Goal: Task Accomplishment & Management: Complete application form

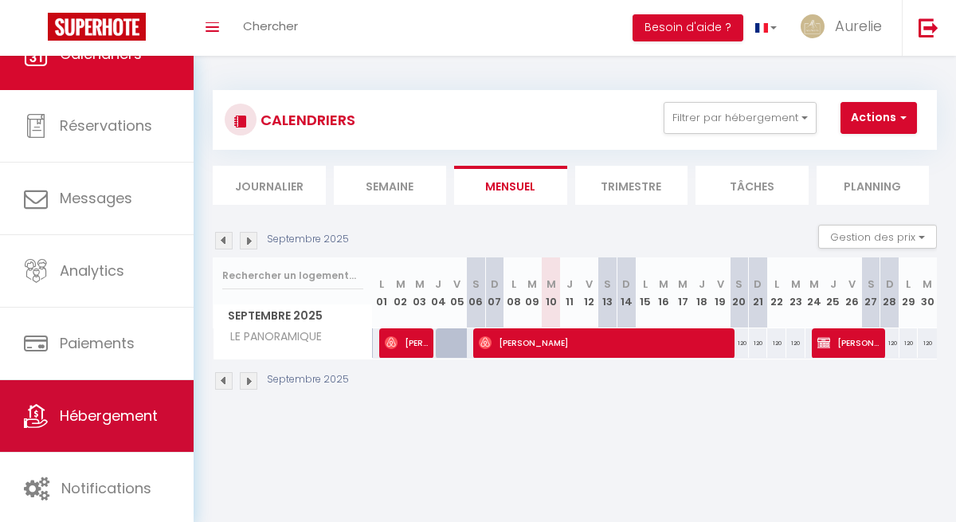
click at [79, 404] on link "Hébergement" at bounding box center [97, 416] width 194 height 72
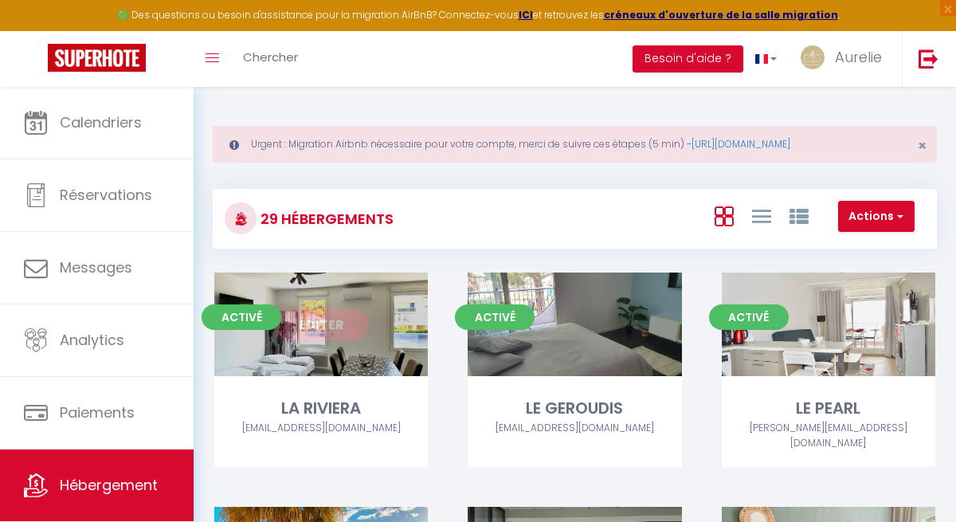
click at [343, 312] on link "Editer" at bounding box center [321, 324] width 96 height 32
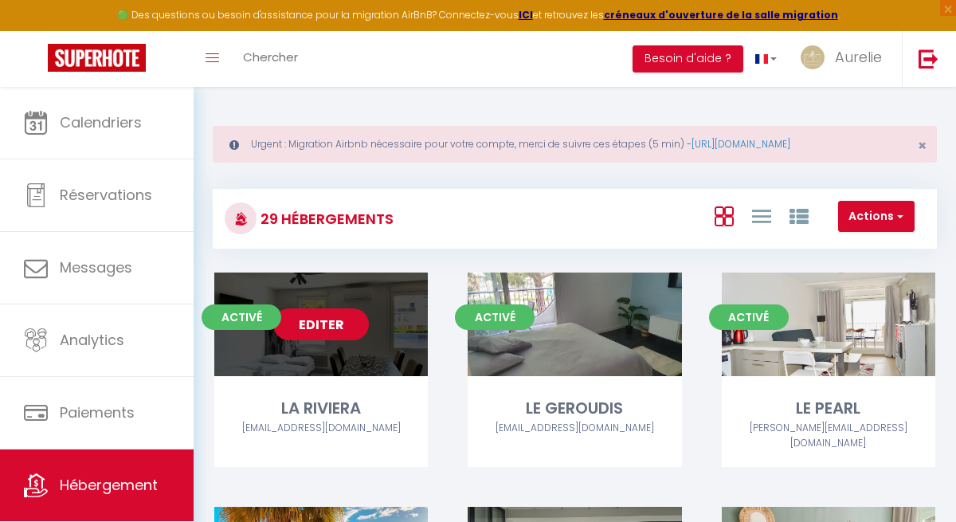
click at [342, 323] on link "Editer" at bounding box center [321, 324] width 96 height 32
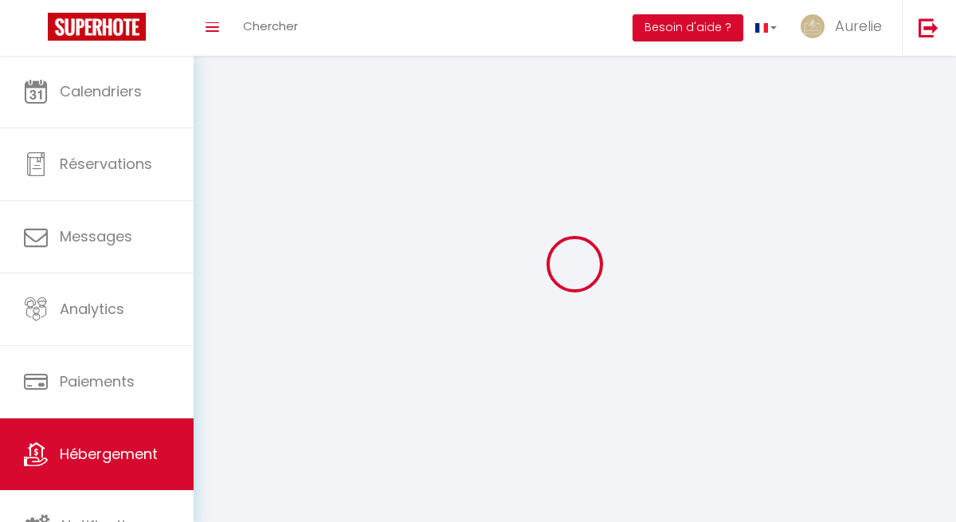
select select "1"
select select
select select "28"
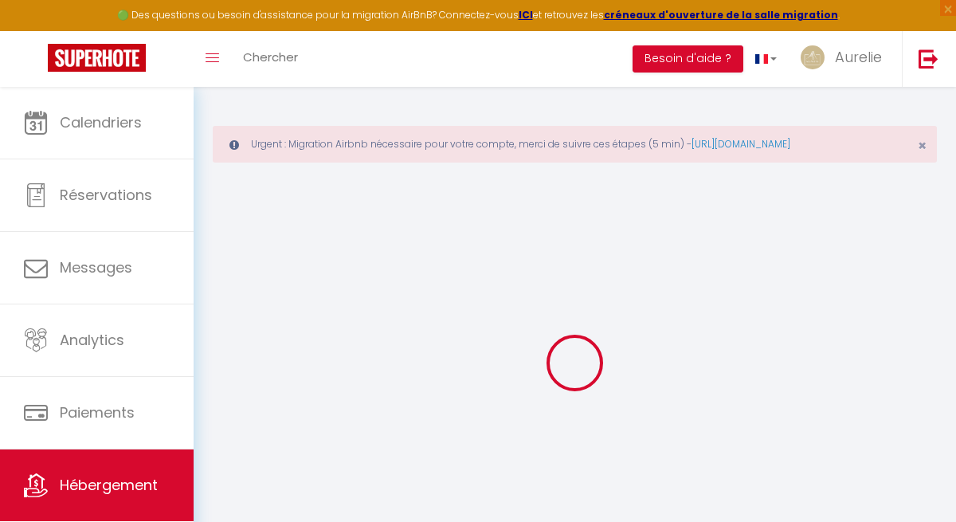
select select
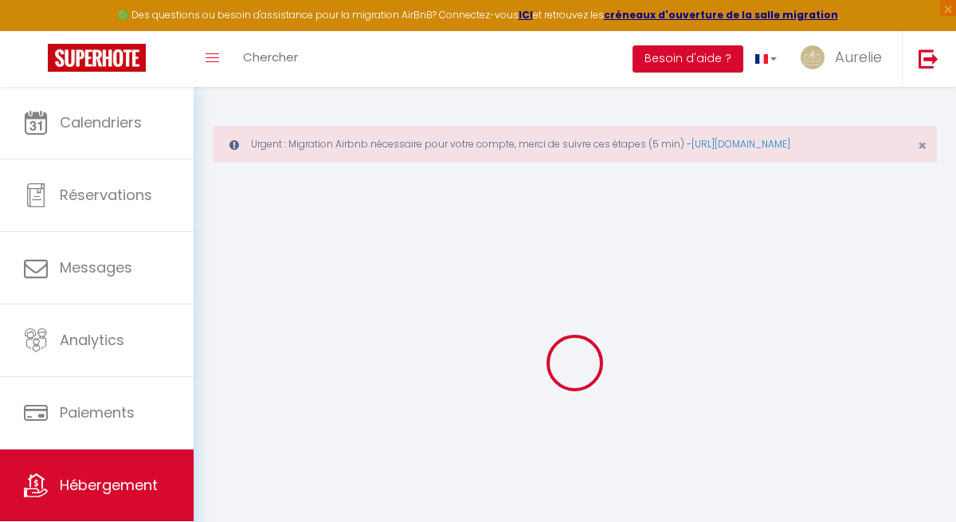
select select
checkbox input "false"
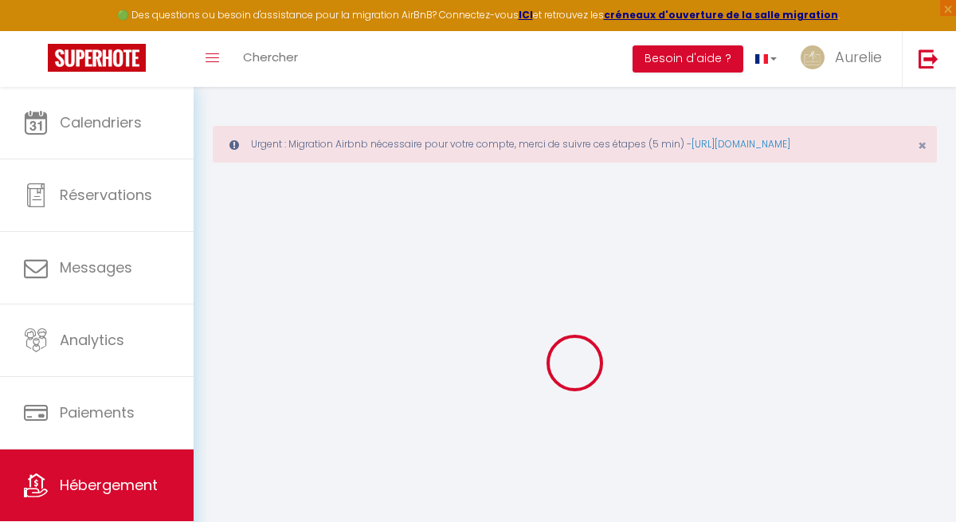
select select
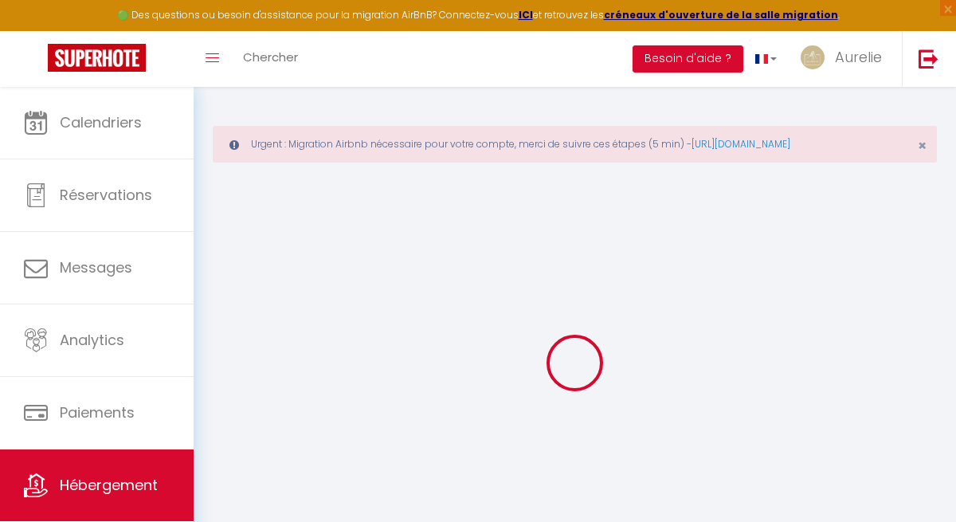
select select
checkbox input "false"
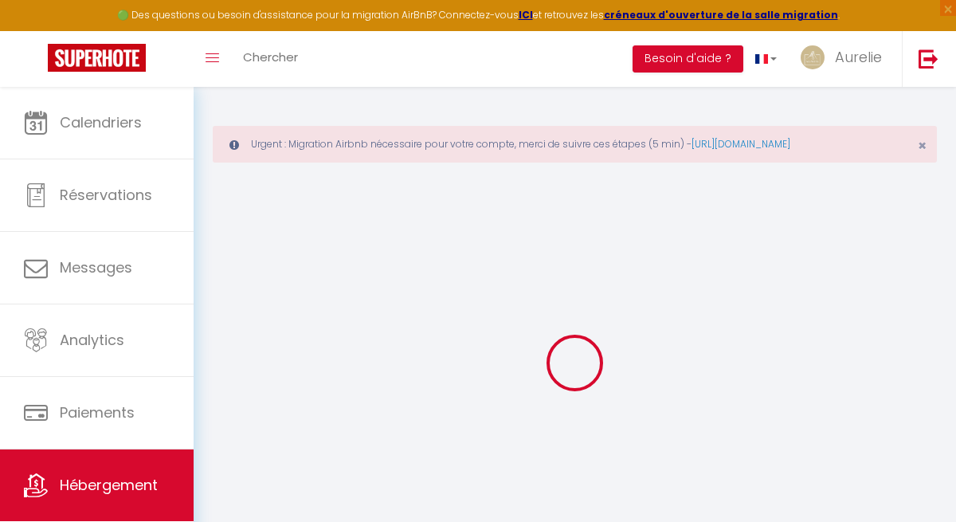
checkbox input "false"
select select
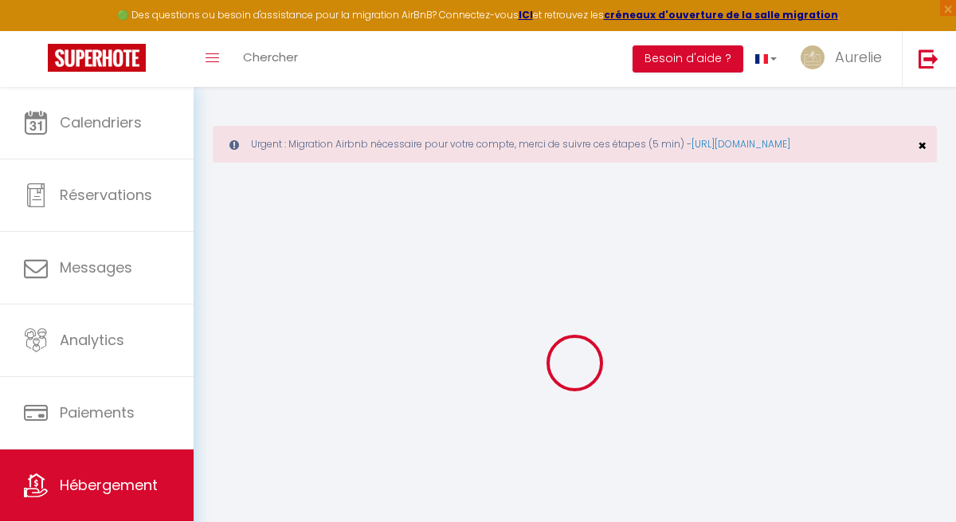
select select
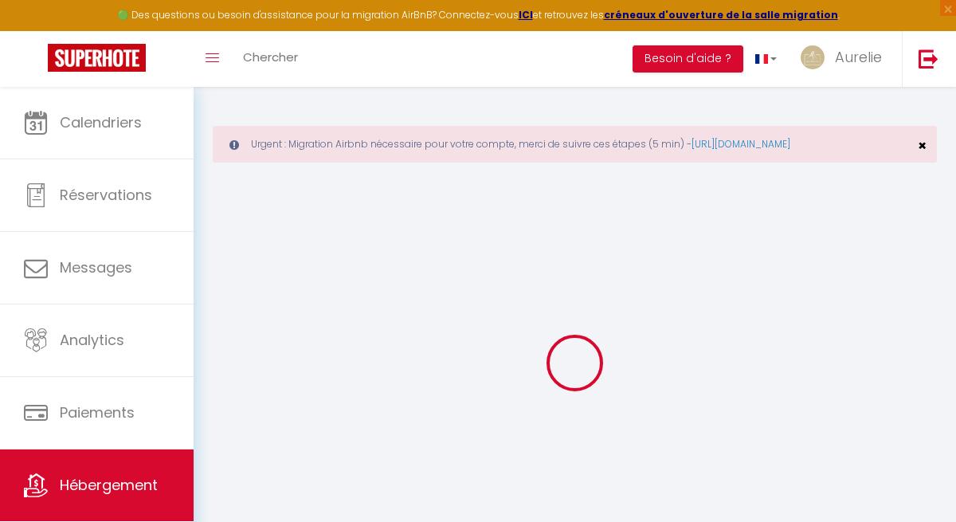
checkbox input "false"
select select
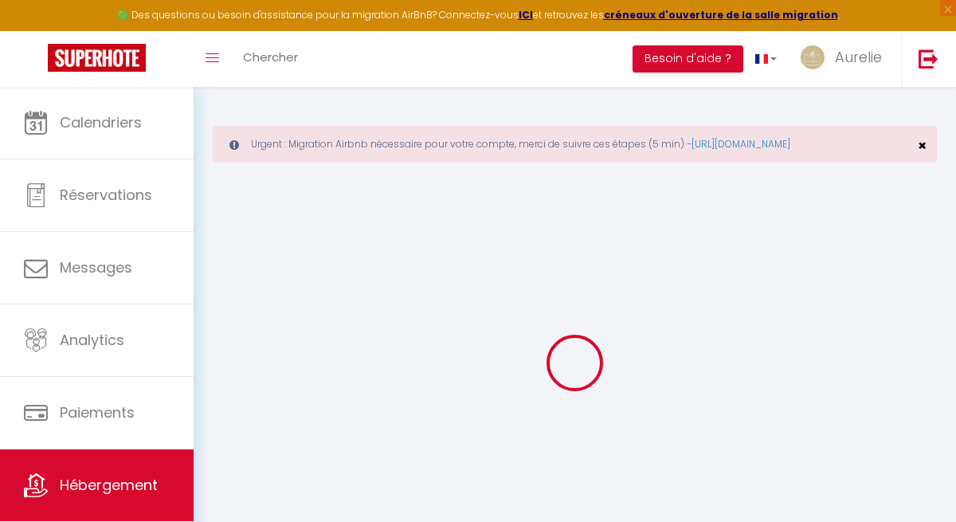
select select
type input "LA RIVIERA"
type input "[PERSON_NAME]"
type input "Benedetti"
type input "220 Chemin de parménie"
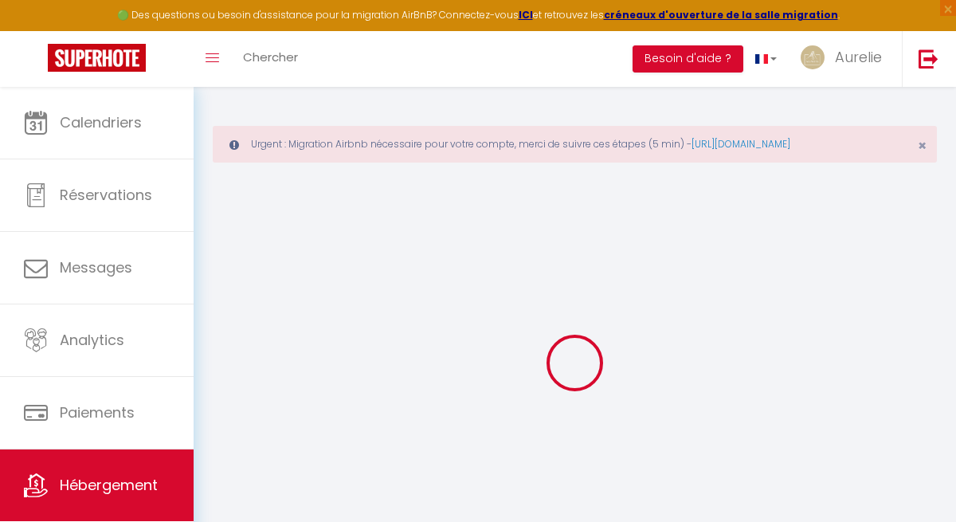
type input "38690"
type input "Le grand lemps"
select select "houses"
select select "2"
select select "0"
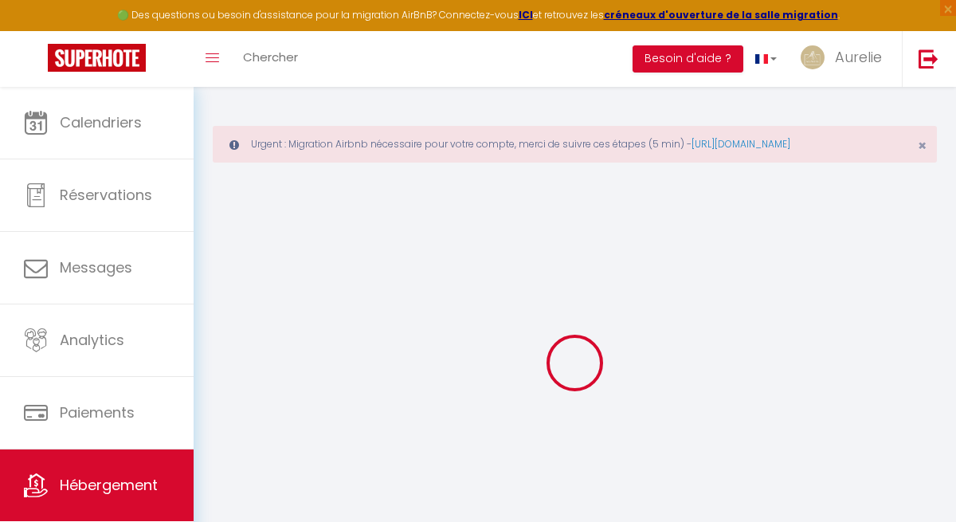
type input "50"
type input "90"
type input "5"
type input "6.91"
type input "500"
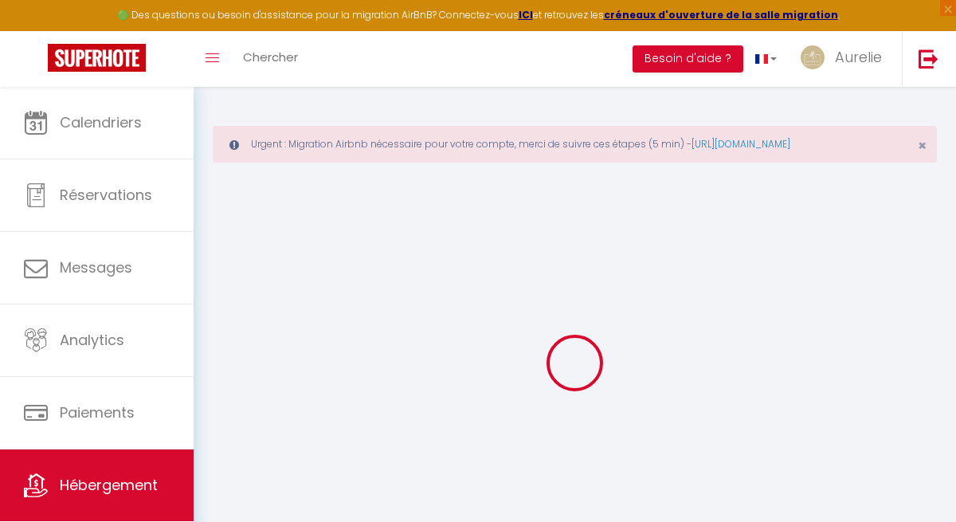
type input "20"
select select
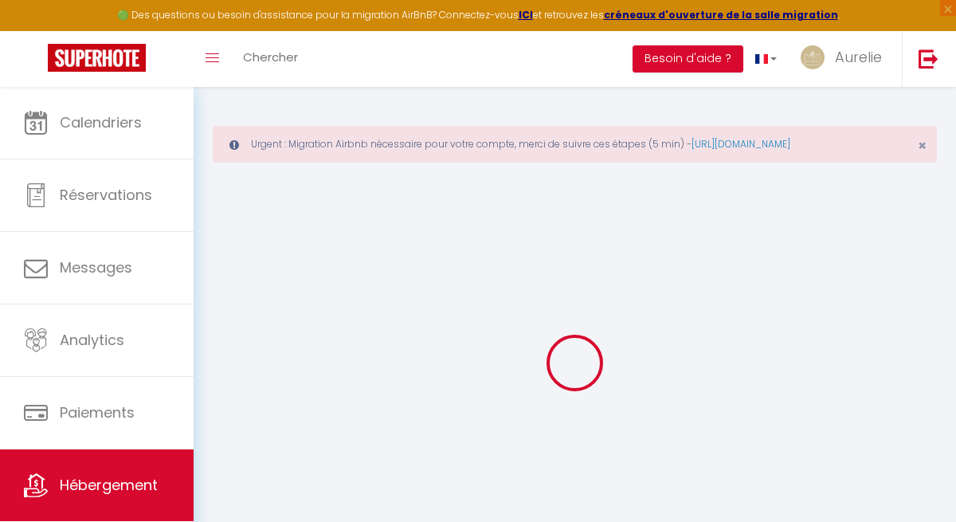
select select
type input "[STREET_ADDRESS]"
type input "34280"
type input "La Grande-Motte"
type input "[EMAIL_ADDRESS][DOMAIN_NAME]"
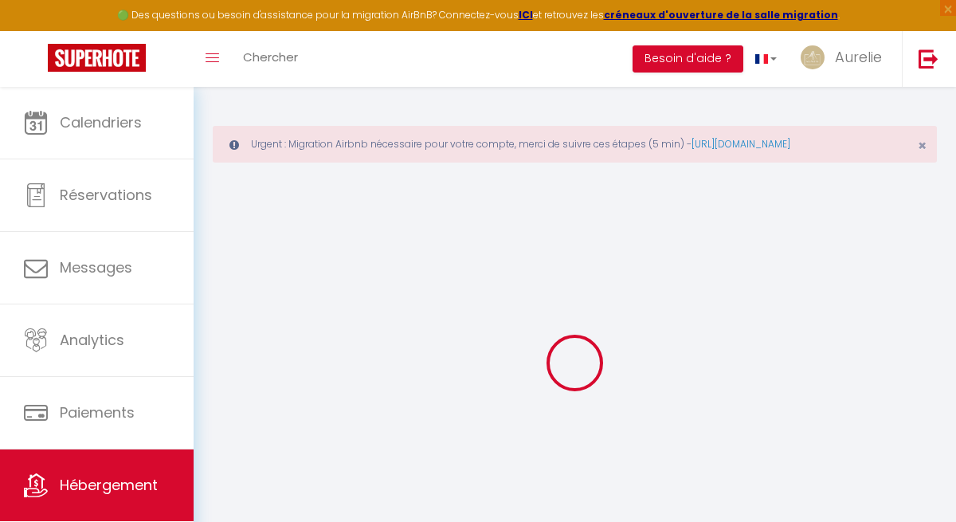
select select "4996"
checkbox input "false"
checkbox input "true"
checkbox input "false"
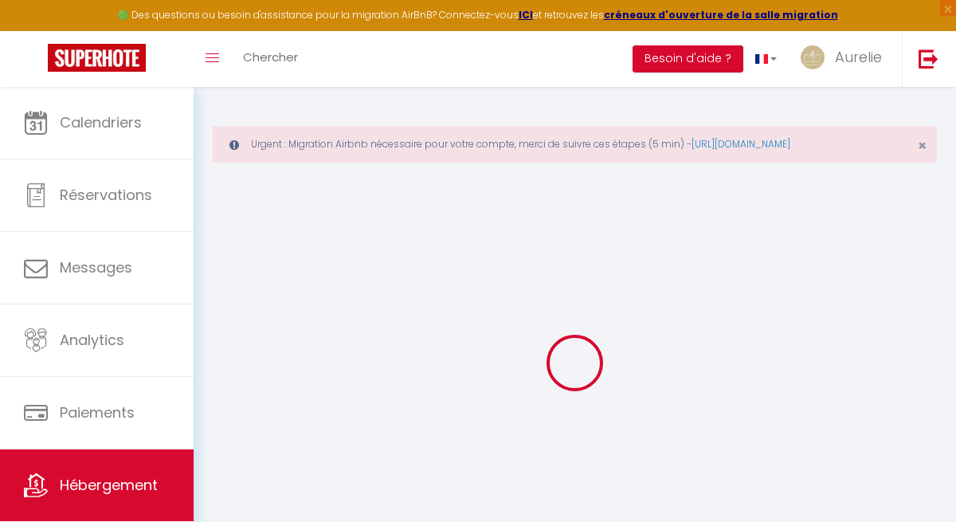
radio input "true"
type input "10"
type input "60"
type input "0"
type input "30"
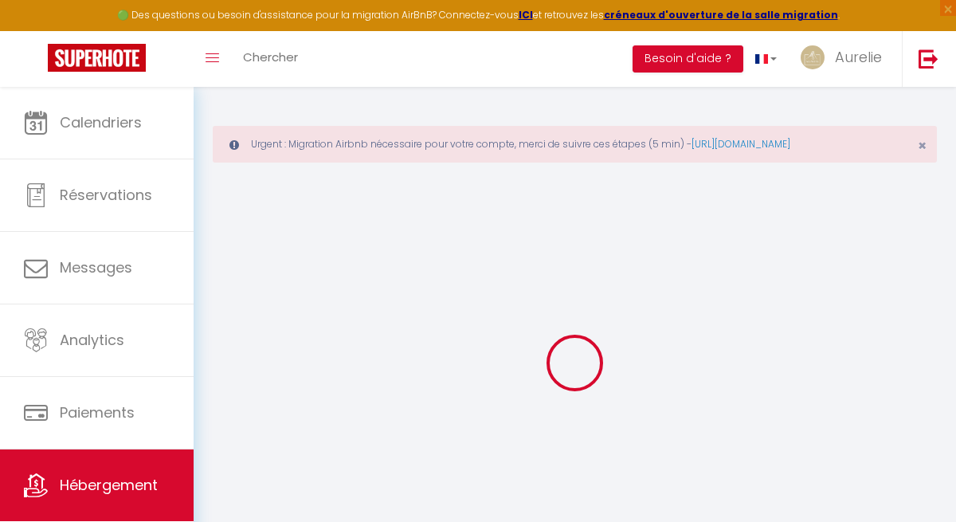
type input "0"
select select
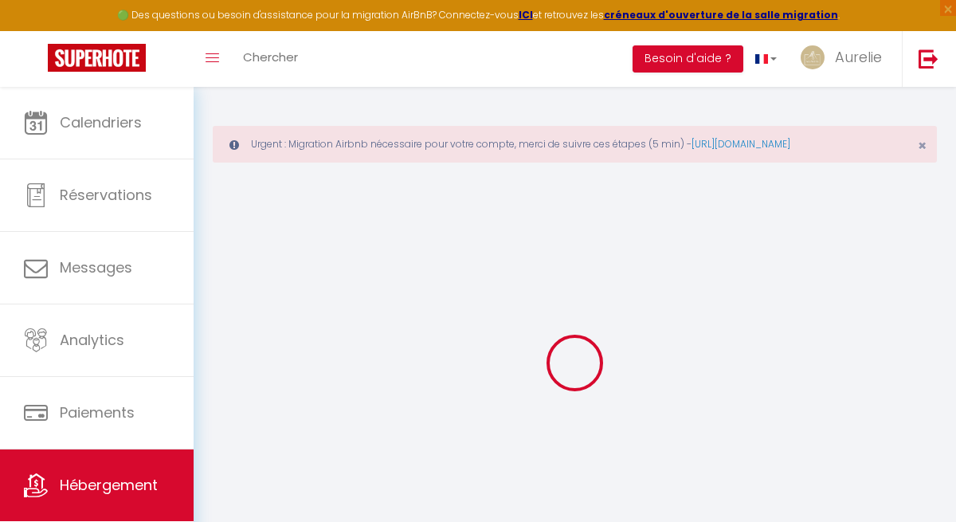
select select
checkbox input "false"
checkbox input "true"
checkbox input "false"
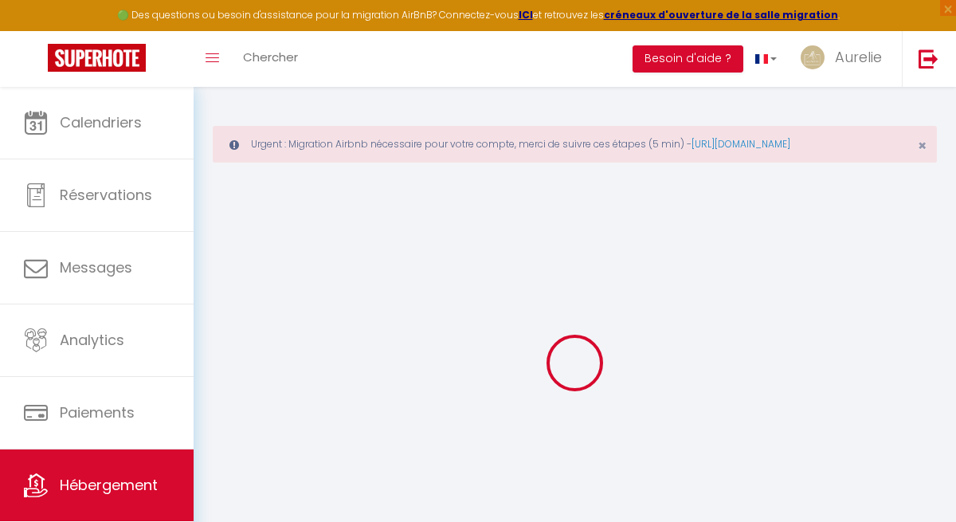
select select
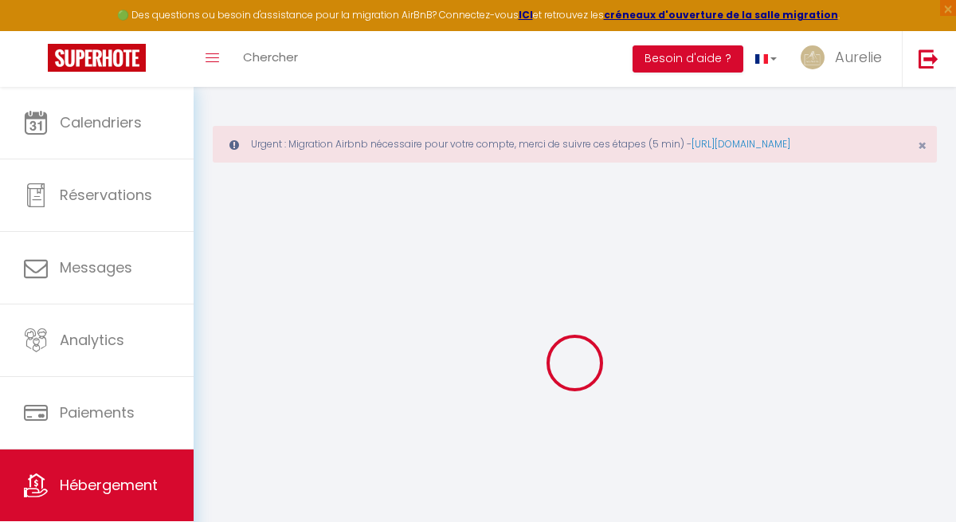
checkbox input "false"
checkbox input "true"
checkbox input "false"
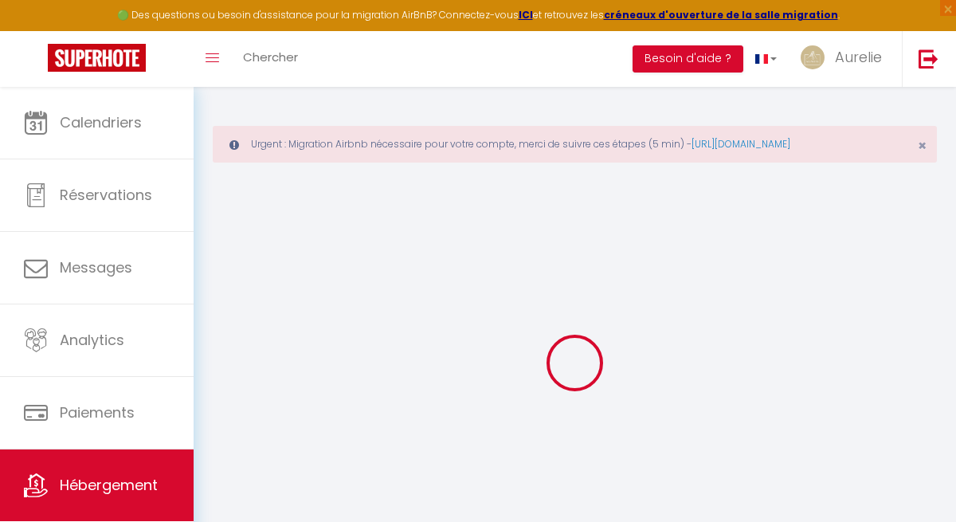
checkbox input "true"
checkbox input "false"
select select "15:00"
select select "00:00"
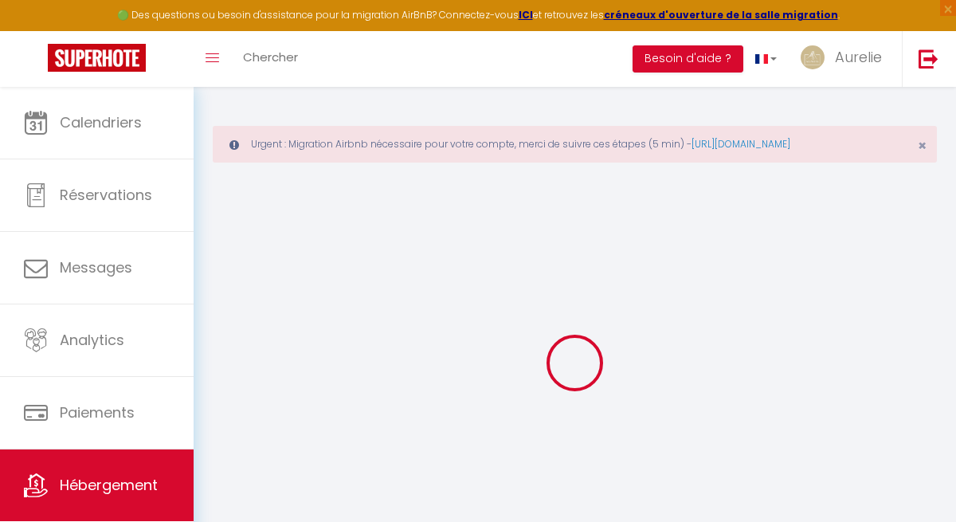
select select "10:00"
select select "15"
checkbox input "false"
checkbox input "true"
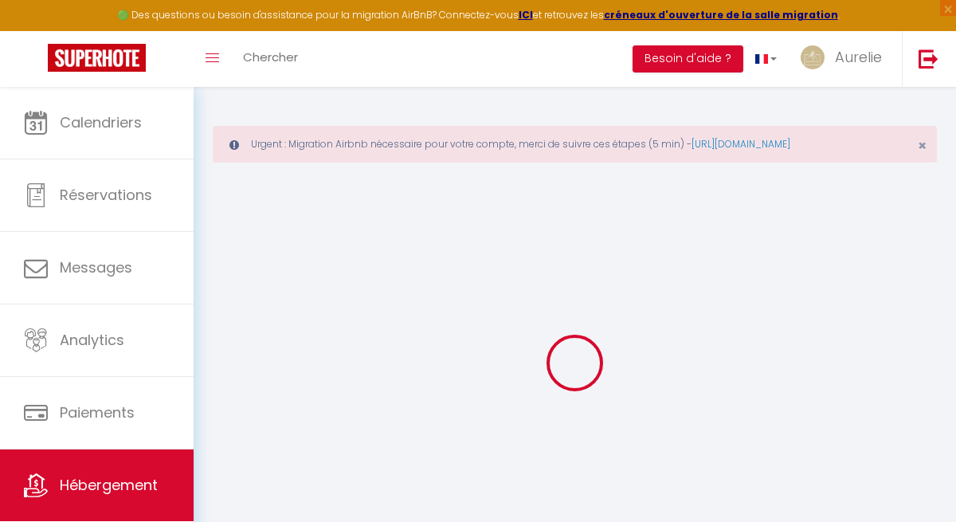
checkbox input "true"
checkbox input "false"
checkbox input "true"
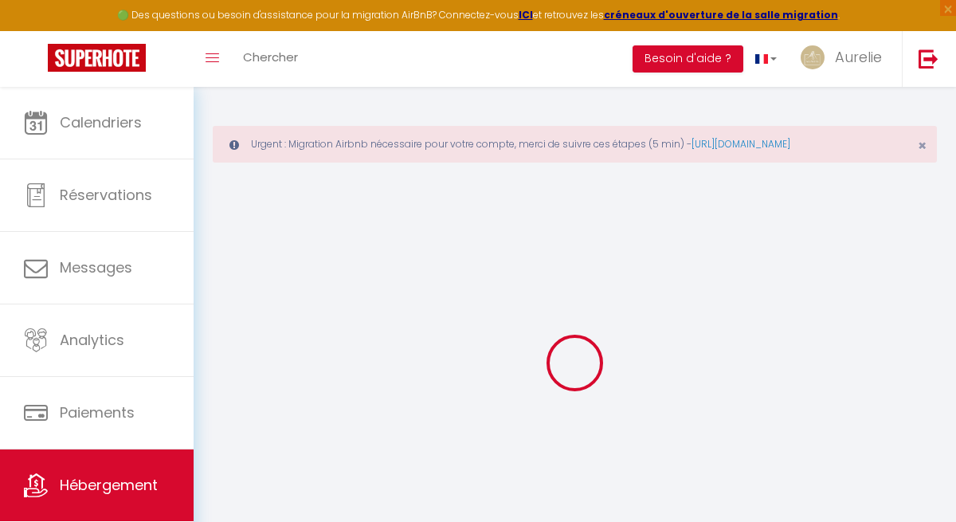
checkbox input "false"
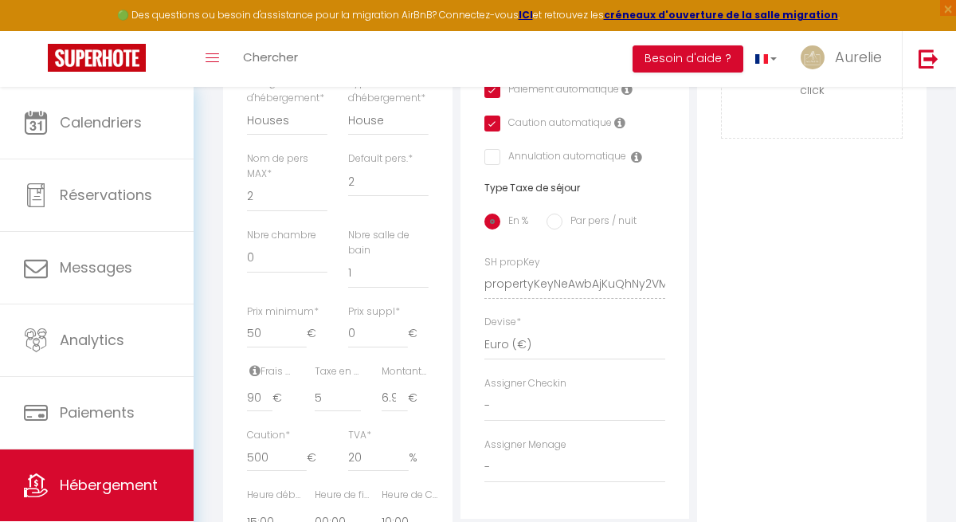
scroll to position [629, 0]
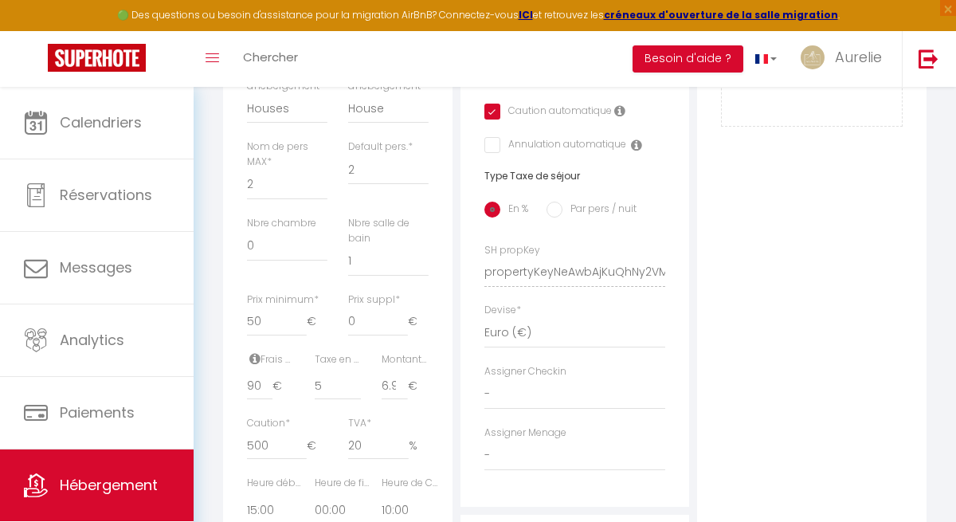
checkbox input "false"
checkbox input "true"
checkbox input "false"
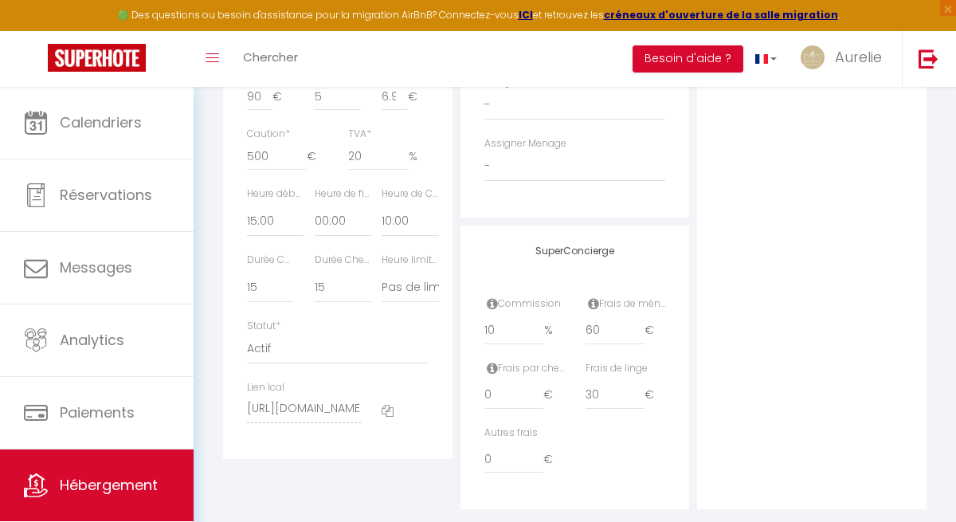
scroll to position [931, 0]
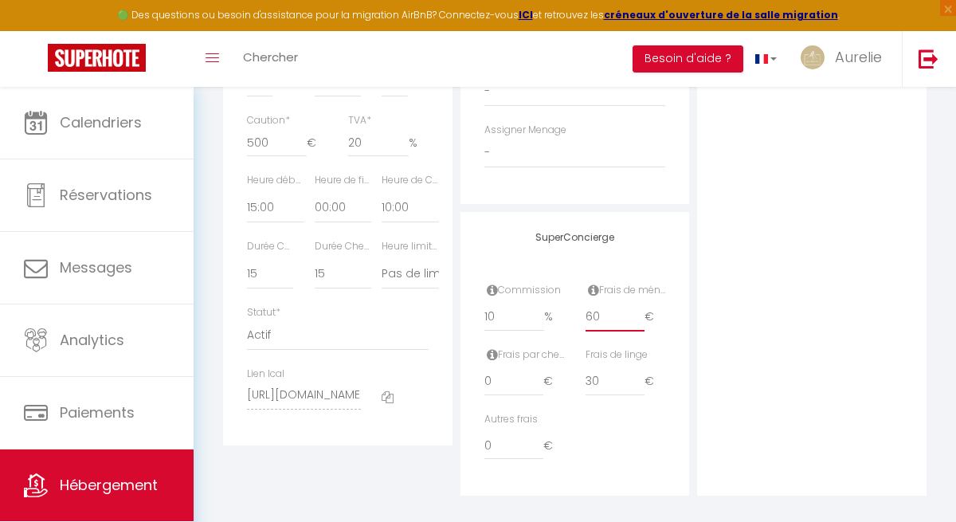
click at [611, 311] on input "60" at bounding box center [616, 317] width 60 height 29
drag, startPoint x: 614, startPoint y: 317, endPoint x: 581, endPoint y: 317, distance: 33.5
click at [581, 317] on div "Frais de ménage 60 €" at bounding box center [624, 315] width 101 height 65
checkbox input "false"
checkbox input "true"
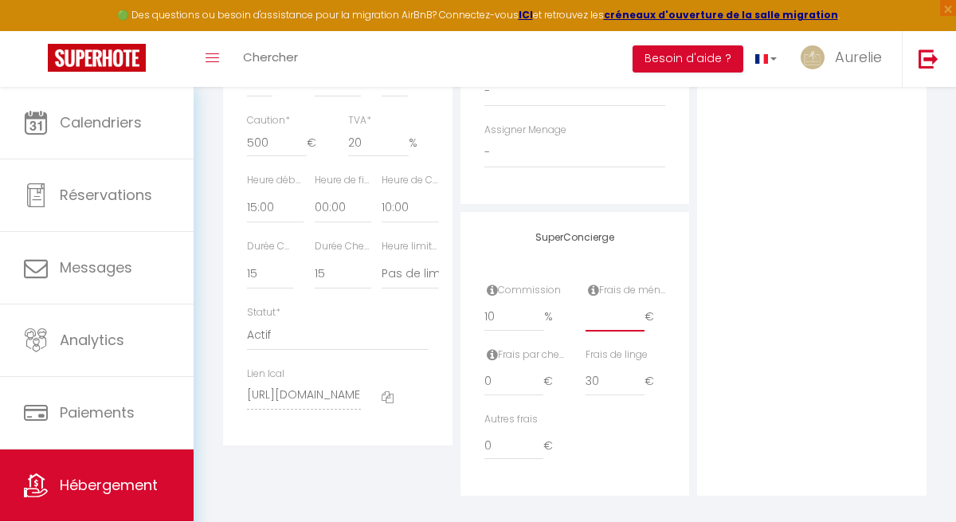
checkbox input "true"
checkbox input "false"
drag, startPoint x: 607, startPoint y: 386, endPoint x: 554, endPoint y: 384, distance: 52.6
click at [554, 386] on div "Frais par checkin 0 € Frais de linge 30 €" at bounding box center [575, 379] width 202 height 65
checkbox input "false"
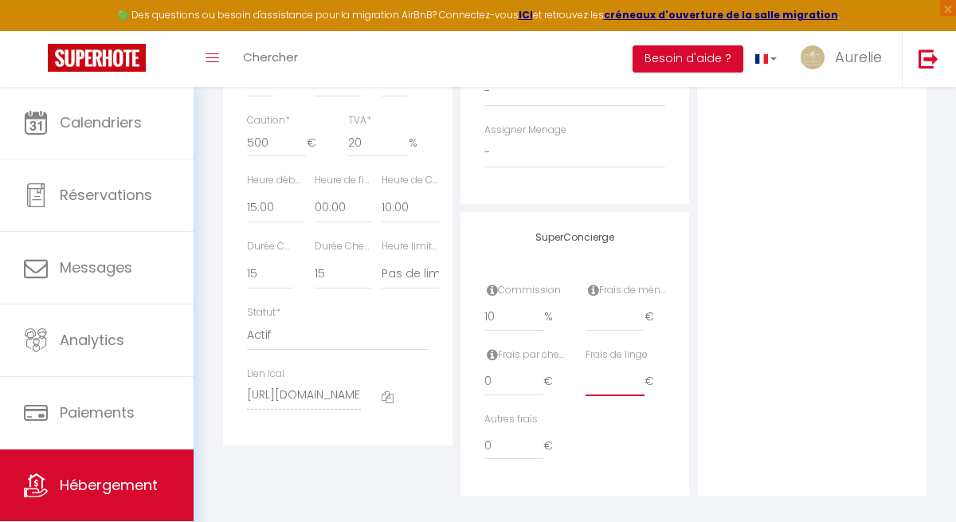
checkbox input "true"
checkbox input "false"
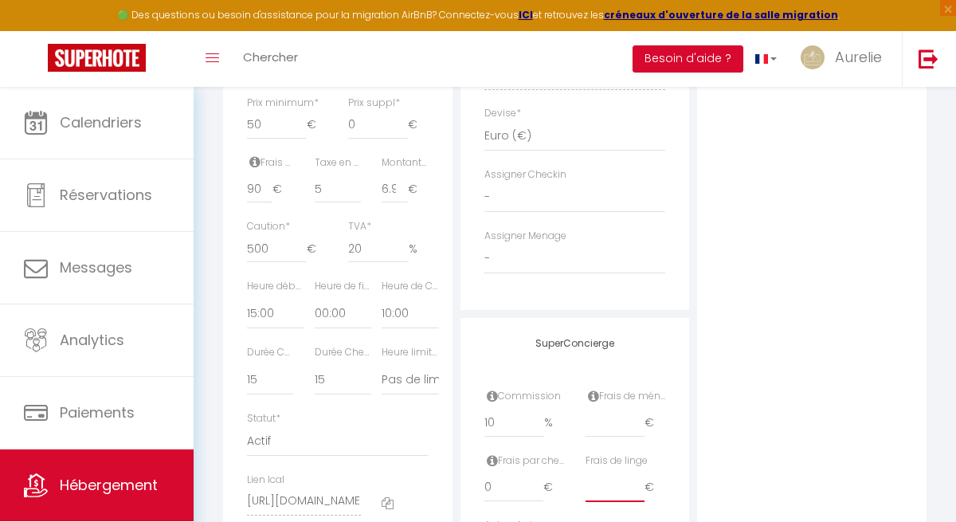
scroll to position [822, 0]
type input "91"
checkbox input "false"
checkbox input "true"
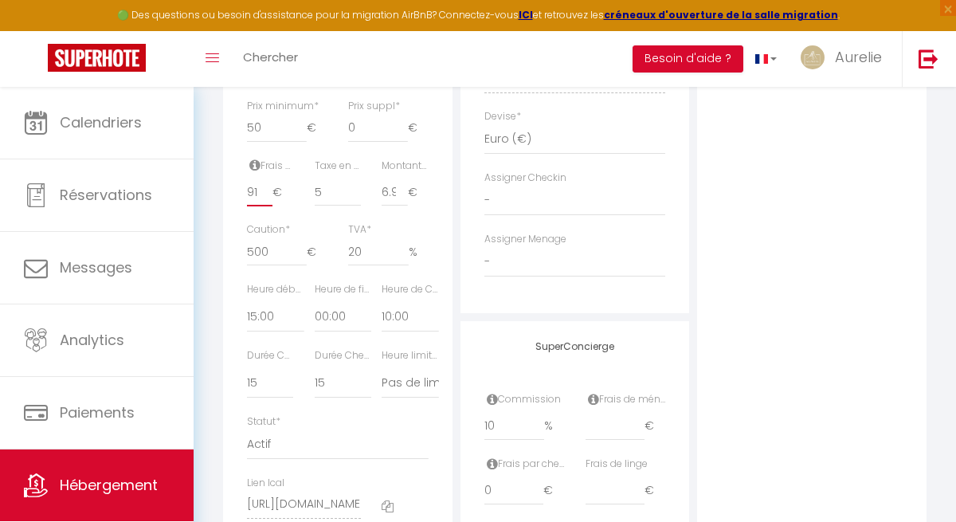
checkbox input "false"
click at [266, 206] on input "91" at bounding box center [259, 192] width 25 height 29
type input "9"
checkbox input "false"
checkbox input "true"
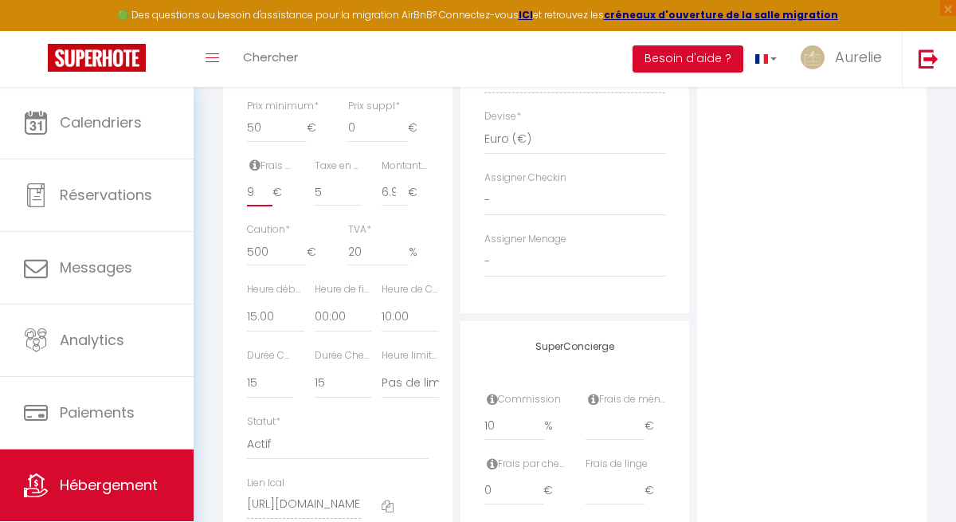
checkbox input "true"
checkbox input "false"
checkbox input "true"
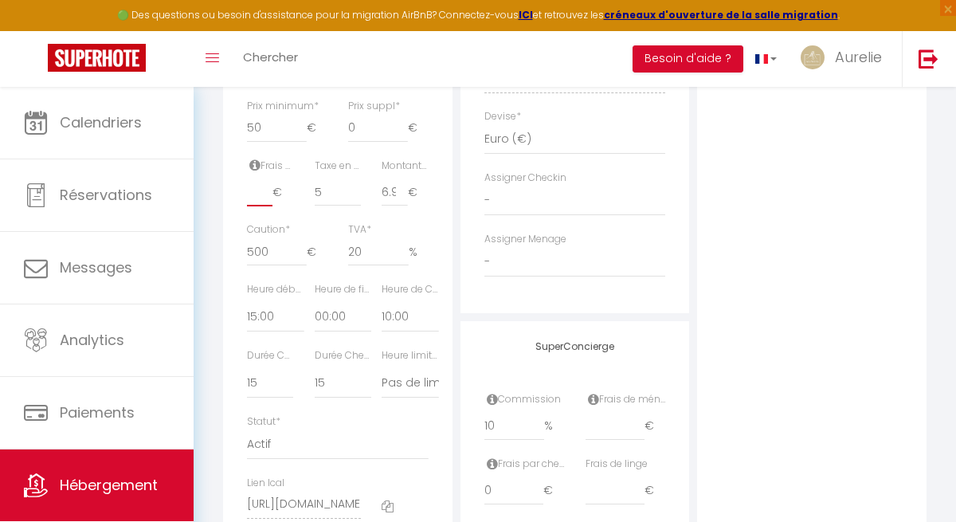
checkbox input "false"
type input "3"
checkbox input "false"
checkbox input "true"
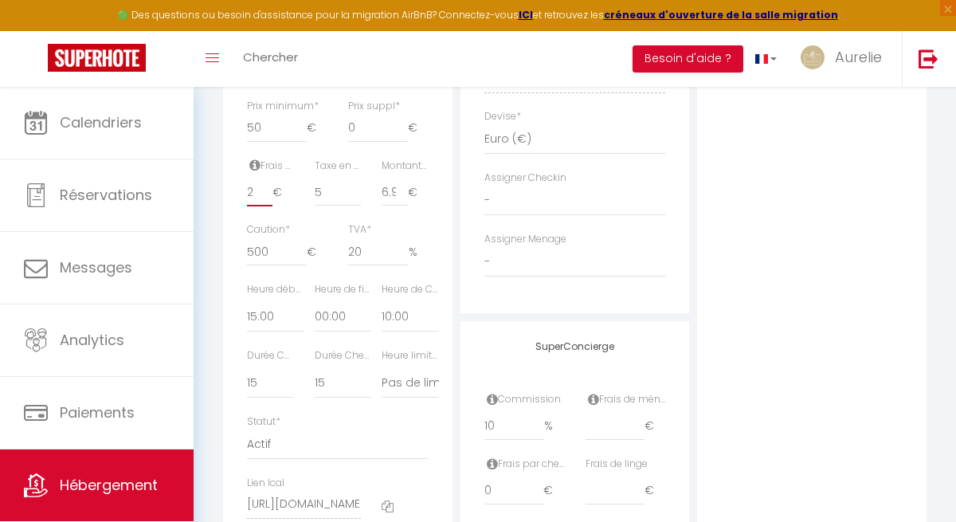
checkbox input "false"
type input "4"
checkbox input "false"
checkbox input "true"
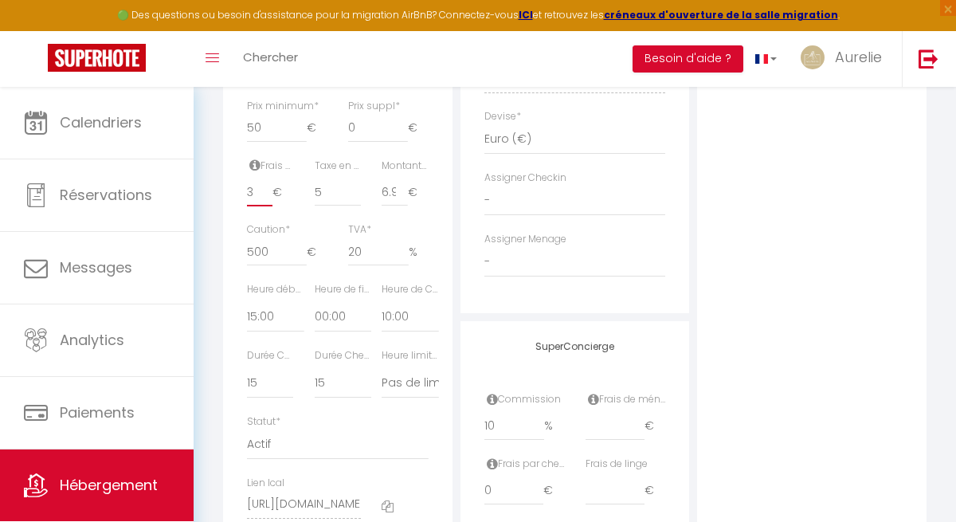
checkbox input "false"
type input "5"
checkbox input "false"
checkbox input "true"
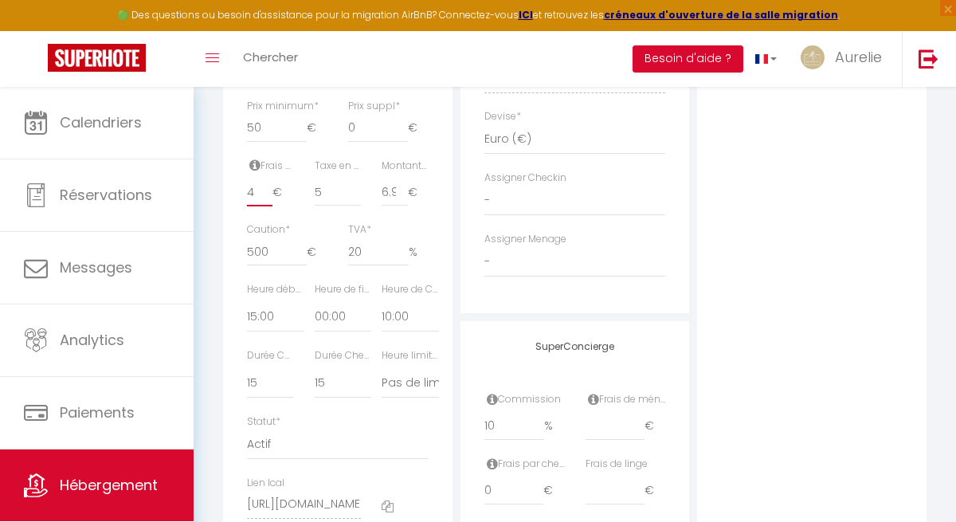
checkbox input "false"
checkbox input "true"
checkbox input "false"
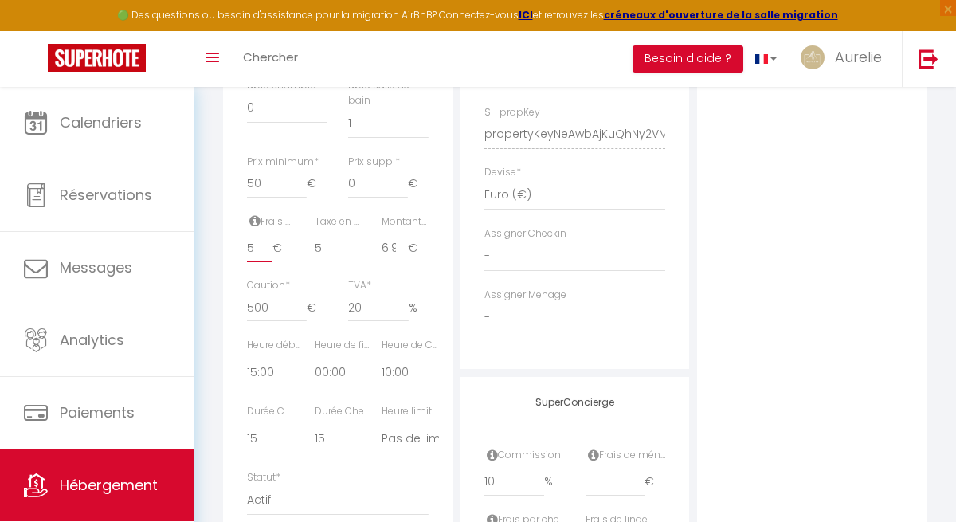
scroll to position [759, 0]
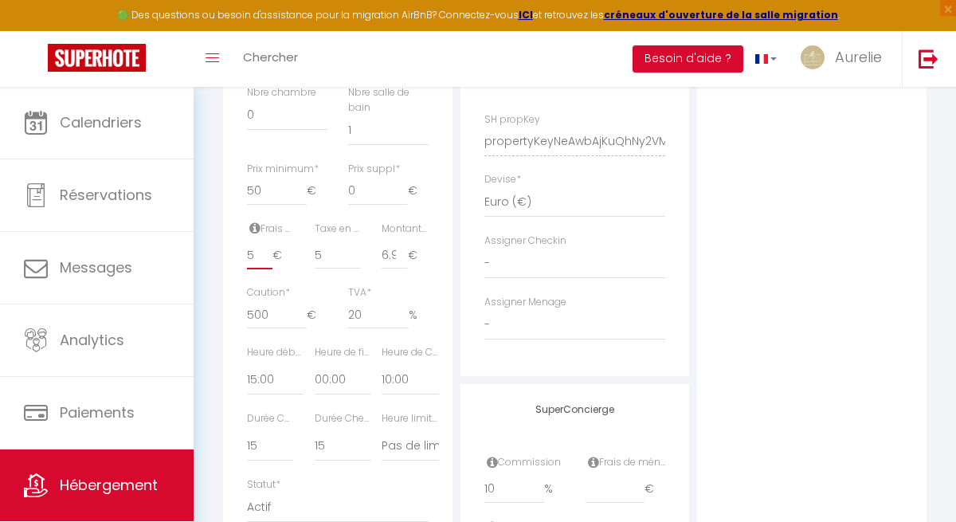
type input "51"
checkbox input "false"
checkbox input "true"
checkbox input "false"
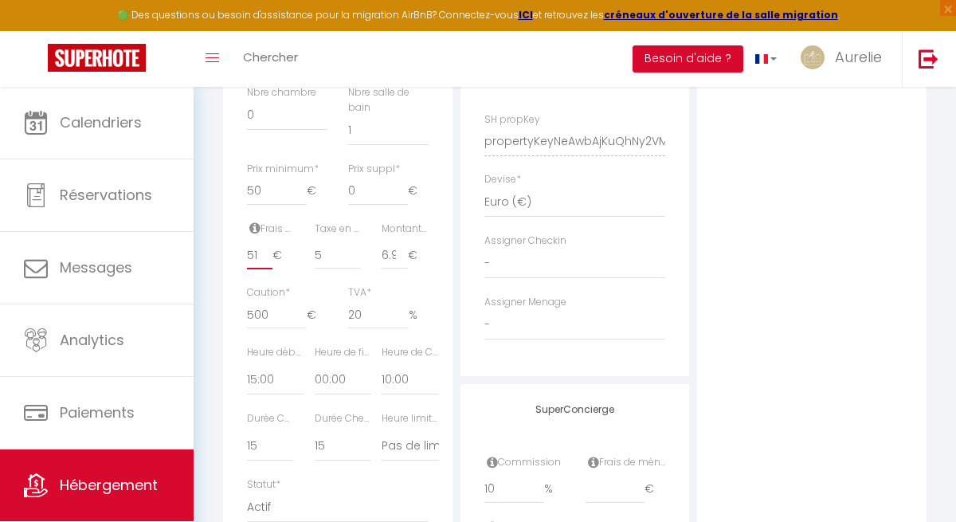
type input "515"
checkbox input "false"
checkbox input "true"
checkbox input "false"
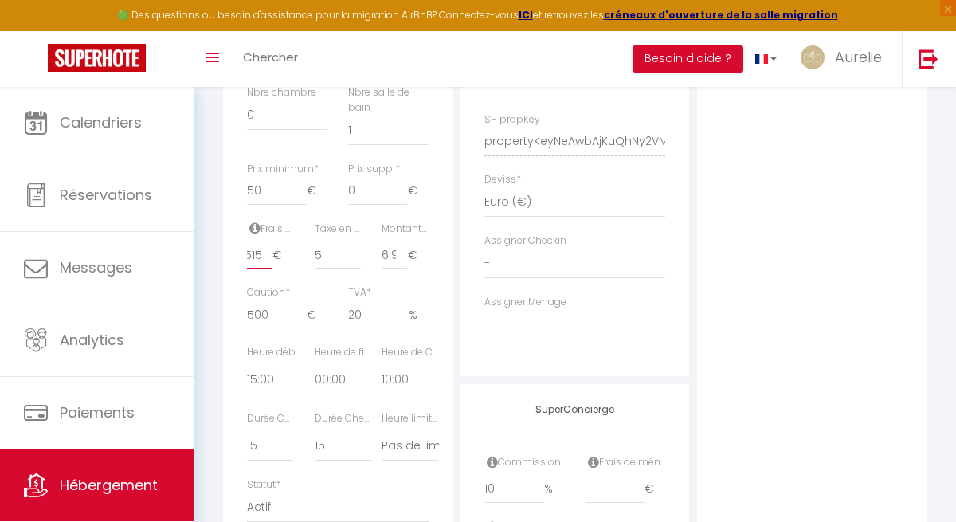
type input "5155"
checkbox input "false"
checkbox input "true"
checkbox input "false"
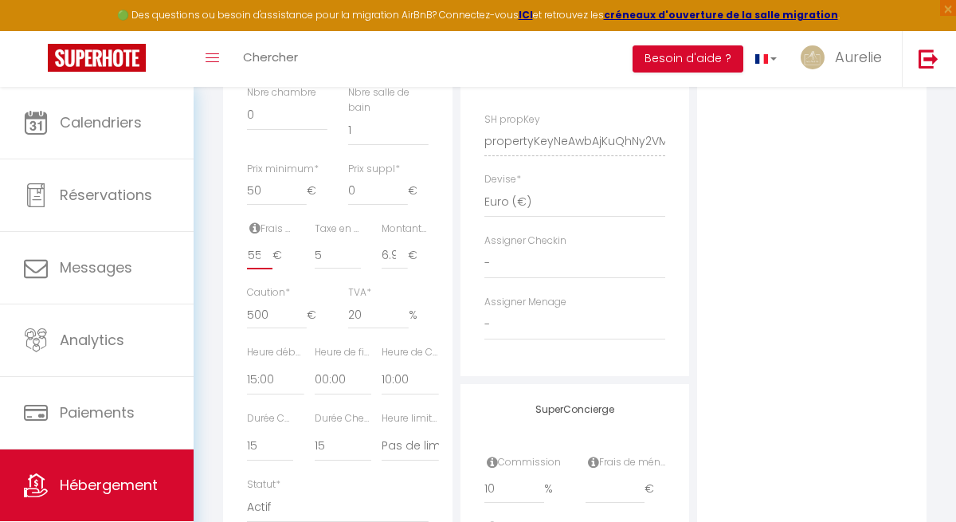
type input "515"
checkbox input "false"
checkbox input "true"
checkbox input "false"
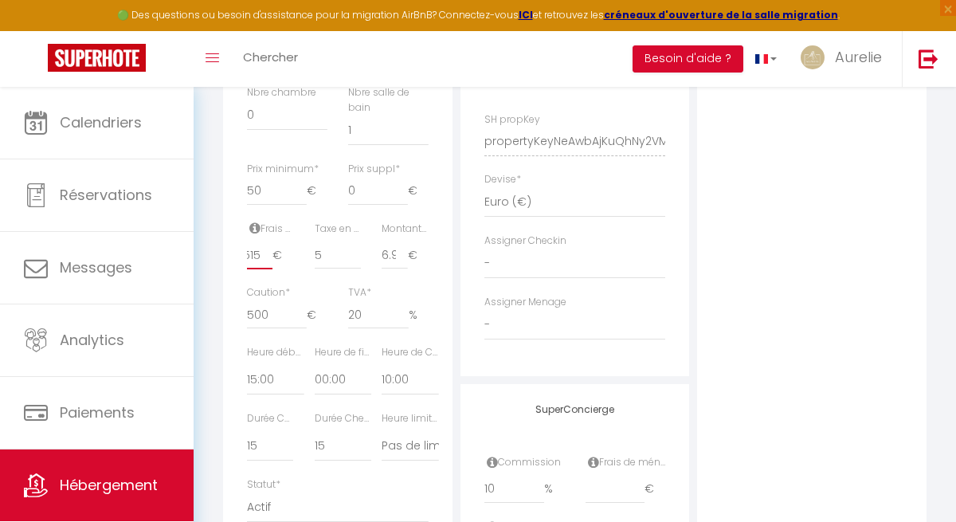
scroll to position [0, 2]
type input "51"
checkbox input "false"
checkbox input "true"
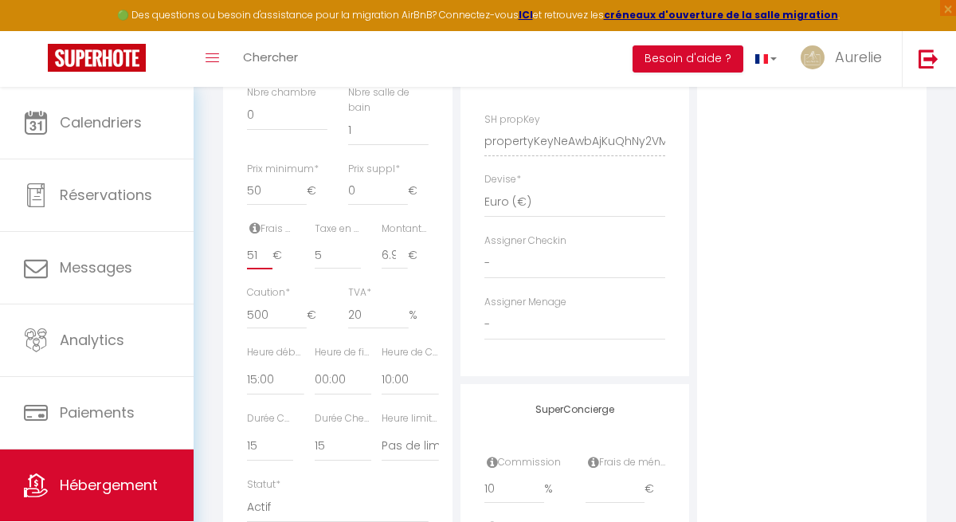
checkbox input "false"
type input "5"
checkbox input "false"
checkbox input "true"
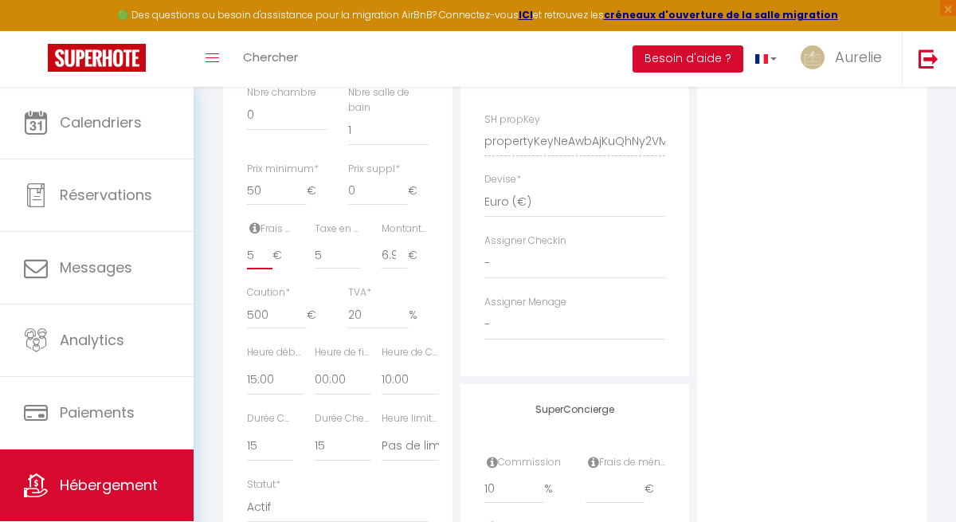
checkbox input "true"
checkbox input "false"
checkbox input "true"
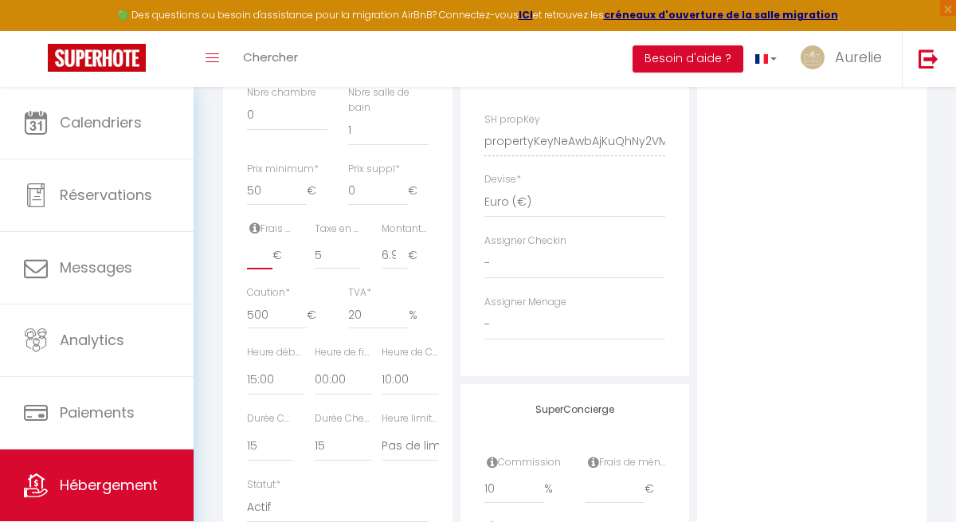
checkbox input "false"
type input "1"
checkbox input "false"
checkbox input "true"
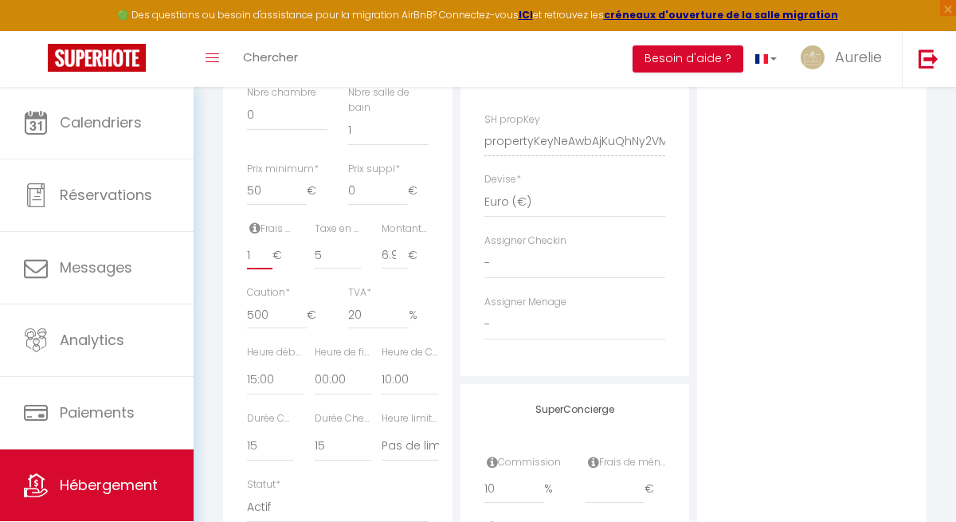
checkbox input "false"
type input "15"
click at [770, 261] on div "Photo Photo Supprimer Drag and drop a file here or click Ooops, something wrong…" at bounding box center [811, 130] width 229 height 1075
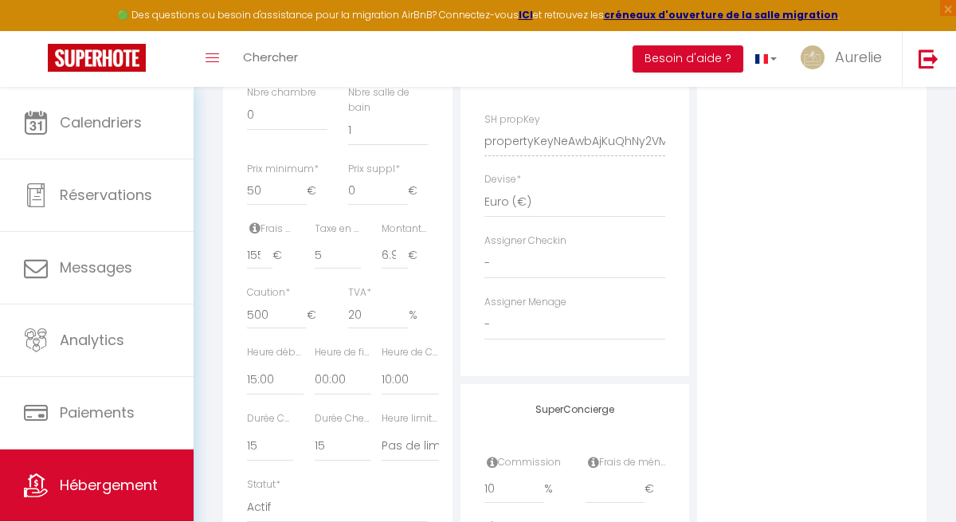
click at [258, 234] on icon at bounding box center [254, 227] width 11 height 13
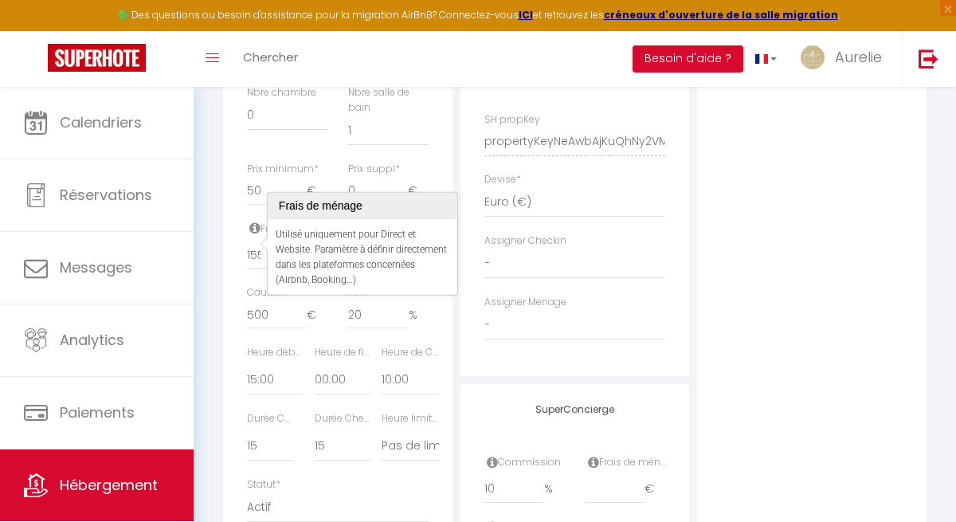
click at [249, 221] on div "Prix minimum * 50 €" at bounding box center [287, 192] width 101 height 60
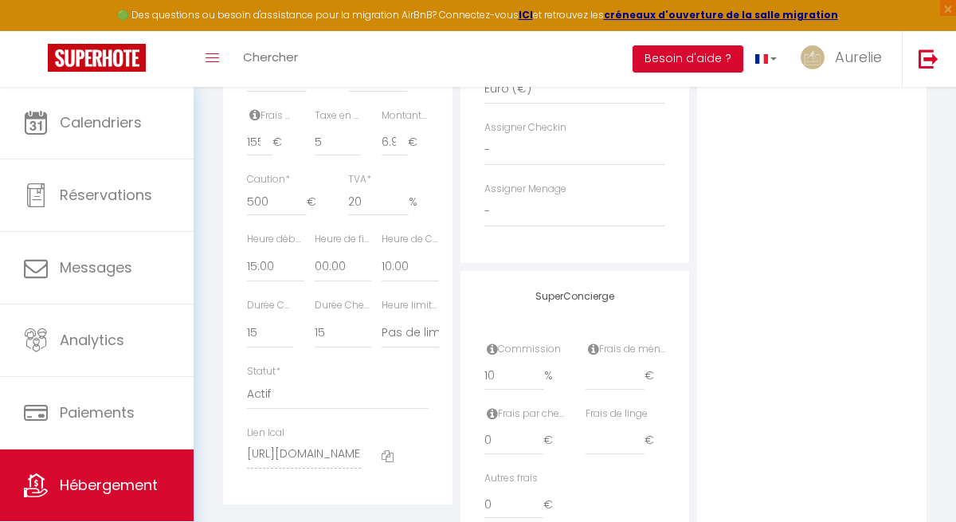
scroll to position [876, 0]
click at [492, 409] on icon at bounding box center [492, 409] width 11 height 13
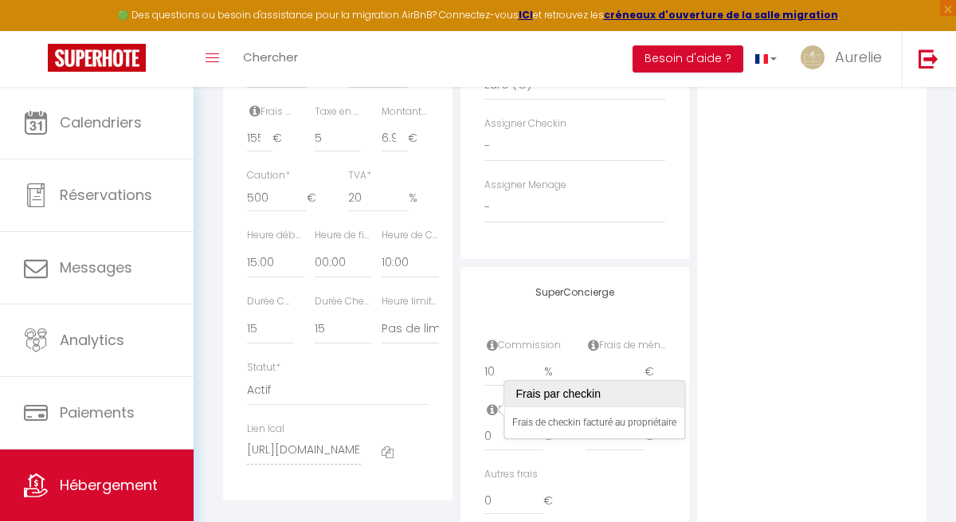
click at [766, 408] on div "Photo Photo Supprimer Drag and drop a file here or click Ooops, something wrong…" at bounding box center [811, 13] width 229 height 1075
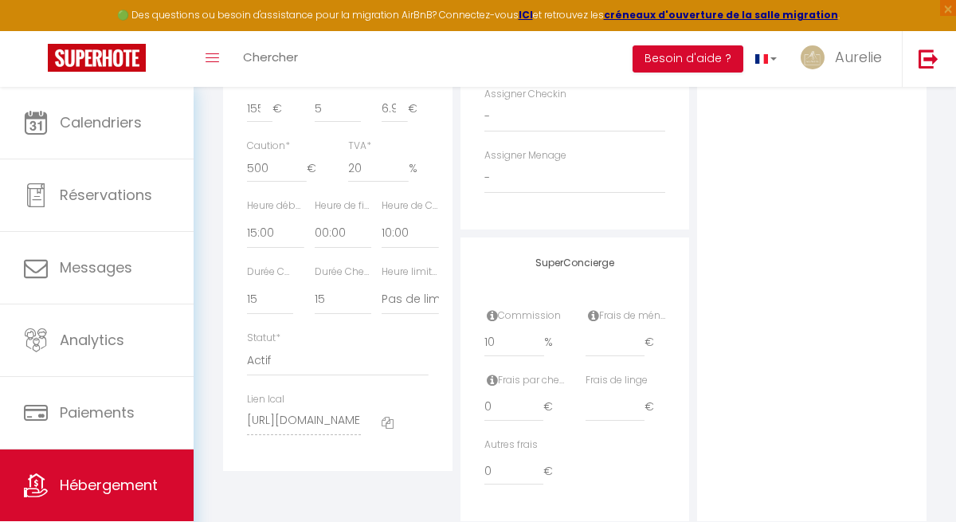
scroll to position [915, 0]
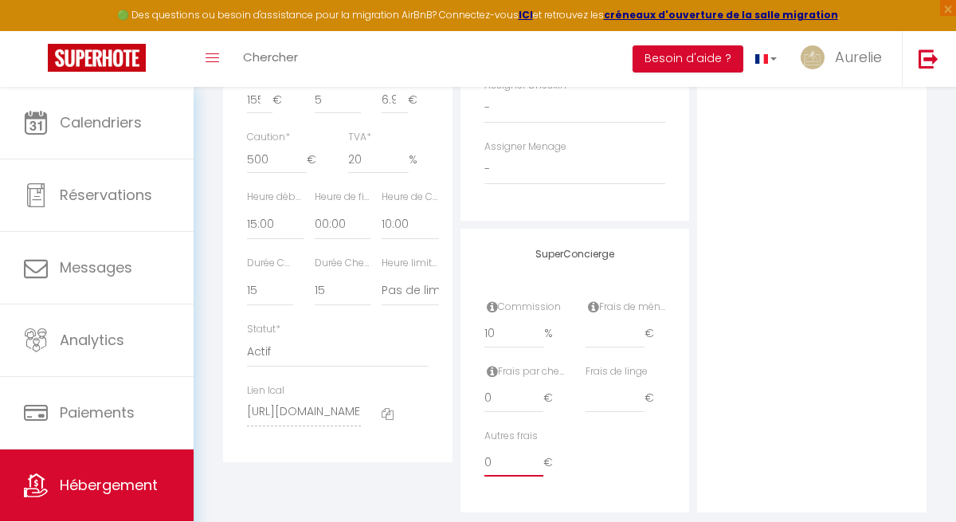
drag, startPoint x: 500, startPoint y: 462, endPoint x: 471, endPoint y: 462, distance: 28.7
click at [472, 462] on div "SuperConcierge Commission 10 % Frais de ménage € Frais par checkin 0 € Frais de…" at bounding box center [574, 371] width 229 height 284
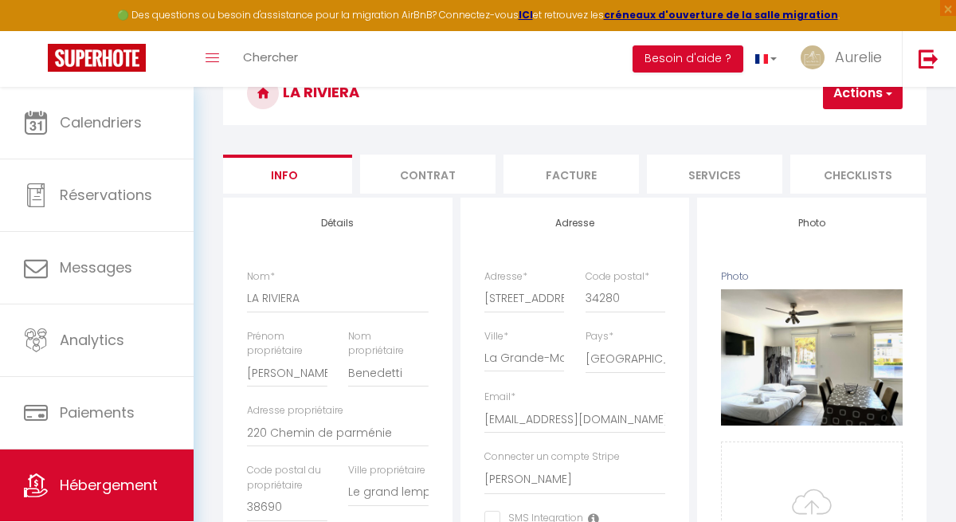
scroll to position [61, 0]
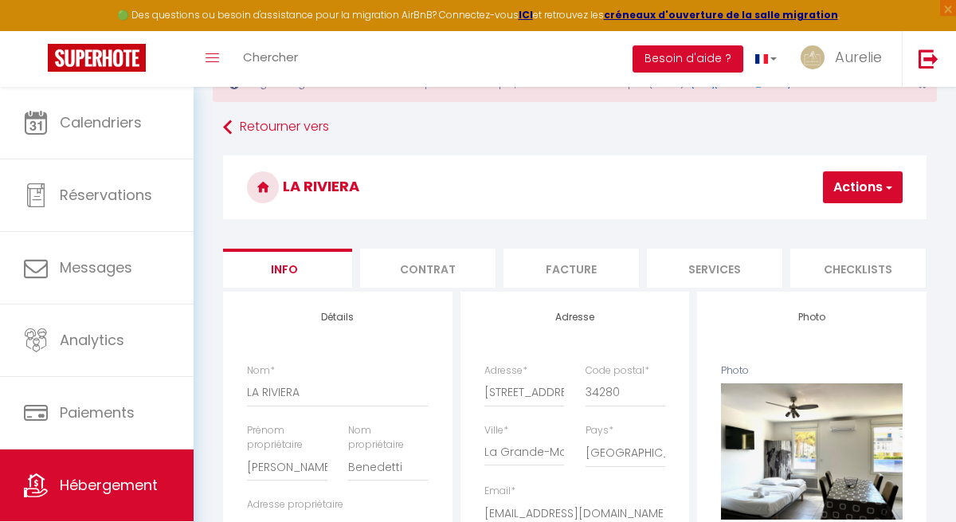
click at [863, 190] on button "Actions" at bounding box center [863, 187] width 80 height 32
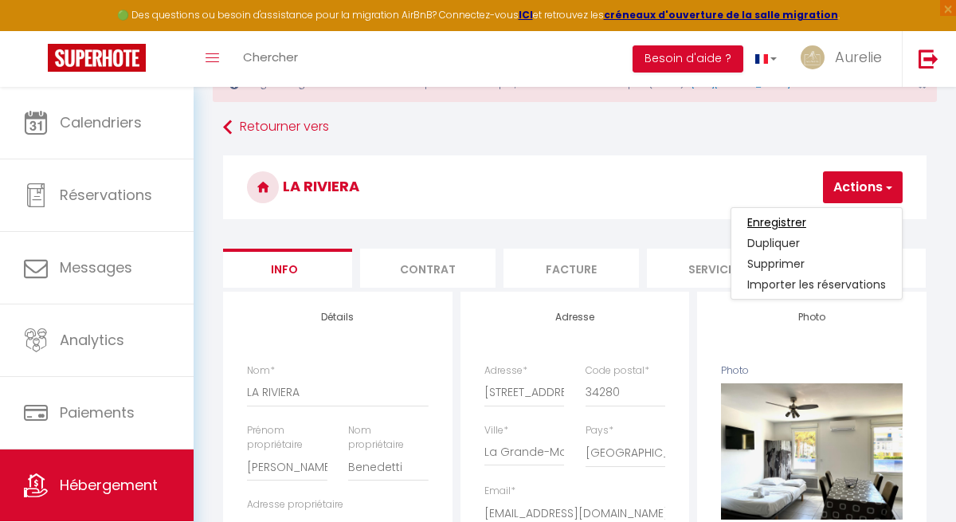
click at [797, 222] on input "Enregistrer" at bounding box center [776, 222] width 59 height 16
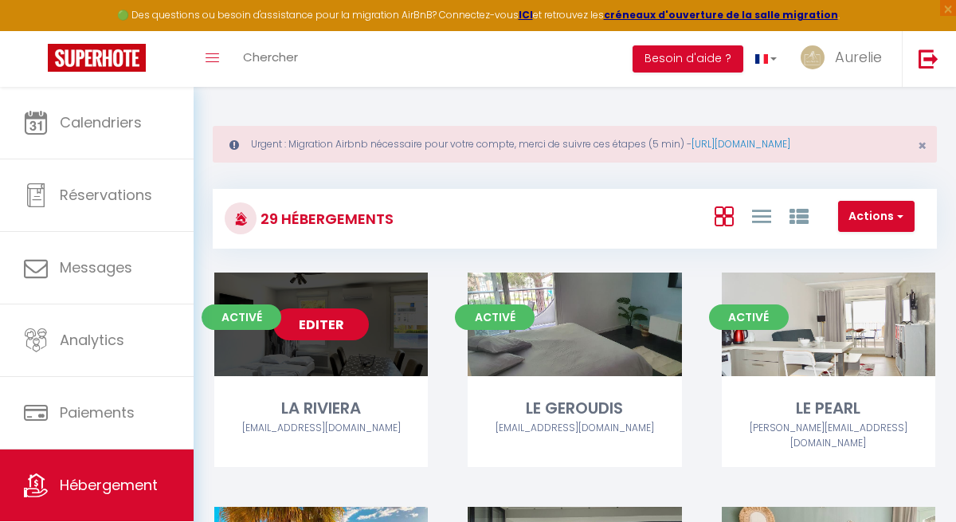
click at [331, 323] on link "Editer" at bounding box center [321, 324] width 96 height 32
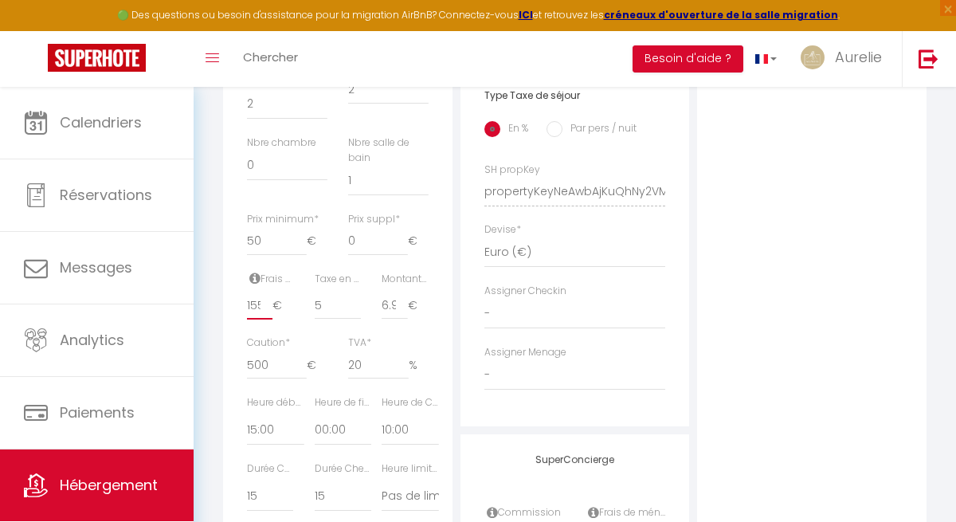
scroll to position [0, 2]
drag, startPoint x: 245, startPoint y: 319, endPoint x: 280, endPoint y: 321, distance: 35.9
click at [280, 321] on div "Frais de ménage * 155 €" at bounding box center [271, 304] width 68 height 65
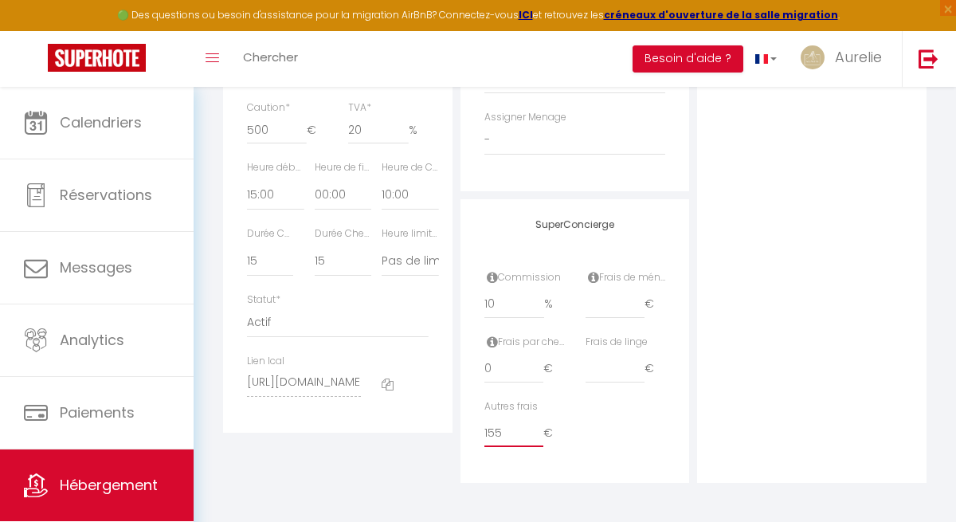
scroll to position [0, 0]
click at [509, 424] on input "155" at bounding box center [514, 432] width 60 height 29
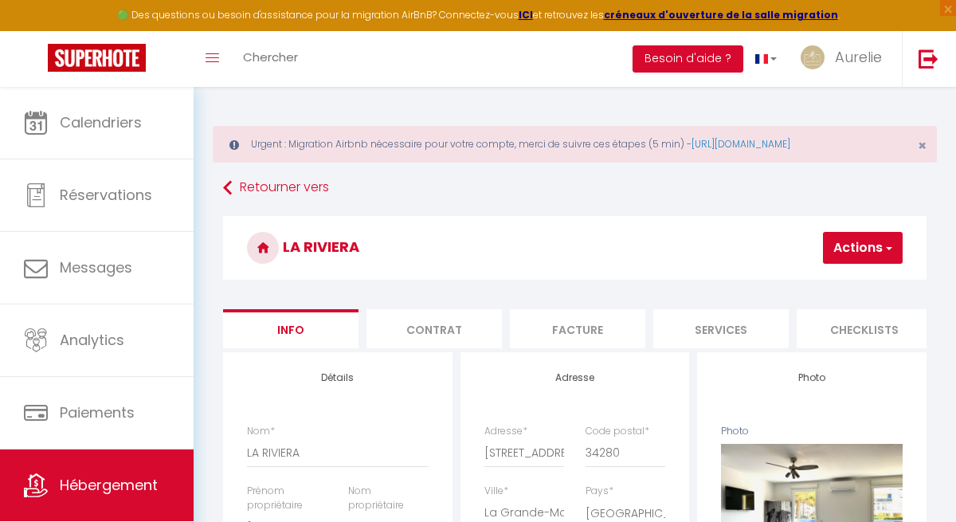
click at [852, 258] on button "Actions" at bounding box center [863, 248] width 80 height 32
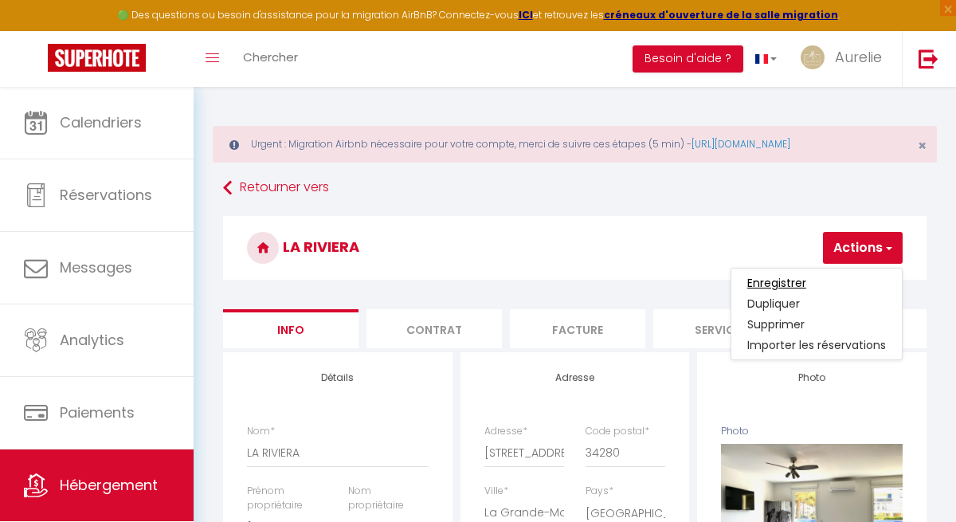
click at [787, 280] on input "Enregistrer" at bounding box center [776, 283] width 59 height 16
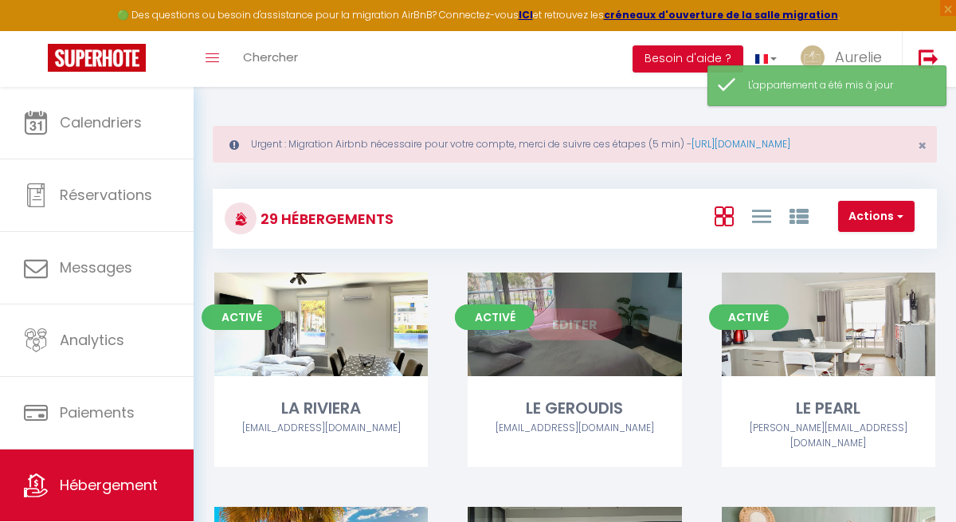
click at [587, 326] on link "Editer" at bounding box center [575, 324] width 96 height 32
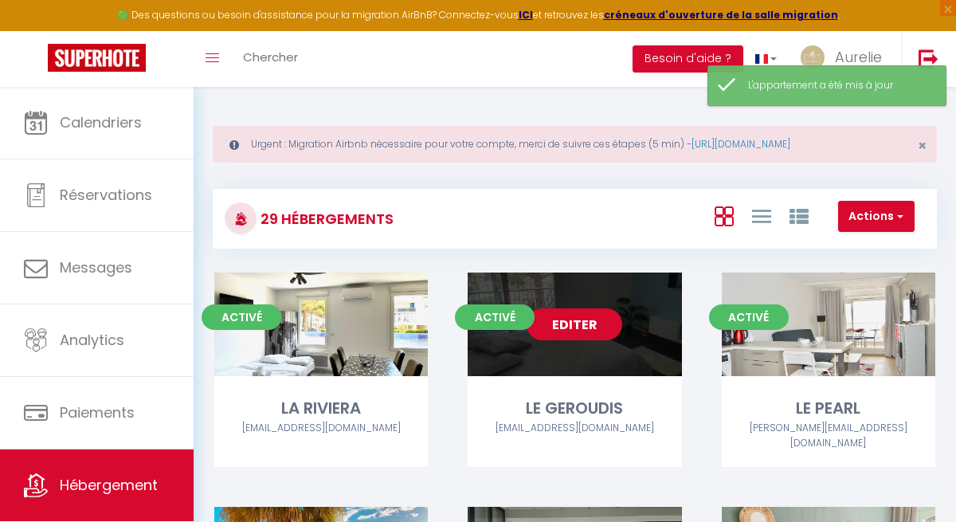
click at [587, 326] on link "Editer" at bounding box center [575, 324] width 96 height 32
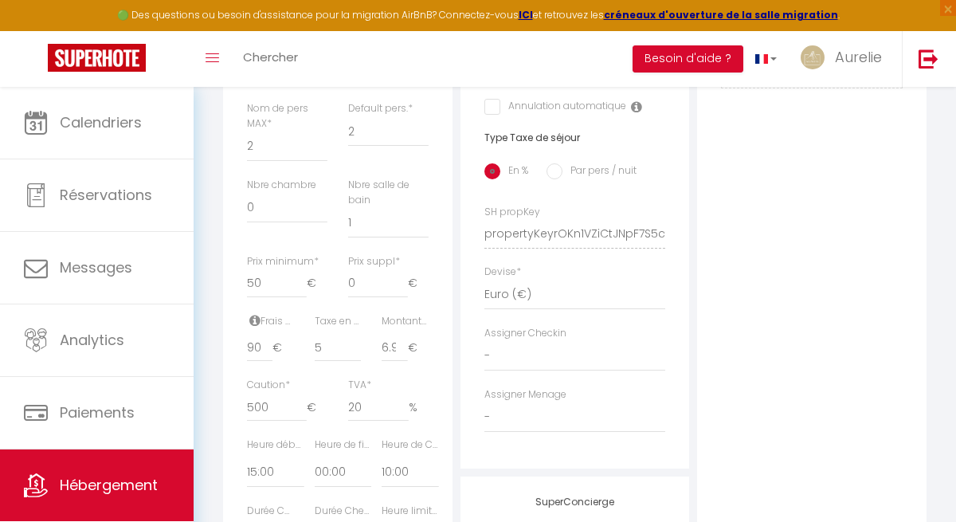
scroll to position [684, 0]
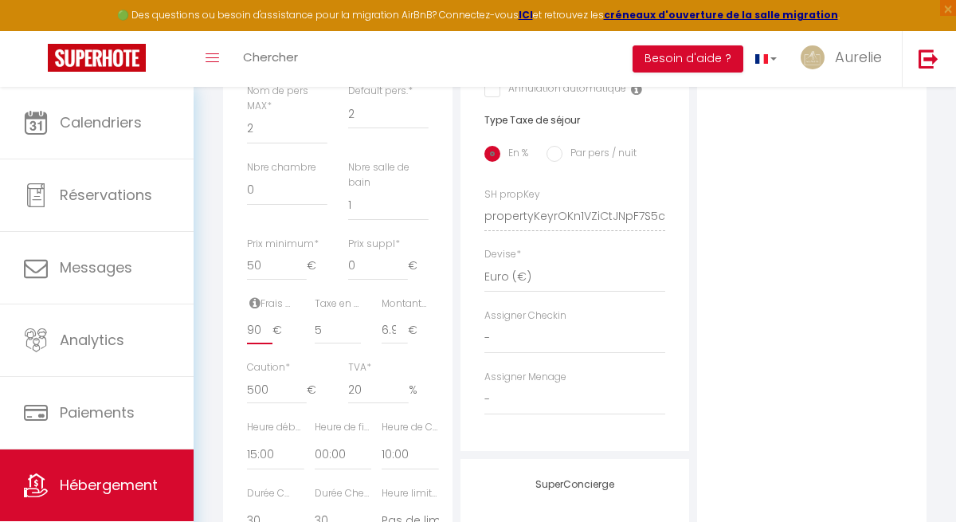
drag, startPoint x: 249, startPoint y: 344, endPoint x: 262, endPoint y: 344, distance: 13.5
click at [262, 344] on input "90" at bounding box center [259, 329] width 25 height 29
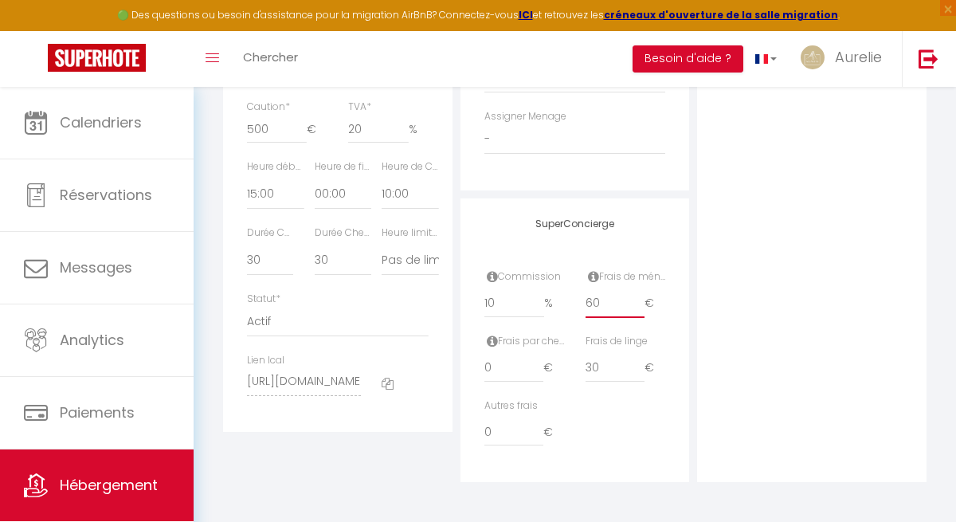
scroll to position [0, 0]
click at [605, 312] on input "60" at bounding box center [616, 303] width 60 height 29
drag, startPoint x: 605, startPoint y: 312, endPoint x: 564, endPoint y: 312, distance: 41.4
click at [564, 312] on div "Commission 10 % Frais de ménage 60 €" at bounding box center [575, 301] width 202 height 65
drag, startPoint x: 609, startPoint y: 366, endPoint x: 555, endPoint y: 366, distance: 54.2
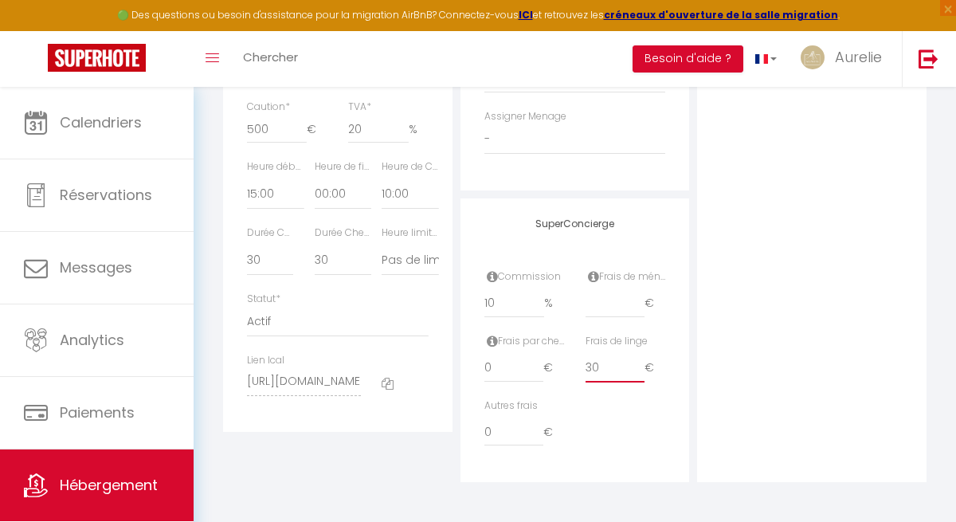
click at [558, 366] on div "Frais par checkin 0 € Frais de linge 30 €" at bounding box center [575, 366] width 202 height 65
click at [512, 435] on input "0" at bounding box center [514, 431] width 60 height 29
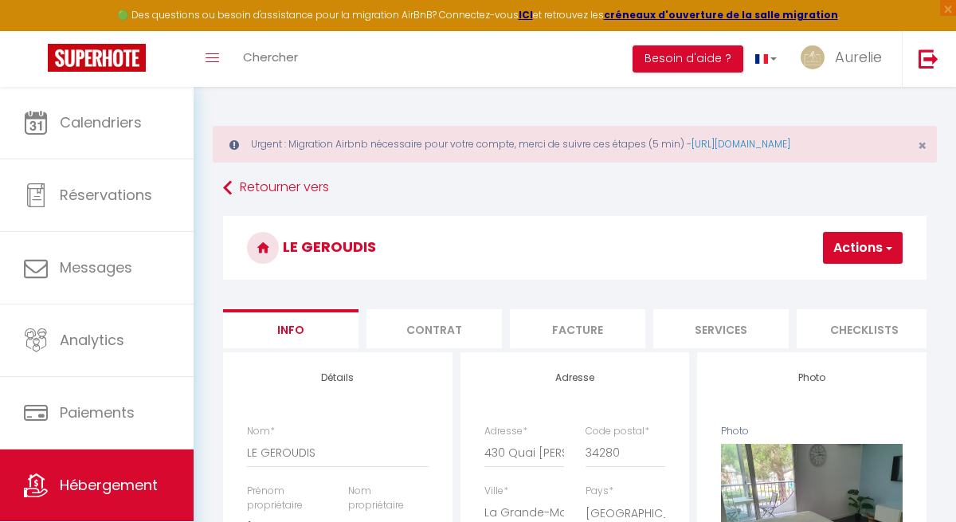
click at [869, 257] on button "Actions" at bounding box center [863, 248] width 80 height 32
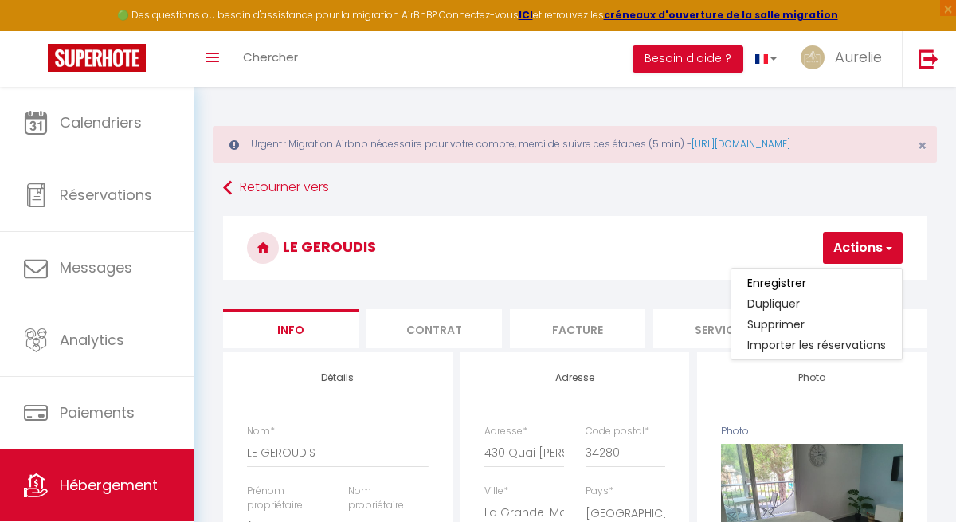
click at [805, 279] on input "Enregistrer" at bounding box center [776, 283] width 59 height 16
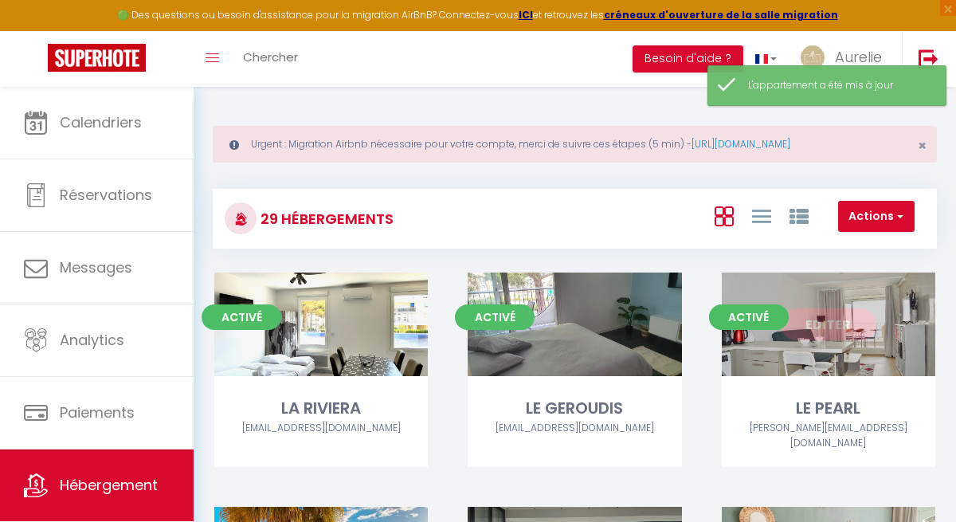
click at [855, 323] on link "Editer" at bounding box center [829, 324] width 96 height 32
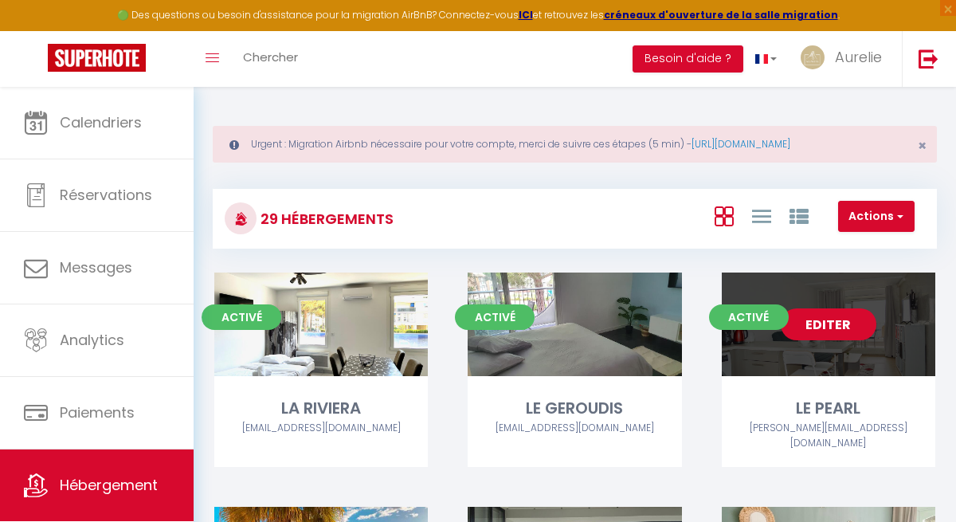
click at [852, 325] on link "Editer" at bounding box center [829, 324] width 96 height 32
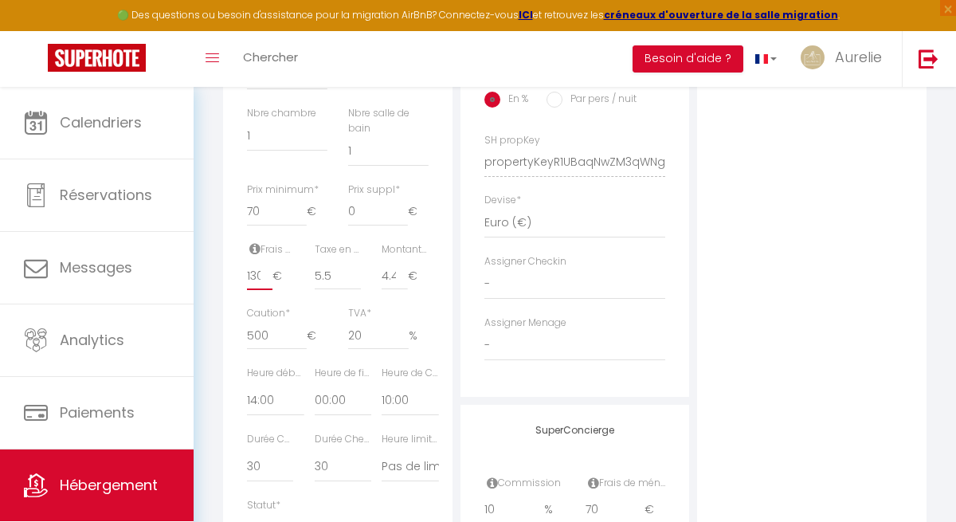
scroll to position [0, 2]
drag, startPoint x: 248, startPoint y: 289, endPoint x: 264, endPoint y: 289, distance: 15.9
click at [264, 289] on input "130" at bounding box center [259, 275] width 25 height 29
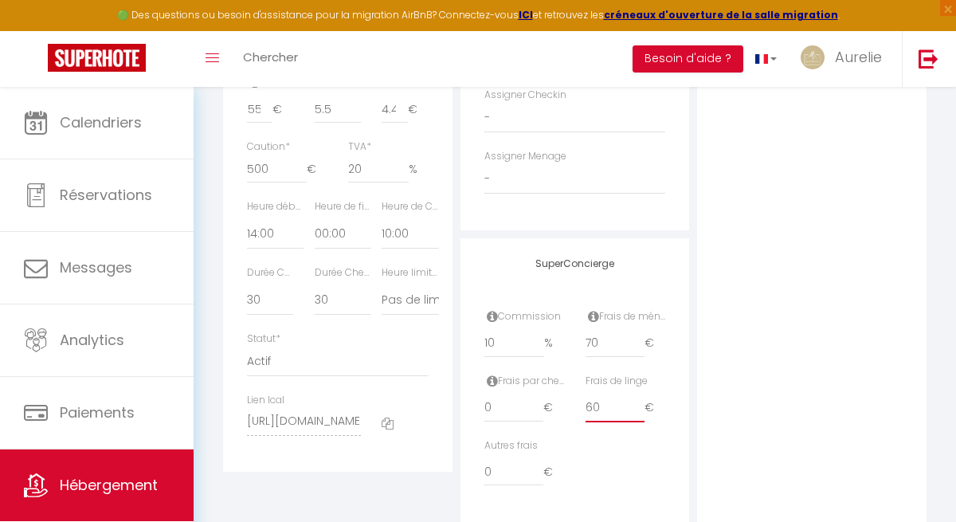
scroll to position [0, 0]
drag, startPoint x: 602, startPoint y: 401, endPoint x: 590, endPoint y: 401, distance: 12.0
click at [590, 401] on input "60" at bounding box center [616, 408] width 60 height 29
click at [523, 458] on input "0" at bounding box center [514, 471] width 60 height 29
click at [520, 469] on input "1550" at bounding box center [514, 471] width 60 height 29
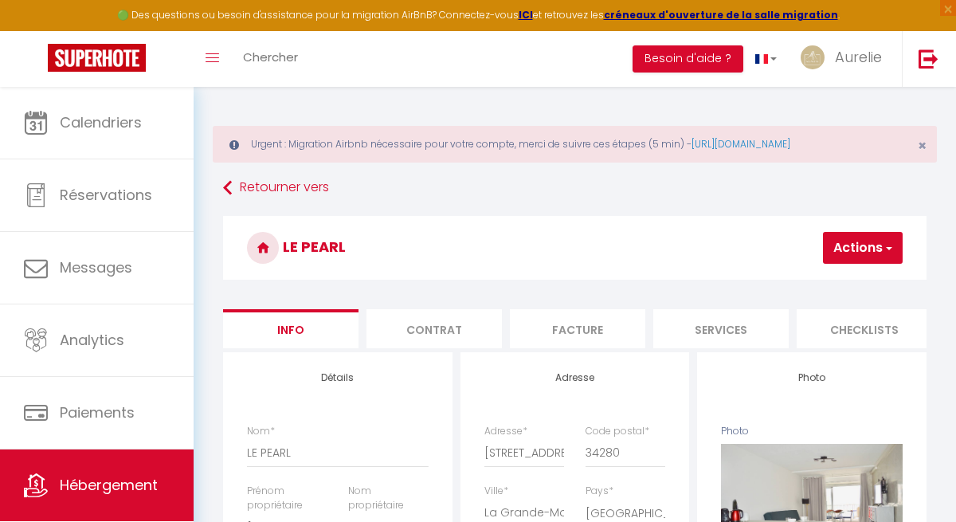
click at [861, 258] on button "Actions" at bounding box center [863, 248] width 80 height 32
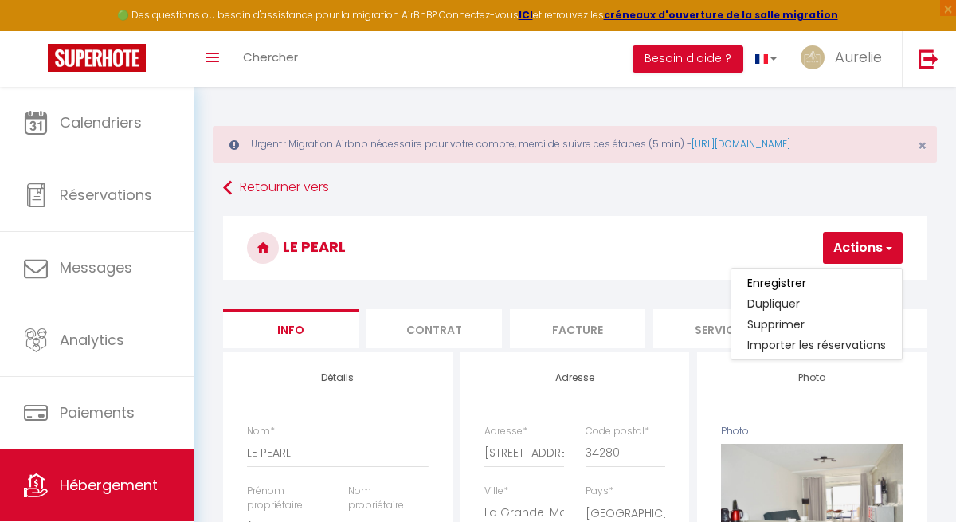
click at [782, 281] on input "Enregistrer" at bounding box center [776, 283] width 59 height 16
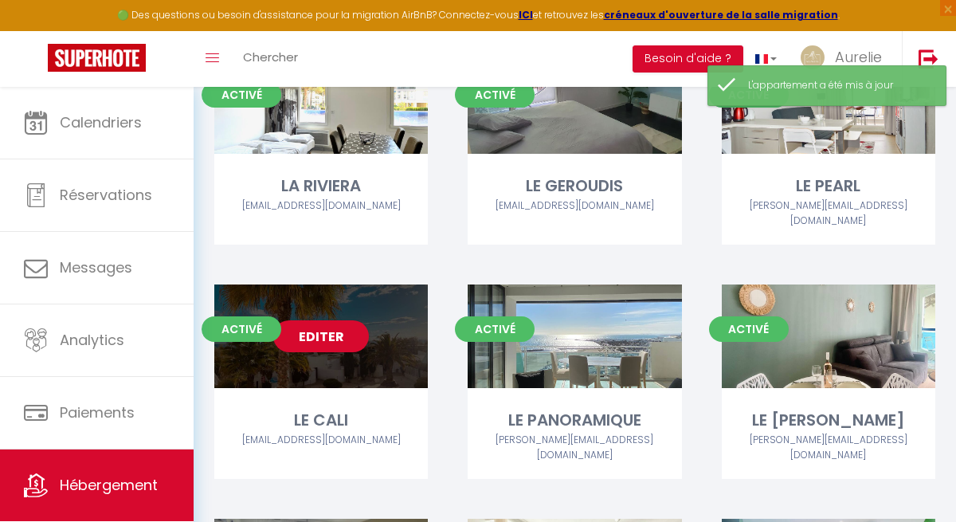
scroll to position [248, 0]
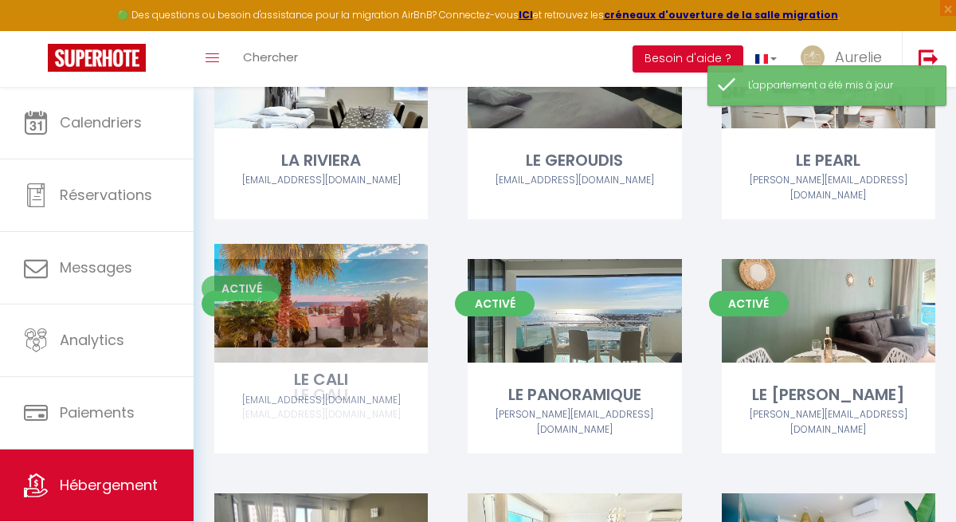
click at [307, 295] on link "Editer" at bounding box center [321, 311] width 96 height 32
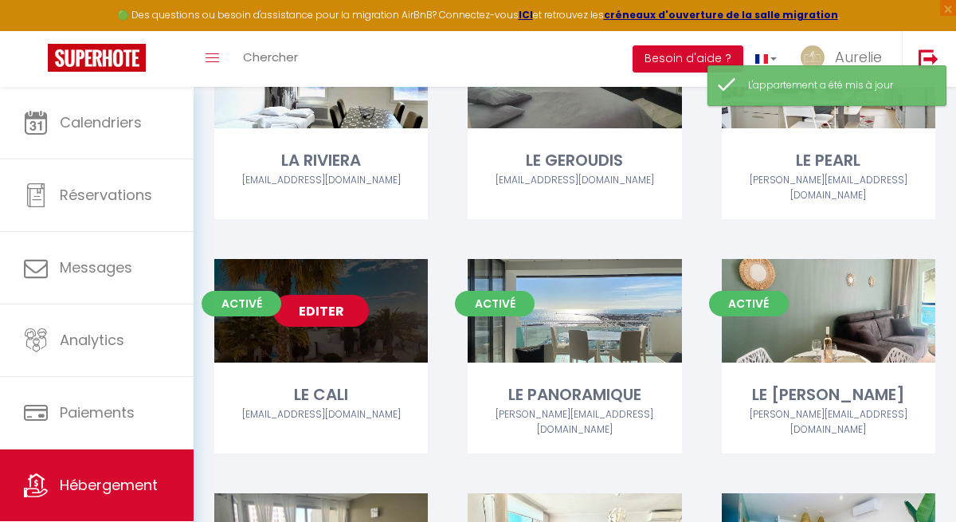
click at [319, 295] on link "Editer" at bounding box center [321, 311] width 96 height 32
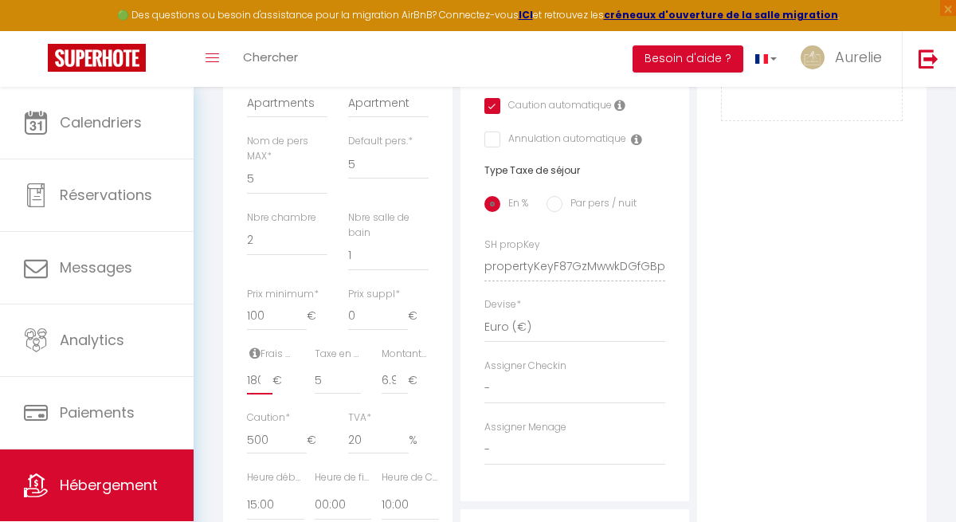
scroll to position [0, 2]
drag, startPoint x: 247, startPoint y: 394, endPoint x: 266, endPoint y: 394, distance: 19.1
click at [266, 394] on input "180" at bounding box center [259, 380] width 25 height 29
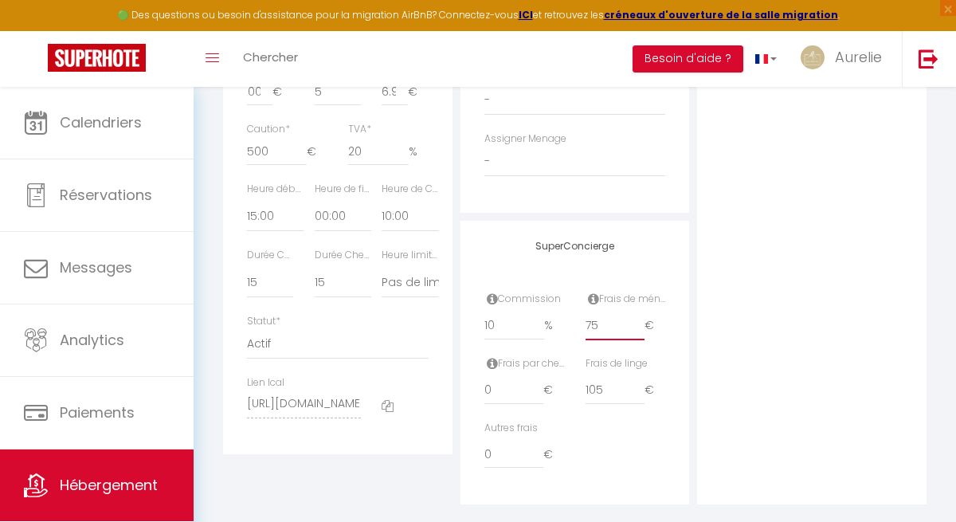
scroll to position [0, 0]
drag, startPoint x: 608, startPoint y: 323, endPoint x: 546, endPoint y: 323, distance: 62.1
click at [550, 323] on div "Commission 10 % Frais de ménage 75 €" at bounding box center [575, 324] width 202 height 65
drag, startPoint x: 605, startPoint y: 382, endPoint x: 535, endPoint y: 381, distance: 70.9
click at [536, 382] on div "Frais par checkin 0 € Frais de linge 105 €" at bounding box center [575, 388] width 202 height 65
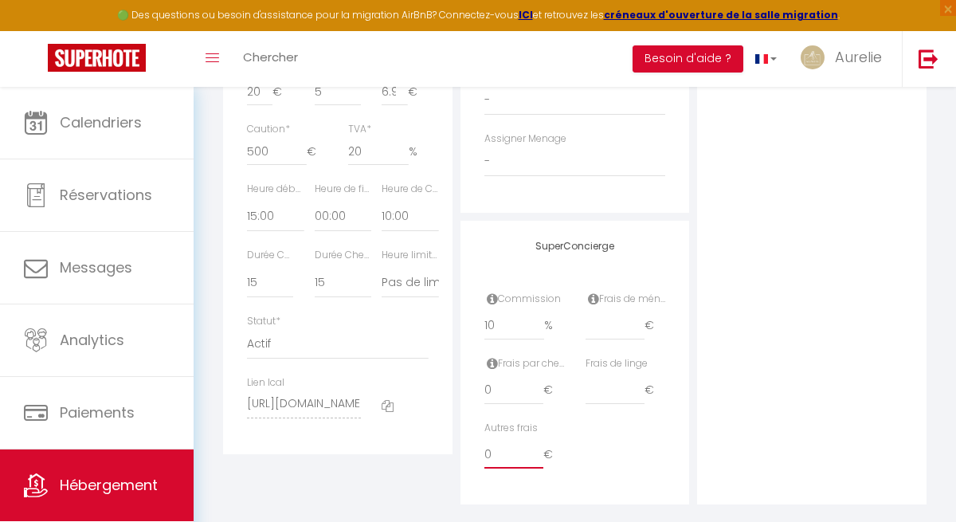
click at [489, 454] on input "0" at bounding box center [514, 454] width 60 height 29
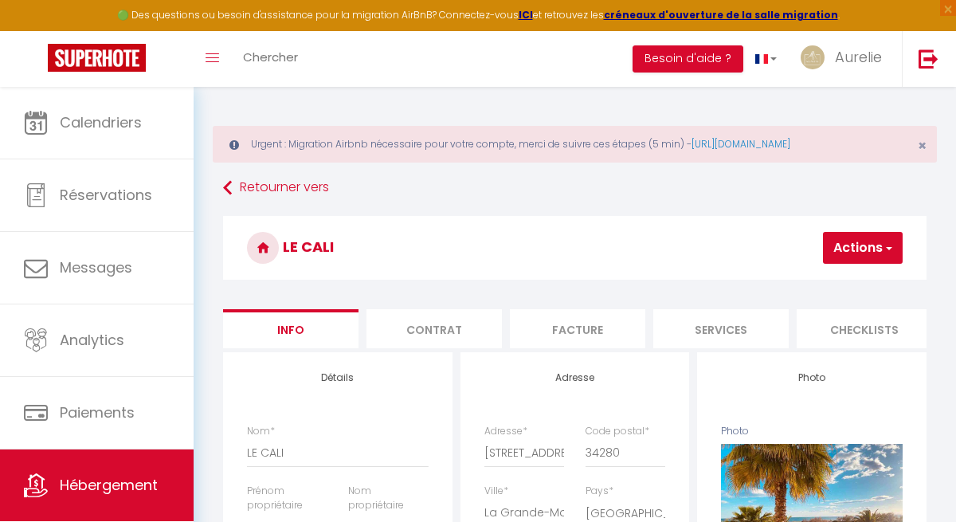
click at [842, 233] on button "Actions" at bounding box center [863, 248] width 80 height 32
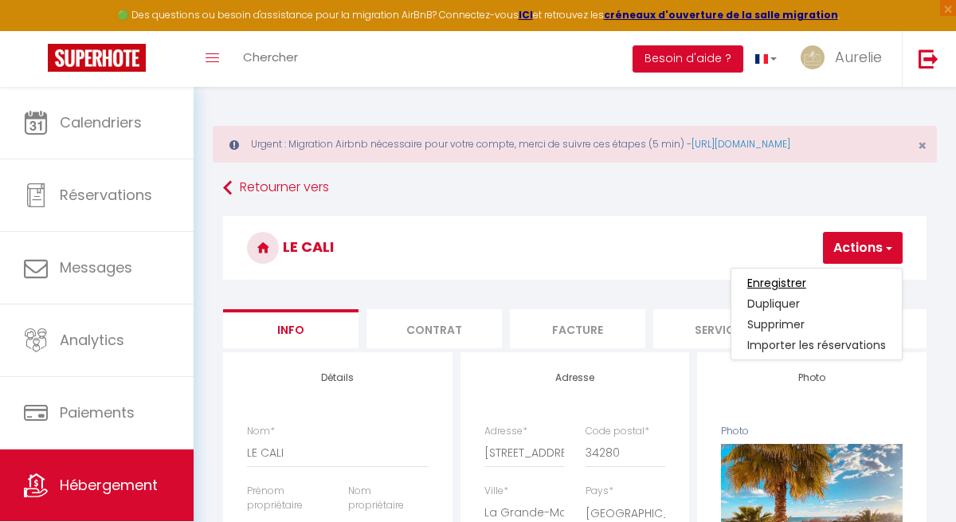
click at [793, 284] on input "Enregistrer" at bounding box center [776, 283] width 59 height 16
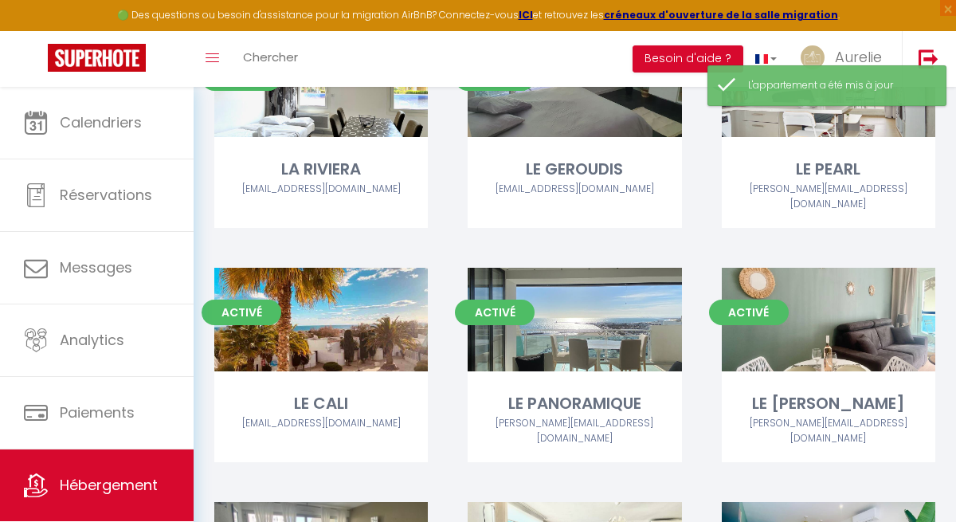
scroll to position [244, 0]
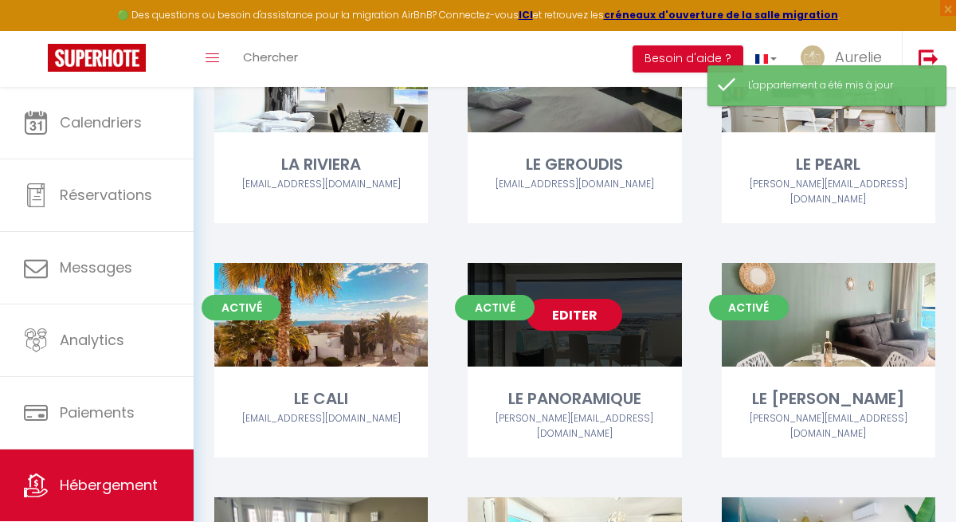
click at [585, 304] on link "Editer" at bounding box center [575, 315] width 96 height 32
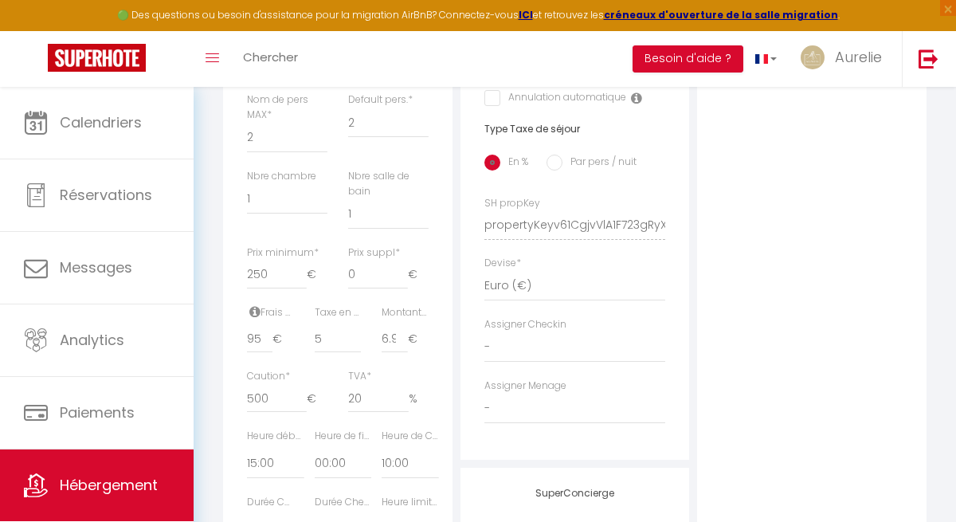
scroll to position [679, 0]
drag, startPoint x: 274, startPoint y: 285, endPoint x: 235, endPoint y: 285, distance: 39.0
click at [234, 285] on div "Détails Nom * LE PANORAMIQUE Prénom propriétaire [PERSON_NAME] propriétaire JAC…" at bounding box center [337, 185] width 229 height 1025
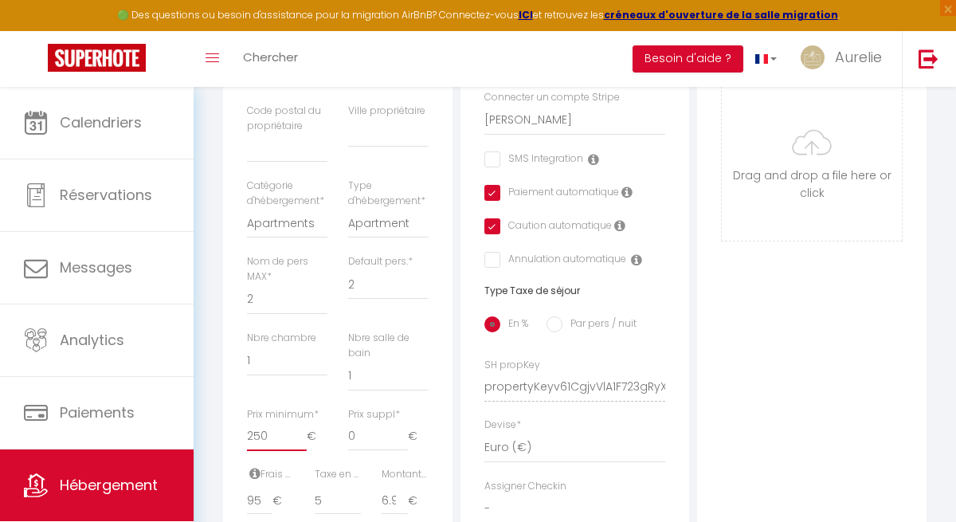
scroll to position [590, 0]
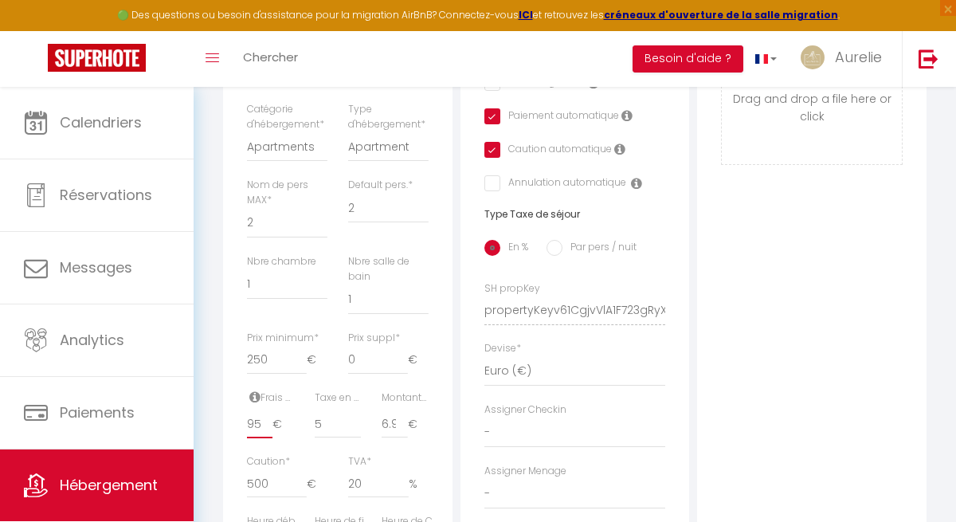
drag, startPoint x: 256, startPoint y: 438, endPoint x: 198, endPoint y: 438, distance: 57.4
click at [200, 438] on div "Urgent : Migration Airbnb nécessaire pour votre compte, merci de suivre ces éta…" at bounding box center [575, 186] width 762 height 1381
drag, startPoint x: 202, startPoint y: 439, endPoint x: 221, endPoint y: 439, distance: 18.3
click at [210, 439] on div "Urgent : Migration Airbnb nécessaire pour votre compte, merci de suivre ces éta…" at bounding box center [575, 186] width 762 height 1381
click at [257, 438] on input "5" at bounding box center [259, 424] width 25 height 29
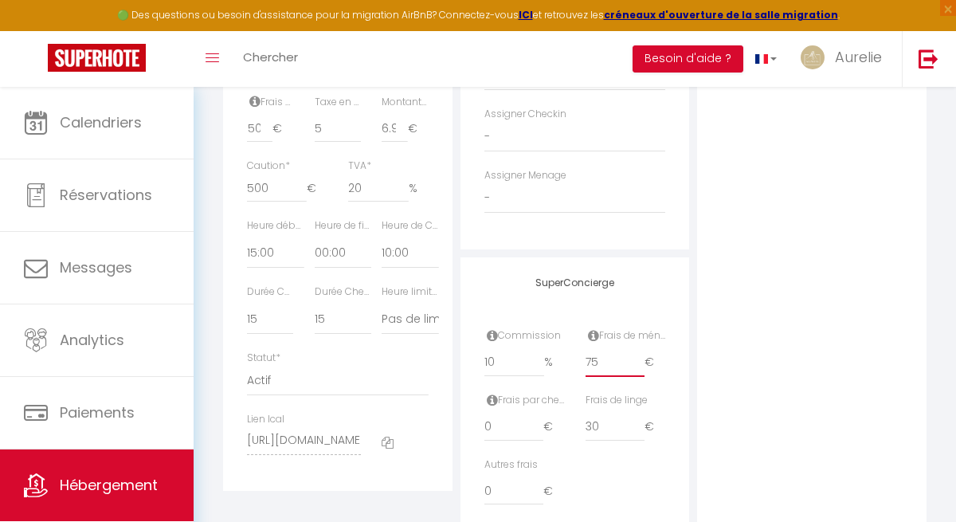
scroll to position [0, 0]
drag, startPoint x: 603, startPoint y: 359, endPoint x: 590, endPoint y: 359, distance: 12.7
click at [595, 359] on input "75" at bounding box center [616, 362] width 60 height 29
drag, startPoint x: 611, startPoint y: 428, endPoint x: 575, endPoint y: 428, distance: 35.9
click at [577, 428] on div "Frais de linge 30 €" at bounding box center [624, 425] width 101 height 65
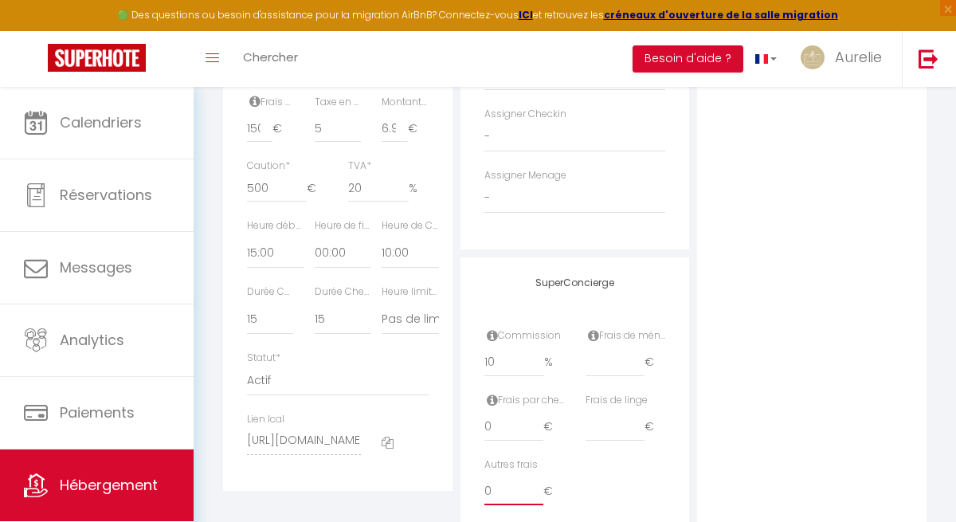
click at [513, 494] on input "0" at bounding box center [514, 490] width 60 height 29
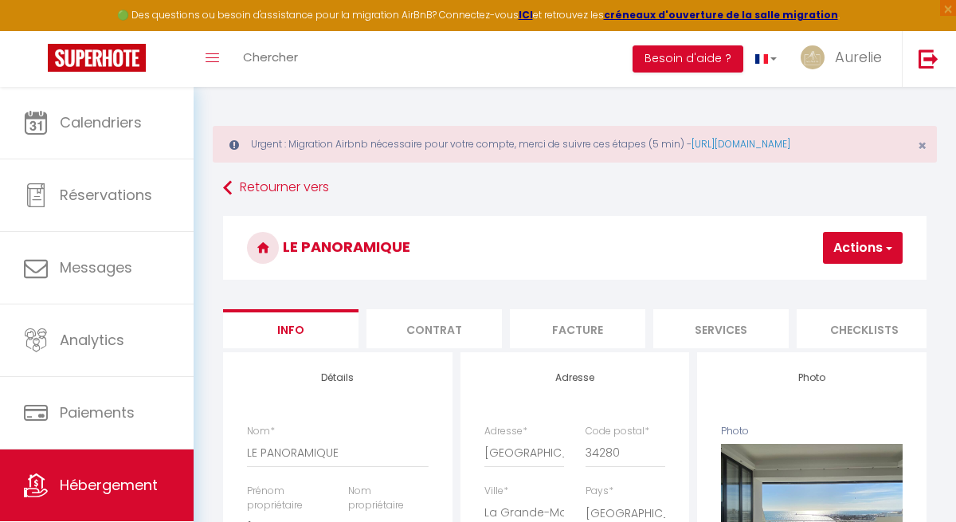
click at [862, 255] on button "Actions" at bounding box center [863, 248] width 80 height 32
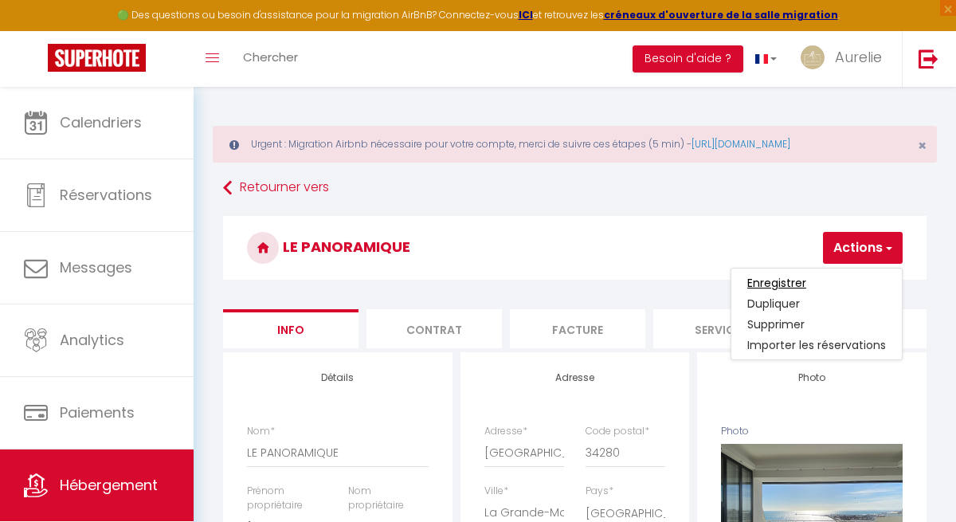
click at [786, 284] on input "Enregistrer" at bounding box center [776, 283] width 59 height 16
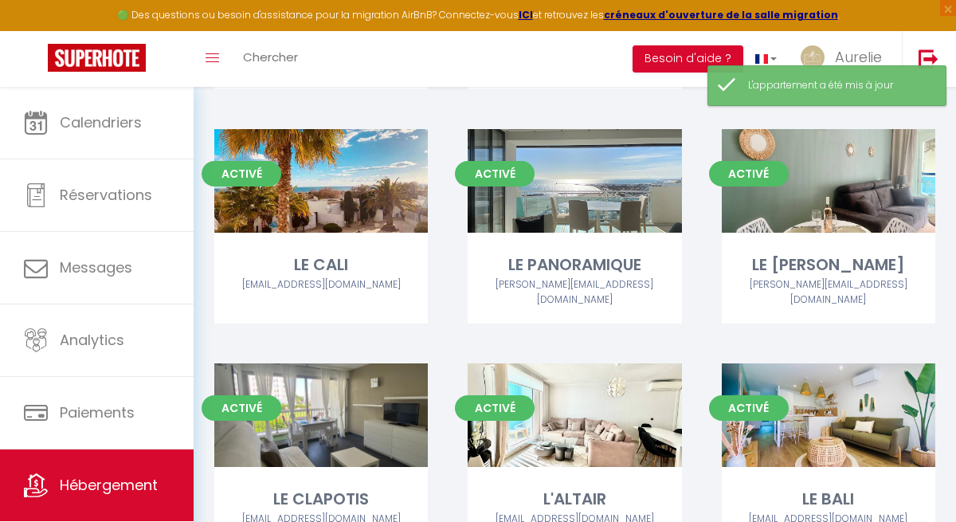
scroll to position [400, 0]
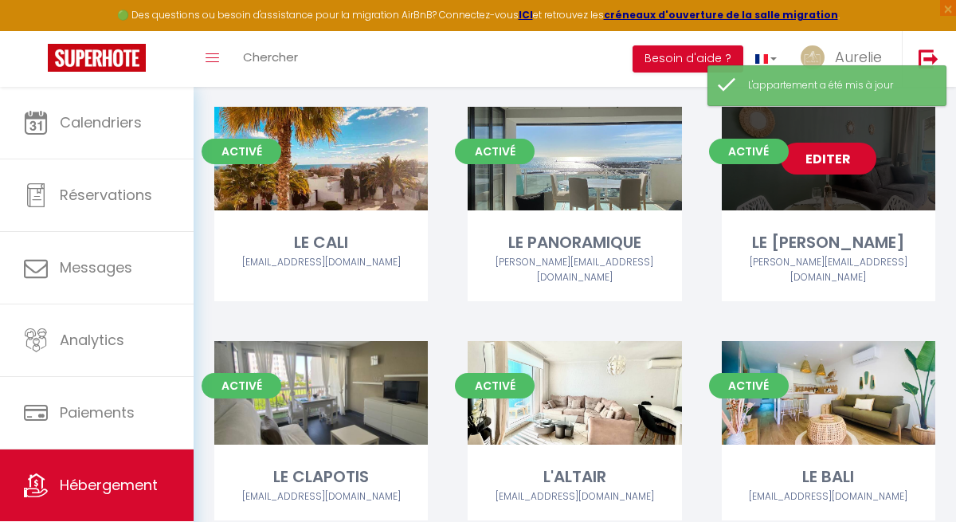
click at [839, 145] on link "Editer" at bounding box center [829, 159] width 96 height 32
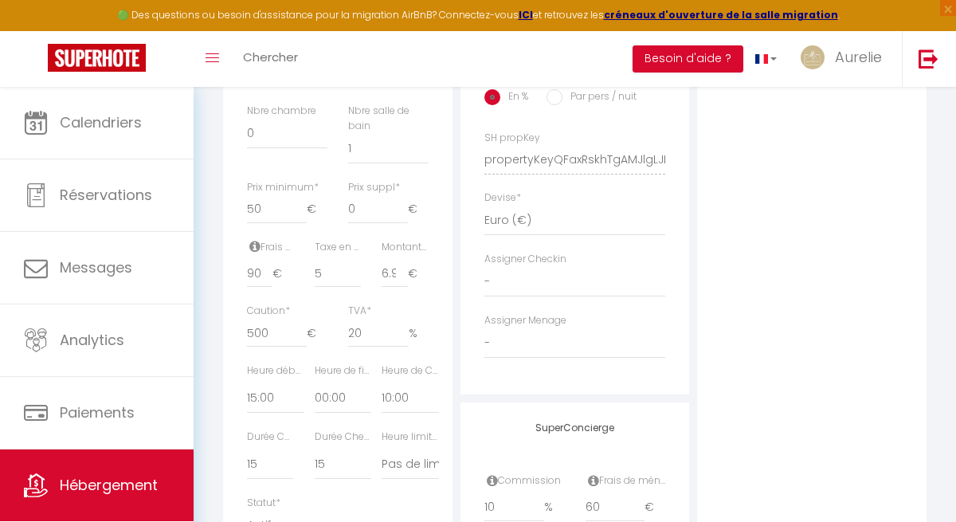
scroll to position [750, 0]
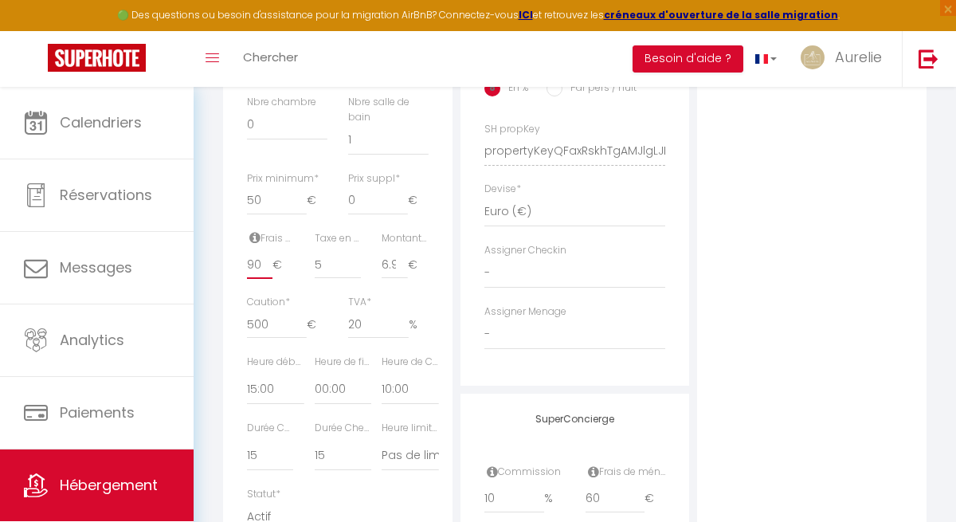
drag, startPoint x: 258, startPoint y: 280, endPoint x: 213, endPoint y: 277, distance: 45.5
click at [213, 278] on div "Retourner vers LE [PERSON_NAME] Actions Enregistrer Dupliquer Supprimer Importe…" at bounding box center [575, 50] width 724 height 1253
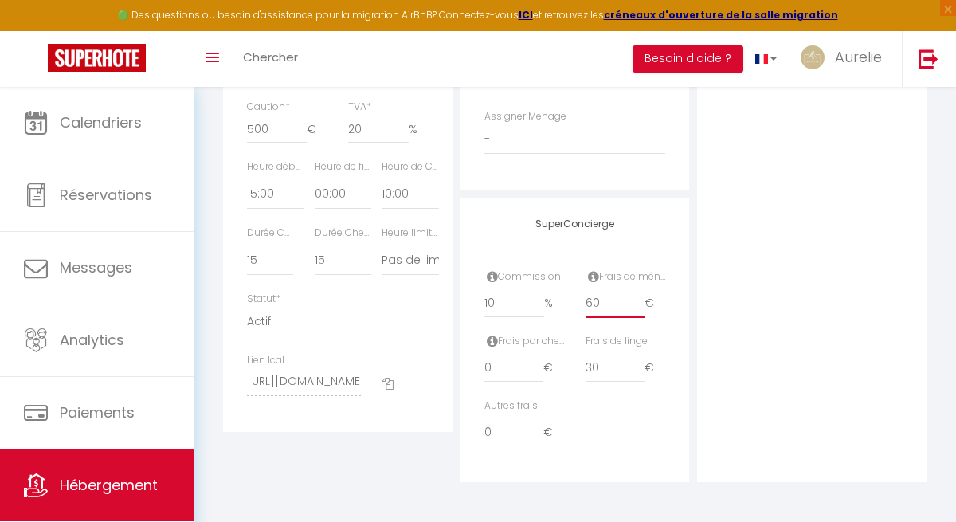
scroll to position [0, 0]
drag, startPoint x: 605, startPoint y: 300, endPoint x: 550, endPoint y: 296, distance: 55.1
click at [551, 300] on div "Commission 10 % Frais de ménage 60 €" at bounding box center [575, 301] width 202 height 65
drag, startPoint x: 602, startPoint y: 366, endPoint x: 562, endPoint y: 366, distance: 39.8
click at [567, 366] on div "Frais par checkin 0 € Frais de linge 30 €" at bounding box center [575, 366] width 202 height 65
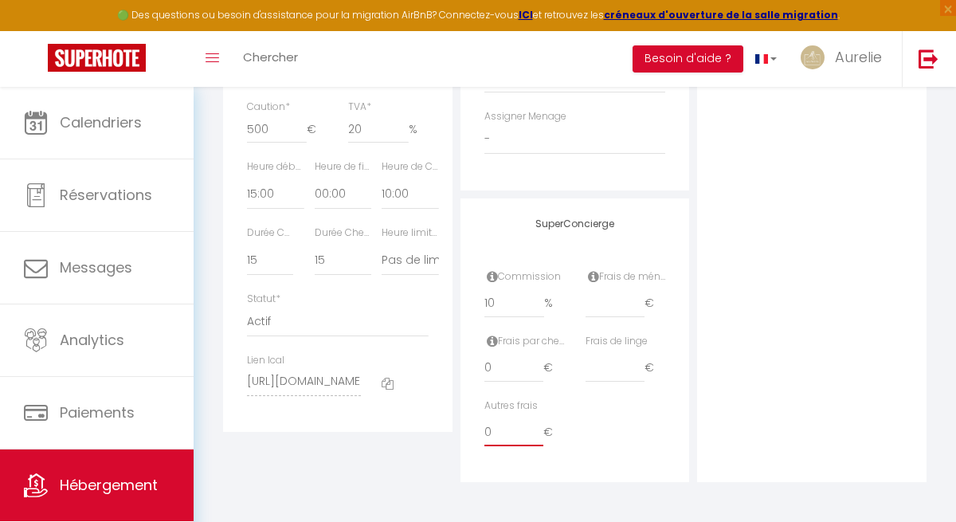
click at [494, 428] on input "0" at bounding box center [514, 431] width 60 height 29
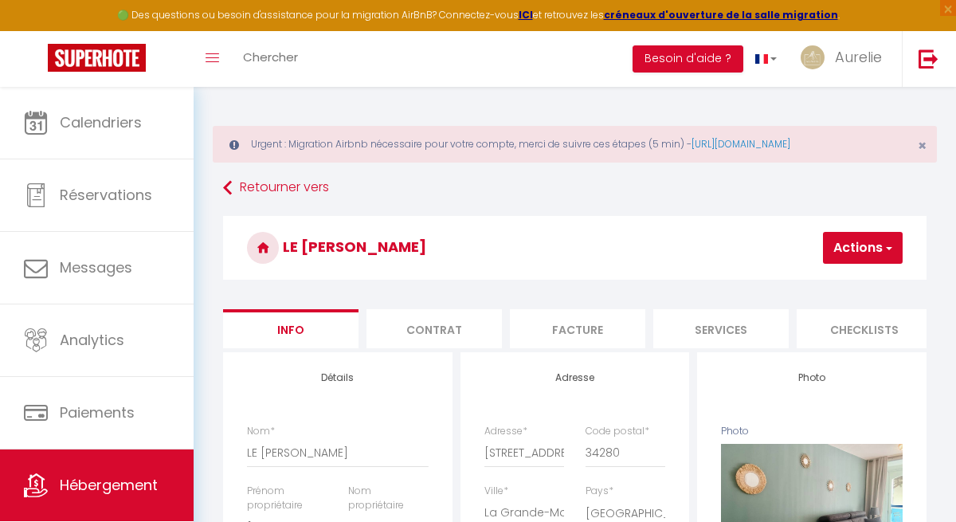
click at [852, 257] on button "Actions" at bounding box center [863, 248] width 80 height 32
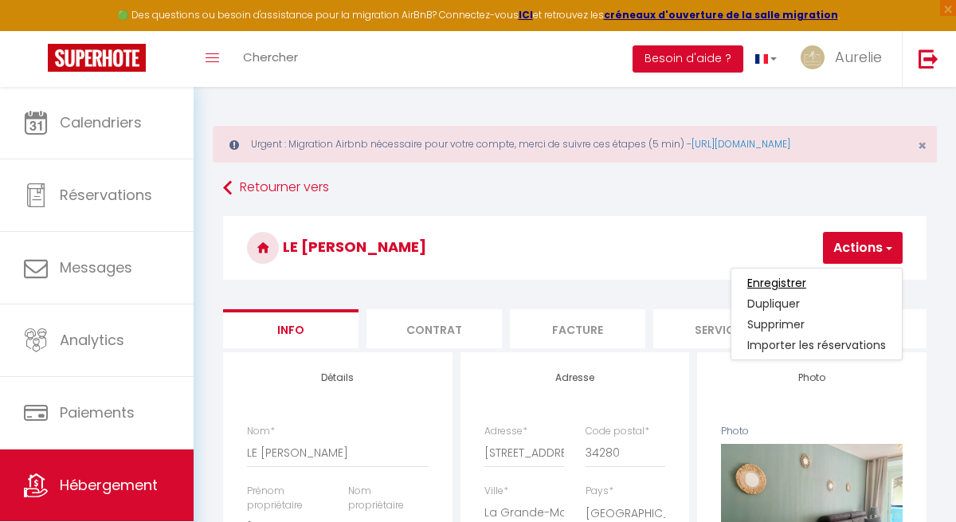
click at [788, 283] on input "Enregistrer" at bounding box center [776, 283] width 59 height 16
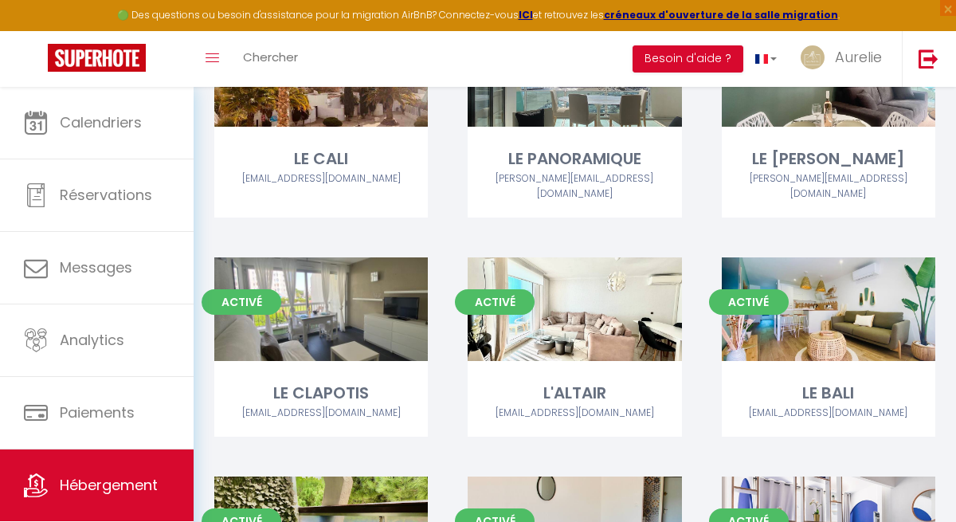
scroll to position [488, 0]
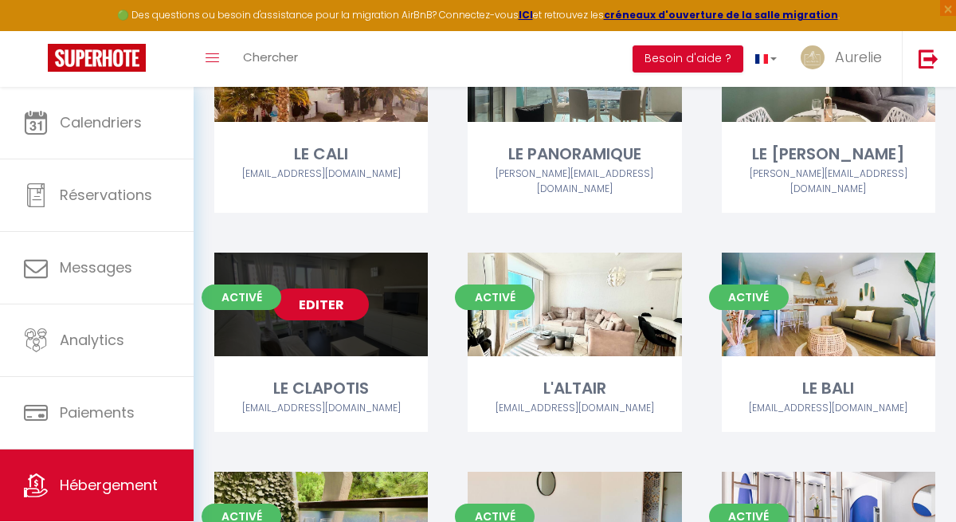
click at [339, 288] on link "Editer" at bounding box center [321, 304] width 96 height 32
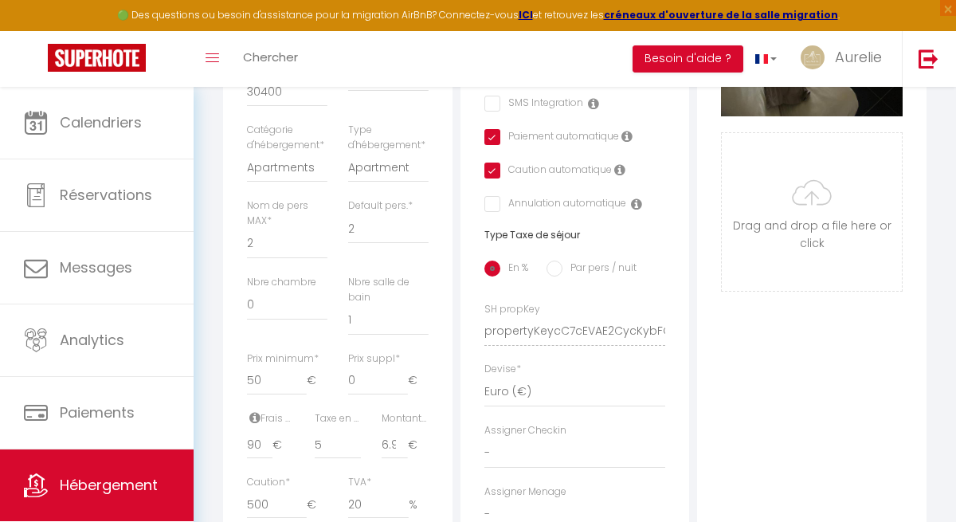
scroll to position [576, 0]
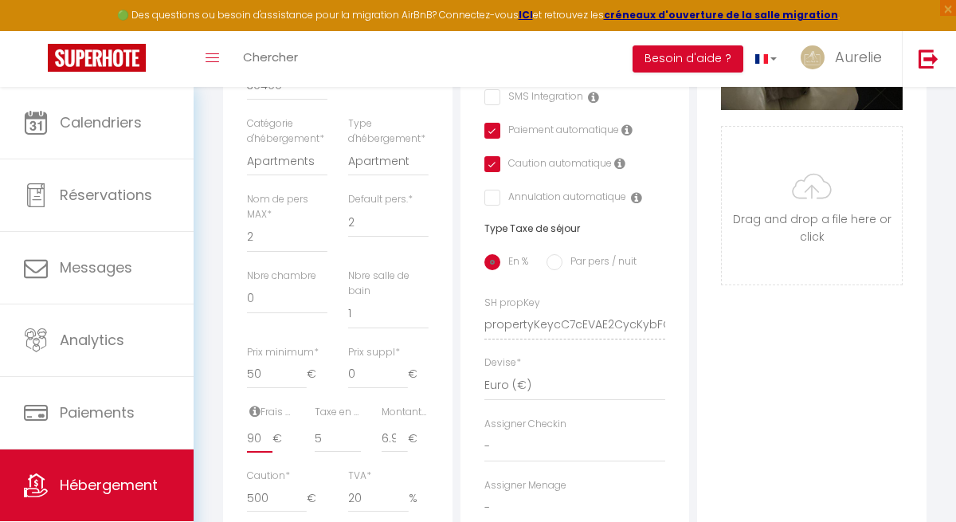
drag, startPoint x: 257, startPoint y: 453, endPoint x: 237, endPoint y: 453, distance: 19.1
click at [237, 453] on div "Frais de ménage * 90 €" at bounding box center [271, 437] width 68 height 65
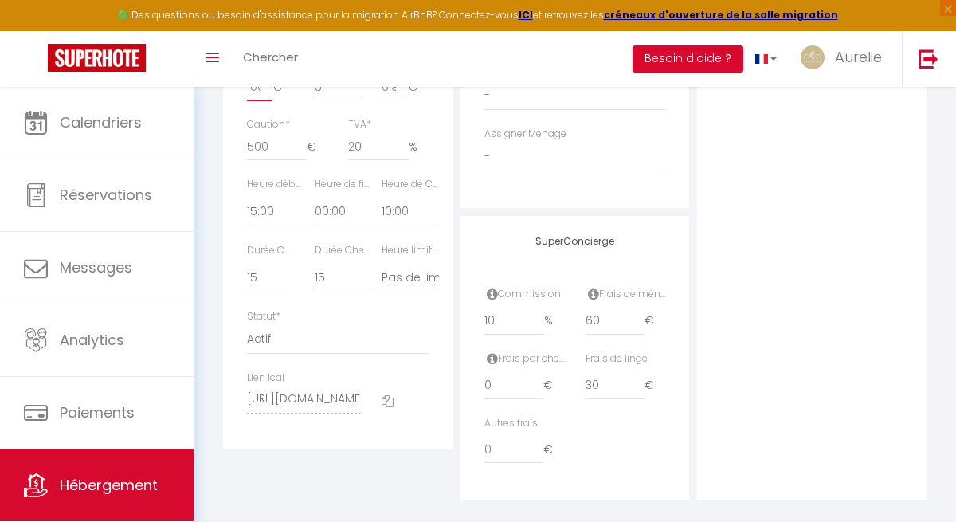
scroll to position [945, 0]
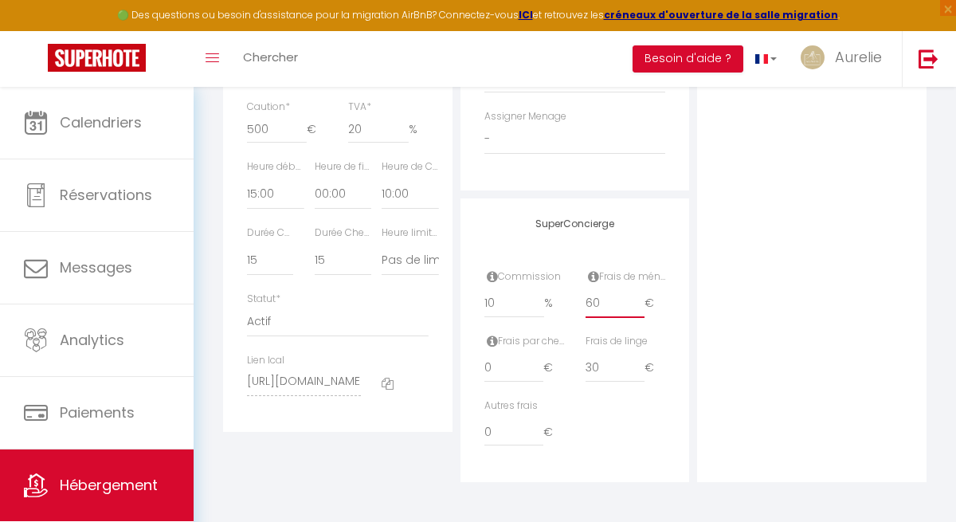
drag, startPoint x: 604, startPoint y: 298, endPoint x: 570, endPoint y: 298, distance: 33.5
click at [574, 298] on div "Commission 10 % Frais de ménage 60 €" at bounding box center [575, 301] width 202 height 65
drag, startPoint x: 624, startPoint y: 366, endPoint x: 556, endPoint y: 366, distance: 67.7
click at [556, 366] on div "Frais par checkin 0 € Frais de linge 30 €" at bounding box center [575, 366] width 202 height 65
click at [483, 432] on div "Autres frais 0 €" at bounding box center [524, 430] width 101 height 65
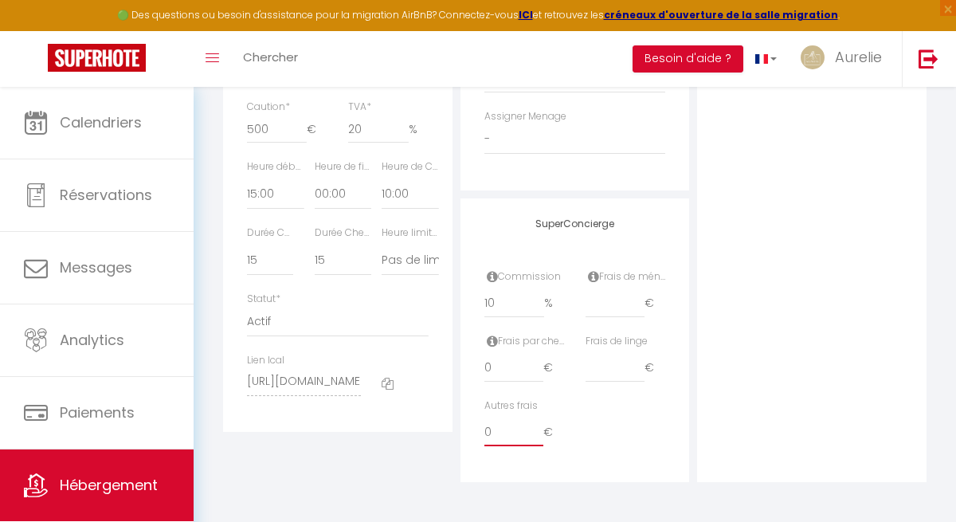
click at [489, 433] on input "0" at bounding box center [514, 431] width 60 height 29
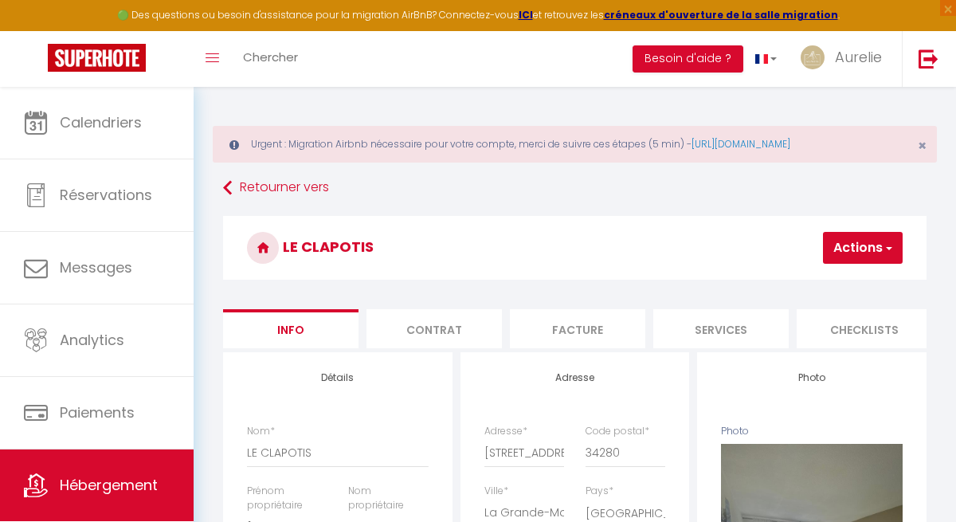
click at [849, 252] on button "Actions" at bounding box center [863, 248] width 80 height 32
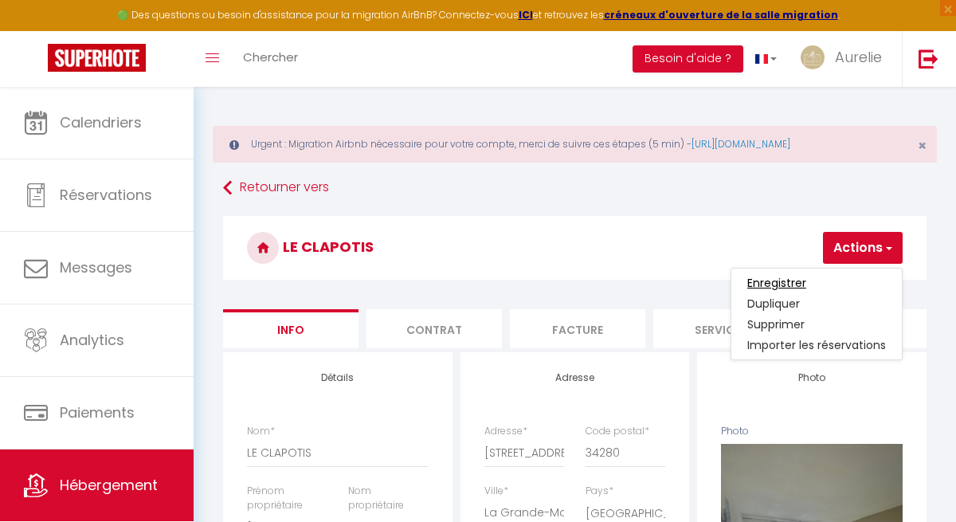
click at [789, 280] on input "Enregistrer" at bounding box center [776, 283] width 59 height 16
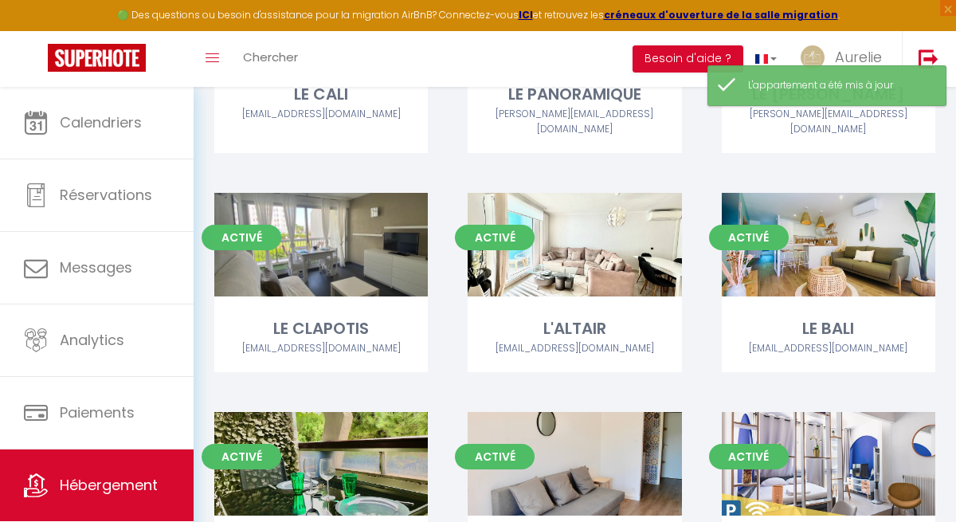
scroll to position [504, 0]
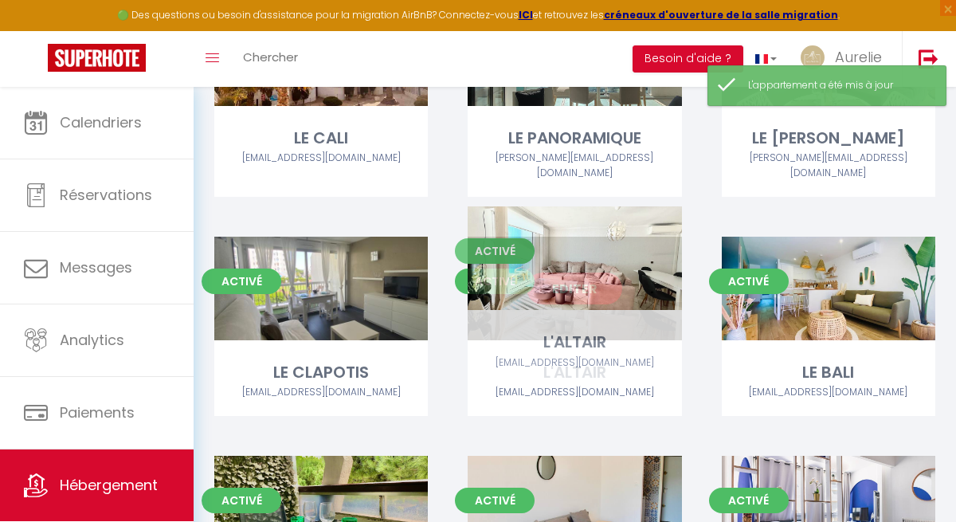
click at [573, 272] on link "Editer" at bounding box center [575, 288] width 96 height 32
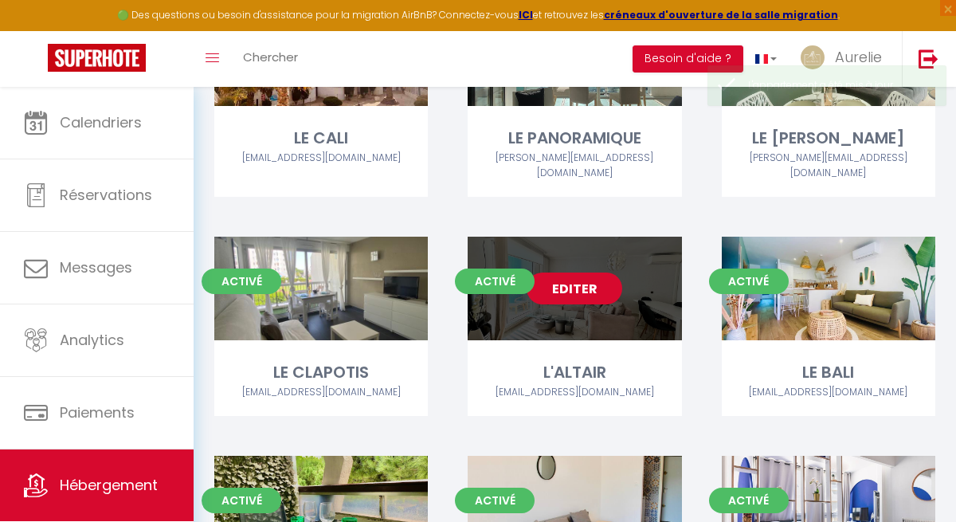
click at [574, 272] on link "Editer" at bounding box center [575, 288] width 96 height 32
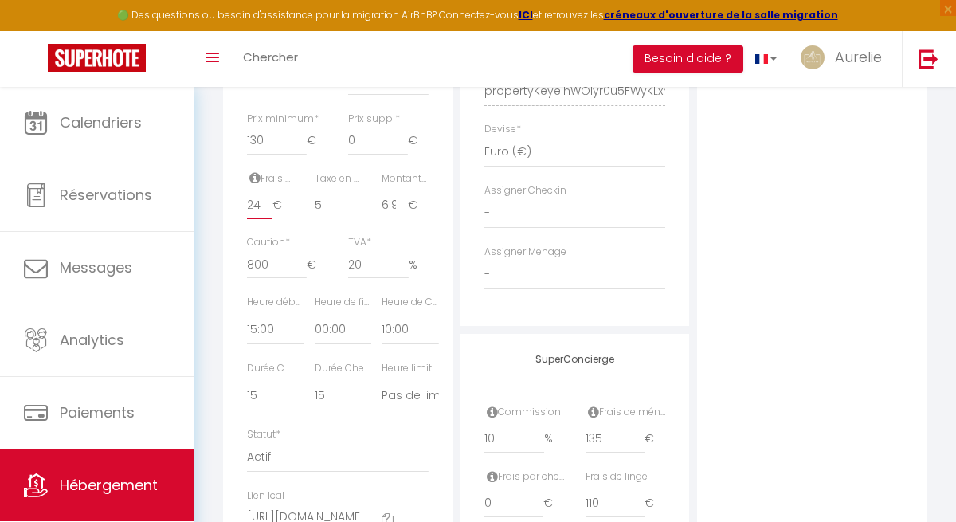
scroll to position [0, 6]
drag, startPoint x: 247, startPoint y: 223, endPoint x: 283, endPoint y: 223, distance: 35.9
click at [283, 219] on div "245 €" at bounding box center [270, 204] width 46 height 29
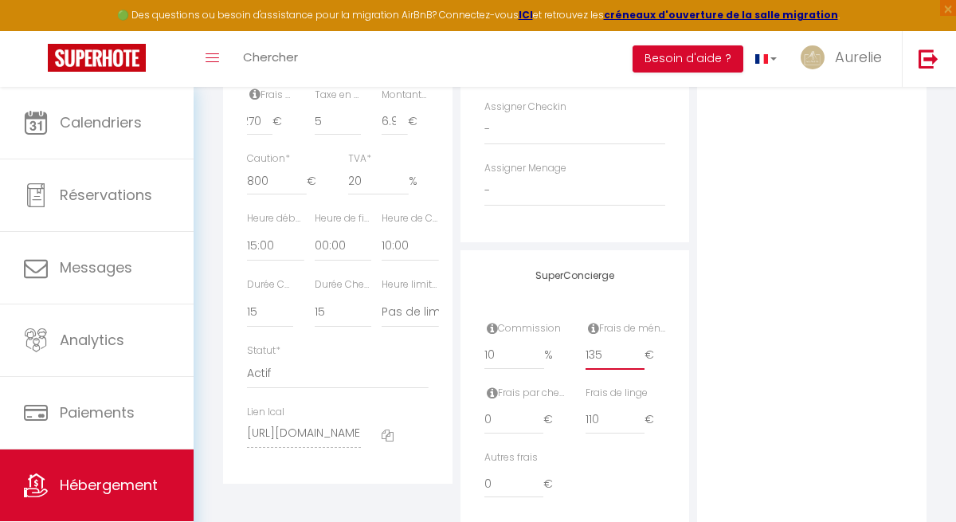
scroll to position [0, 0]
drag, startPoint x: 604, startPoint y: 352, endPoint x: 561, endPoint y: 352, distance: 43.0
click at [563, 352] on div "Commission 10 % Frais de ménage 135 €" at bounding box center [575, 353] width 202 height 65
drag, startPoint x: 608, startPoint y: 422, endPoint x: 519, endPoint y: 413, distance: 88.9
click at [524, 420] on div "Frais par checkin 0 € Frais de linge 110 €" at bounding box center [575, 418] width 202 height 65
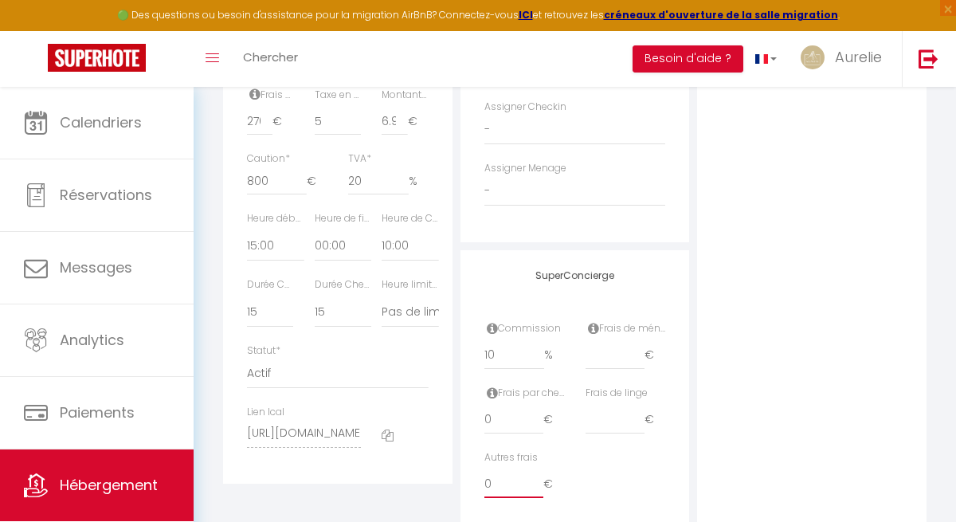
click at [485, 481] on input "0" at bounding box center [514, 483] width 60 height 29
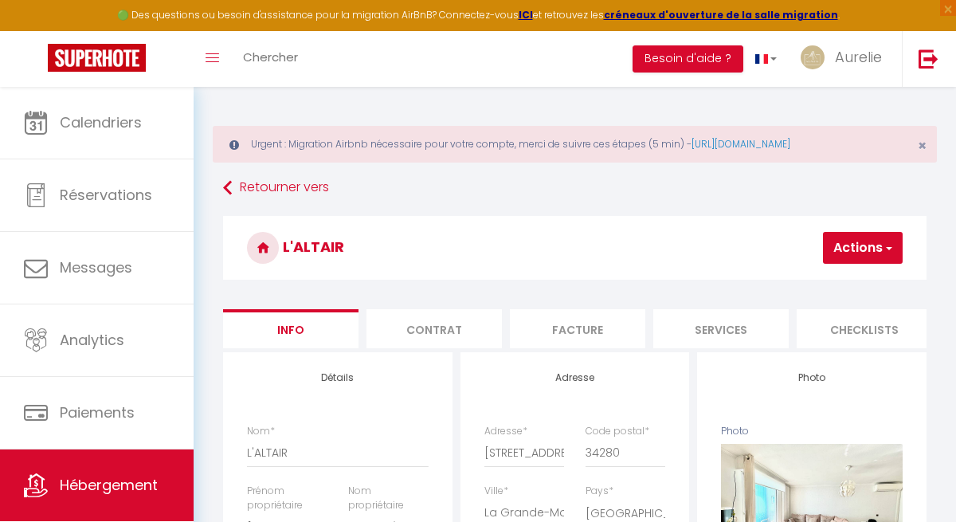
click at [864, 246] on button "Actions" at bounding box center [863, 248] width 80 height 32
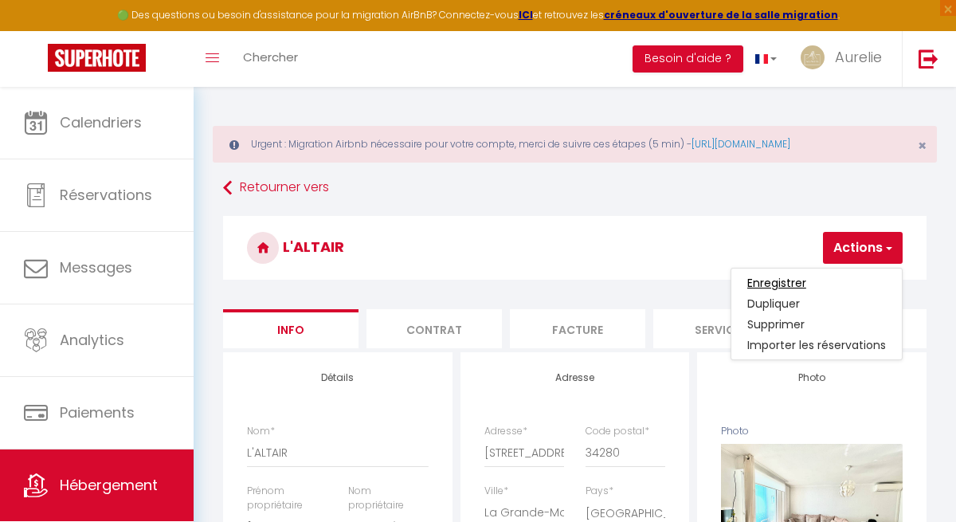
click at [800, 283] on input "Enregistrer" at bounding box center [776, 283] width 59 height 16
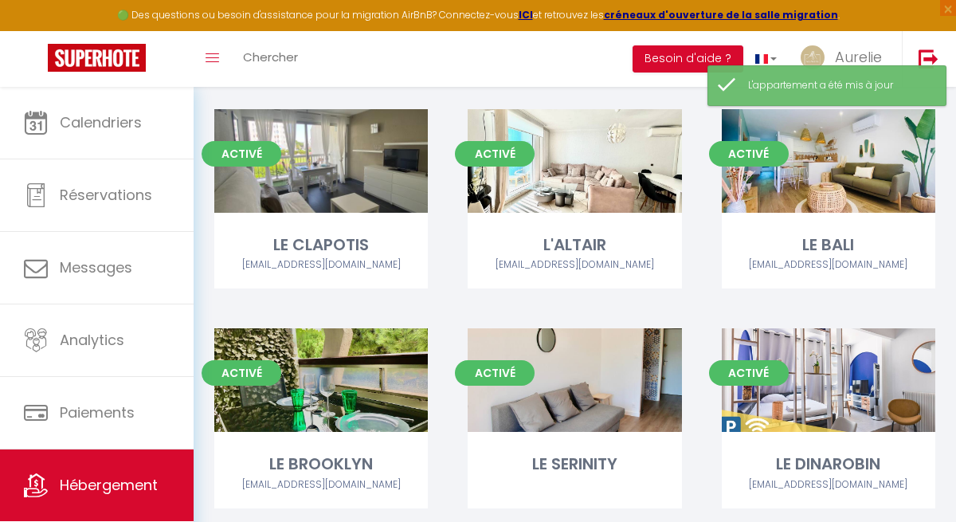
scroll to position [547, 0]
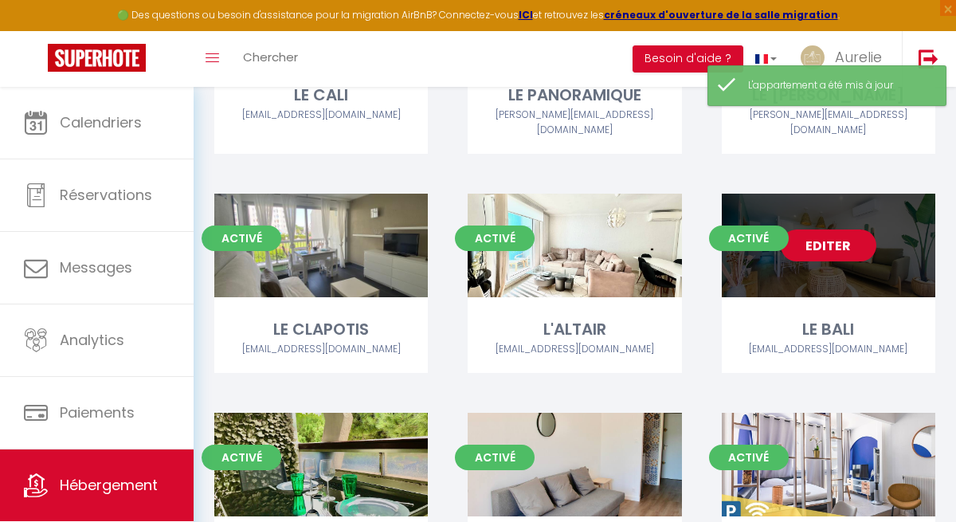
click at [821, 229] on link "Editer" at bounding box center [829, 245] width 96 height 32
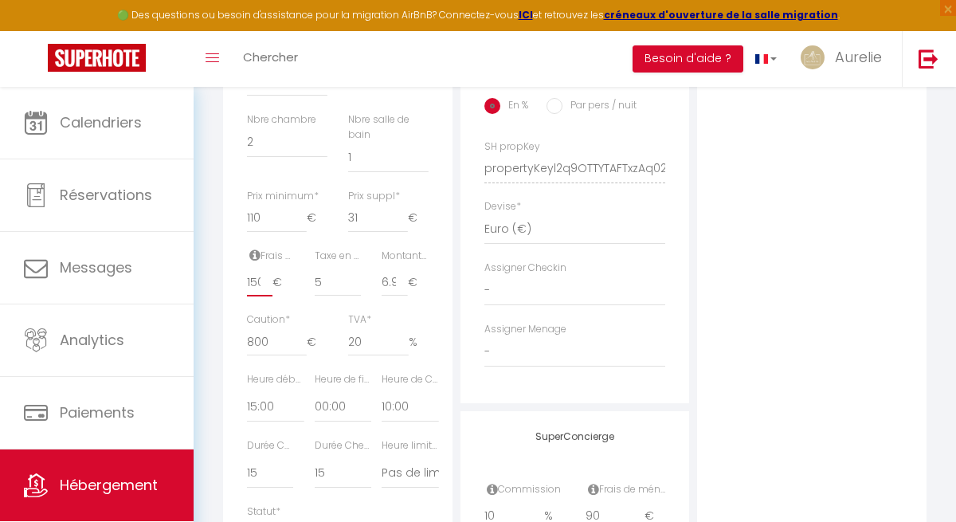
scroll to position [0, 2]
drag, startPoint x: 247, startPoint y: 292, endPoint x: 270, endPoint y: 292, distance: 23.1
click at [270, 292] on input "150" at bounding box center [259, 282] width 25 height 29
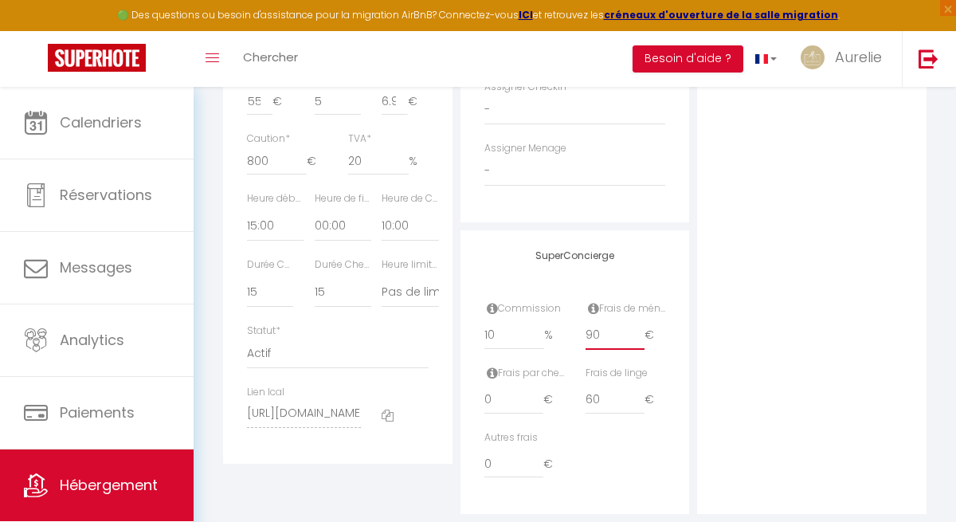
scroll to position [0, 0]
drag, startPoint x: 602, startPoint y: 330, endPoint x: 561, endPoint y: 330, distance: 41.4
click at [562, 330] on div "Commission 10 % Frais de ménage 90 €" at bounding box center [575, 333] width 202 height 65
drag, startPoint x: 613, startPoint y: 398, endPoint x: 528, endPoint y: 398, distance: 84.4
click at [530, 398] on div "Frais par checkin 0 € Frais de linge 60 €" at bounding box center [575, 398] width 202 height 65
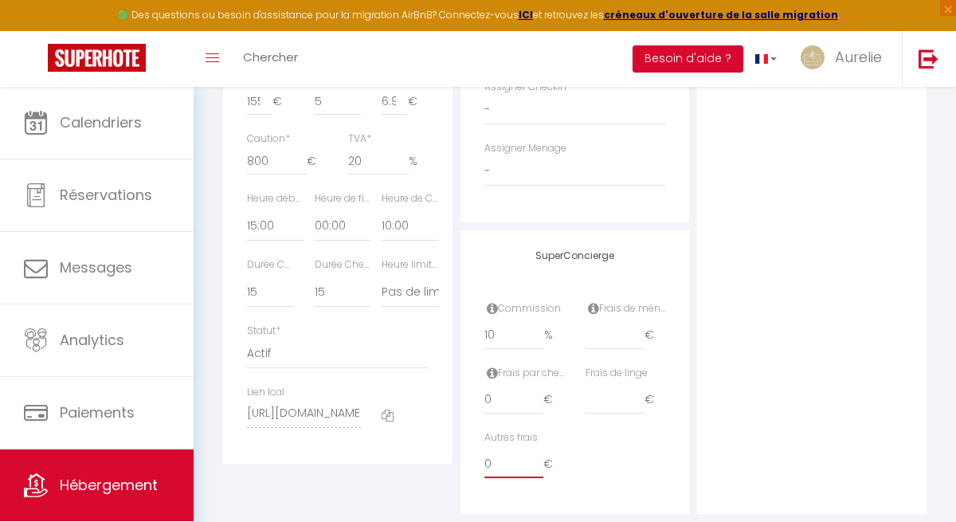
drag, startPoint x: 497, startPoint y: 464, endPoint x: 435, endPoint y: 464, distance: 62.1
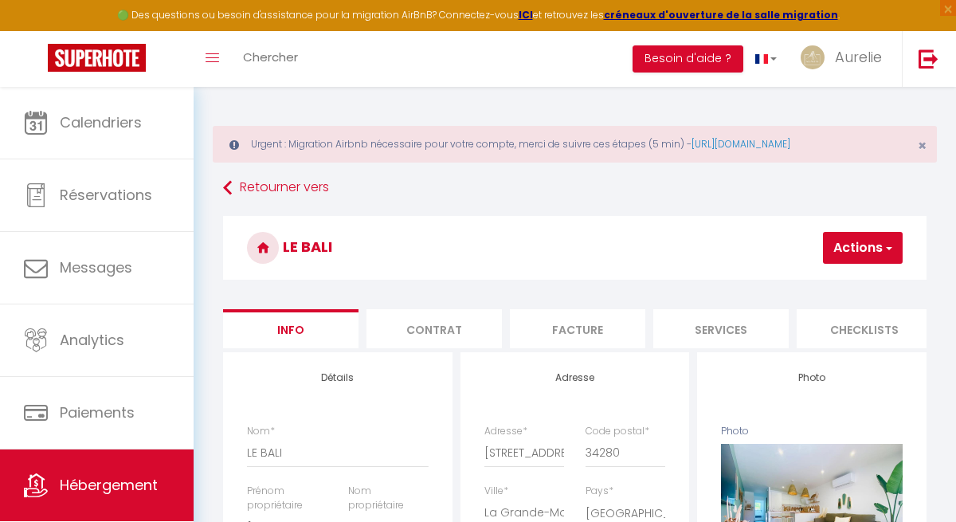
click at [850, 252] on button "Actions" at bounding box center [863, 248] width 80 height 32
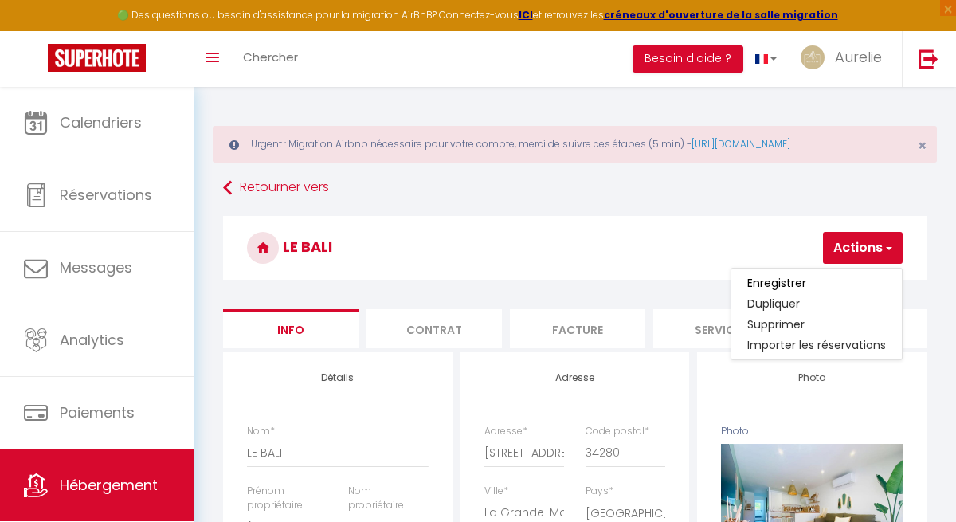
click at [790, 282] on input "Enregistrer" at bounding box center [776, 283] width 59 height 16
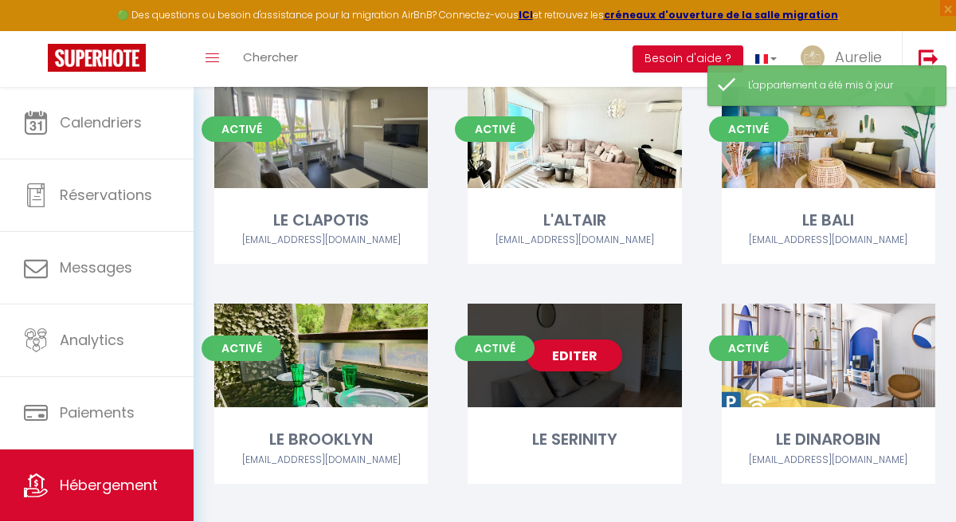
scroll to position [672, 0]
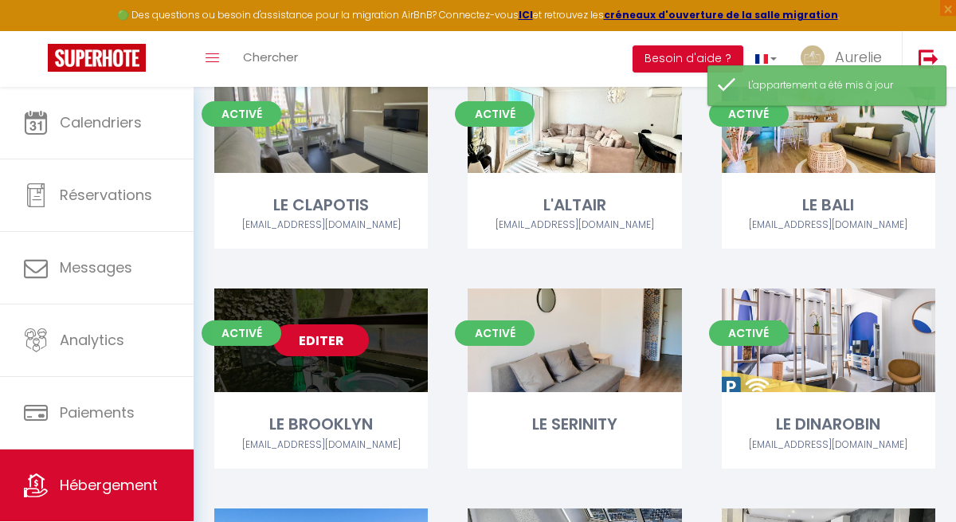
click at [347, 324] on link "Editer" at bounding box center [321, 340] width 96 height 32
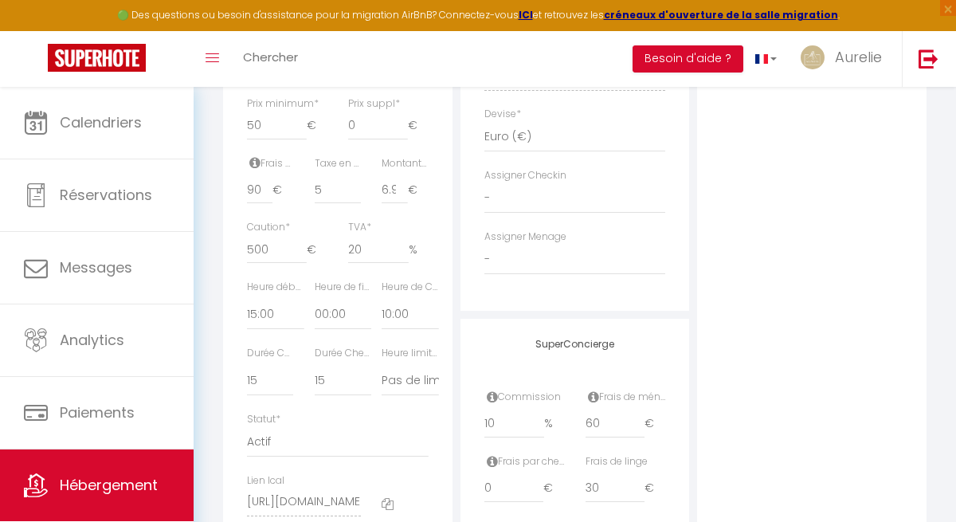
scroll to position [829, 0]
drag, startPoint x: 614, startPoint y: 417, endPoint x: 554, endPoint y: 417, distance: 59.8
click at [555, 417] on div "Commission 10 % Frais de ménage 60 €" at bounding box center [575, 417] width 202 height 65
drag, startPoint x: 605, startPoint y: 484, endPoint x: 555, endPoint y: 484, distance: 50.2
click at [555, 484] on div "Frais par checkin 0 € Frais de linge 30 €" at bounding box center [575, 481] width 202 height 65
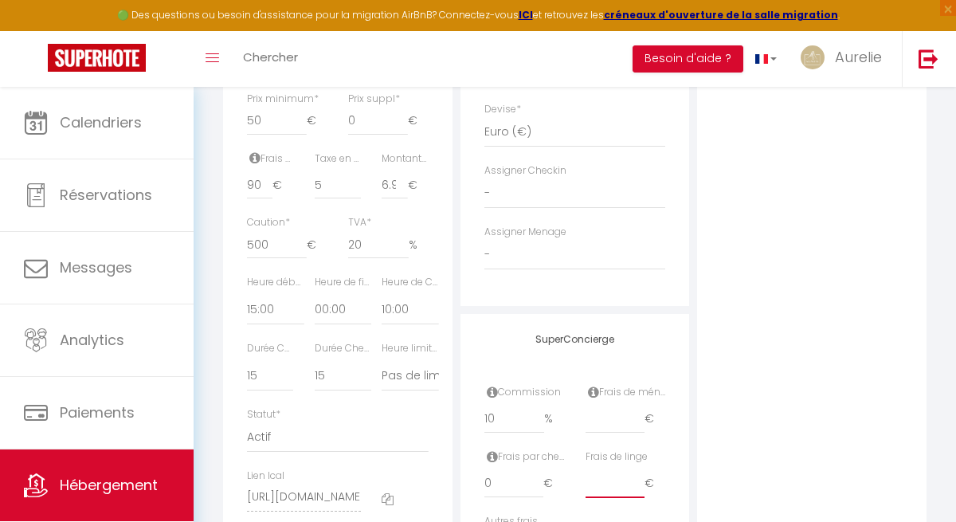
scroll to position [879, 0]
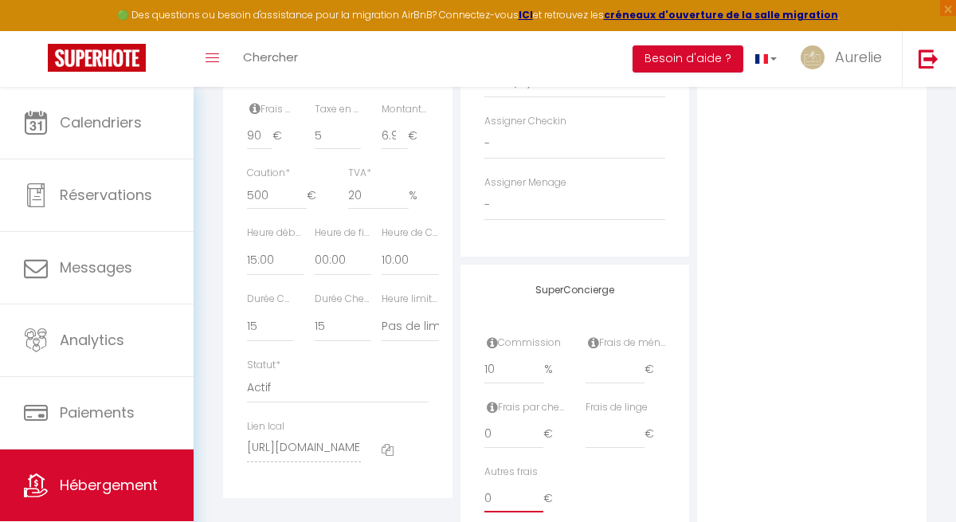
click at [518, 492] on input "0" at bounding box center [514, 498] width 60 height 29
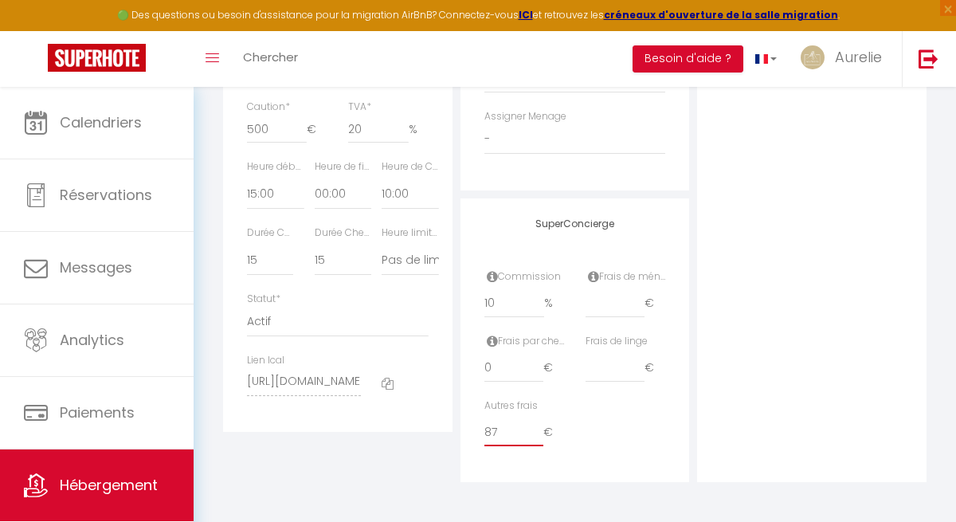
scroll to position [0, 0]
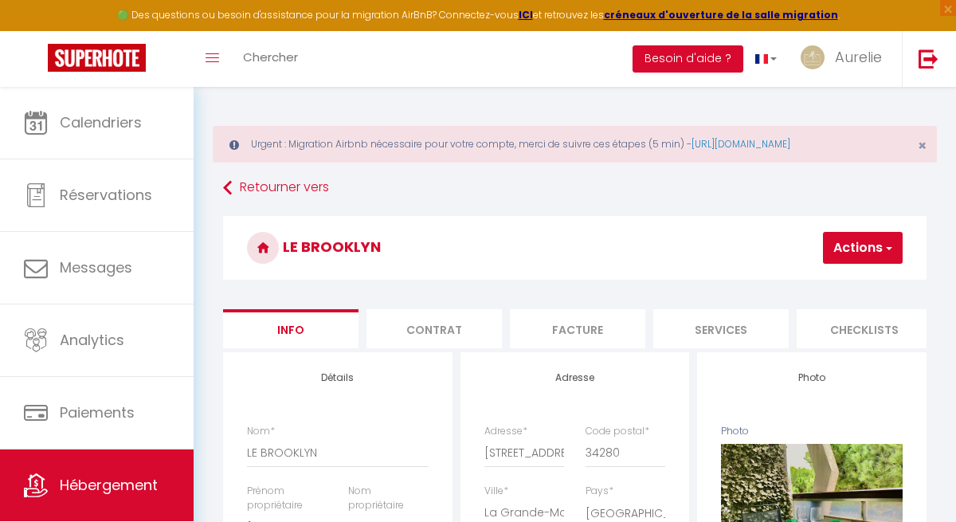
click at [848, 257] on button "Actions" at bounding box center [863, 248] width 80 height 32
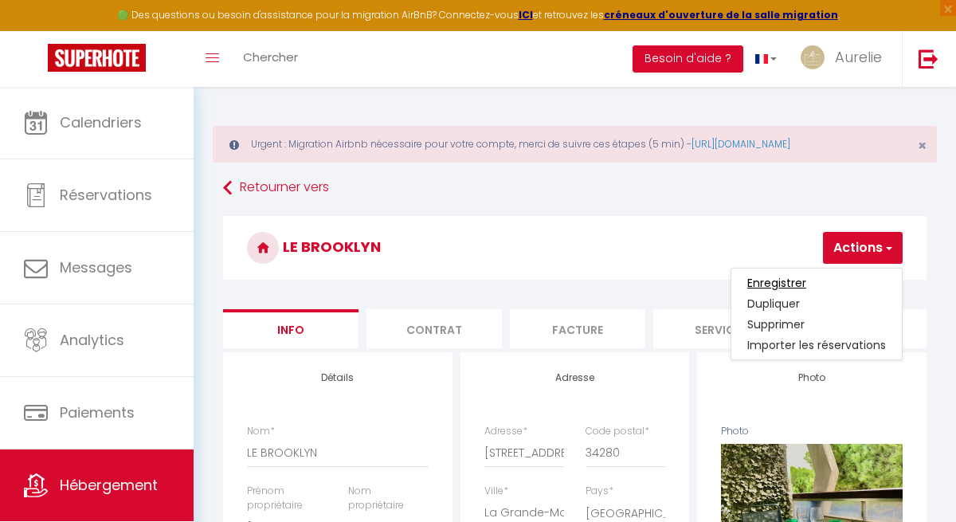
click at [794, 280] on input "Enregistrer" at bounding box center [776, 283] width 59 height 16
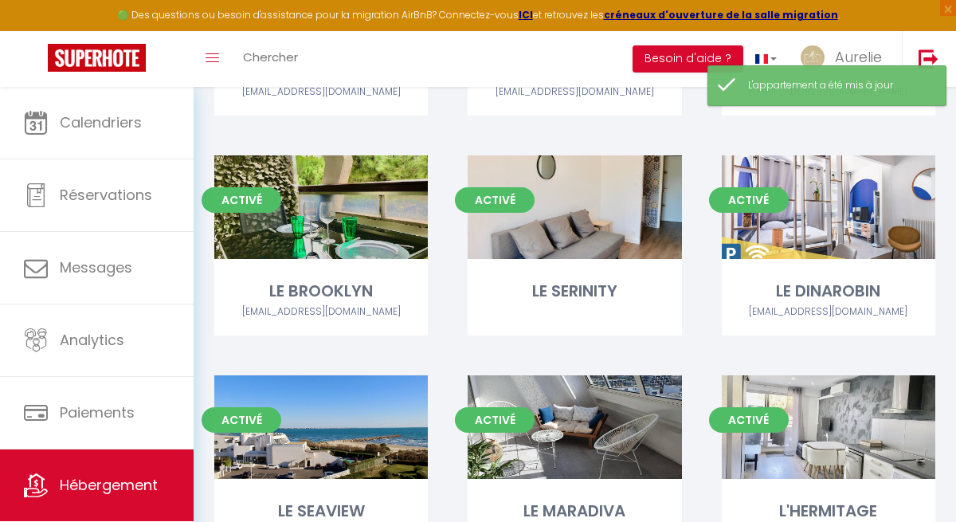
scroll to position [803, 0]
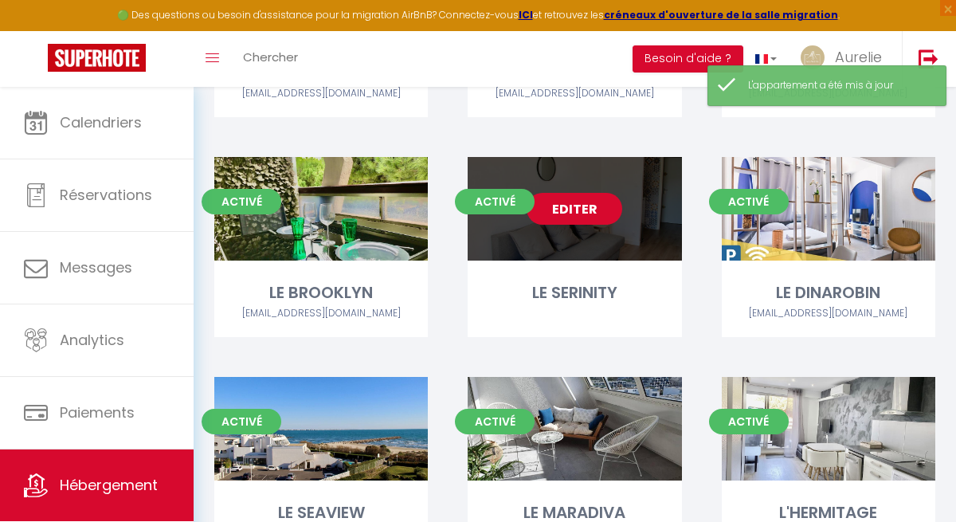
click at [588, 193] on link "Editer" at bounding box center [575, 209] width 96 height 32
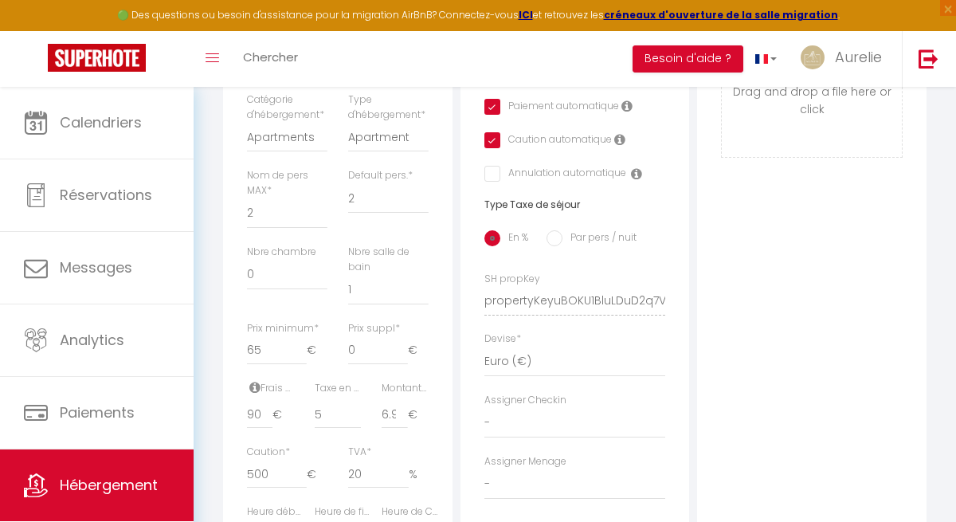
scroll to position [633, 0]
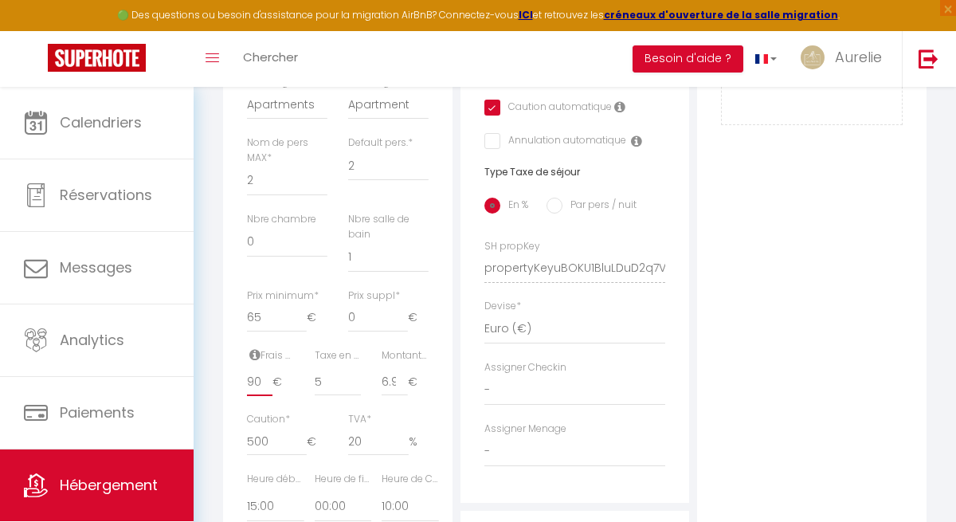
drag, startPoint x: 259, startPoint y: 397, endPoint x: 221, endPoint y: 397, distance: 38.2
click at [221, 397] on div "Détails Nom * LE SERINITY Prénom propriétaire [PERSON_NAME] propriétaire DOELMO…" at bounding box center [337, 257] width 237 height 1075
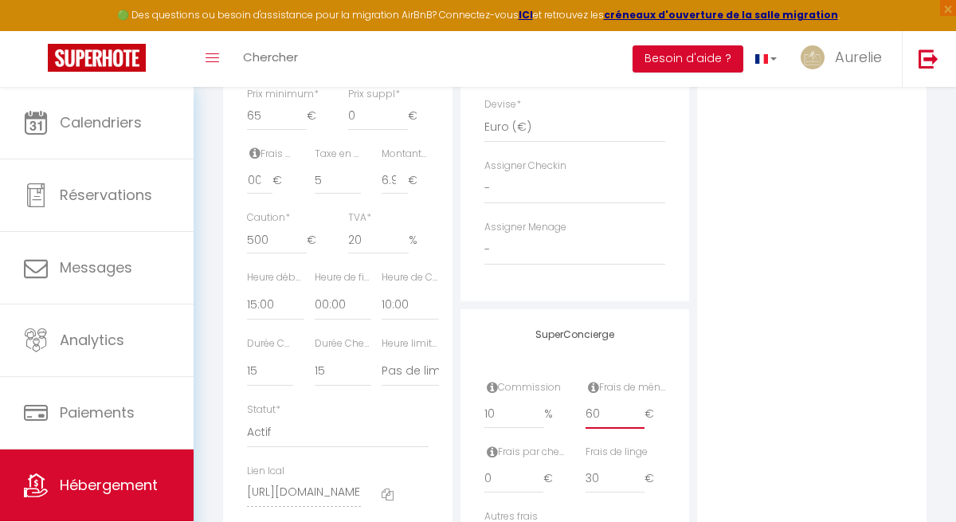
scroll to position [0, 0]
drag, startPoint x: 600, startPoint y: 418, endPoint x: 590, endPoint y: 418, distance: 9.6
click at [593, 418] on input "60" at bounding box center [616, 414] width 60 height 29
drag, startPoint x: 609, startPoint y: 472, endPoint x: 541, endPoint y: 472, distance: 68.5
click at [544, 472] on div "Frais par checkin 0 € Frais de linge 30 €" at bounding box center [575, 477] width 202 height 65
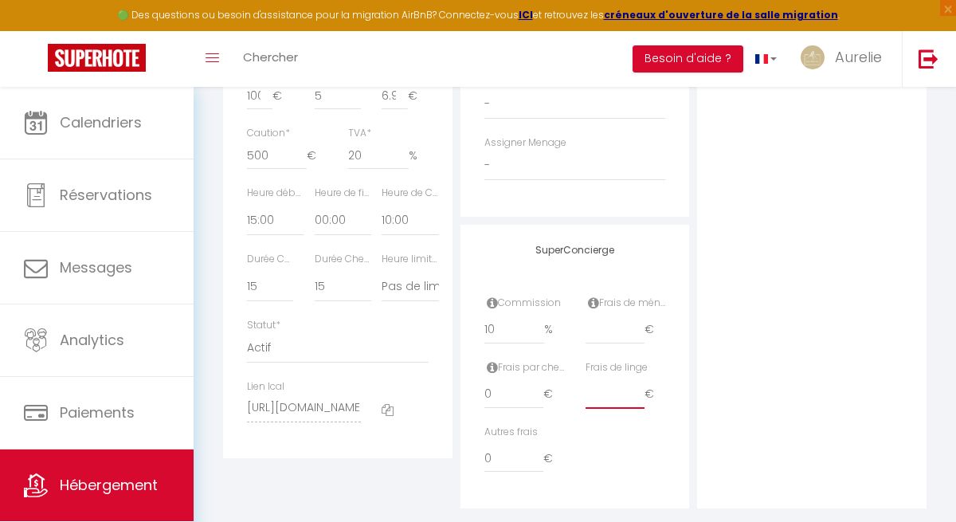
scroll to position [935, 0]
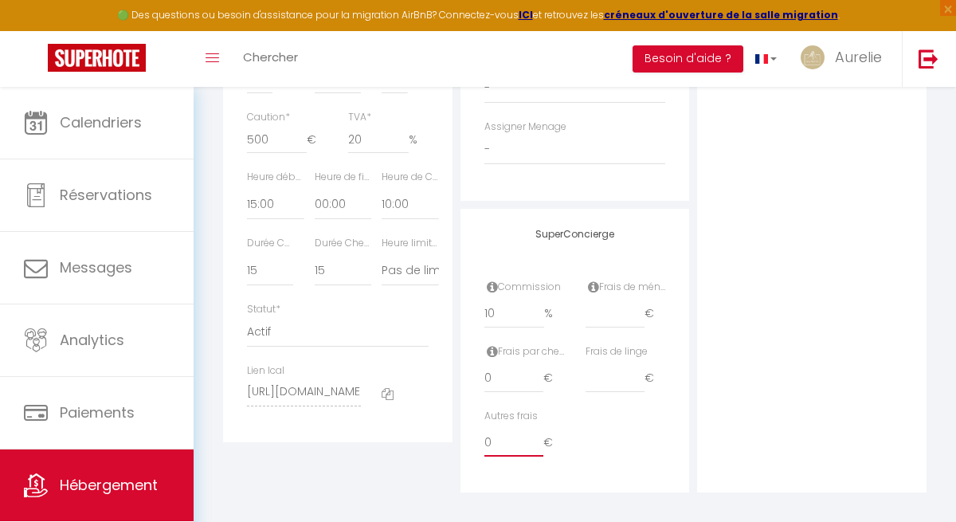
click at [492, 438] on input "0" at bounding box center [514, 442] width 60 height 29
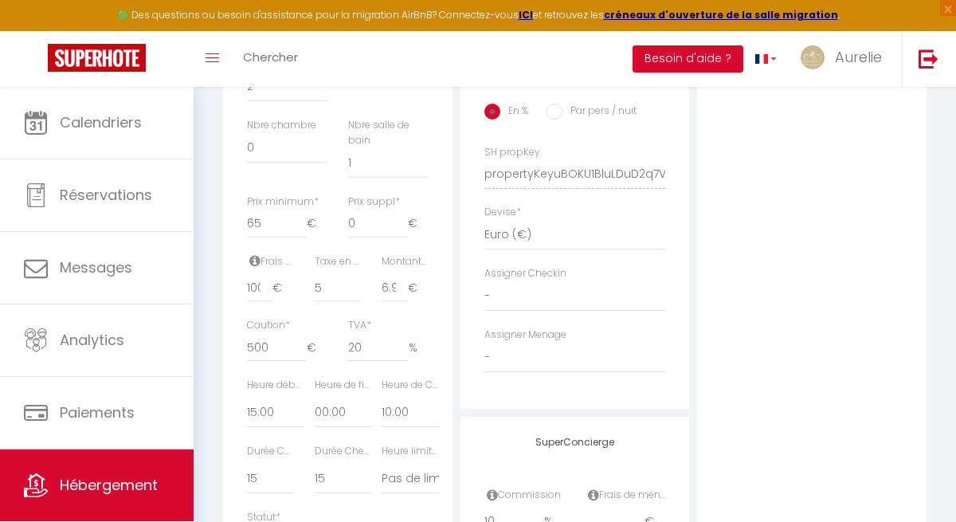
scroll to position [0, 0]
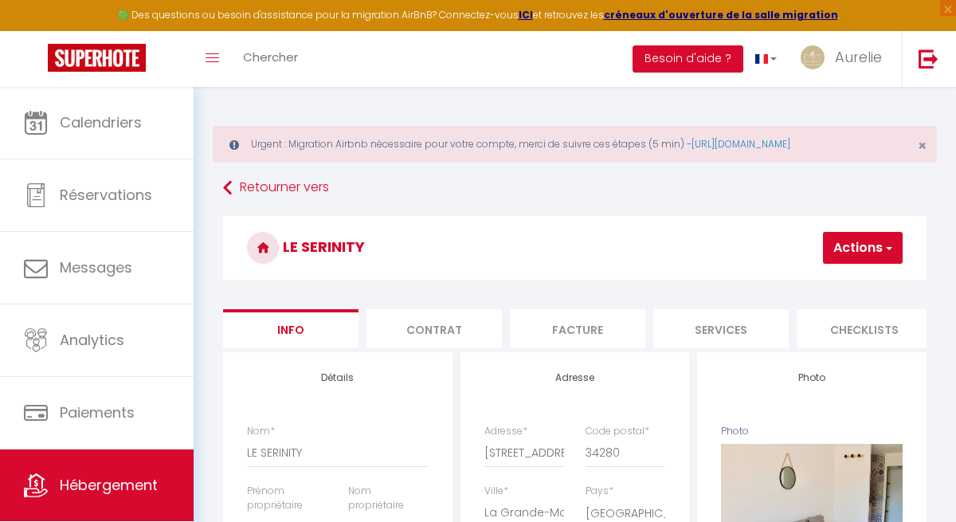
click at [850, 258] on button "Actions" at bounding box center [863, 248] width 80 height 32
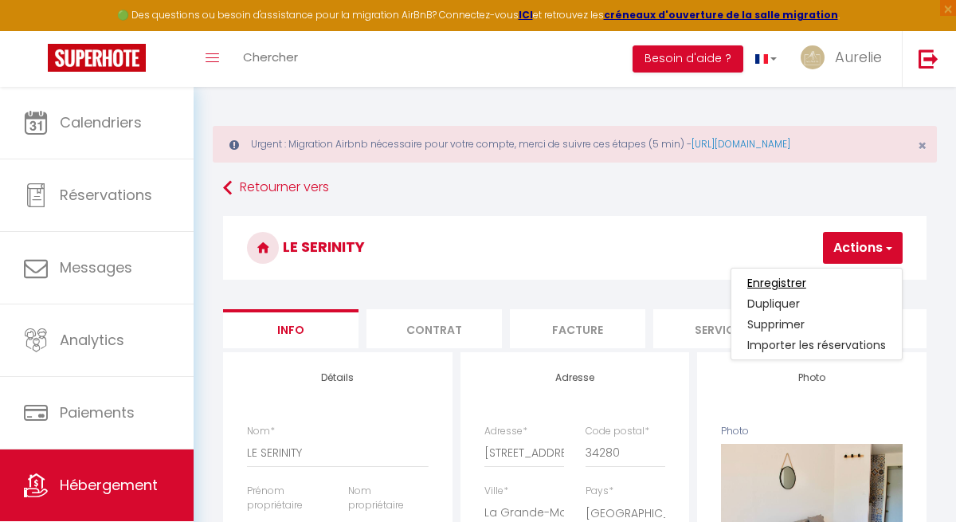
click at [796, 286] on input "Enregistrer" at bounding box center [776, 283] width 59 height 16
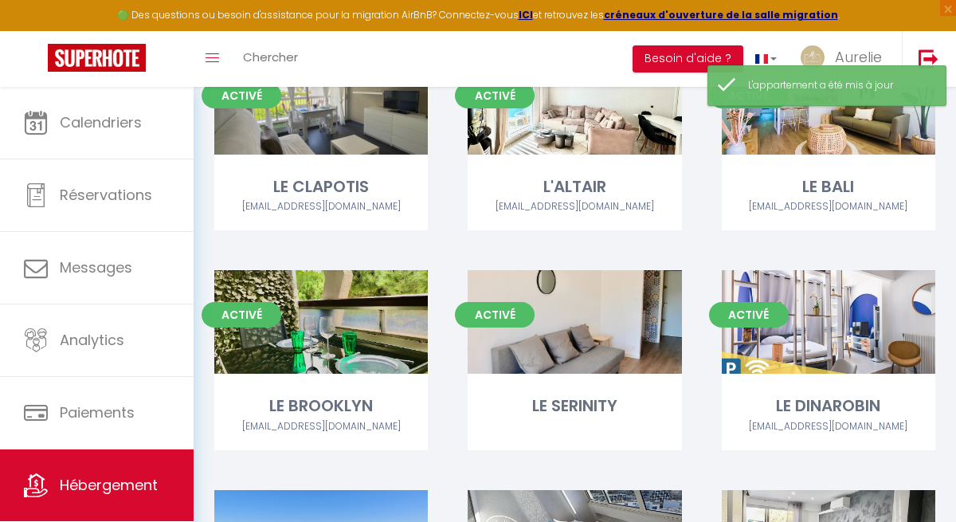
scroll to position [696, 0]
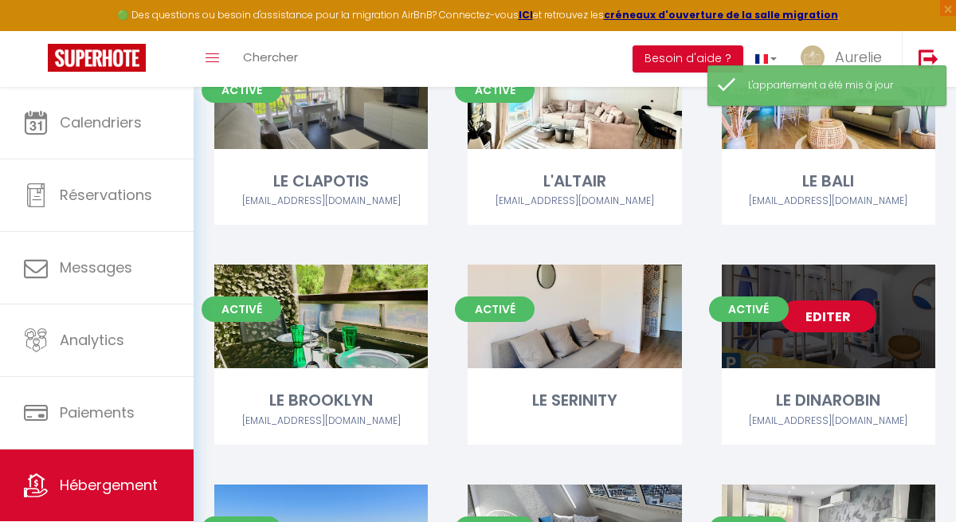
click at [826, 300] on link "Editer" at bounding box center [829, 316] width 96 height 32
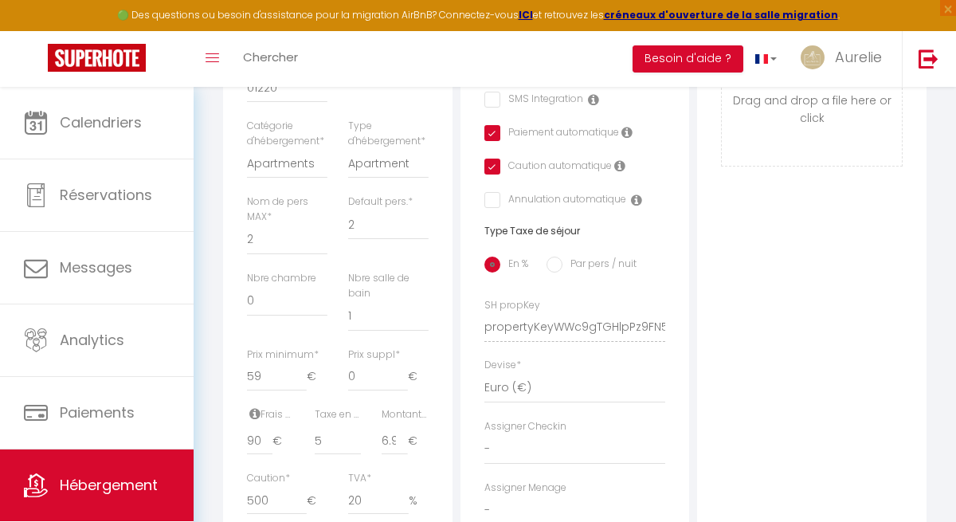
scroll to position [582, 0]
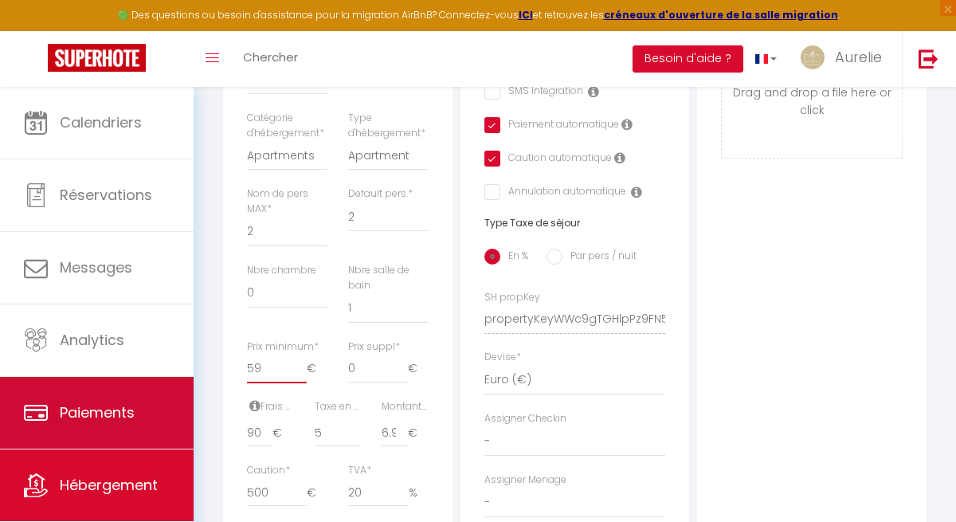
drag, startPoint x: 272, startPoint y: 386, endPoint x: 170, endPoint y: 386, distance: 101.2
click at [170, 386] on div "🟢 Des questions ou besoin d'assistance pour la migration AirBnB? Connectez-vous…" at bounding box center [478, 195] width 956 height 1381
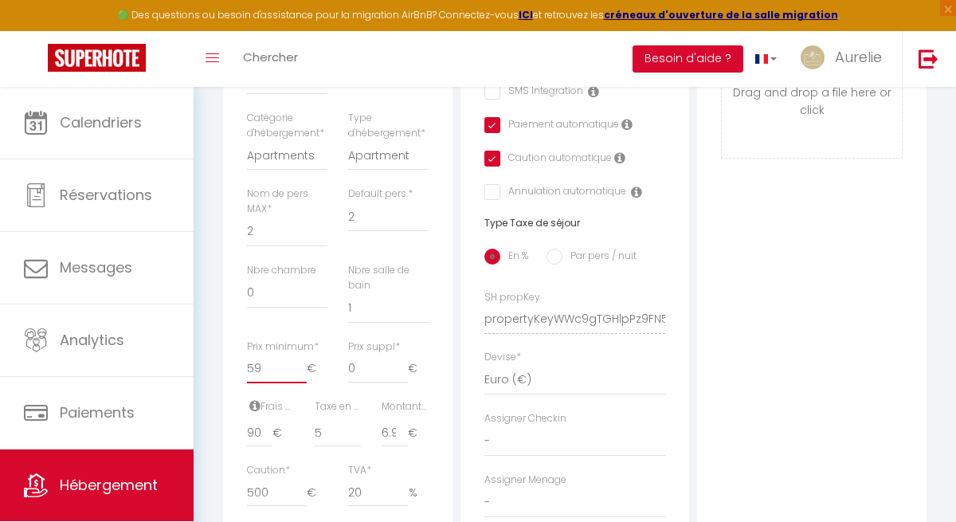
scroll to position [586, 0]
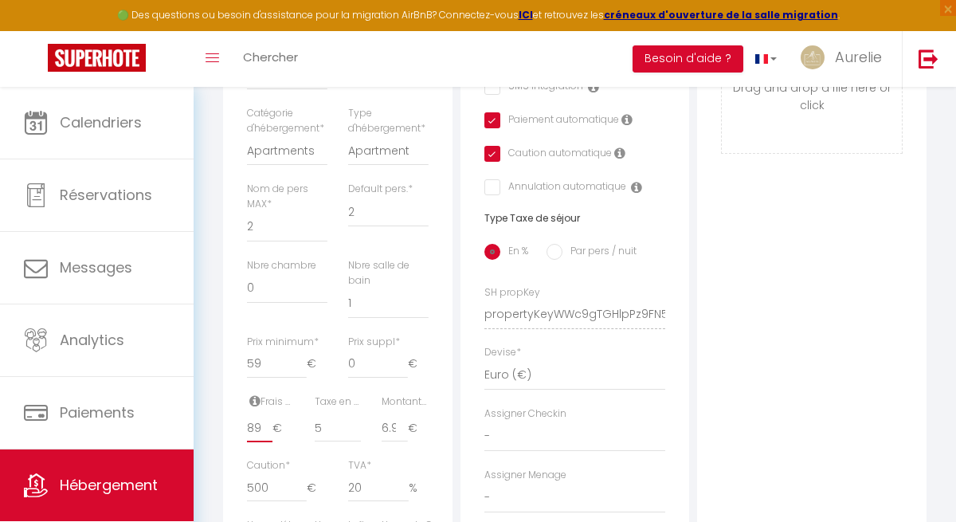
click at [263, 442] on input "89" at bounding box center [259, 427] width 25 height 29
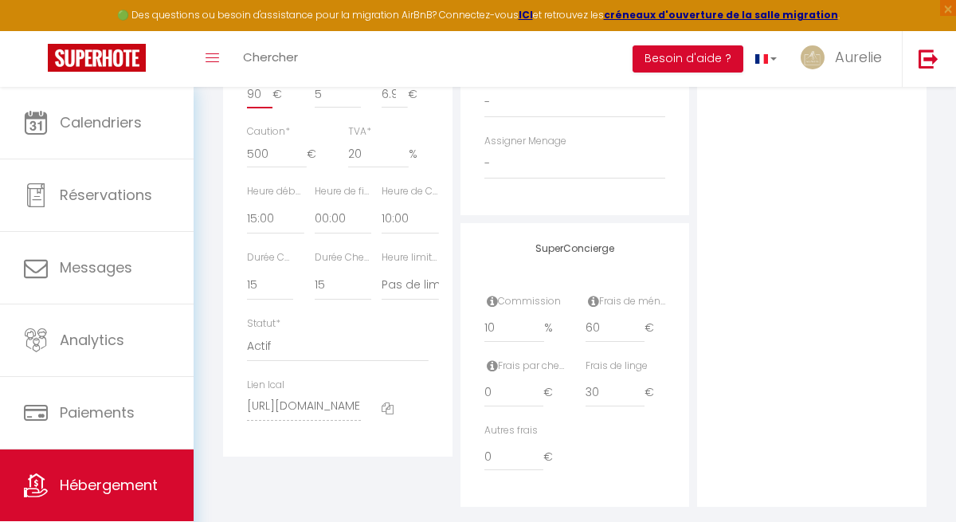
scroll to position [945, 0]
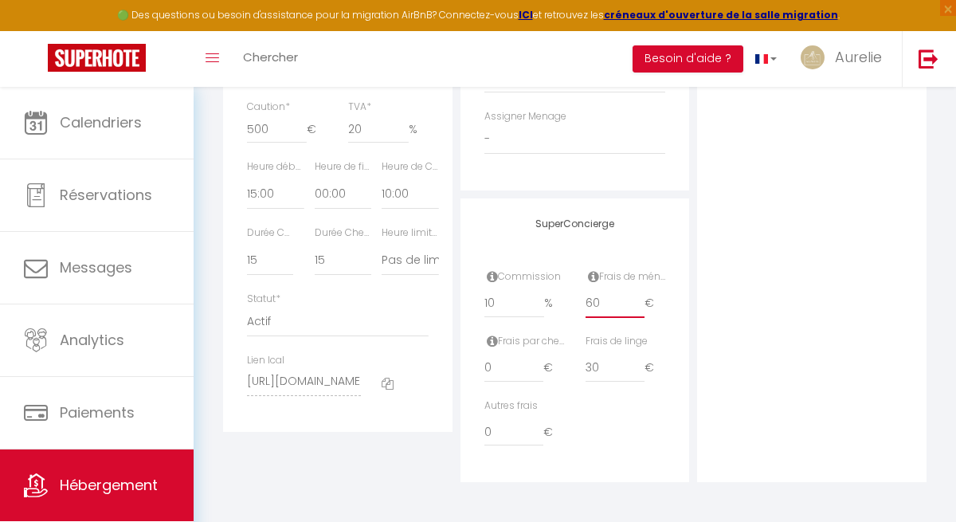
click at [611, 308] on input "60" at bounding box center [616, 303] width 60 height 29
click at [609, 370] on input "30" at bounding box center [616, 368] width 60 height 29
click at [484, 430] on input "0" at bounding box center [514, 431] width 60 height 29
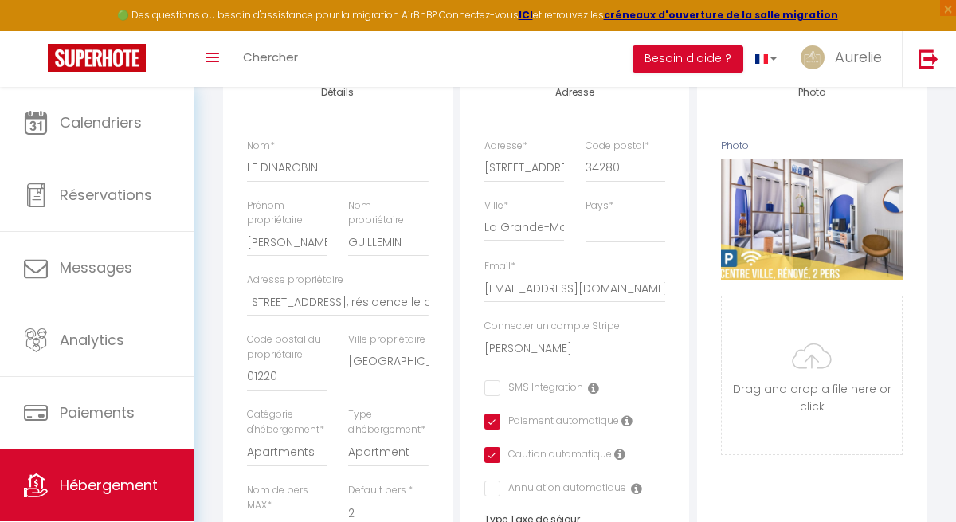
scroll to position [0, 0]
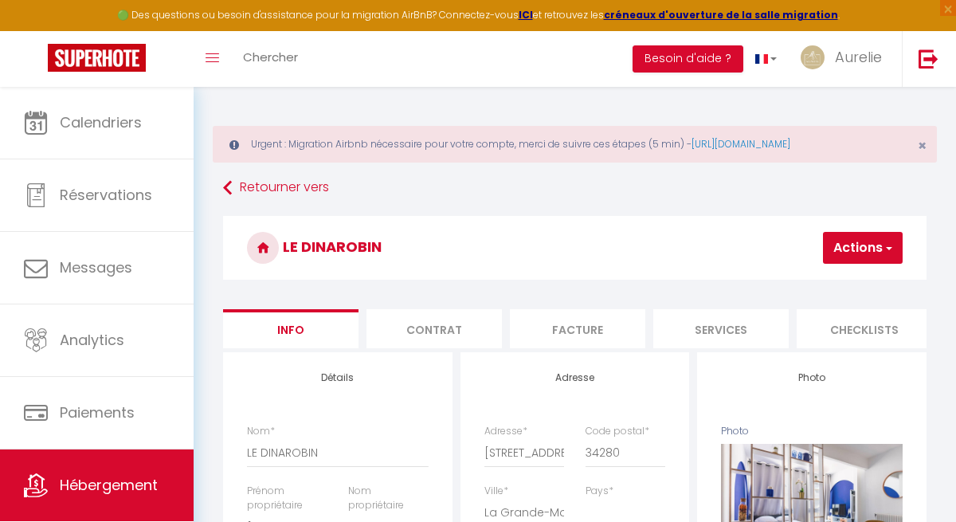
click at [850, 248] on button "Actions" at bounding box center [863, 248] width 80 height 32
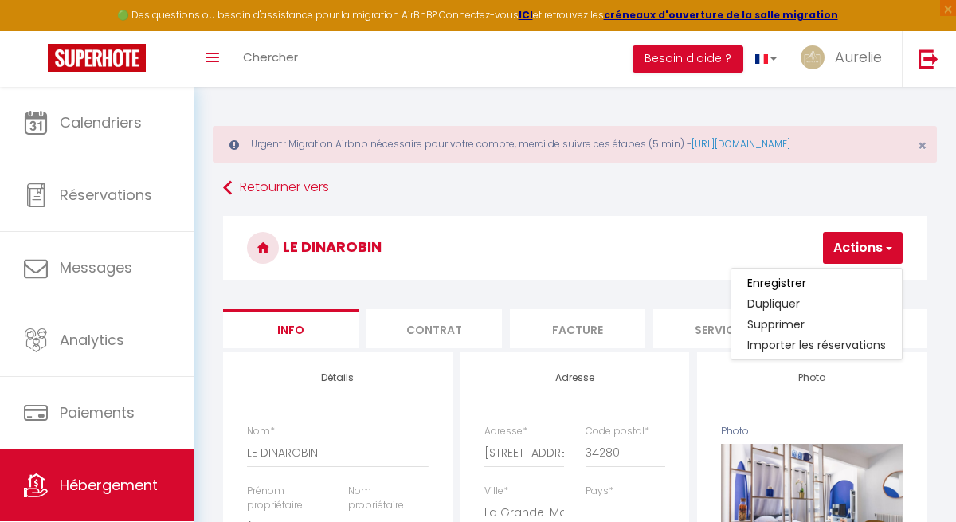
click at [797, 279] on input "Enregistrer" at bounding box center [776, 283] width 59 height 16
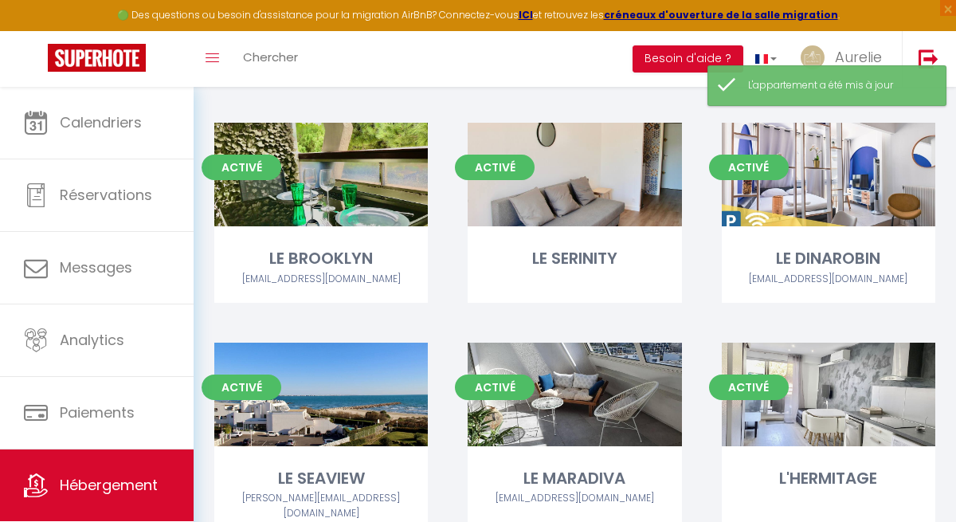
scroll to position [839, 0]
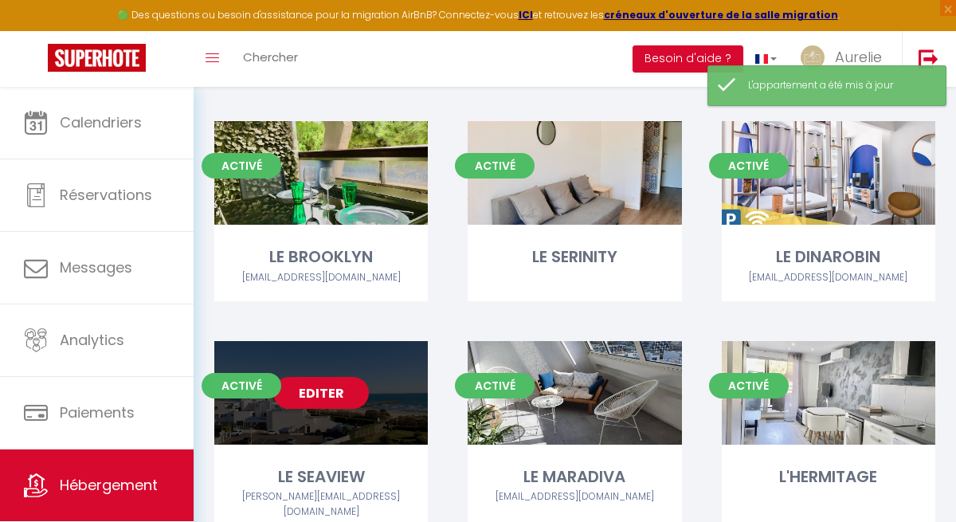
click at [351, 377] on link "Editer" at bounding box center [321, 393] width 96 height 32
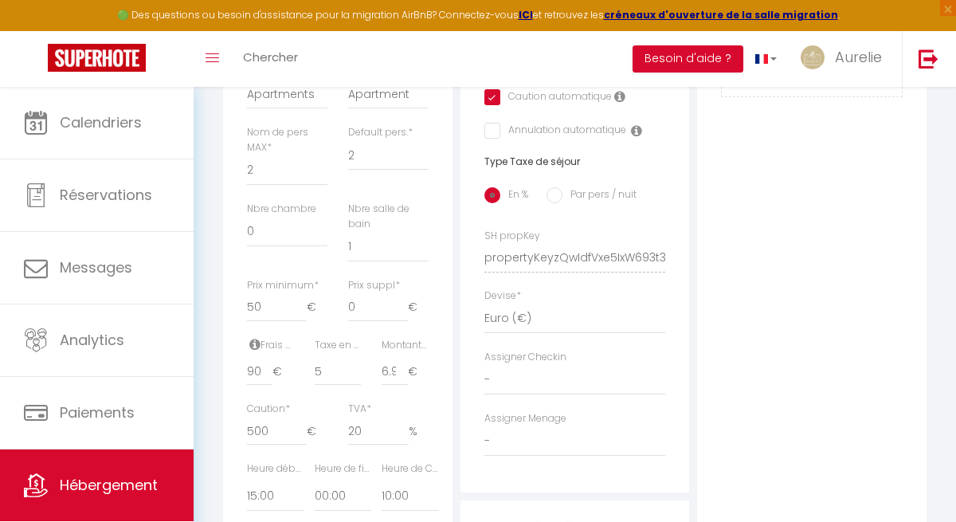
scroll to position [731, 0]
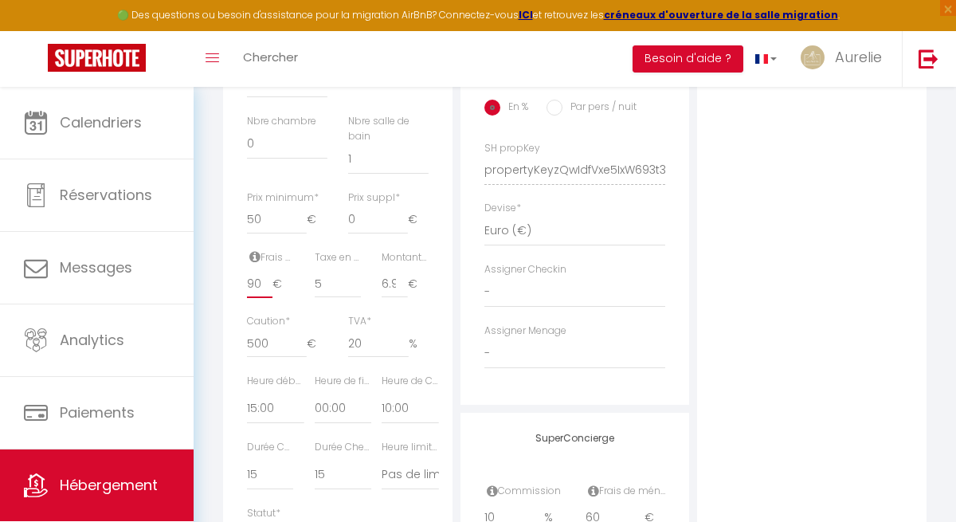
drag, startPoint x: 258, startPoint y: 295, endPoint x: 249, endPoint y: 293, distance: 9.7
click at [249, 294] on input "90" at bounding box center [259, 283] width 25 height 29
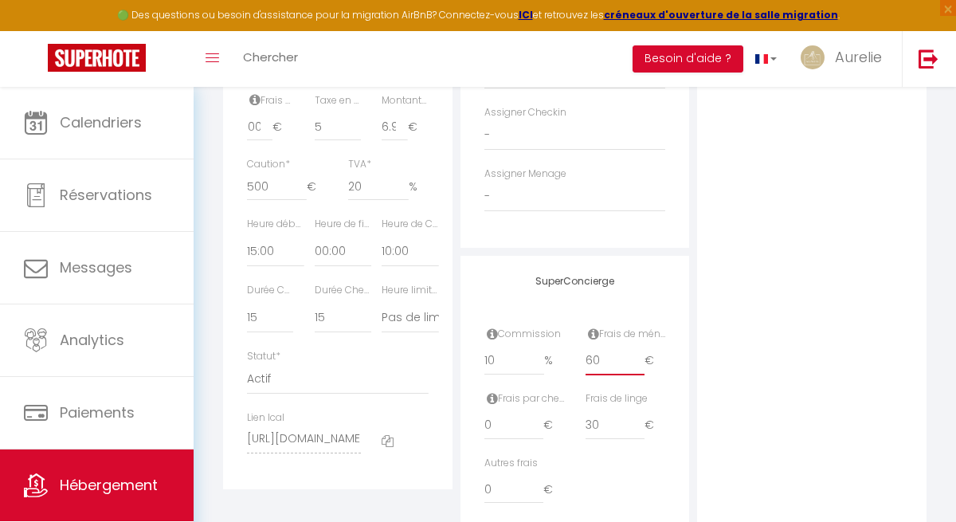
scroll to position [0, 0]
drag, startPoint x: 621, startPoint y: 362, endPoint x: 547, endPoint y: 360, distance: 74.1
click at [547, 362] on div "Commission 10 % Frais de ménage 60 €" at bounding box center [575, 359] width 202 height 65
drag, startPoint x: 611, startPoint y: 420, endPoint x: 503, endPoint y: 414, distance: 108.5
click at [503, 414] on div "Frais par checkin 0 € Frais de linge 30 €" at bounding box center [575, 423] width 202 height 65
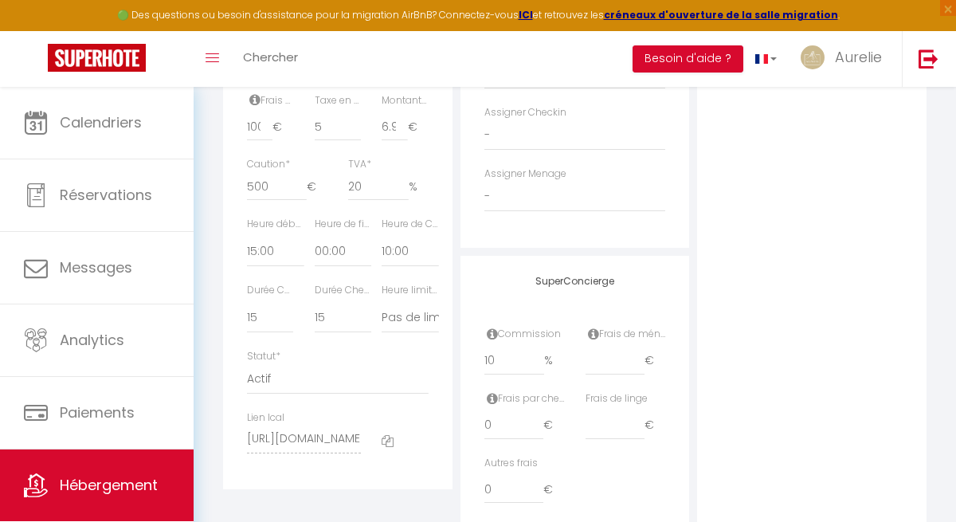
click at [483, 485] on div "Autres frais 0 €" at bounding box center [524, 488] width 101 height 65
click at [489, 488] on input "0" at bounding box center [514, 489] width 60 height 29
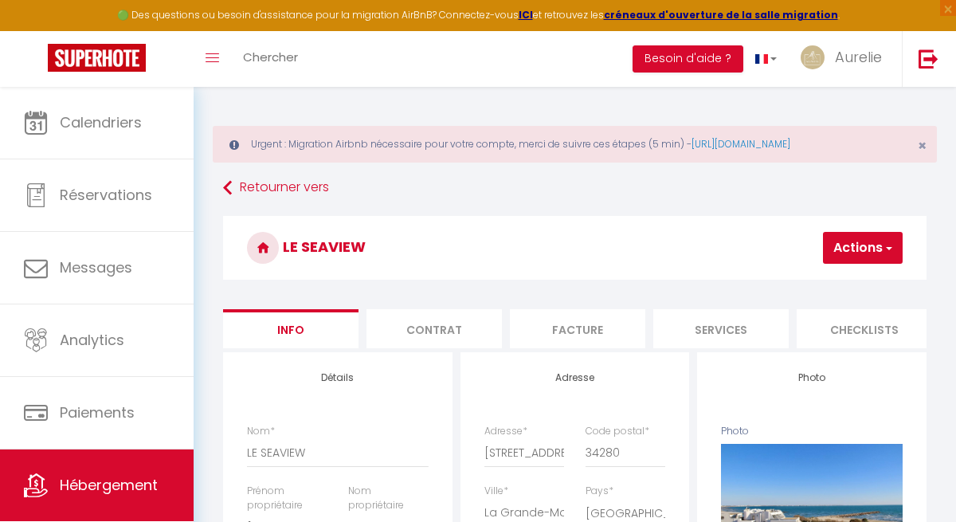
click at [851, 241] on button "Actions" at bounding box center [863, 248] width 80 height 32
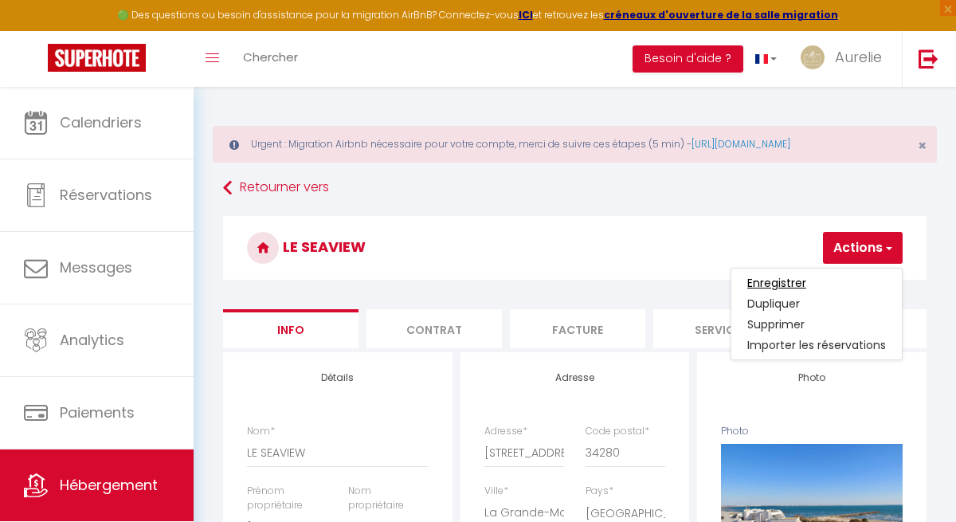
click at [782, 279] on input "Enregistrer" at bounding box center [776, 283] width 59 height 16
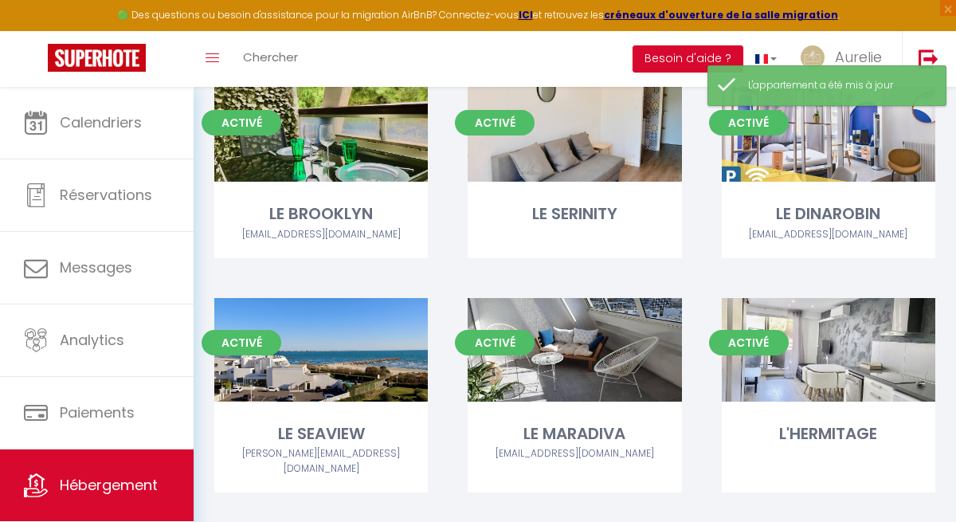
scroll to position [886, 0]
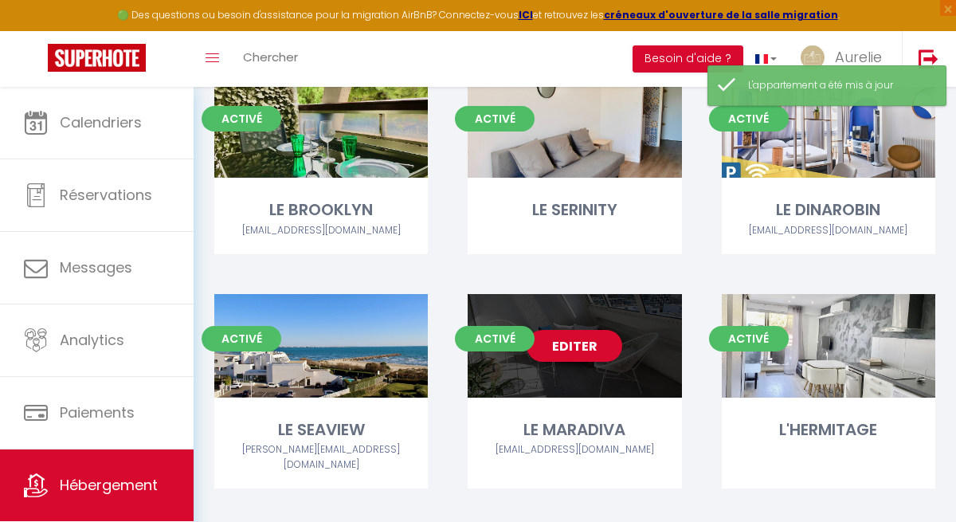
click at [603, 330] on link "Editer" at bounding box center [575, 346] width 96 height 32
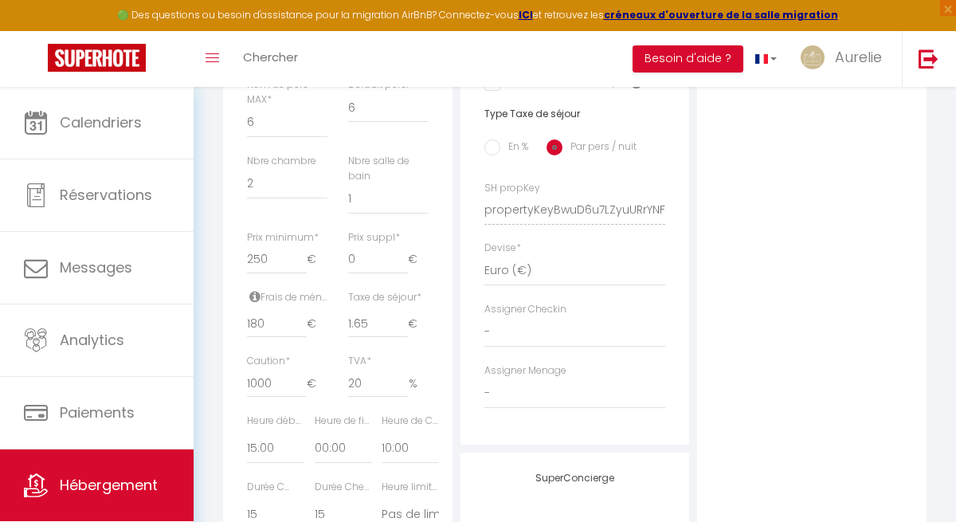
scroll to position [692, 0]
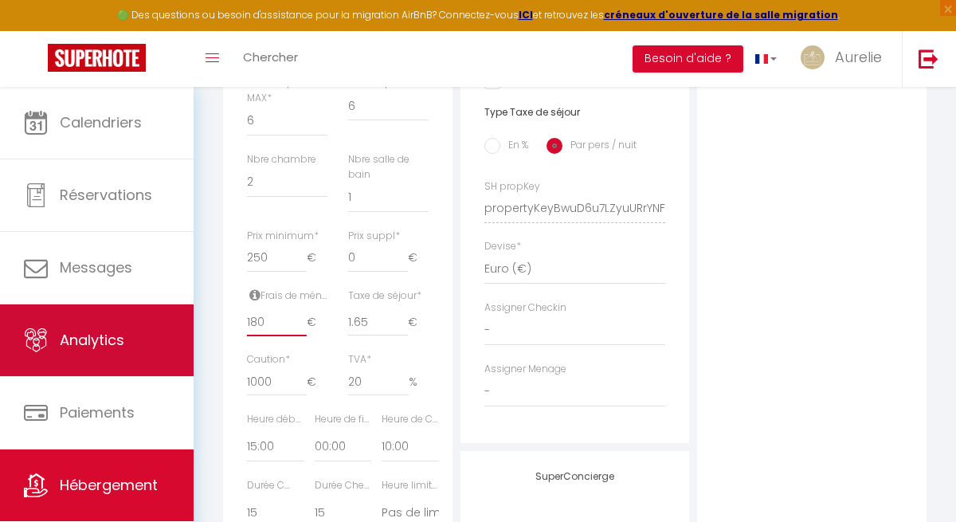
drag, startPoint x: 261, startPoint y: 338, endPoint x: 170, endPoint y: 338, distance: 91.6
click at [170, 338] on div "🟢 Des questions ou besoin d'assistance pour la migration AirBnB? Connectez-vous…" at bounding box center [478, 85] width 956 height 1381
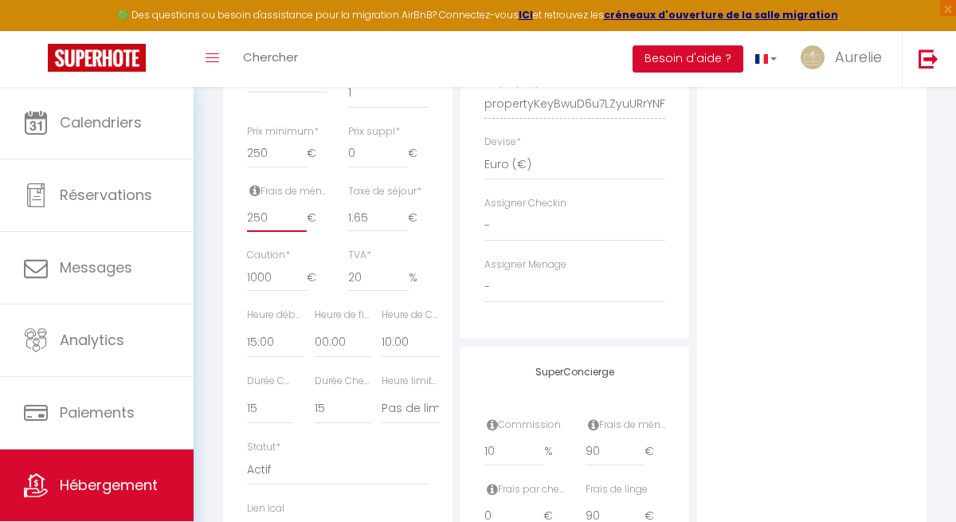
scroll to position [945, 0]
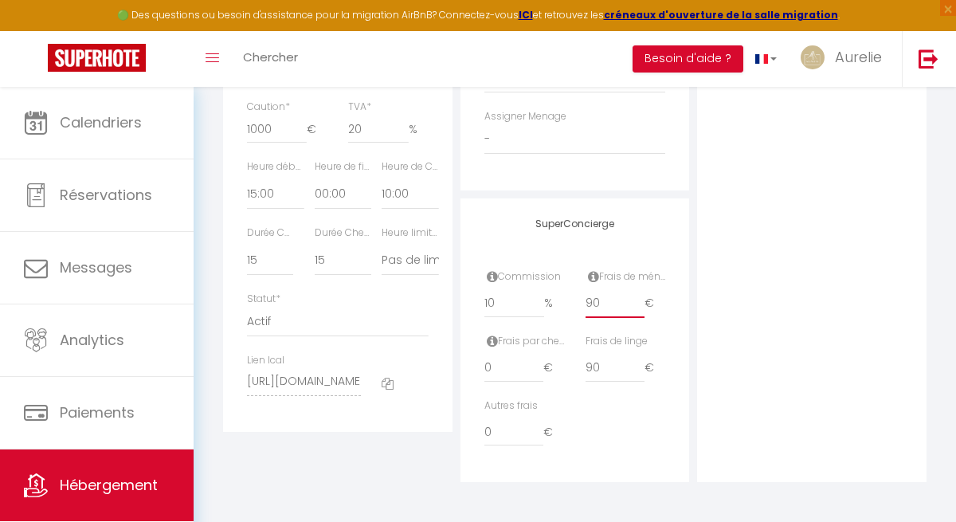
drag, startPoint x: 602, startPoint y: 300, endPoint x: 509, endPoint y: 295, distance: 92.6
click at [512, 295] on div "Commission 10 % Frais de ménage 90 €" at bounding box center [575, 301] width 202 height 65
drag, startPoint x: 607, startPoint y: 365, endPoint x: 510, endPoint y: 365, distance: 97.2
click at [512, 365] on div "Frais par checkin 0 € Frais de linge 90 €" at bounding box center [575, 366] width 202 height 65
click at [485, 435] on input "0" at bounding box center [514, 431] width 60 height 29
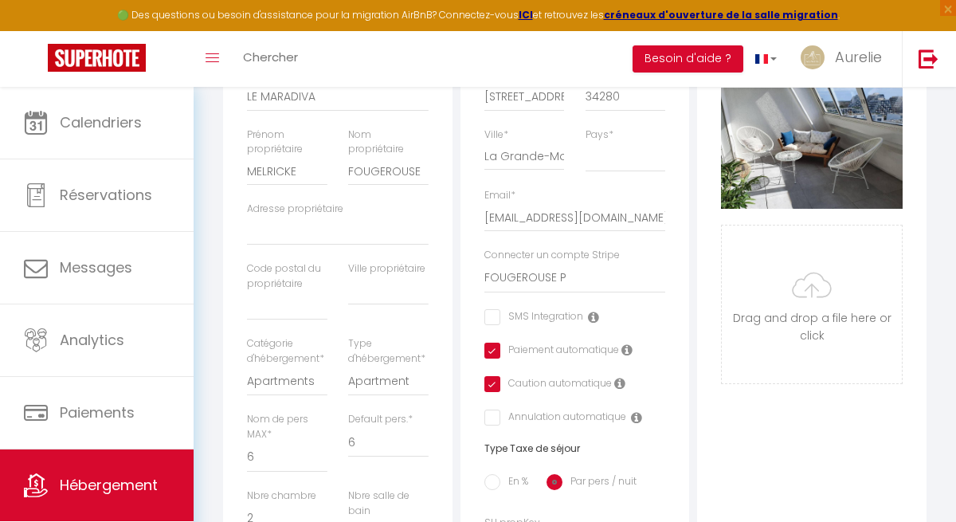
scroll to position [0, 0]
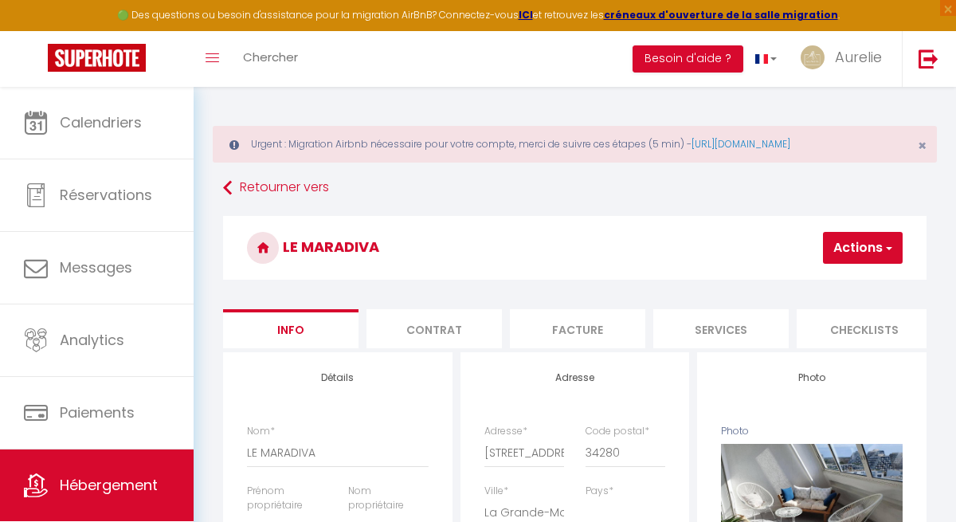
click at [852, 245] on button "Actions" at bounding box center [863, 248] width 80 height 32
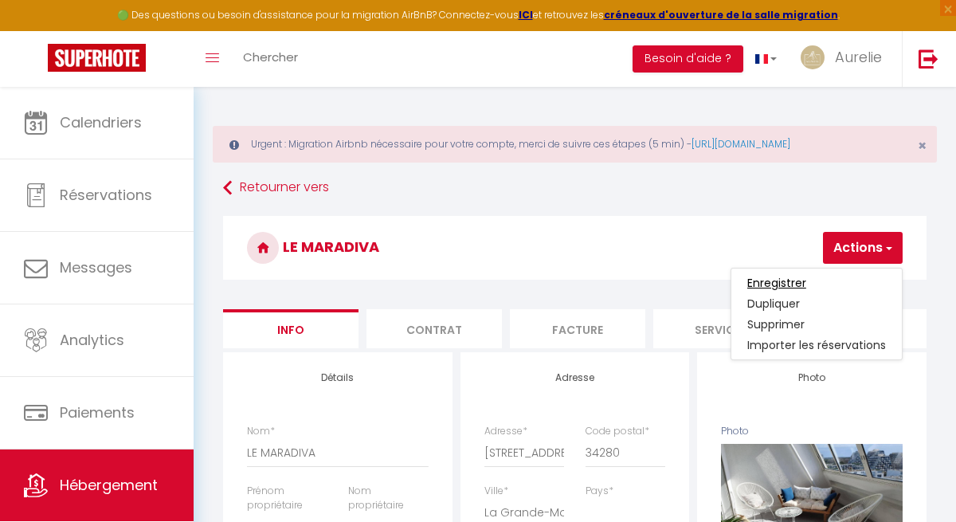
click at [792, 284] on input "Enregistrer" at bounding box center [776, 283] width 59 height 16
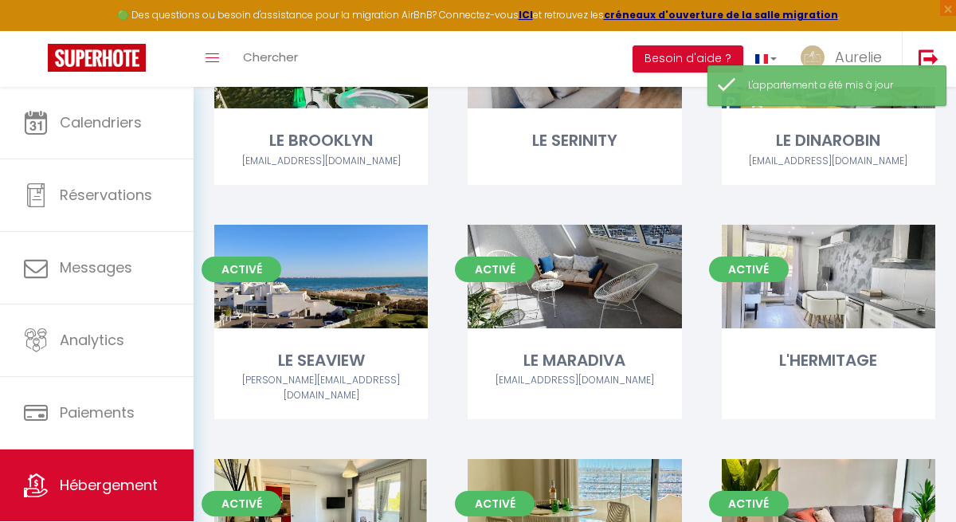
scroll to position [954, 0]
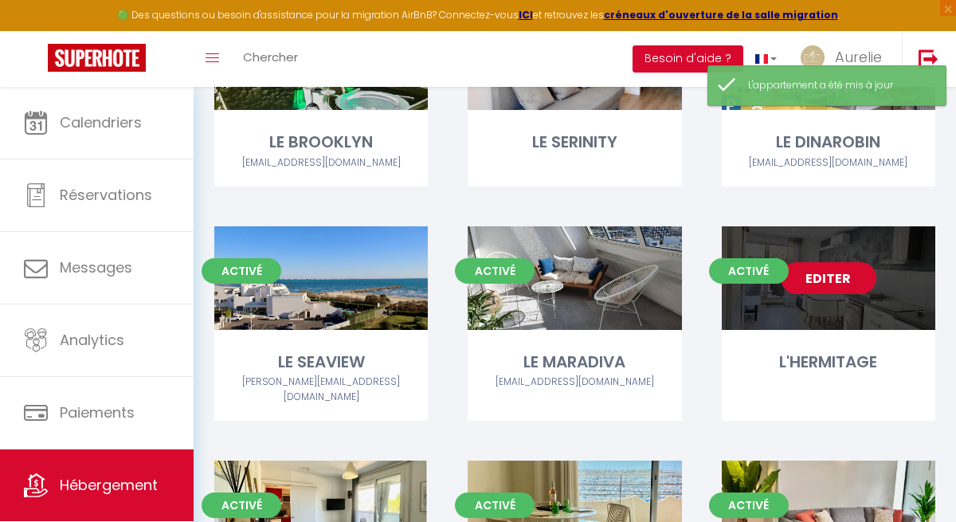
click at [825, 262] on link "Editer" at bounding box center [829, 278] width 96 height 32
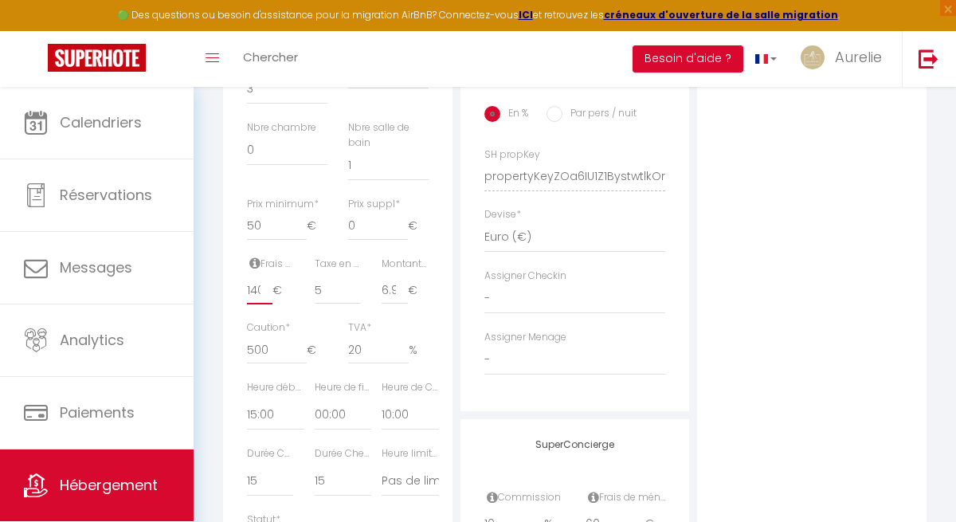
scroll to position [0, 2]
drag, startPoint x: 246, startPoint y: 303, endPoint x: 288, endPoint y: 303, distance: 41.4
click at [288, 303] on div "Frais de ménage * 140 €" at bounding box center [271, 289] width 68 height 65
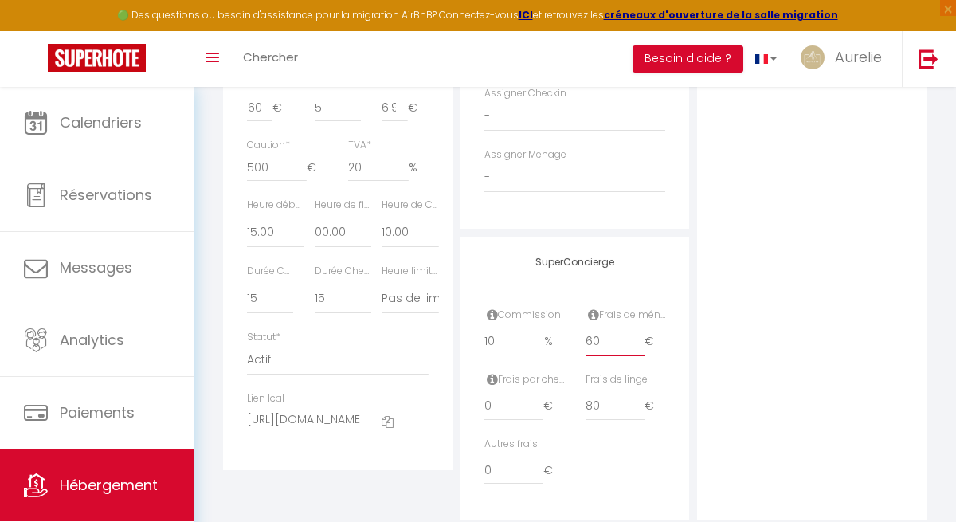
scroll to position [0, 0]
drag, startPoint x: 605, startPoint y: 343, endPoint x: 568, endPoint y: 343, distance: 36.6
click at [571, 343] on div "Commission 10 % Frais de ménage 60 €" at bounding box center [575, 340] width 202 height 65
drag, startPoint x: 606, startPoint y: 404, endPoint x: 511, endPoint y: 403, distance: 94.8
click at [518, 404] on div "Frais par checkin 0 € Frais de linge 80 €" at bounding box center [575, 404] width 202 height 65
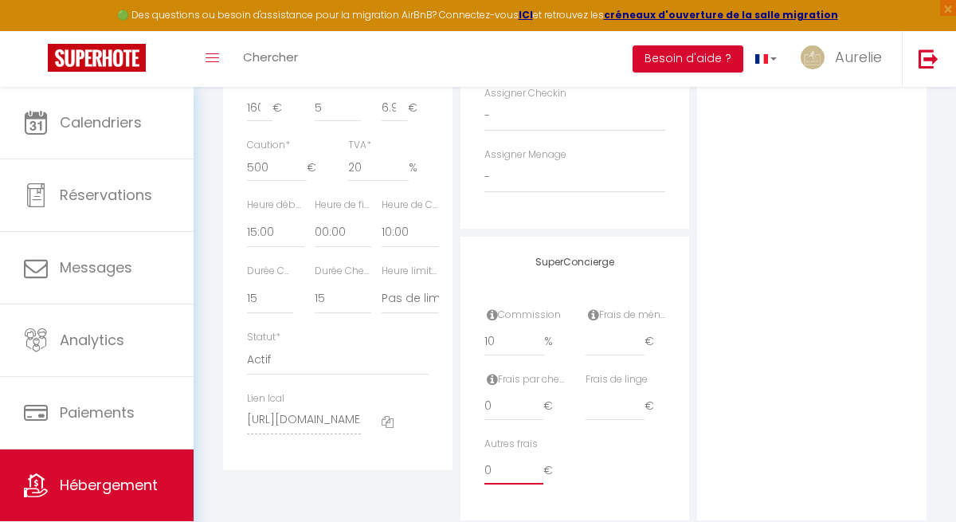
click at [499, 469] on input "0" at bounding box center [514, 470] width 60 height 29
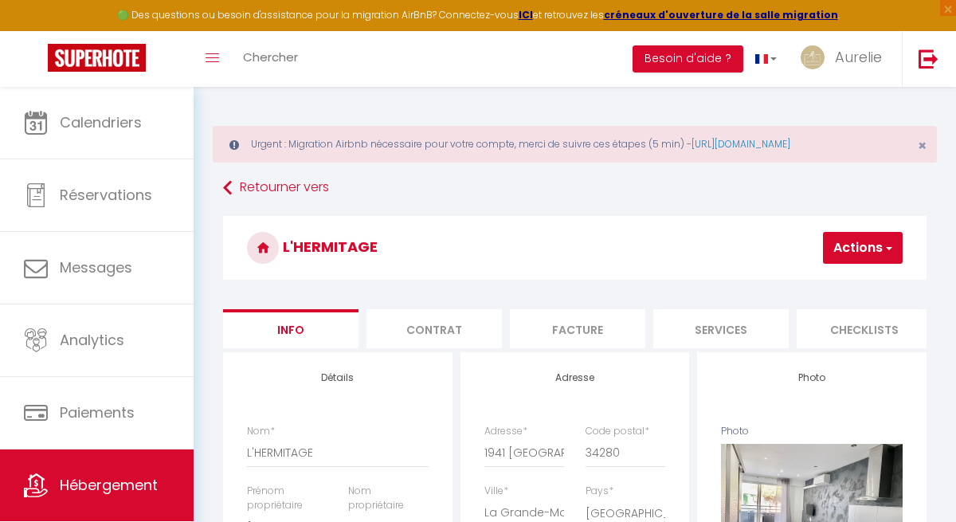
click at [841, 246] on button "Actions" at bounding box center [863, 248] width 80 height 32
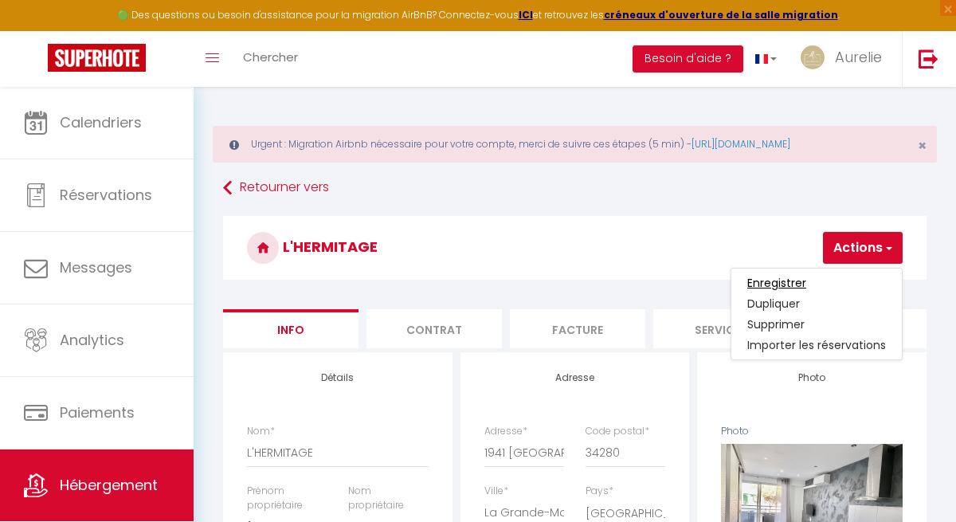
click at [798, 280] on input "Enregistrer" at bounding box center [776, 283] width 59 height 16
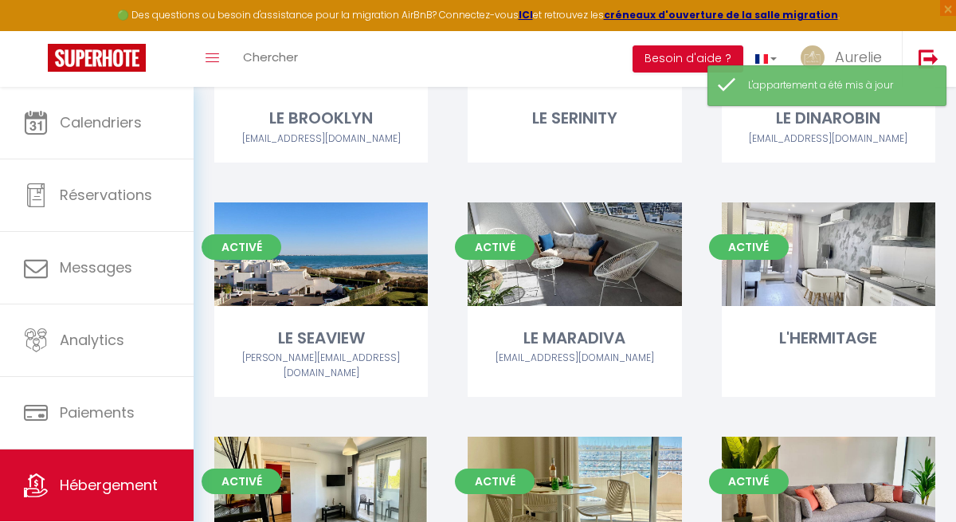
scroll to position [1008, 0]
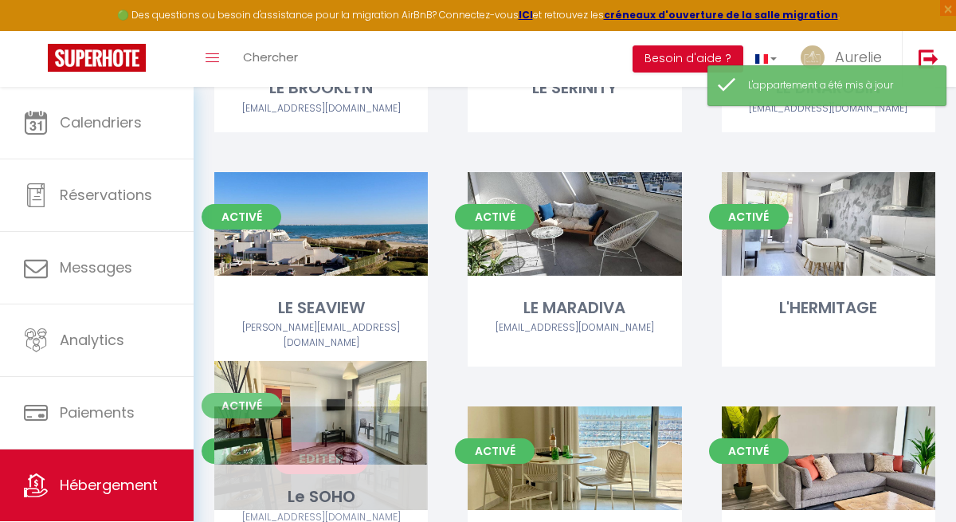
click at [342, 442] on link "Editer" at bounding box center [321, 458] width 96 height 32
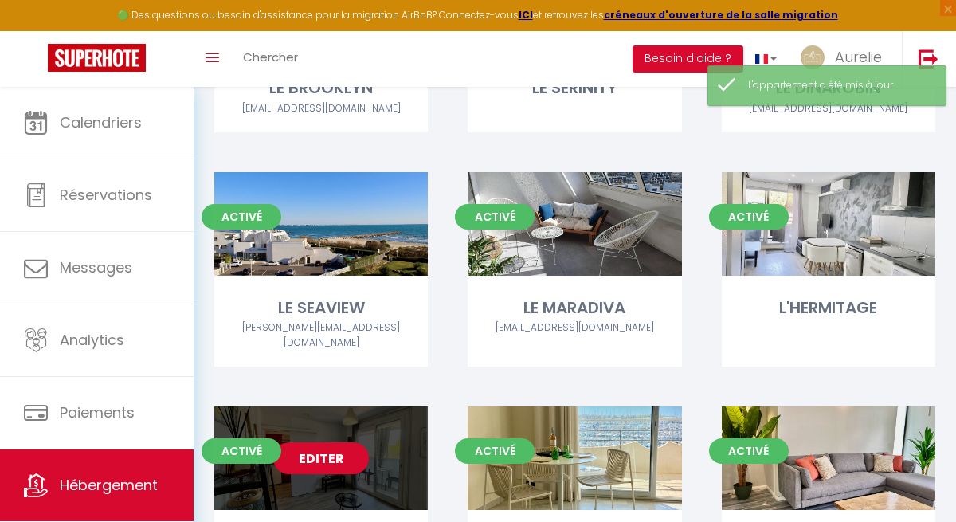
click at [341, 442] on link "Editer" at bounding box center [321, 458] width 96 height 32
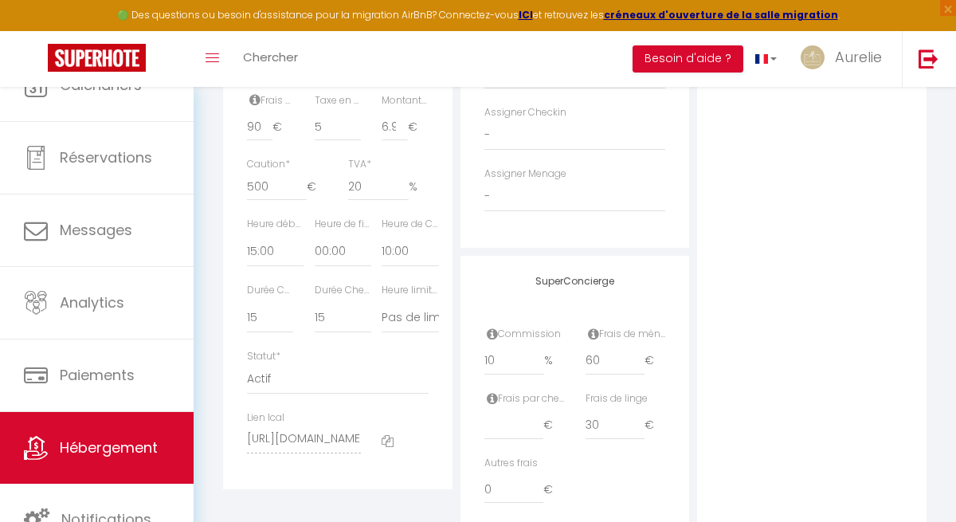
scroll to position [885, 0]
drag, startPoint x: 259, startPoint y: 144, endPoint x: 230, endPoint y: 143, distance: 28.7
drag, startPoint x: 603, startPoint y: 365, endPoint x: 511, endPoint y: 357, distance: 92.0
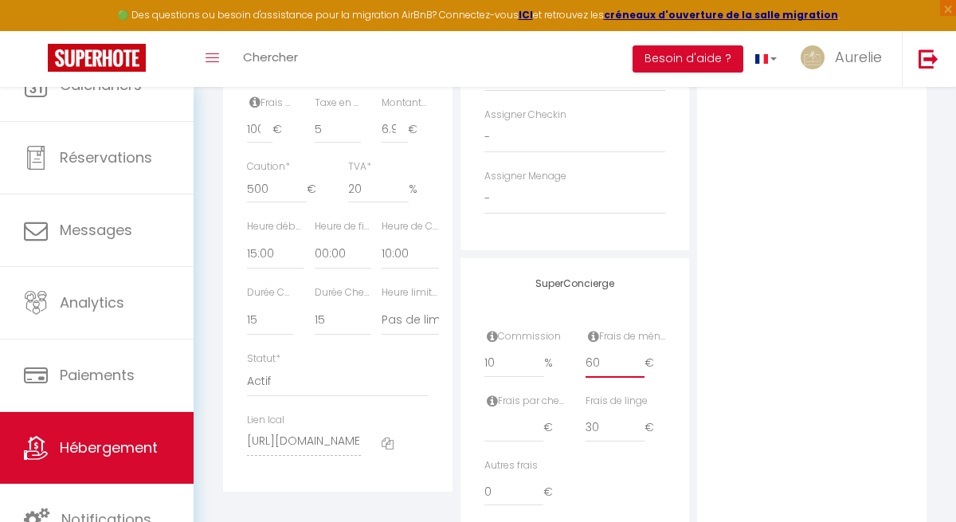
click at [517, 359] on div "Commission 10 % Frais de ménage 60 €" at bounding box center [575, 361] width 202 height 65
drag, startPoint x: 607, startPoint y: 426, endPoint x: 500, endPoint y: 422, distance: 107.6
click at [500, 425] on div "Frais par checkin € Frais de linge 30 €" at bounding box center [575, 426] width 202 height 65
click at [484, 488] on input "0" at bounding box center [514, 491] width 60 height 29
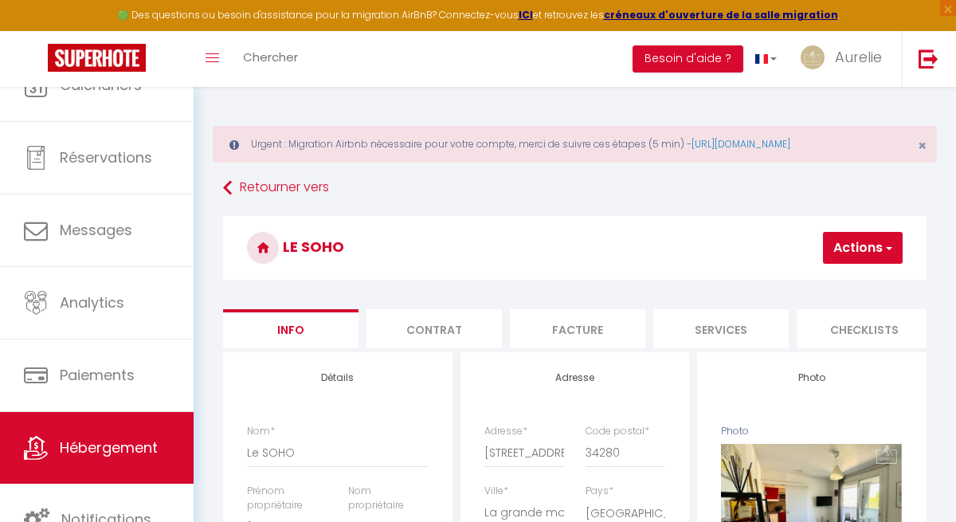
click at [859, 245] on button "Actions" at bounding box center [863, 248] width 80 height 32
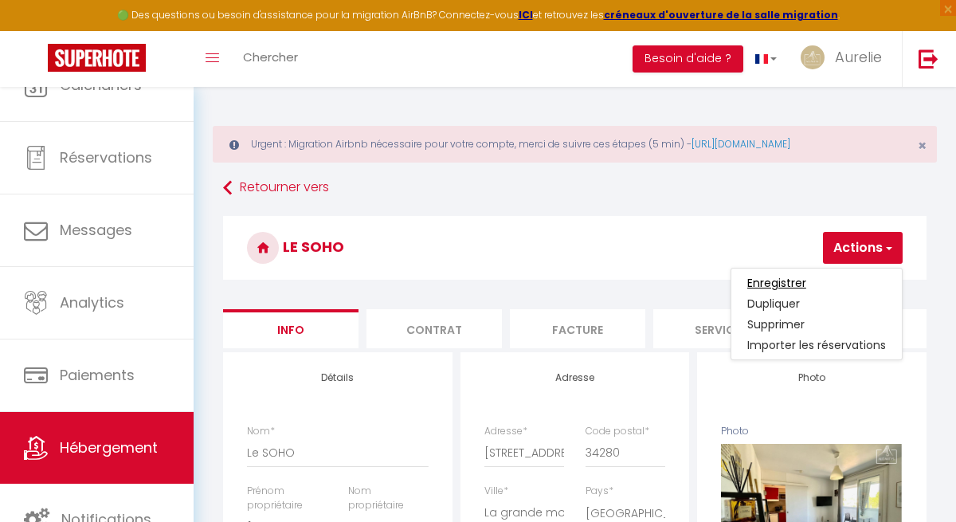
click at [782, 287] on input "Enregistrer" at bounding box center [776, 283] width 59 height 16
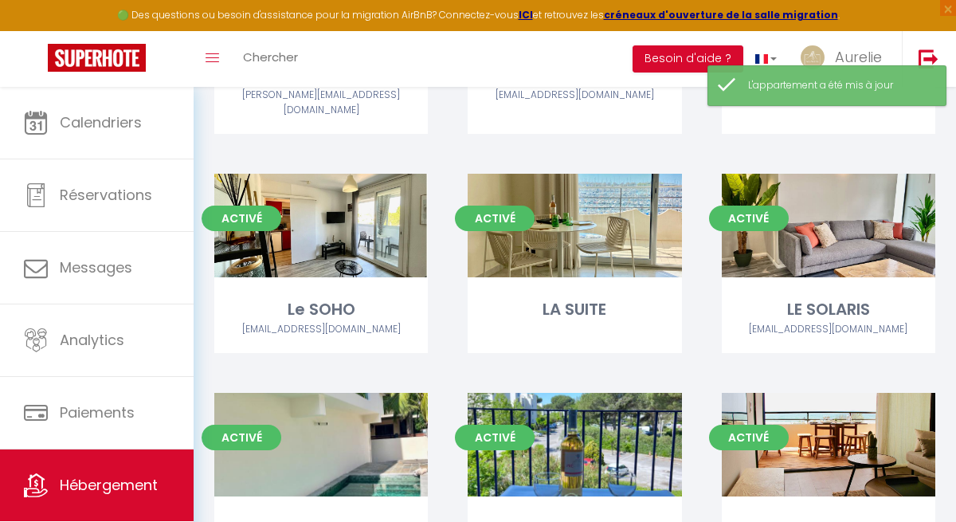
scroll to position [1241, 0]
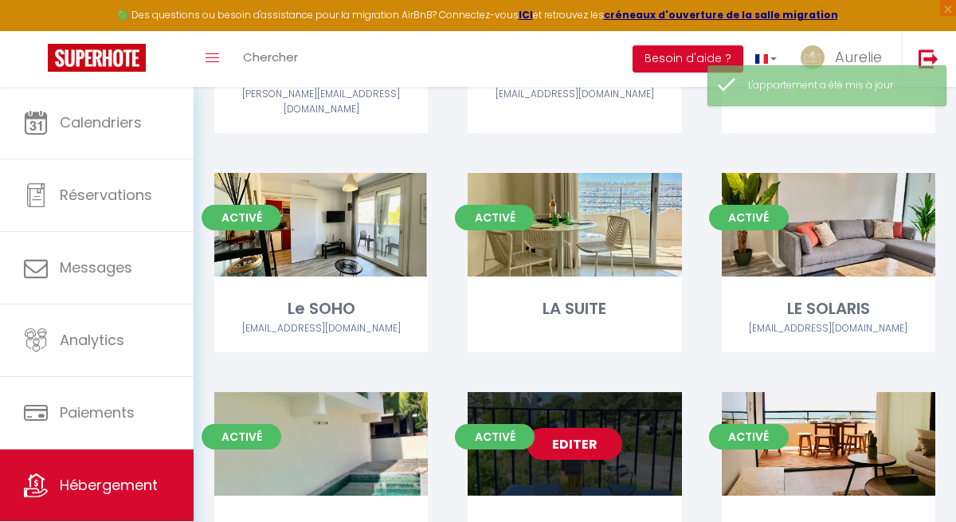
click at [584, 428] on link "Editer" at bounding box center [575, 444] width 96 height 32
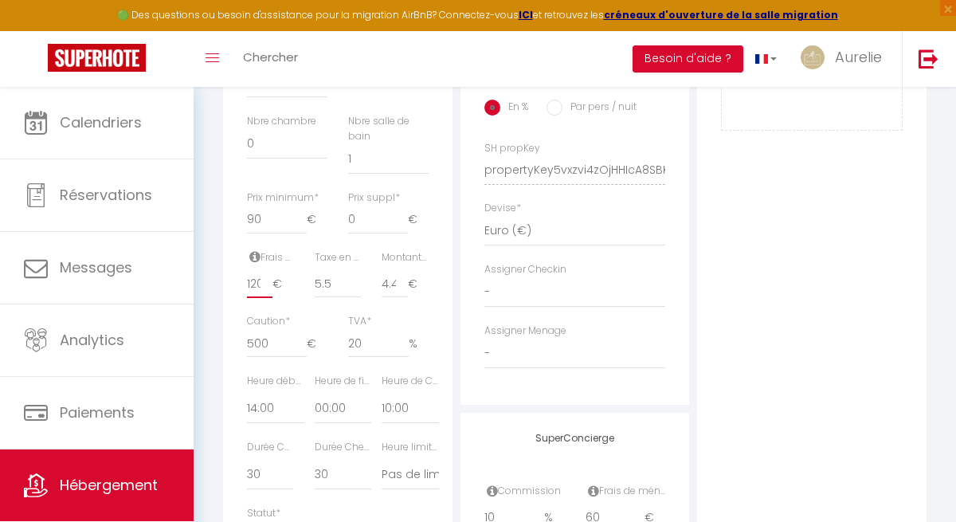
scroll to position [0, 2]
drag, startPoint x: 246, startPoint y: 296, endPoint x: 271, endPoint y: 296, distance: 24.7
click at [271, 296] on input "120" at bounding box center [259, 283] width 25 height 29
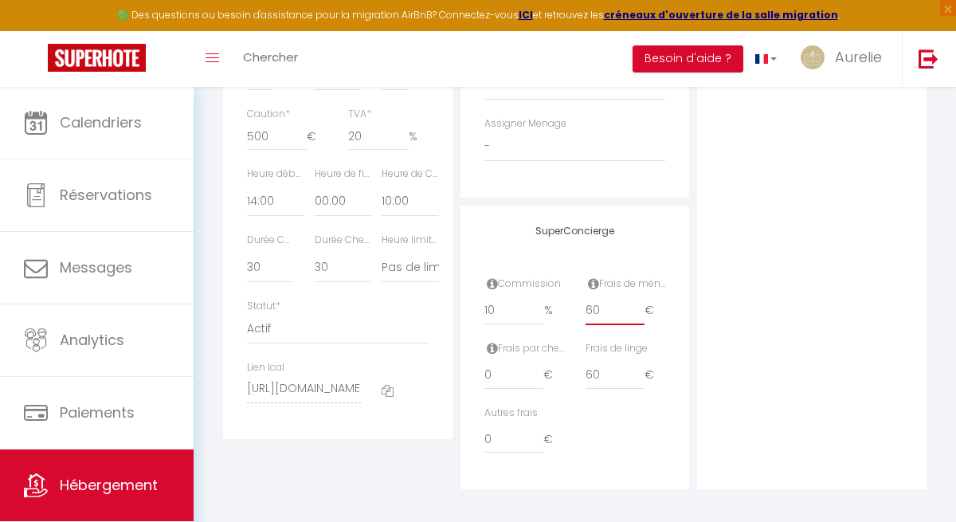
scroll to position [0, 0]
drag, startPoint x: 611, startPoint y: 309, endPoint x: 554, endPoint y: 309, distance: 57.4
click at [557, 309] on div "Commission 10 % Frais de ménage 60 €" at bounding box center [575, 308] width 202 height 65
drag, startPoint x: 607, startPoint y: 368, endPoint x: 551, endPoint y: 365, distance: 56.7
click at [551, 366] on div "Frais par checkin 0 € Frais de linge 60 €" at bounding box center [575, 373] width 202 height 65
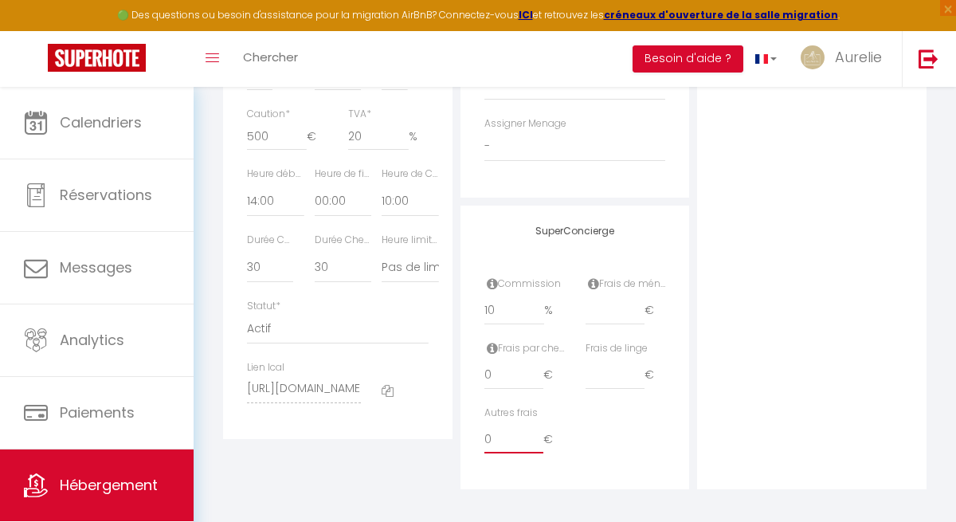
click at [486, 437] on input "0" at bounding box center [514, 439] width 60 height 29
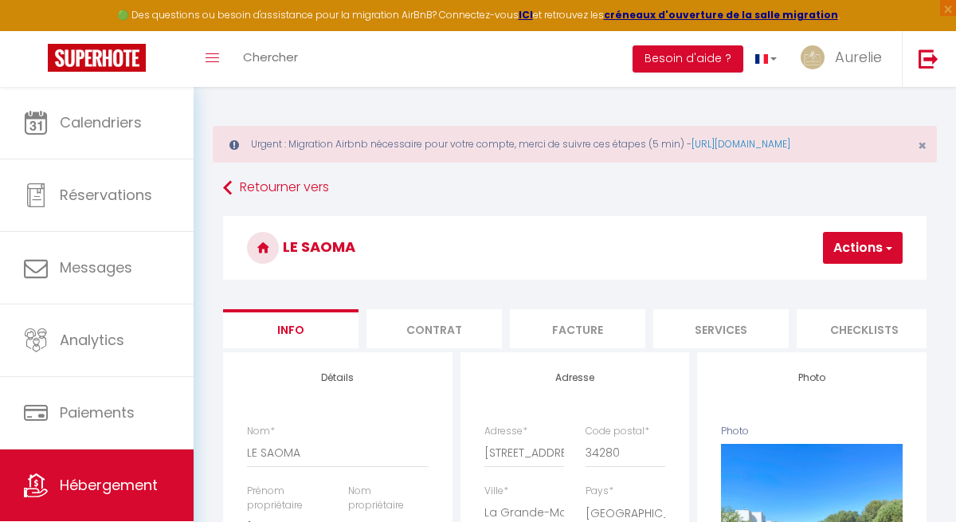
click at [847, 244] on button "Actions" at bounding box center [863, 248] width 80 height 32
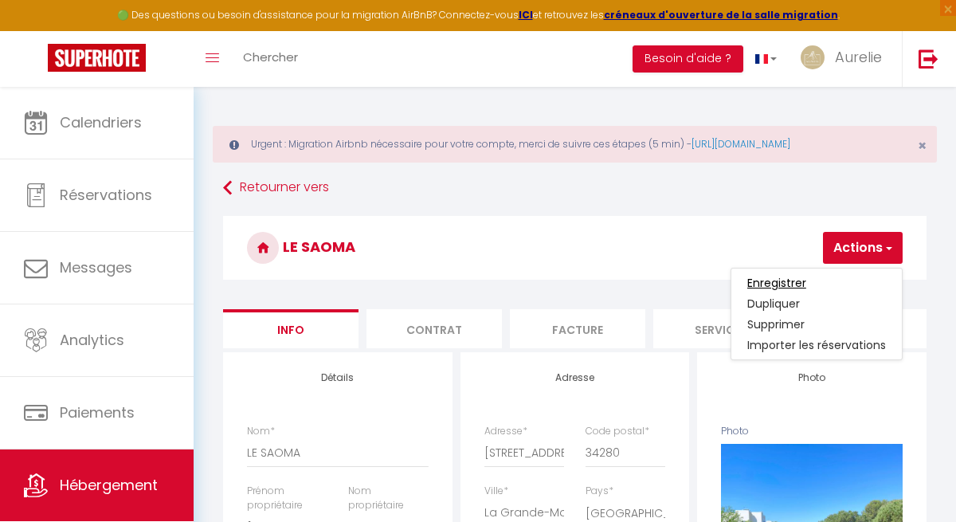
click at [801, 279] on input "Enregistrer" at bounding box center [776, 283] width 59 height 16
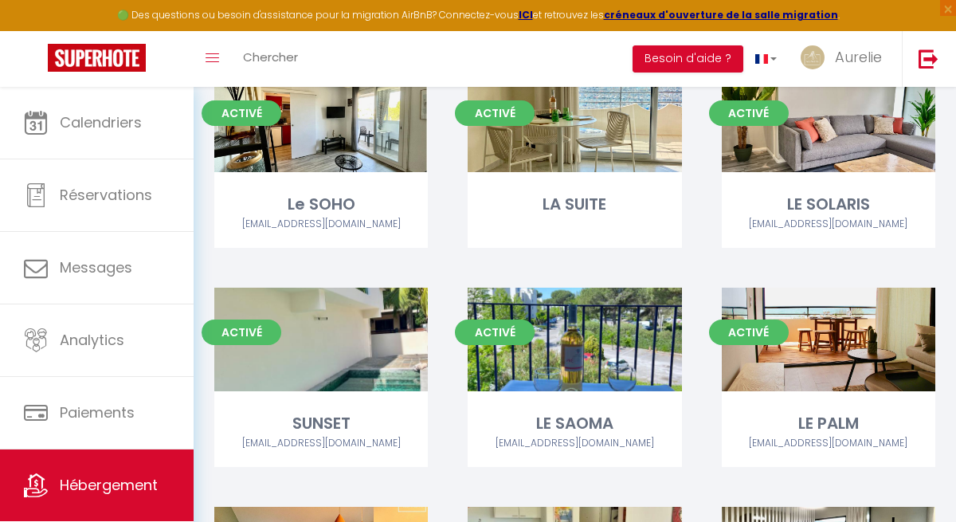
scroll to position [1351, 0]
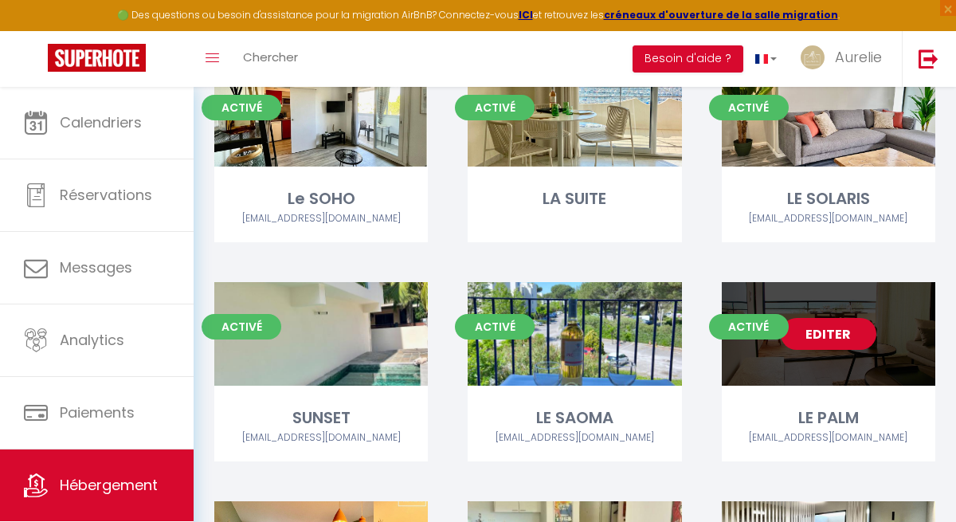
click at [854, 318] on link "Editer" at bounding box center [829, 334] width 96 height 32
click at [847, 318] on link "Editer" at bounding box center [829, 334] width 96 height 32
click at [846, 318] on link "Editer" at bounding box center [829, 334] width 96 height 32
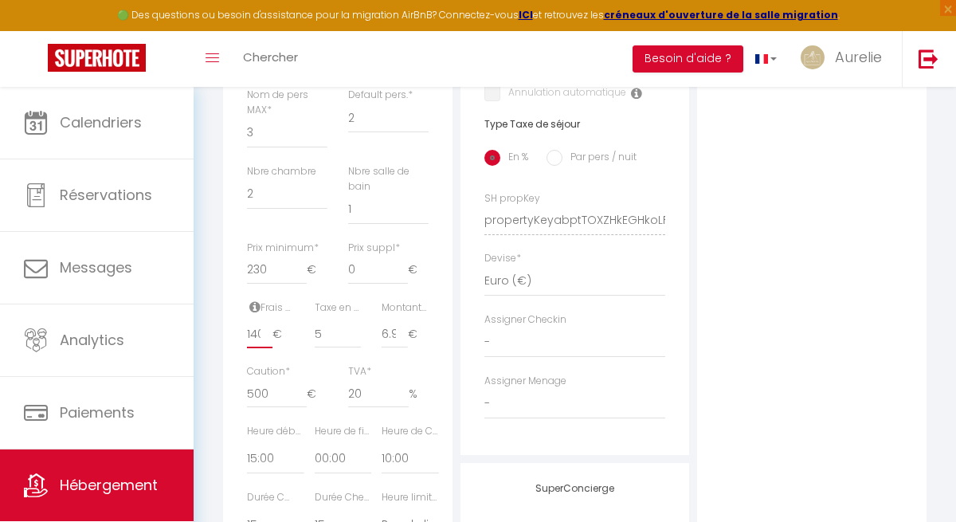
scroll to position [0, 2]
drag, startPoint x: 245, startPoint y: 348, endPoint x: 296, endPoint y: 349, distance: 51.0
click at [297, 349] on div "Frais de ménage * 140 €" at bounding box center [271, 332] width 68 height 65
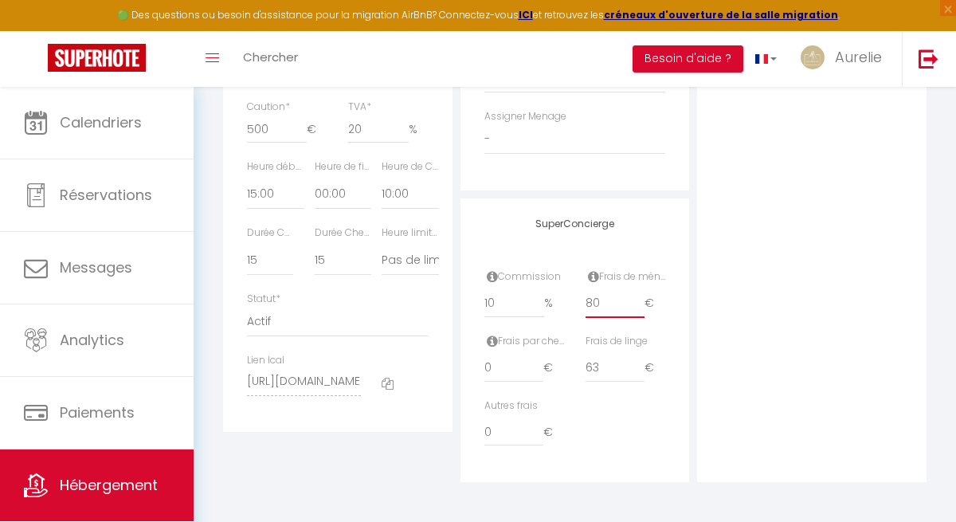
scroll to position [0, 0]
drag, startPoint x: 609, startPoint y: 306, endPoint x: 565, endPoint y: 306, distance: 43.8
click at [567, 306] on div "Commission 10 % Frais de ménage 80 €" at bounding box center [575, 301] width 202 height 65
drag, startPoint x: 609, startPoint y: 374, endPoint x: 537, endPoint y: 379, distance: 72.7
click at [553, 378] on div "Frais par checkin 0 € Frais de linge 63 €" at bounding box center [575, 366] width 202 height 65
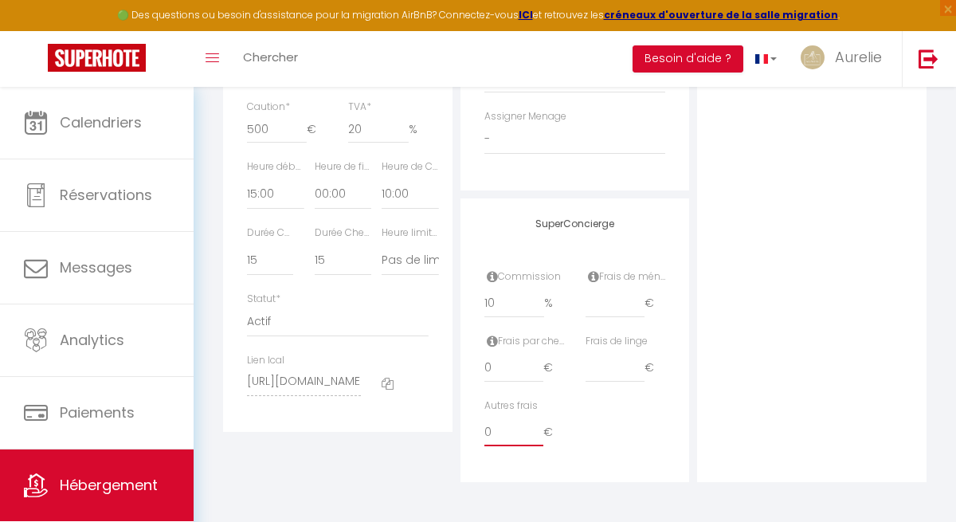
click at [492, 433] on input "0" at bounding box center [514, 431] width 60 height 29
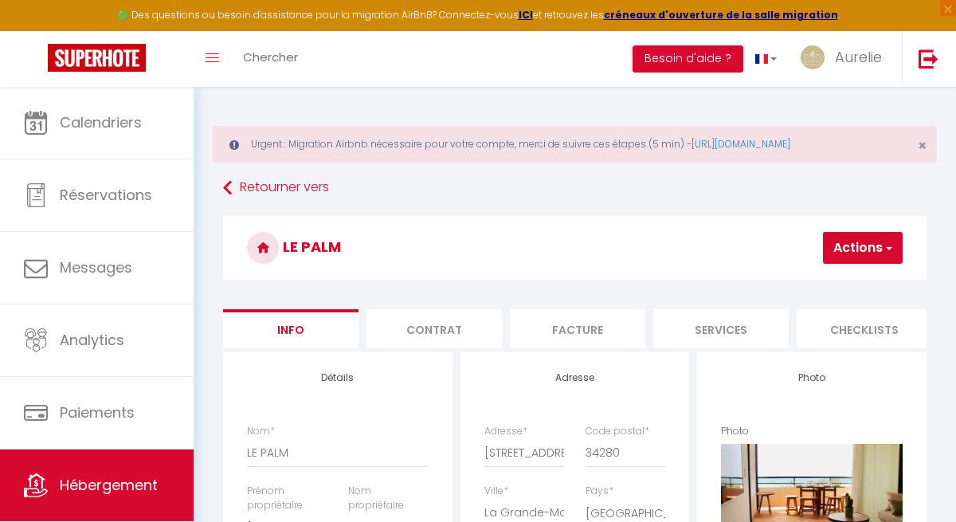
click at [836, 254] on button "Actions" at bounding box center [863, 248] width 80 height 32
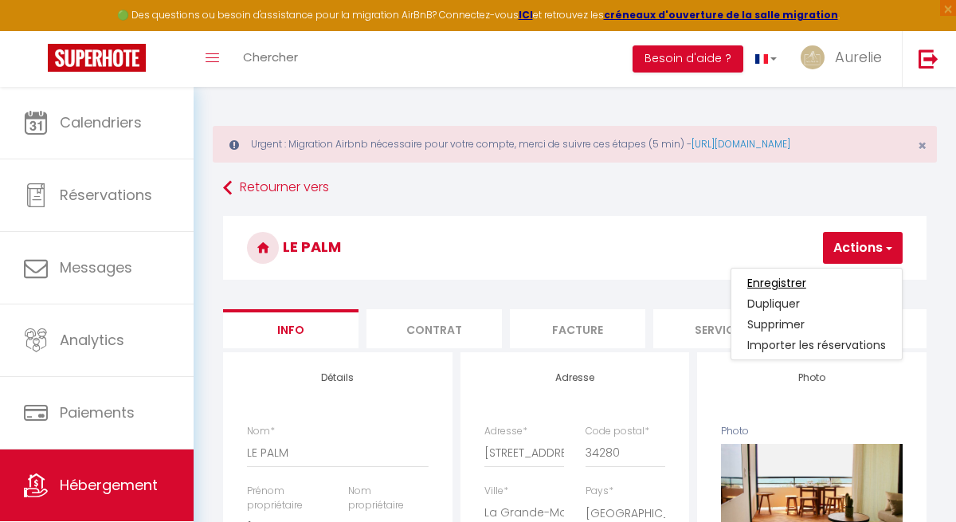
click at [790, 280] on input "Enregistrer" at bounding box center [776, 283] width 59 height 16
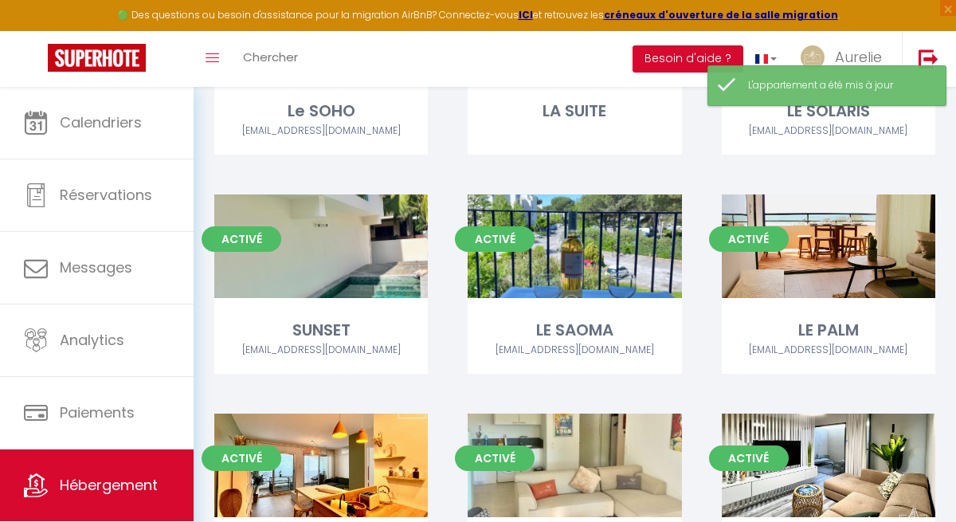
scroll to position [1515, 0]
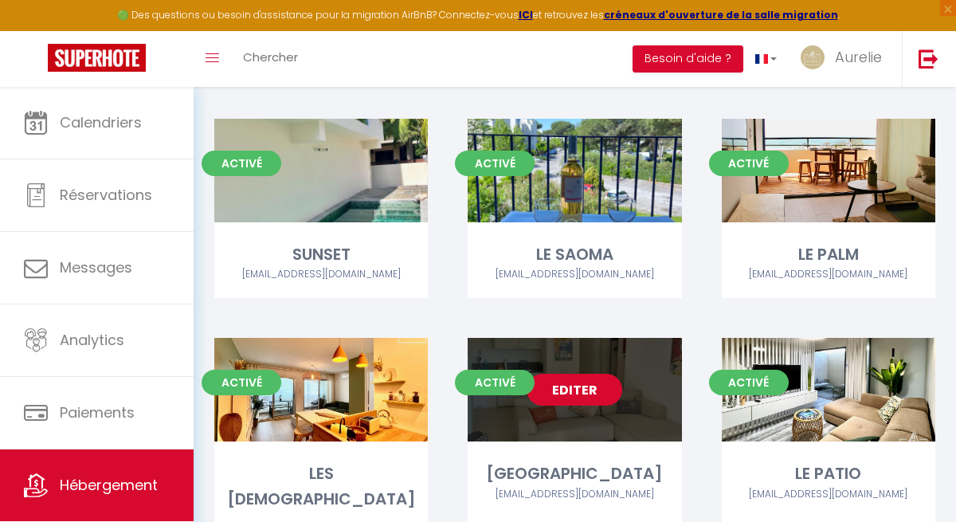
click at [586, 374] on link "Editer" at bounding box center [575, 390] width 96 height 32
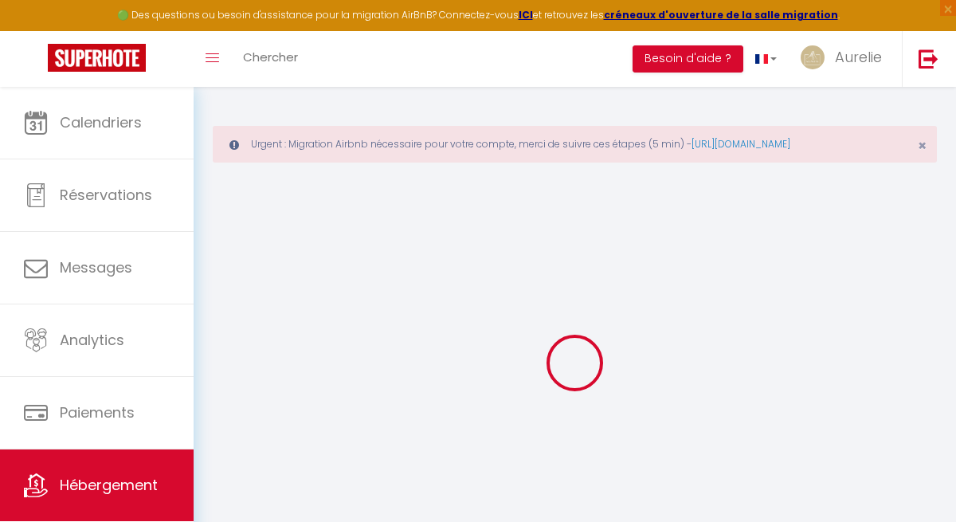
select select "4"
select select "2"
select select "1"
select select
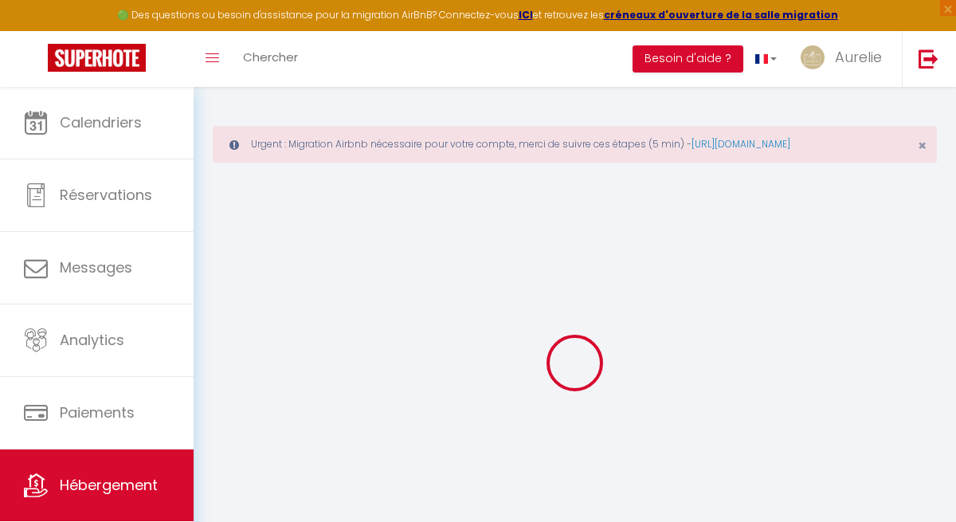
select select "28"
select select
checkbox input "false"
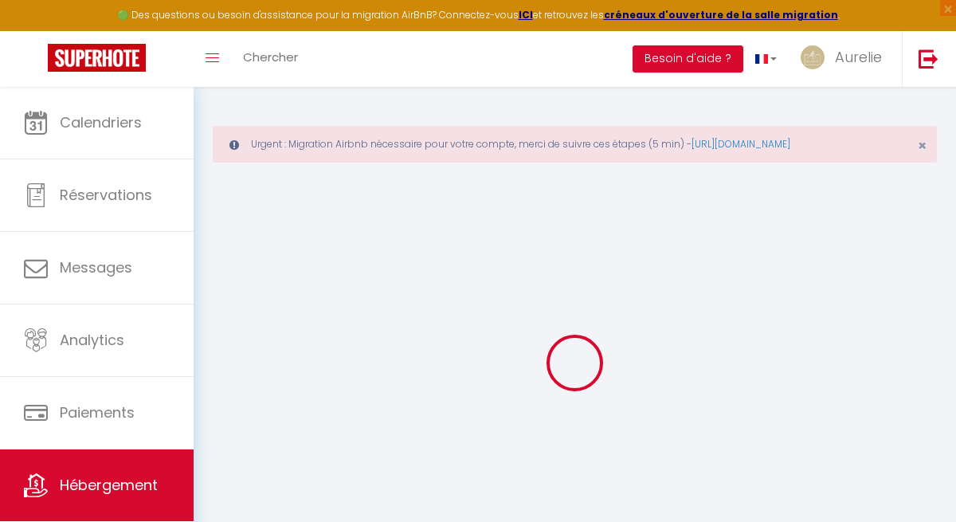
checkbox input "false"
select select
checkbox input "false"
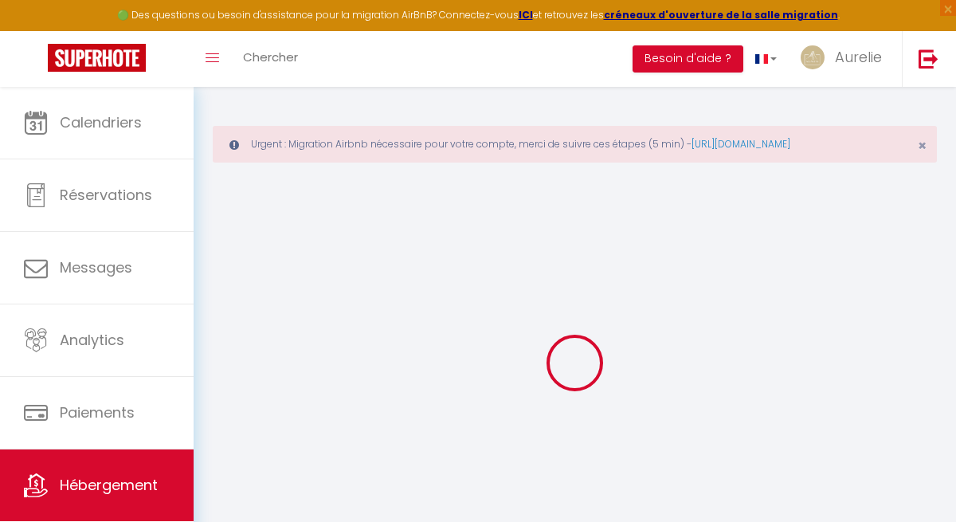
checkbox input "false"
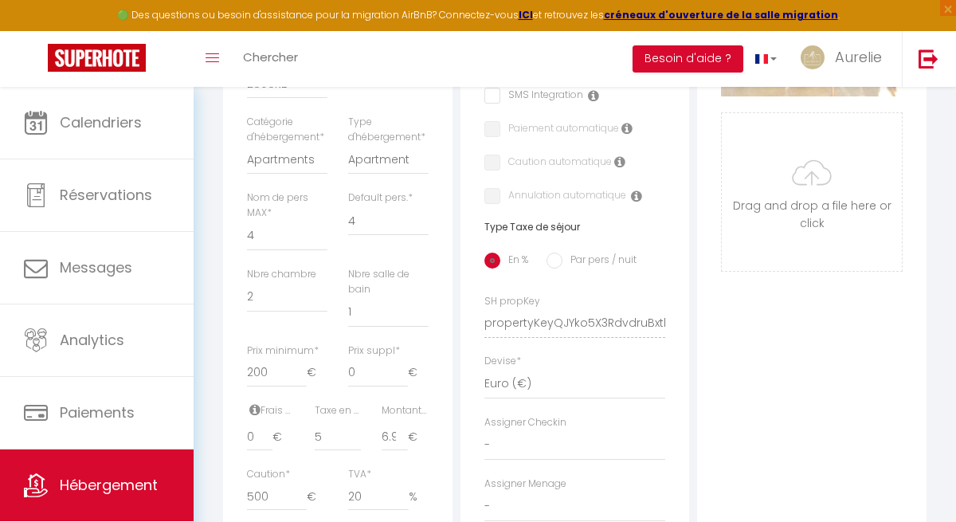
scroll to position [627, 0]
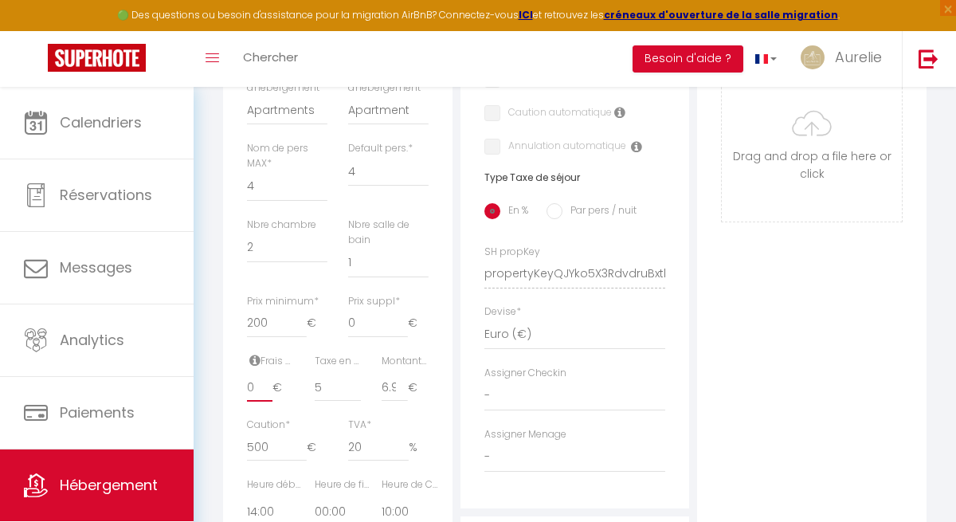
click at [254, 402] on input "0" at bounding box center [259, 387] width 25 height 29
select select
checkbox input "false"
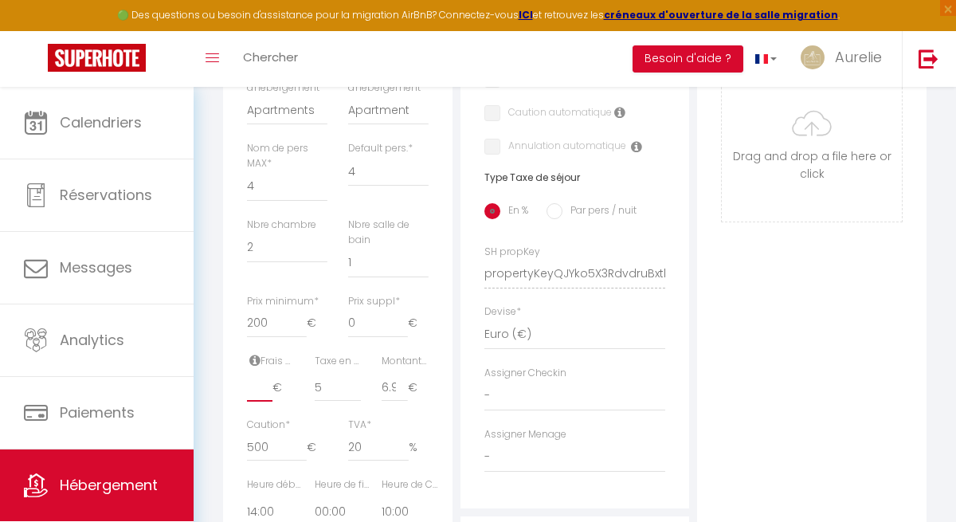
checkbox input "false"
type input "1"
select select
checkbox input "false"
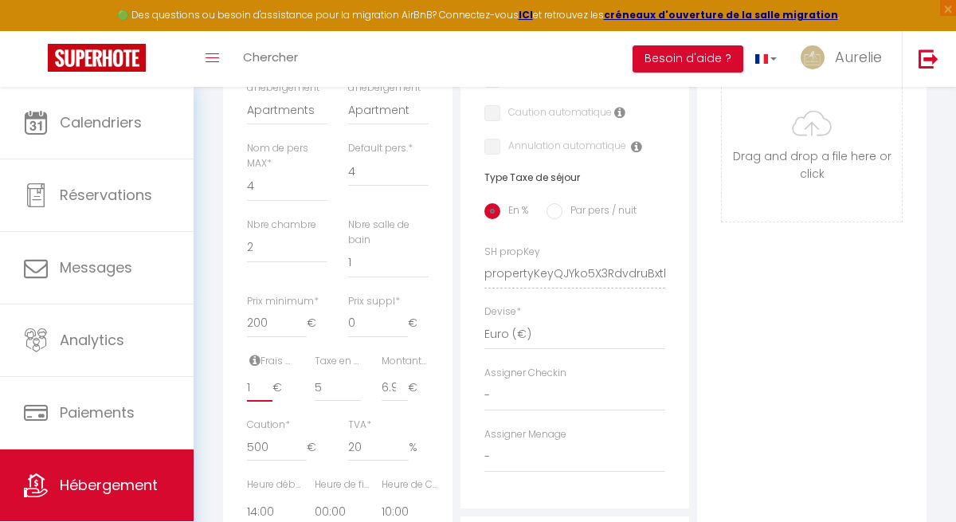
checkbox input "false"
type input "18"
select select
checkbox input "false"
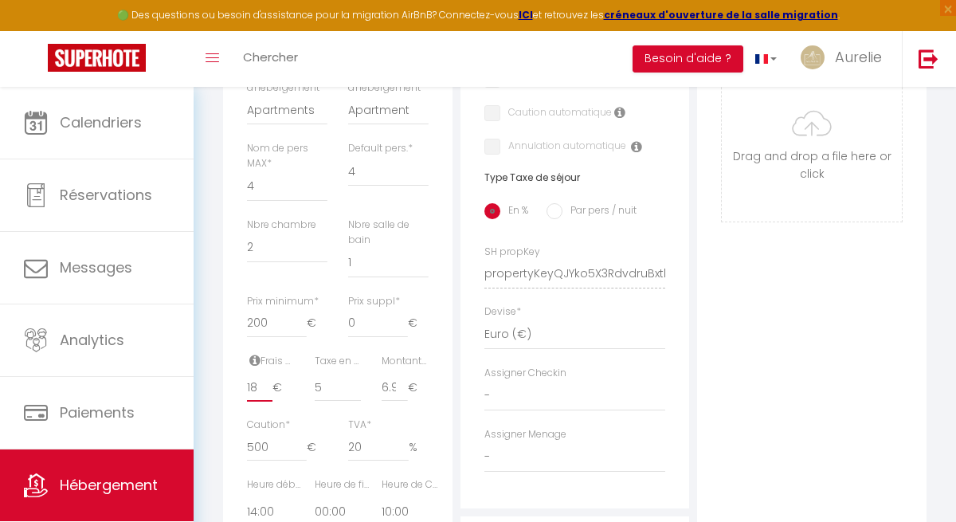
checkbox input "false"
type input "180"
select select
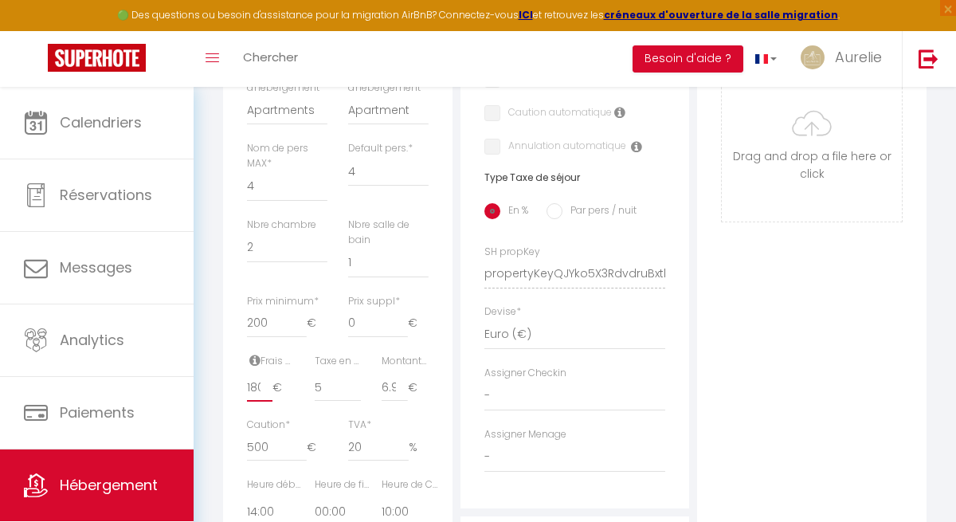
checkbox input "false"
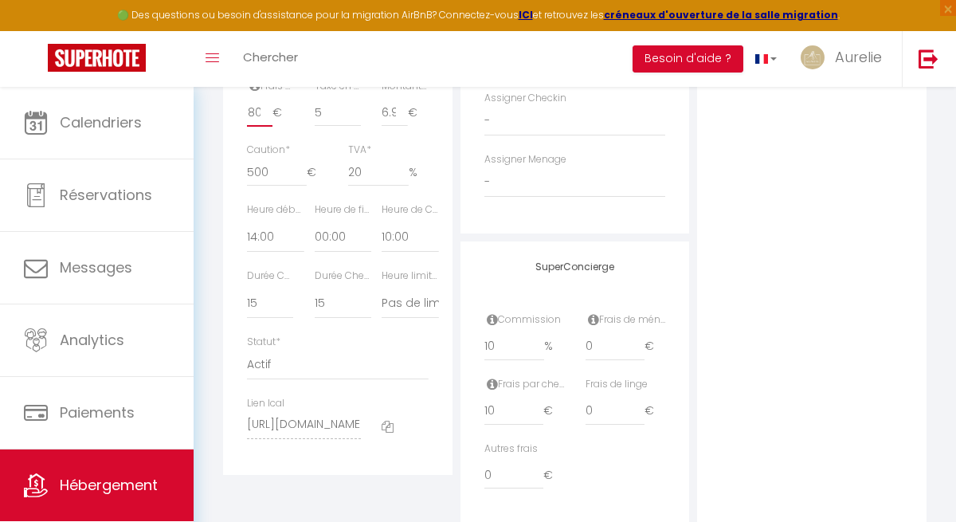
scroll to position [916, 0]
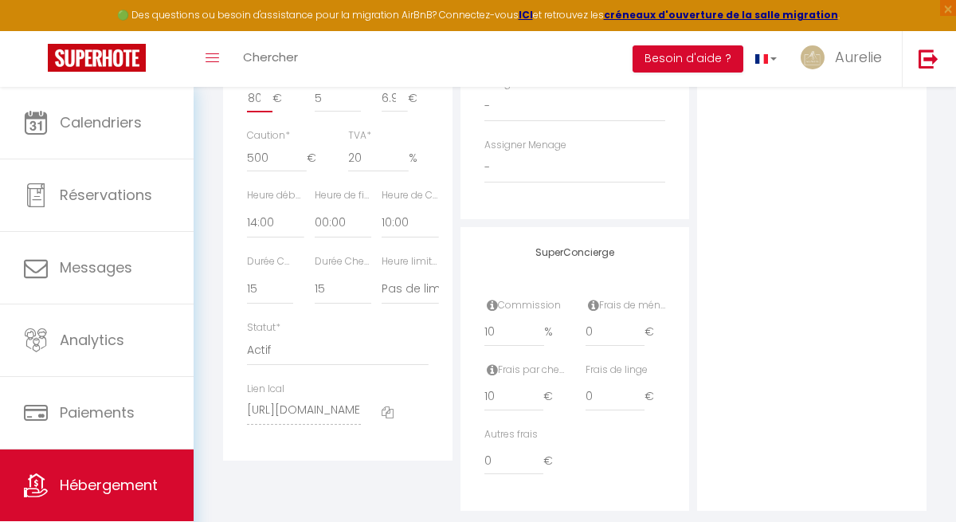
type input "180"
click at [511, 460] on input "0" at bounding box center [514, 460] width 60 height 29
select select
checkbox input "false"
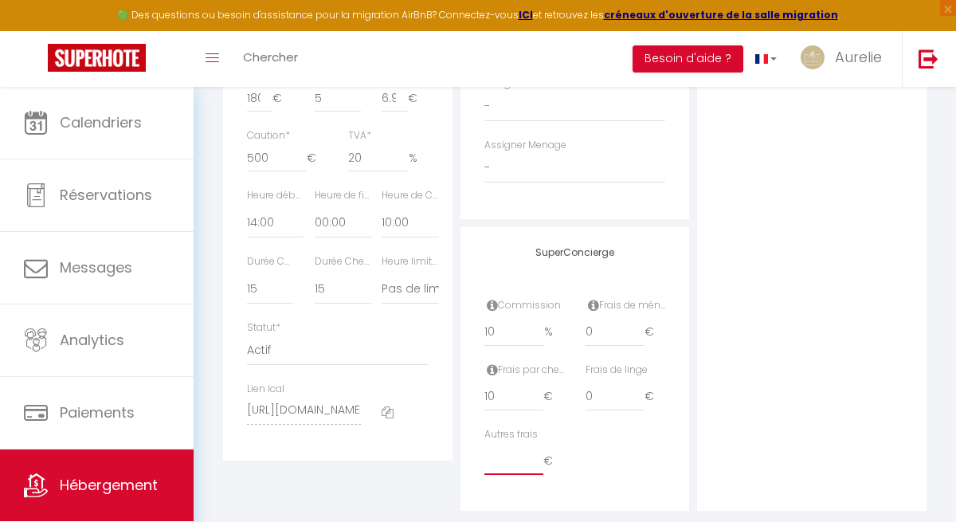
checkbox input "false"
type input "1"
select select
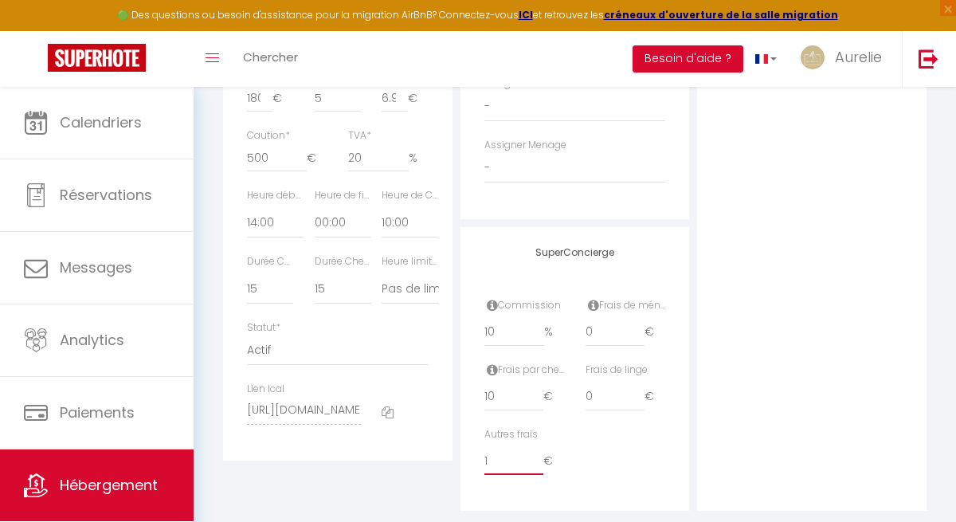
checkbox input "false"
type input "18"
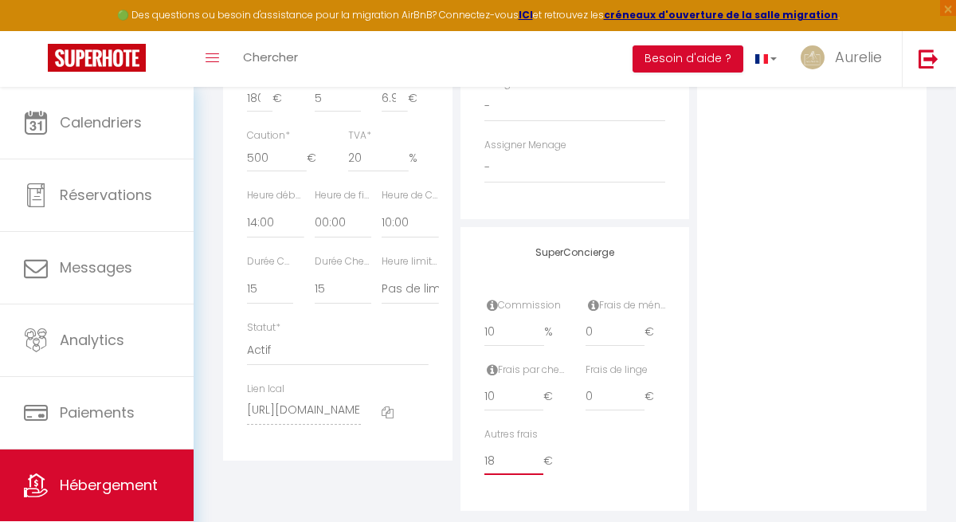
select select
checkbox input "false"
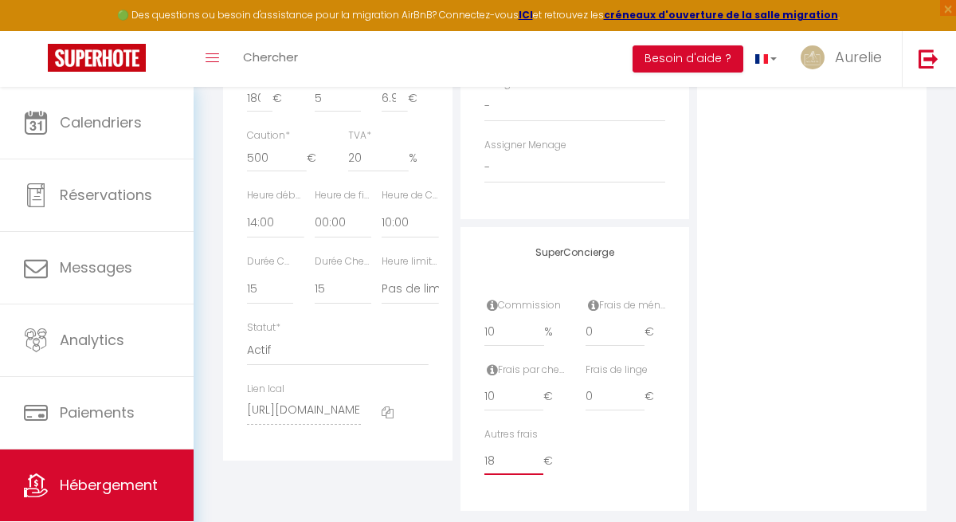
type input "180"
select select
checkbox input "false"
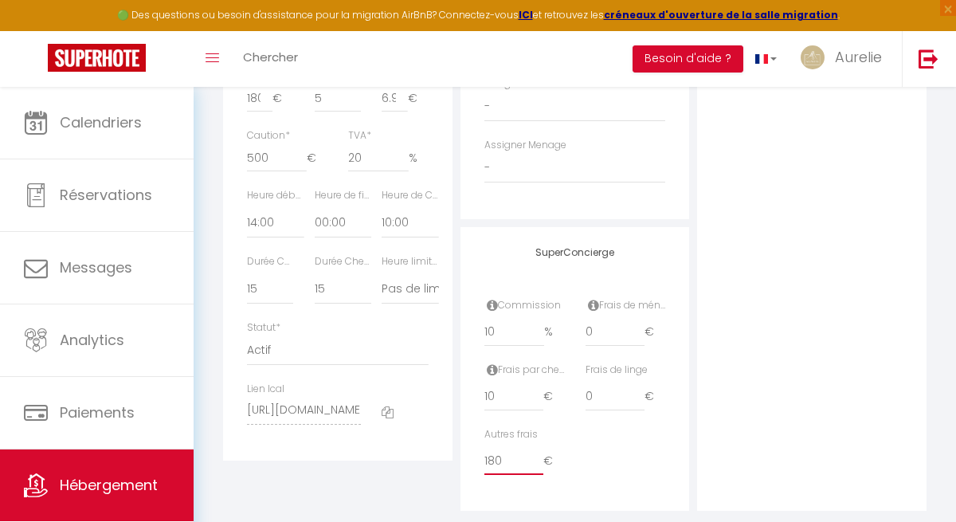
checkbox input "false"
select select
checkbox input "false"
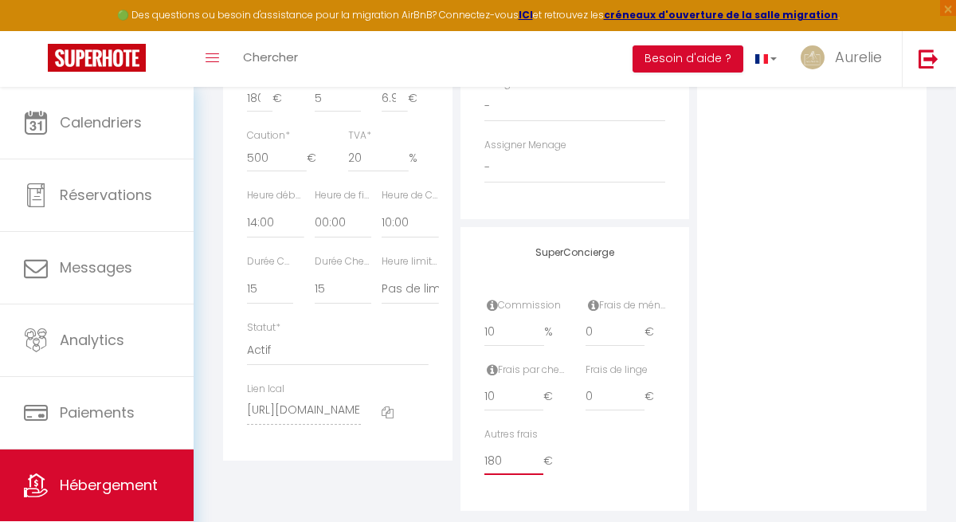
checkbox input "false"
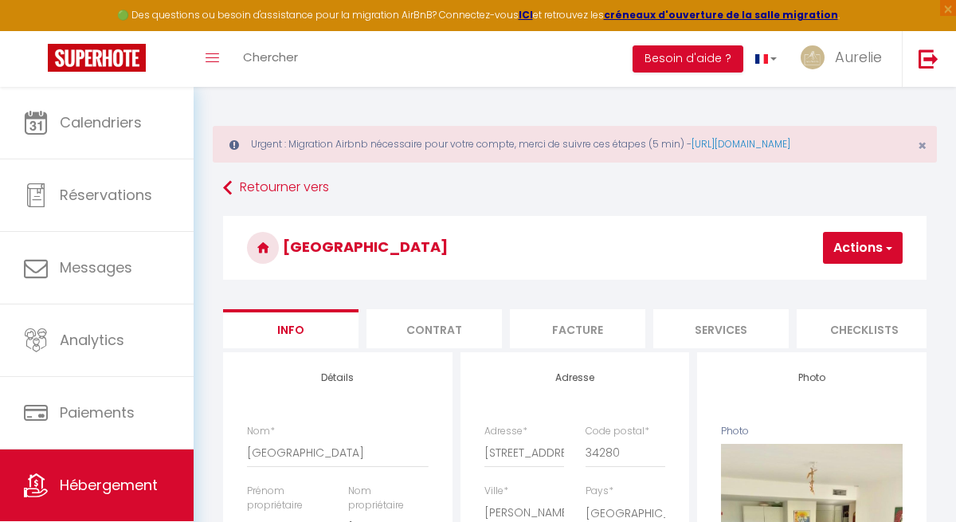
type input "180"
click at [857, 243] on button "Actions" at bounding box center [863, 248] width 80 height 32
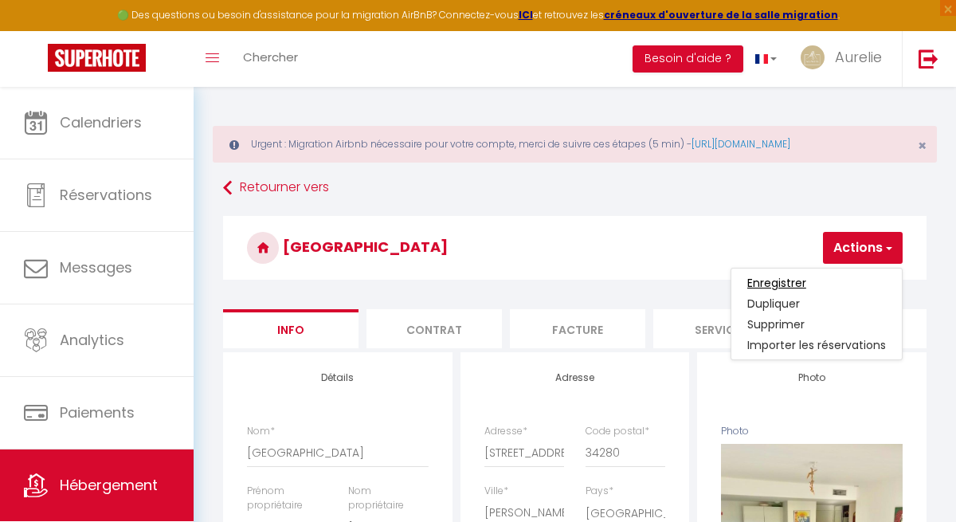
click at [790, 279] on input "Enregistrer" at bounding box center [776, 283] width 59 height 16
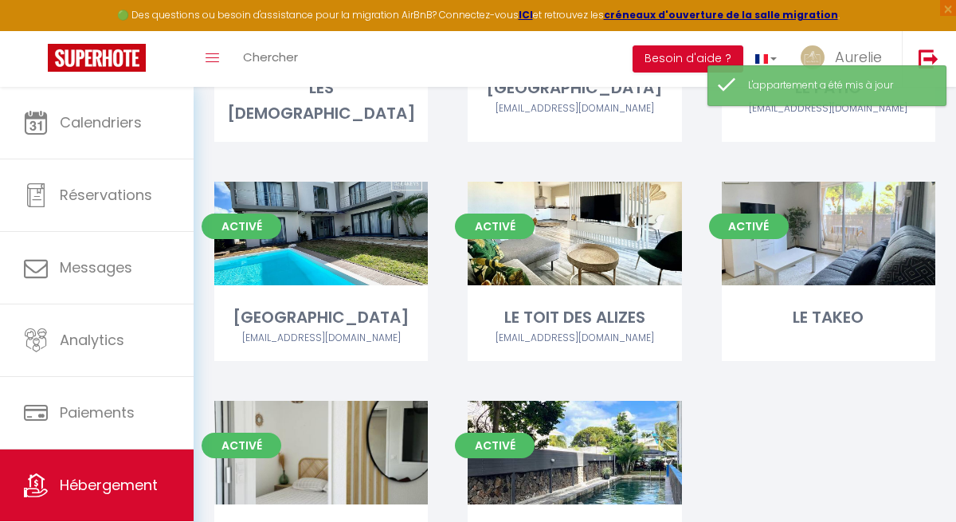
scroll to position [1871, 0]
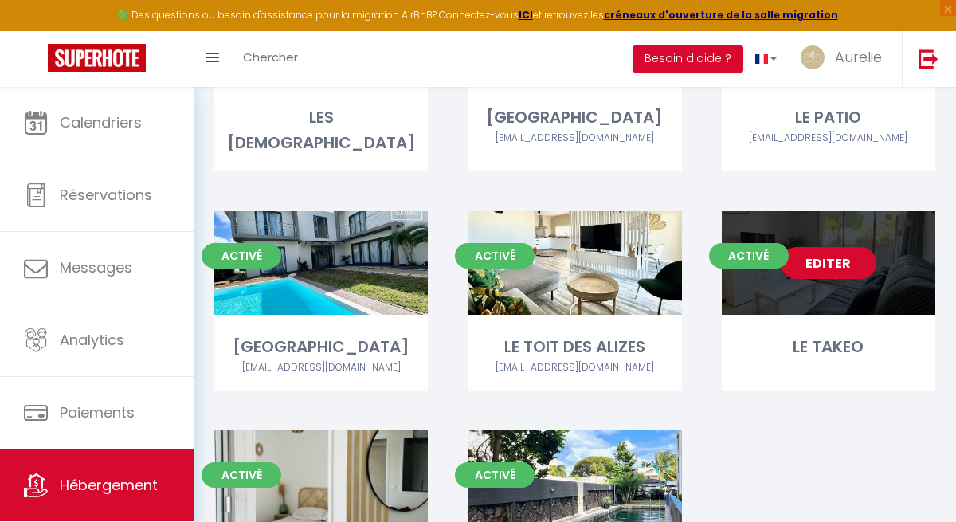
click at [818, 247] on link "Editer" at bounding box center [829, 263] width 96 height 32
select select "3"
select select "2"
select select "1"
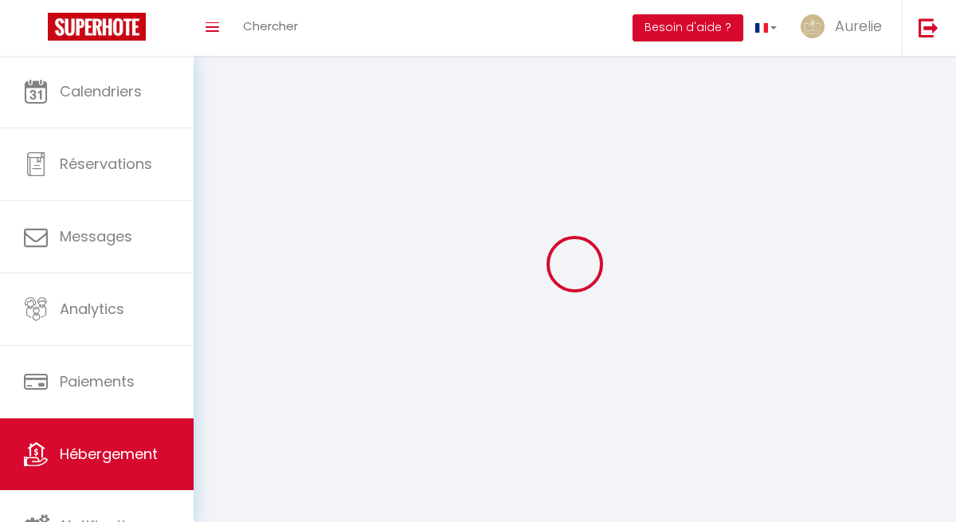
select select
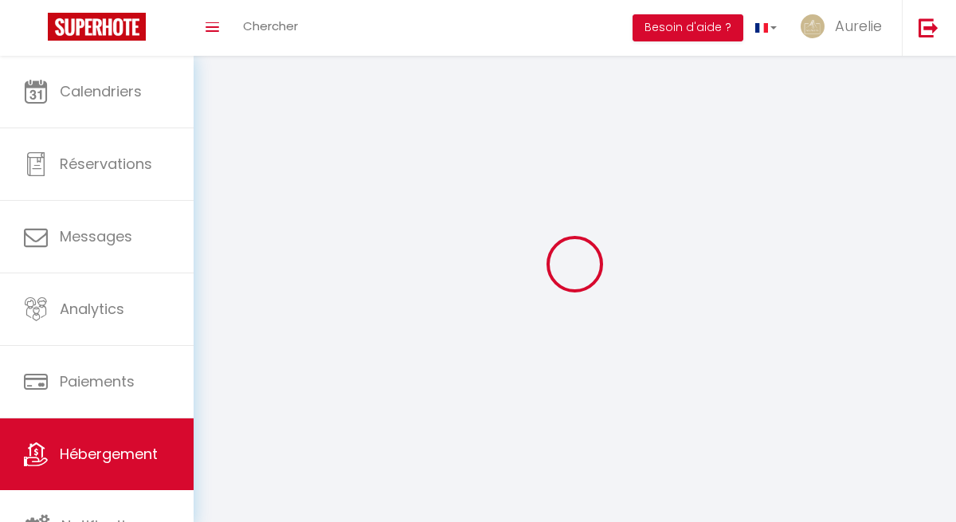
select select
checkbox input "false"
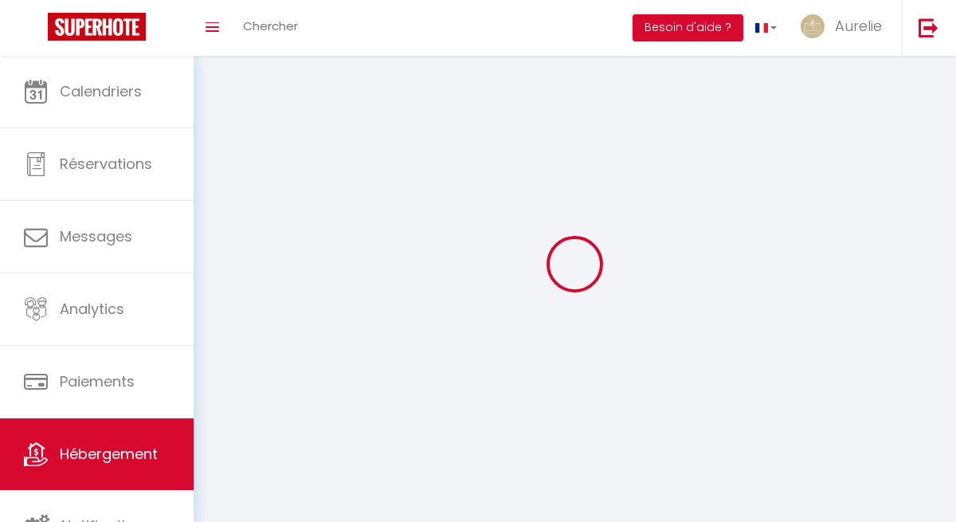
checkbox input "false"
select select
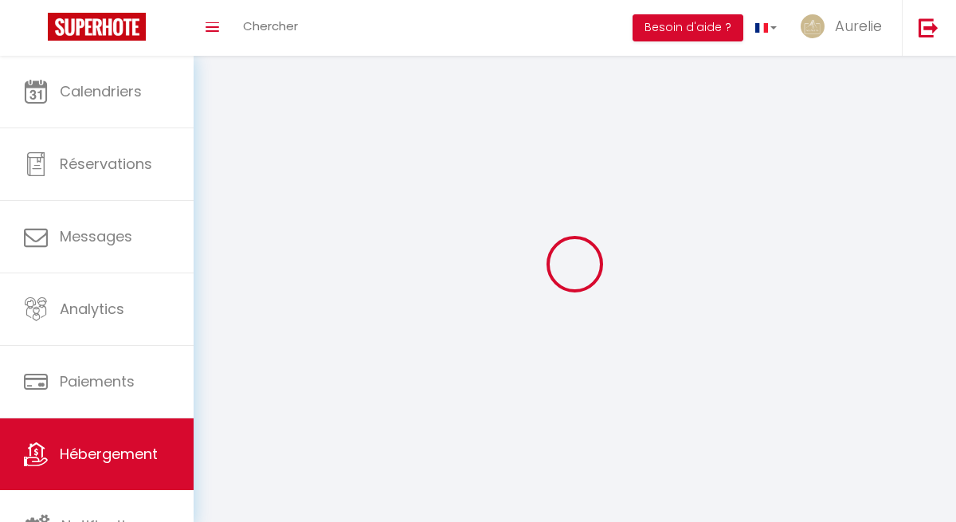
select select
checkbox input "false"
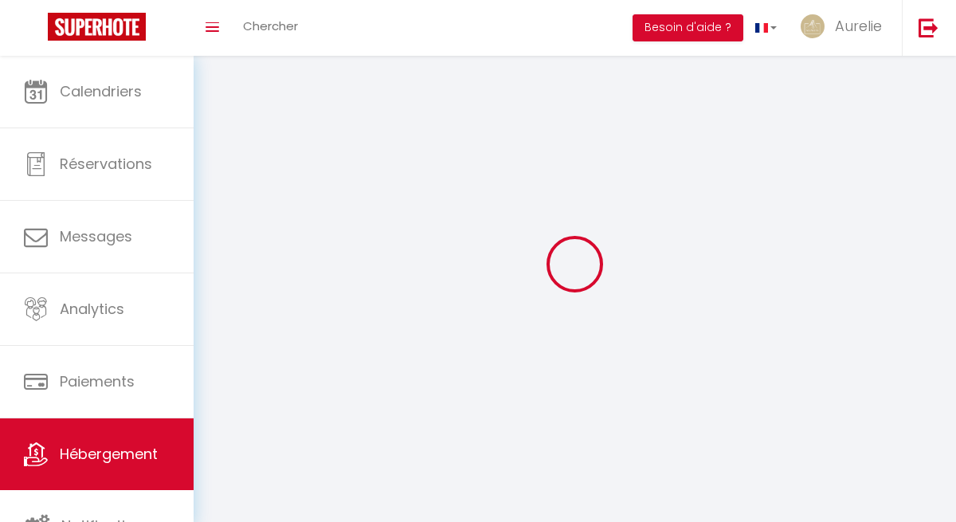
checkbox input "false"
select select
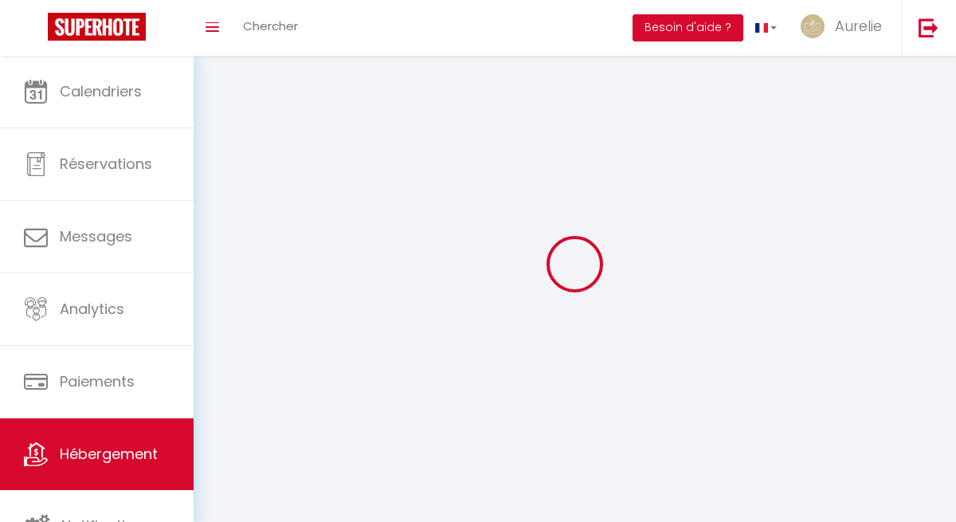
select select
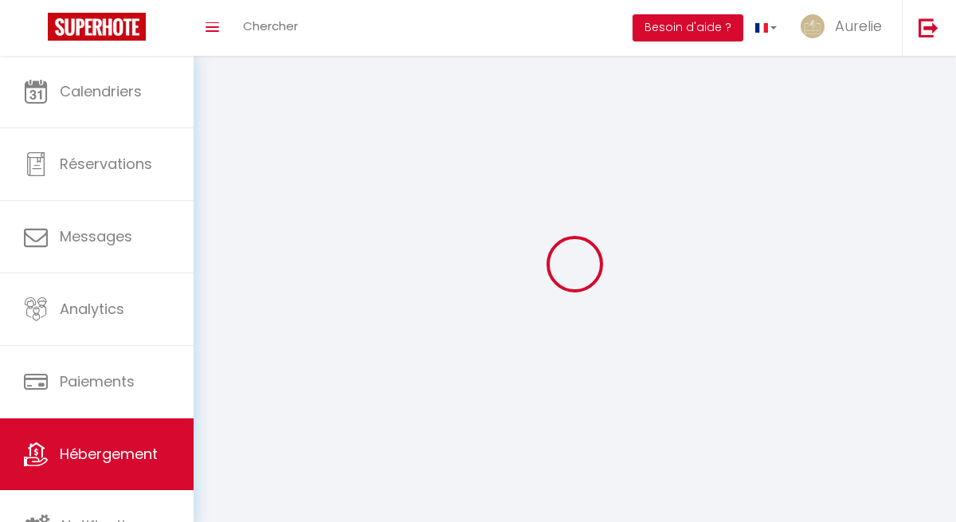
checkbox input "false"
select select
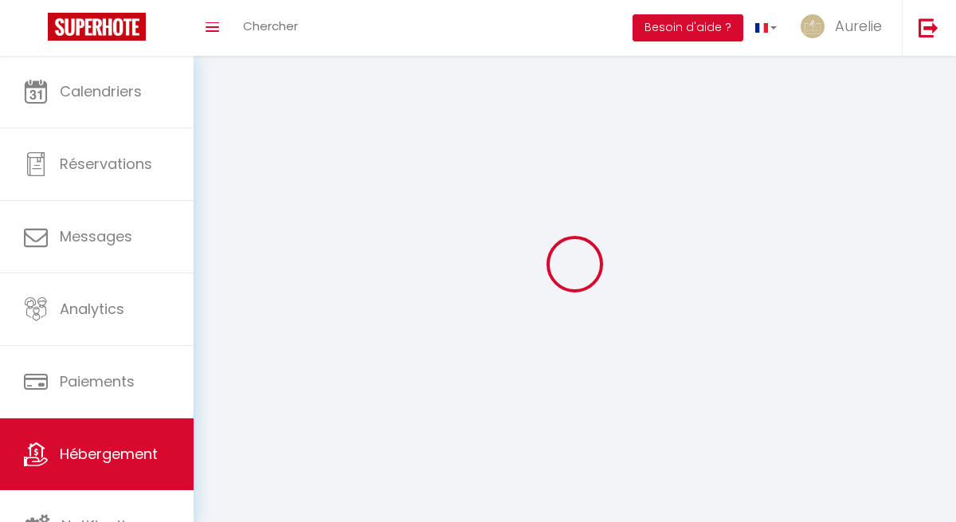
select select
select select "1"
select select
select select "28"
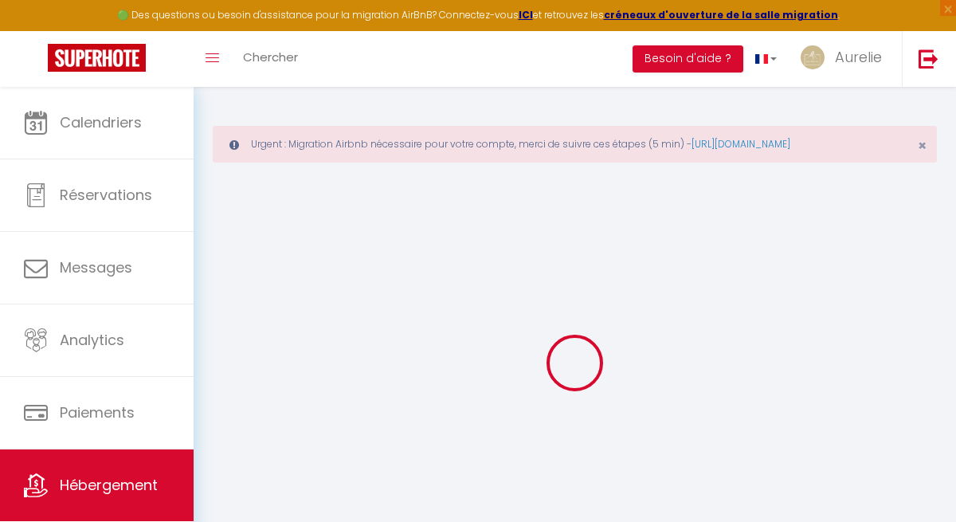
select select
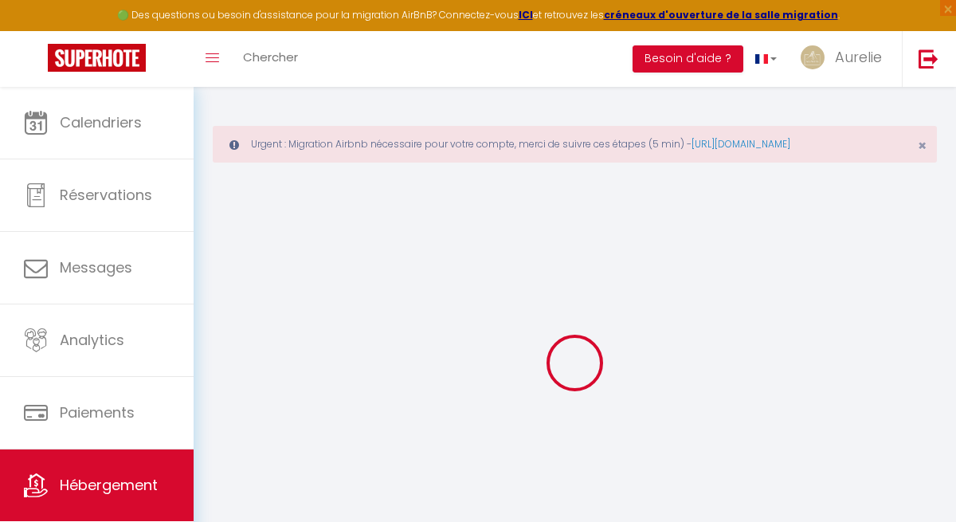
select select
checkbox input "false"
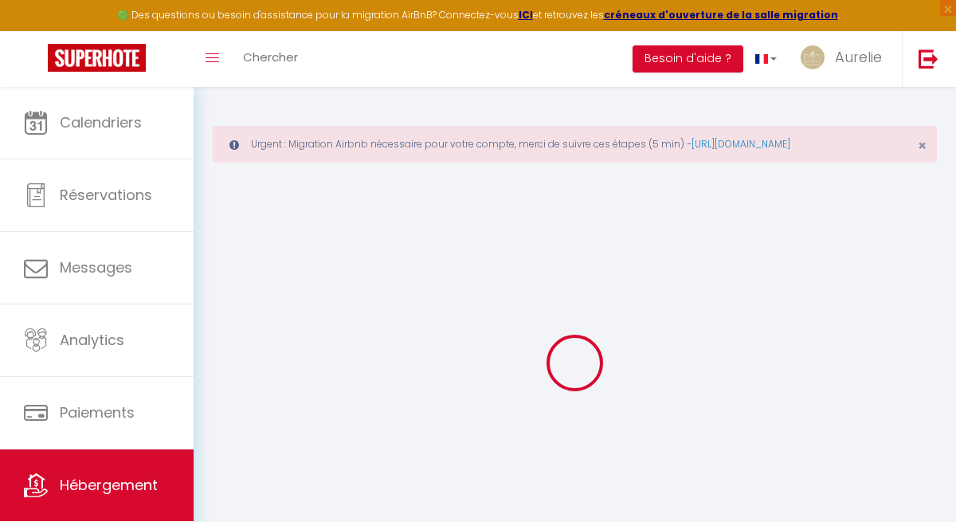
select select
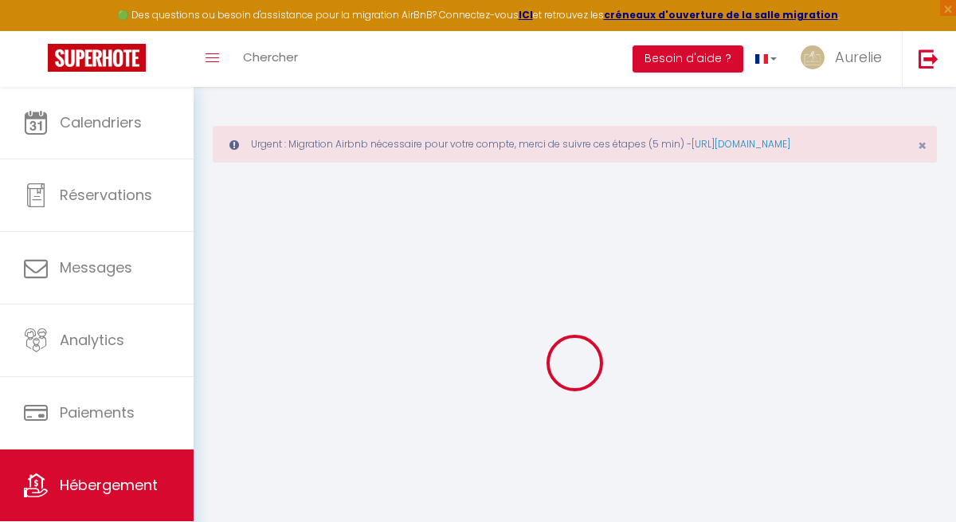
select select
checkbox input "false"
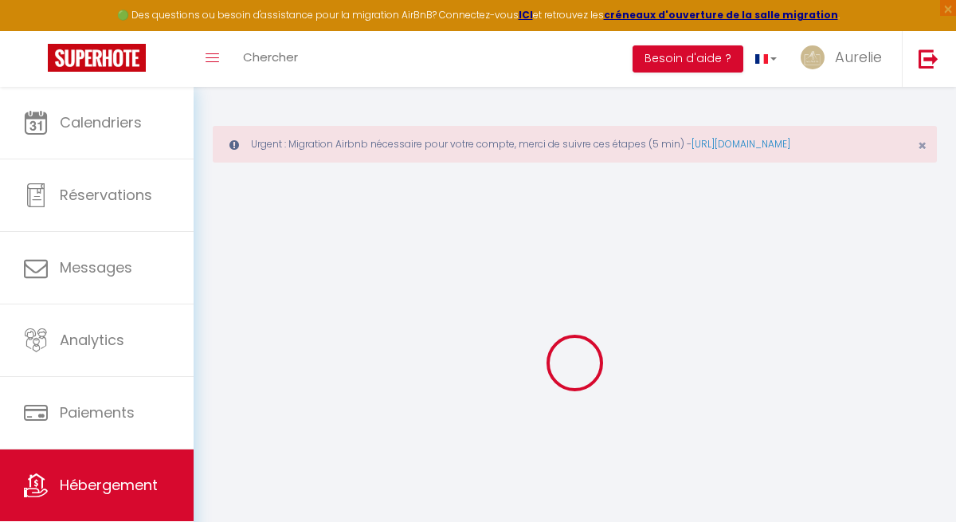
checkbox input "false"
select select
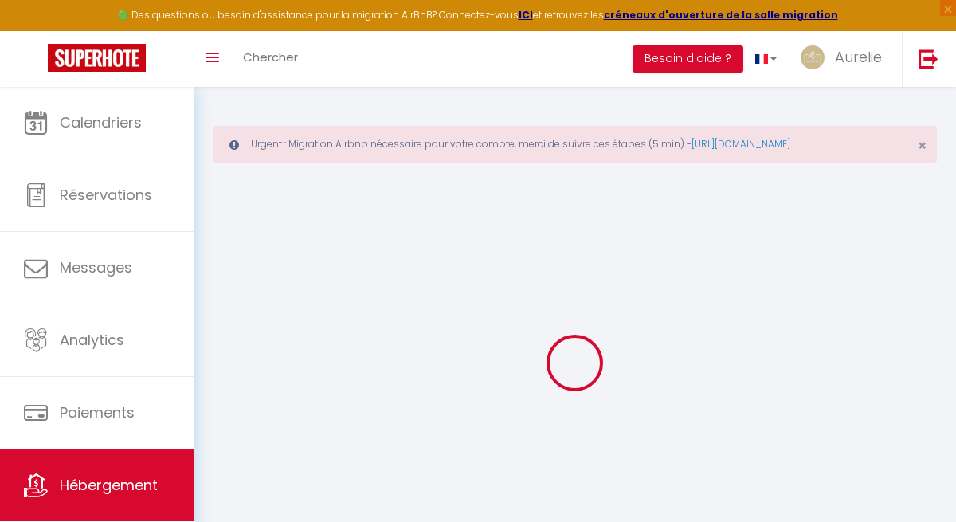
select select
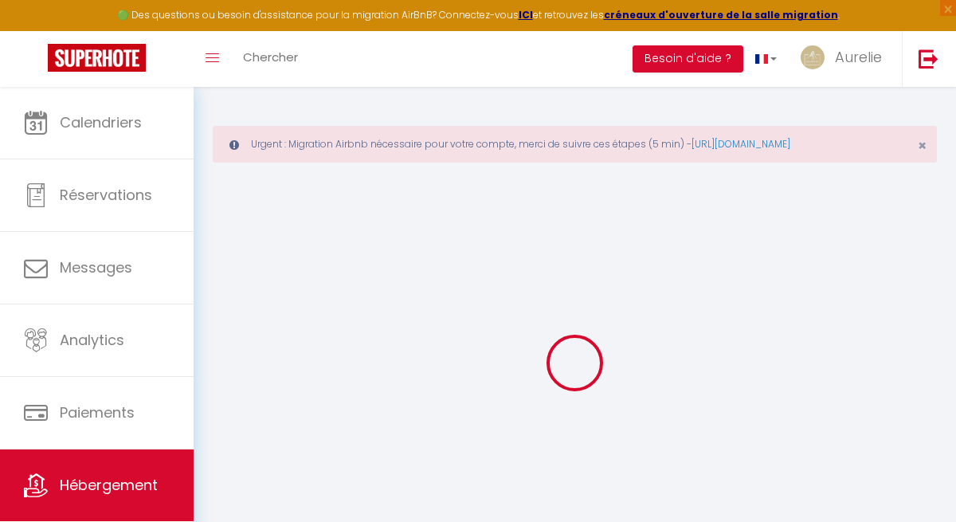
checkbox input "false"
select select
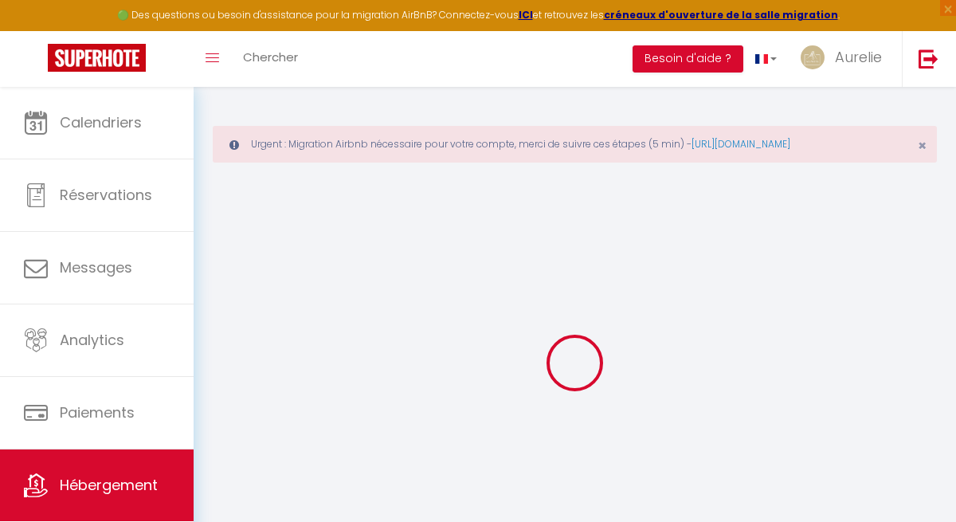
select select
type input "LE TAKEO"
type input "René"
type input "Person"
type input "187 Av Du Marechal Foch"
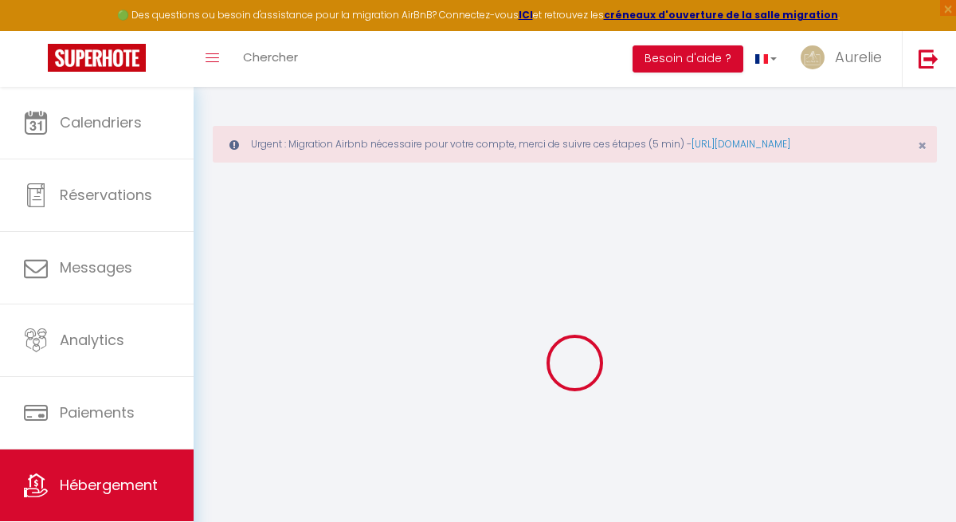
type input "77190"
type input "La Grande Motte"
select select "2"
select select "0"
type input "100"
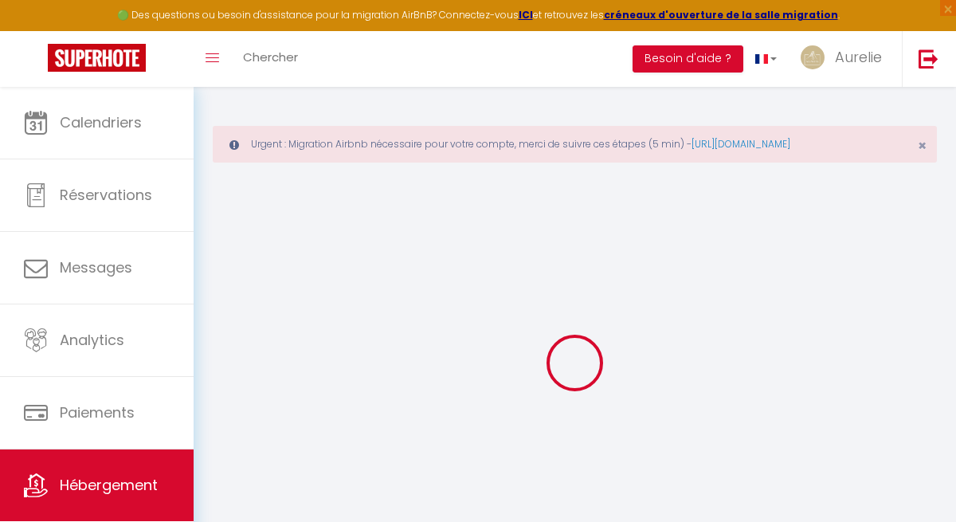
type input "100"
type input "5"
type input "4.80"
type input "500"
type input "20"
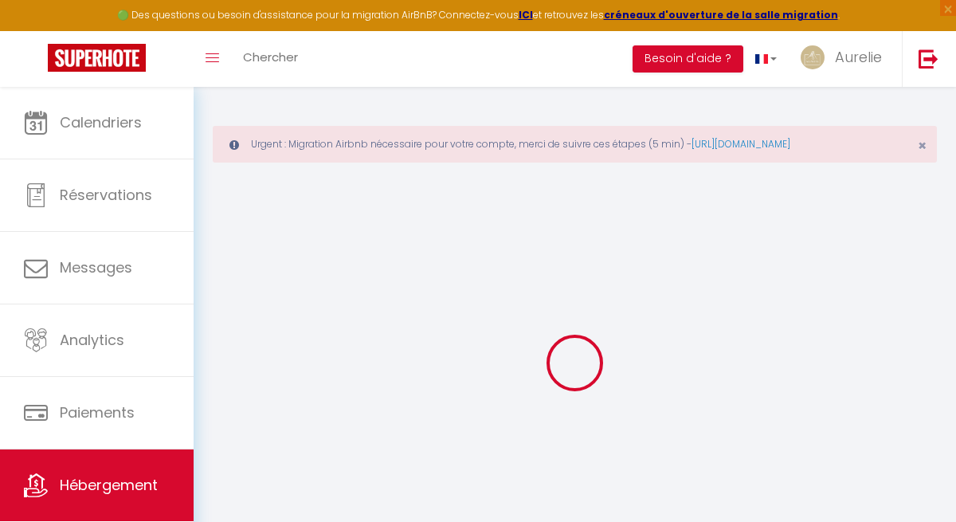
select select
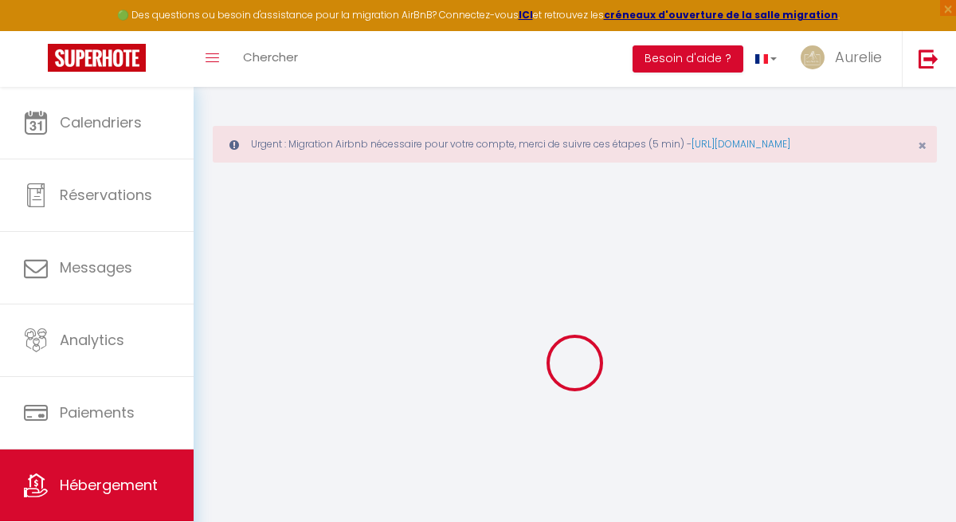
type input "48 Allée des colverts"
type input "34280"
type input "La Grande-Motte"
type input "[EMAIL_ADDRESS][DOMAIN_NAME]"
select select "5731"
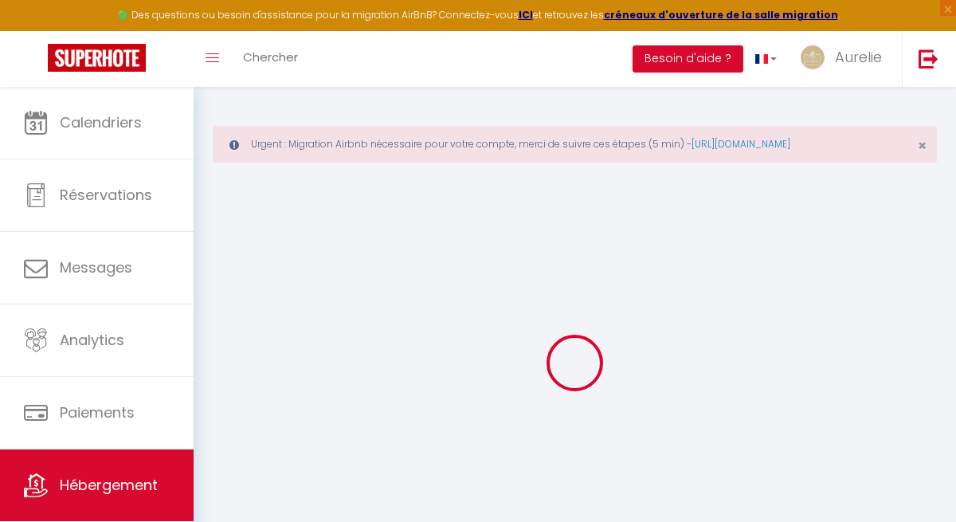
checkbox input "false"
radio input "true"
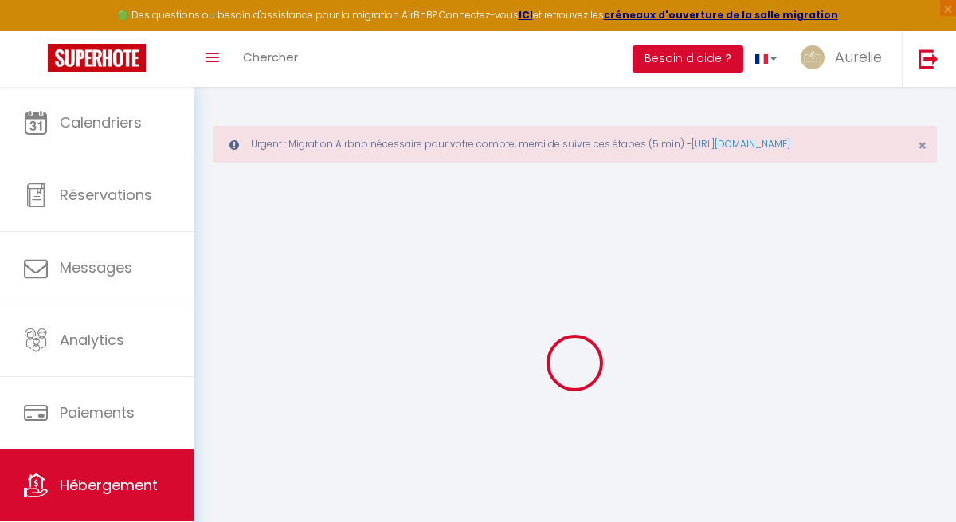
type input "10"
type input "70"
type input "0"
type input "30"
type input "0"
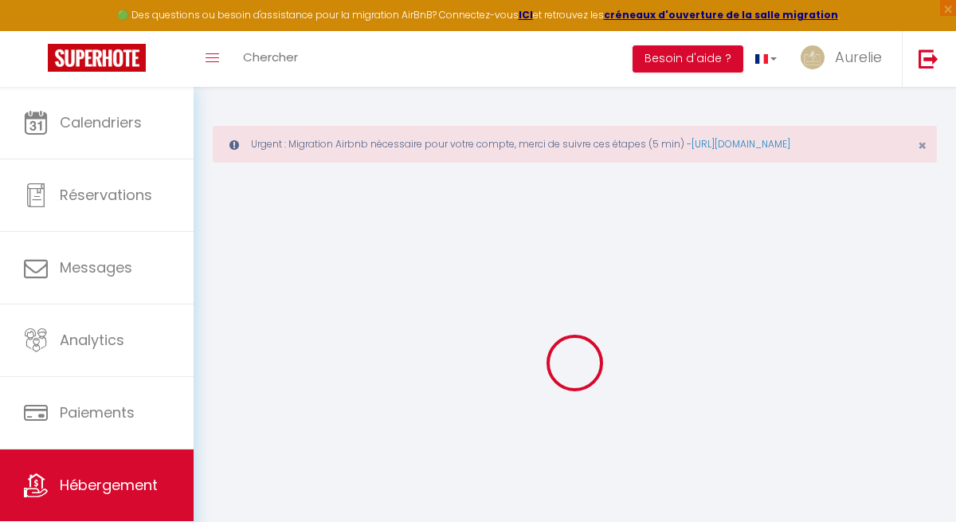
select select
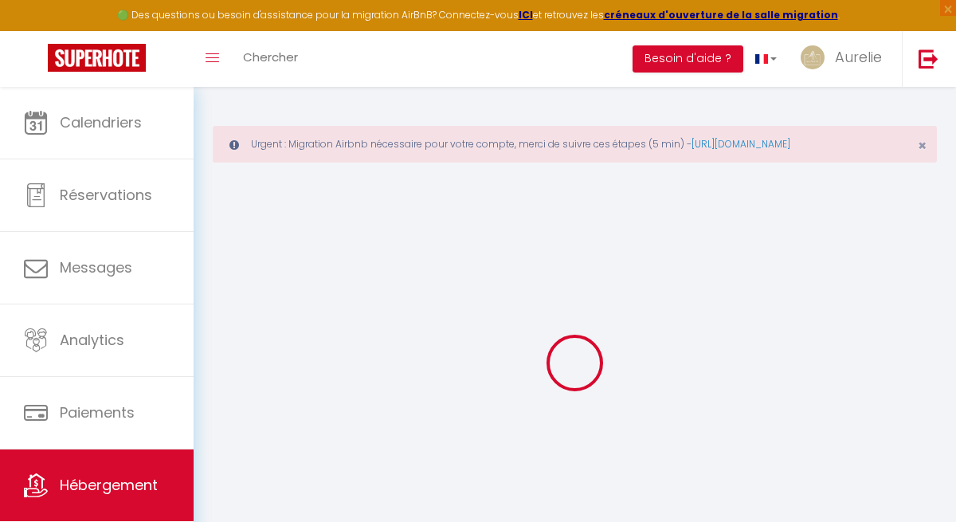
checkbox input "false"
select select
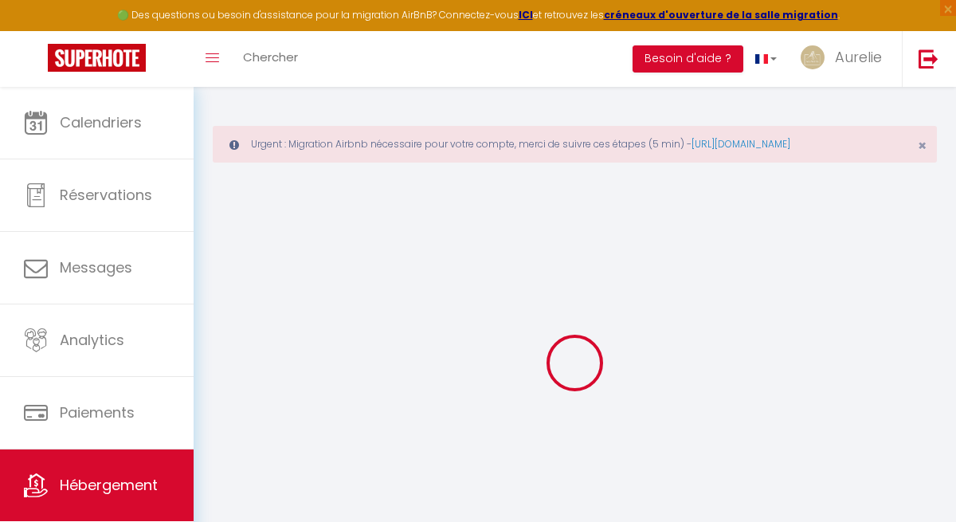
select select
checkbox input "false"
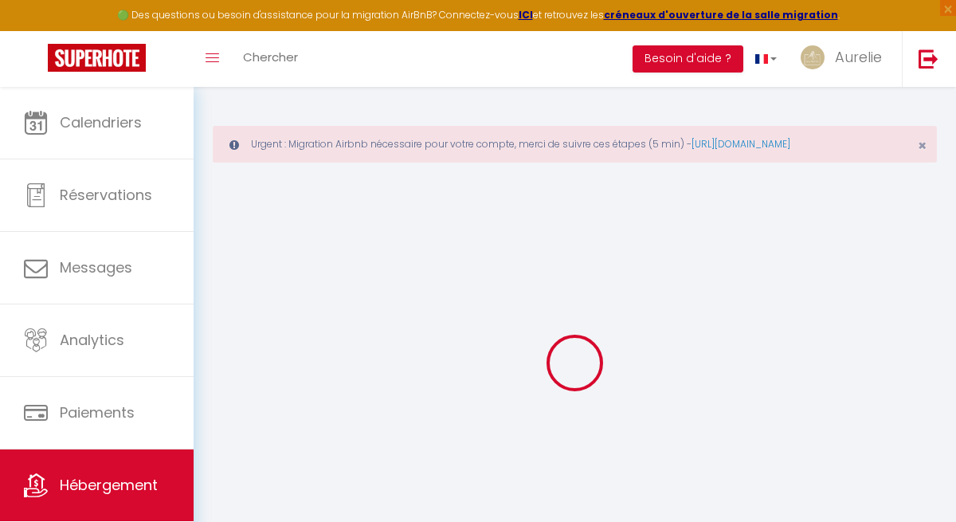
checkbox input "false"
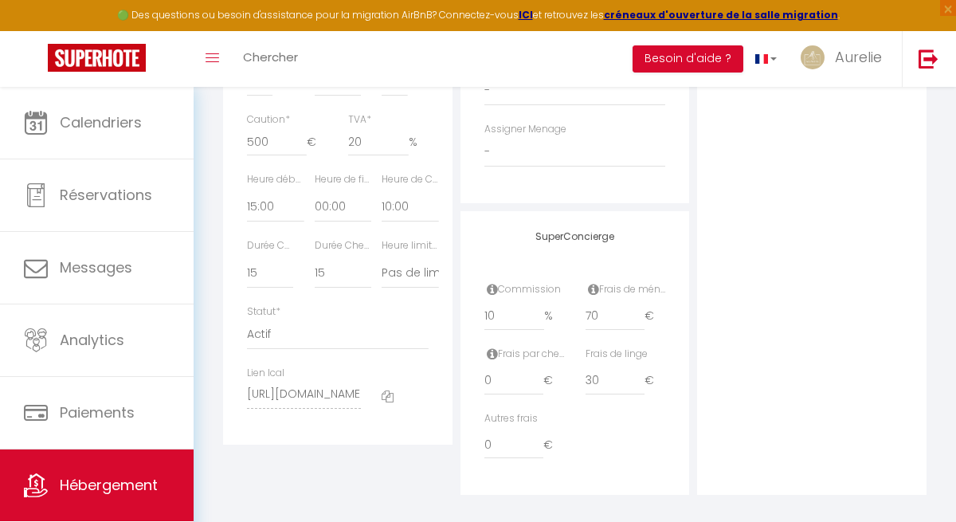
scroll to position [930, 0]
drag, startPoint x: 612, startPoint y: 382, endPoint x: 487, endPoint y: 382, distance: 125.1
click at [505, 382] on div "Frais par checkin 0 € Frais de linge 30 €" at bounding box center [575, 381] width 202 height 65
drag, startPoint x: 599, startPoint y: 315, endPoint x: 547, endPoint y: 315, distance: 51.8
click at [554, 315] on div "Commission 10 % Frais de ménage 70 €" at bounding box center [575, 316] width 202 height 65
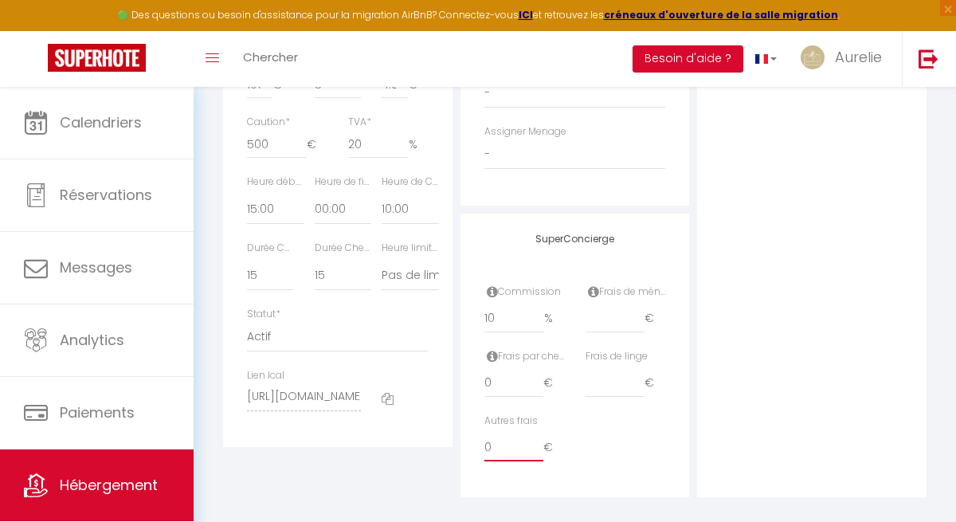
click at [484, 446] on input "0" at bounding box center [514, 447] width 60 height 29
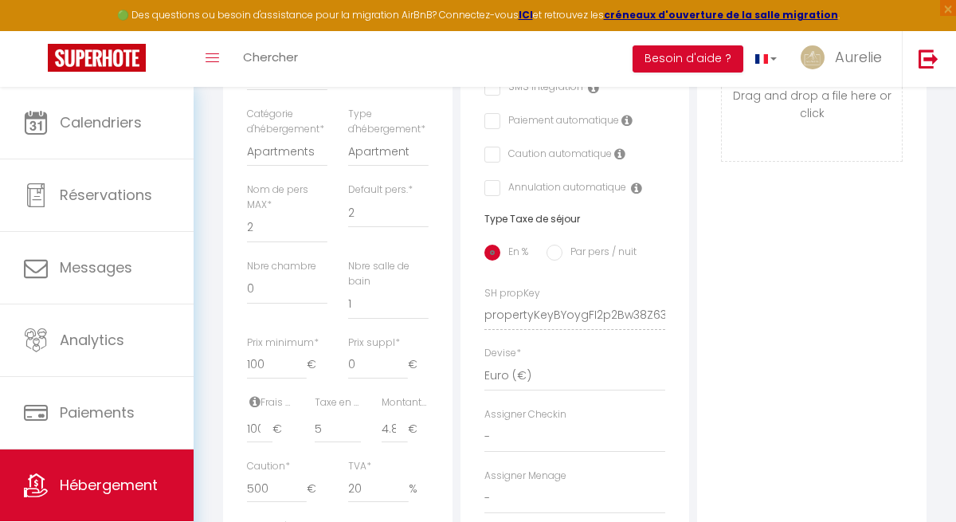
scroll to position [0, 0]
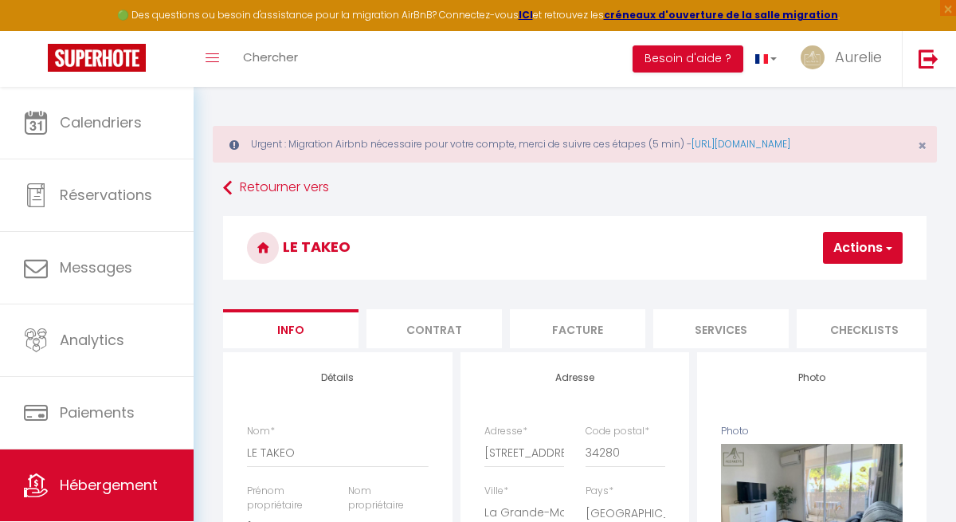
click at [856, 241] on button "Actions" at bounding box center [863, 248] width 80 height 32
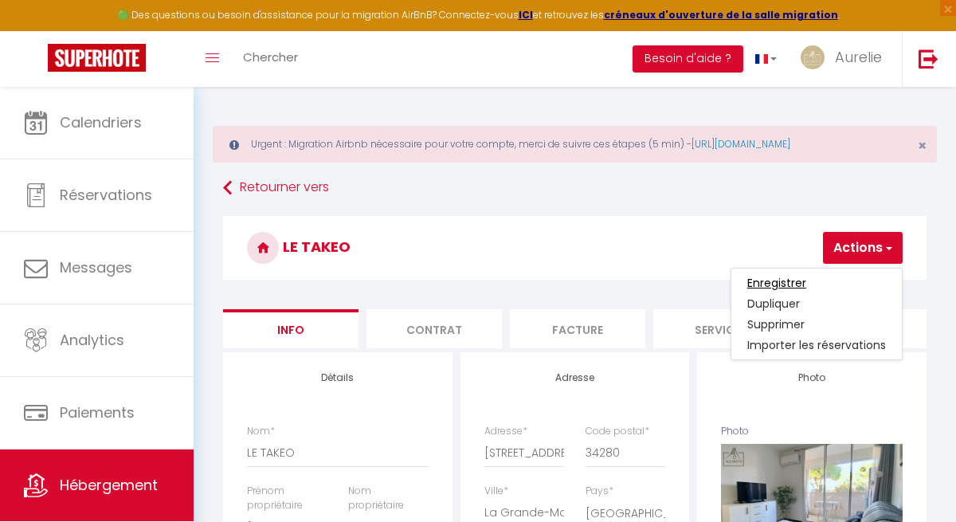
click at [791, 282] on input "Enregistrer" at bounding box center [776, 283] width 59 height 16
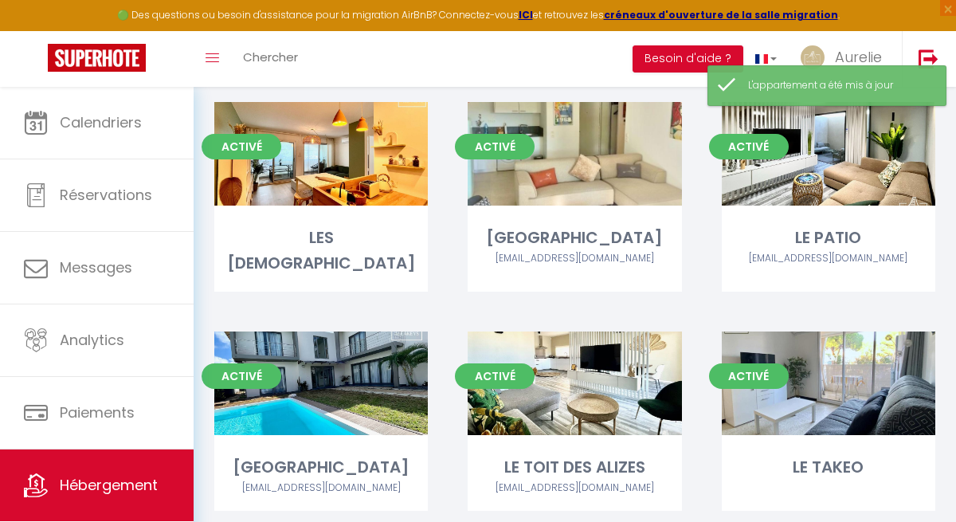
scroll to position [1962, 0]
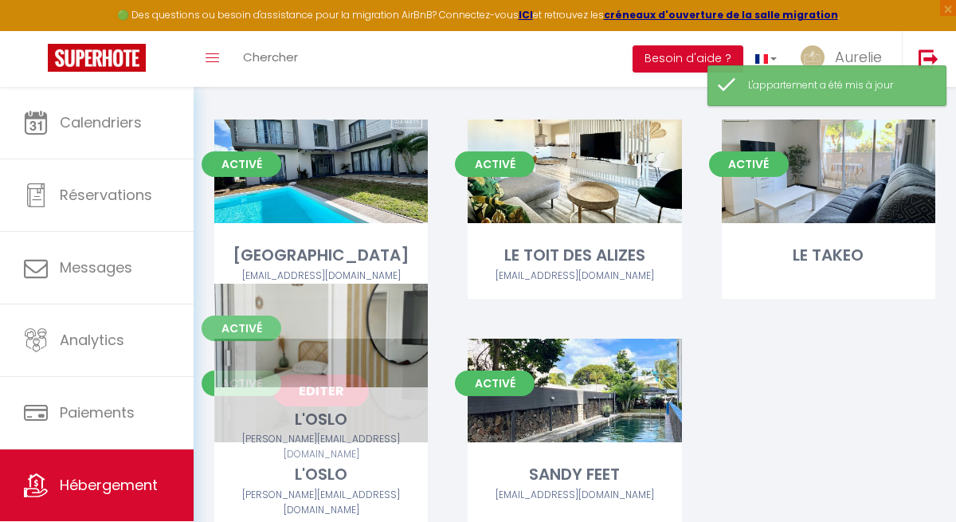
click at [343, 374] on link "Editer" at bounding box center [321, 390] width 96 height 32
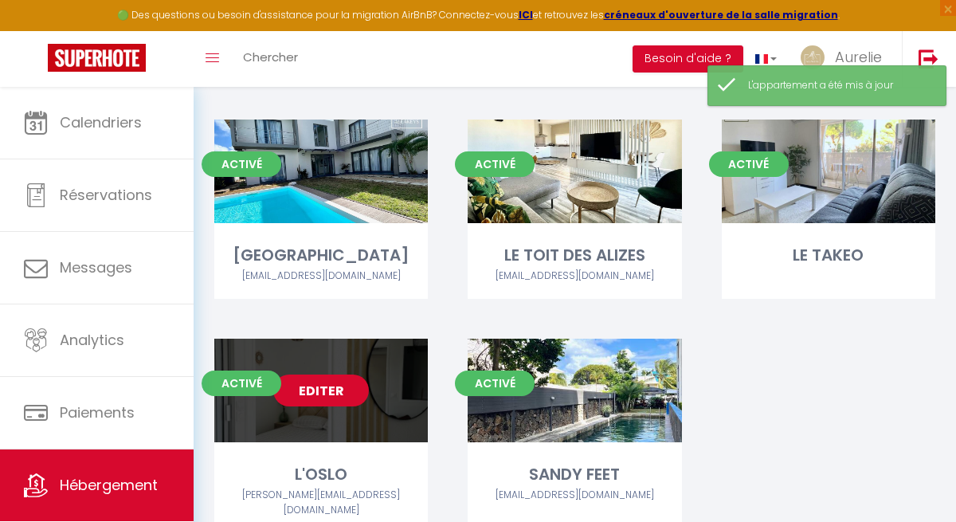
click at [343, 374] on link "Editer" at bounding box center [321, 390] width 96 height 32
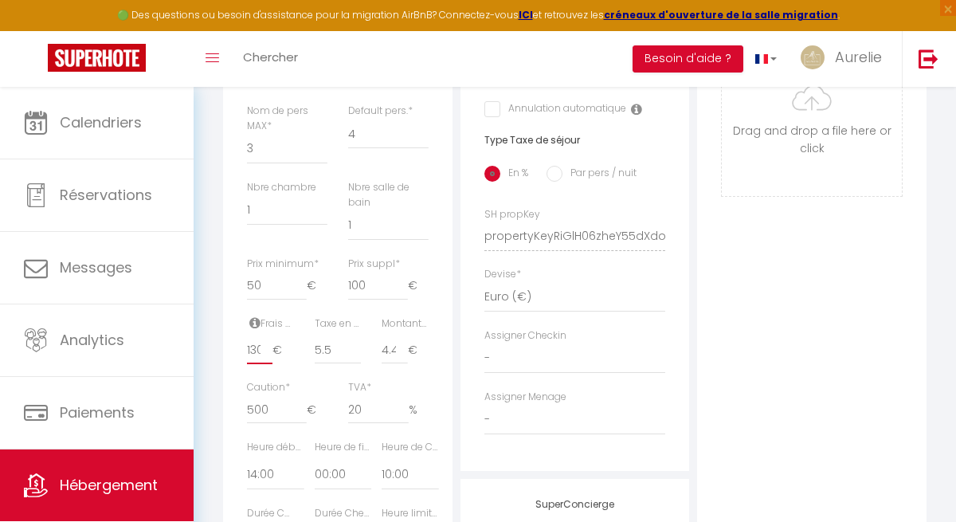
scroll to position [0, 2]
drag, startPoint x: 245, startPoint y: 362, endPoint x: 262, endPoint y: 361, distance: 17.5
click at [262, 362] on div "Frais de ménage * 130 €" at bounding box center [271, 348] width 68 height 65
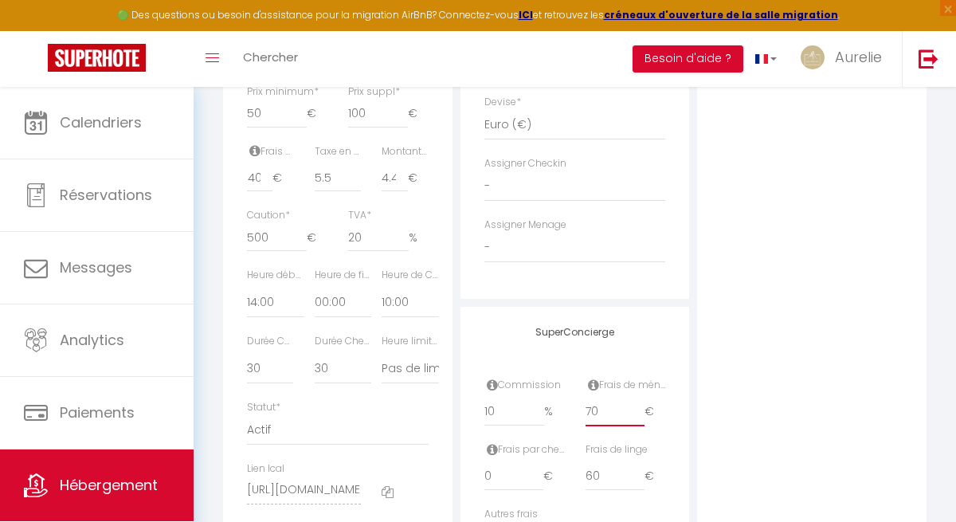
scroll to position [0, 0]
drag, startPoint x: 618, startPoint y: 401, endPoint x: 544, endPoint y: 411, distance: 74.8
click at [544, 413] on div "Commission 10 % Frais de ménage 70 €" at bounding box center [575, 410] width 202 height 65
drag, startPoint x: 589, startPoint y: 409, endPoint x: 607, endPoint y: 407, distance: 18.4
click at [608, 409] on input "70" at bounding box center [616, 412] width 60 height 29
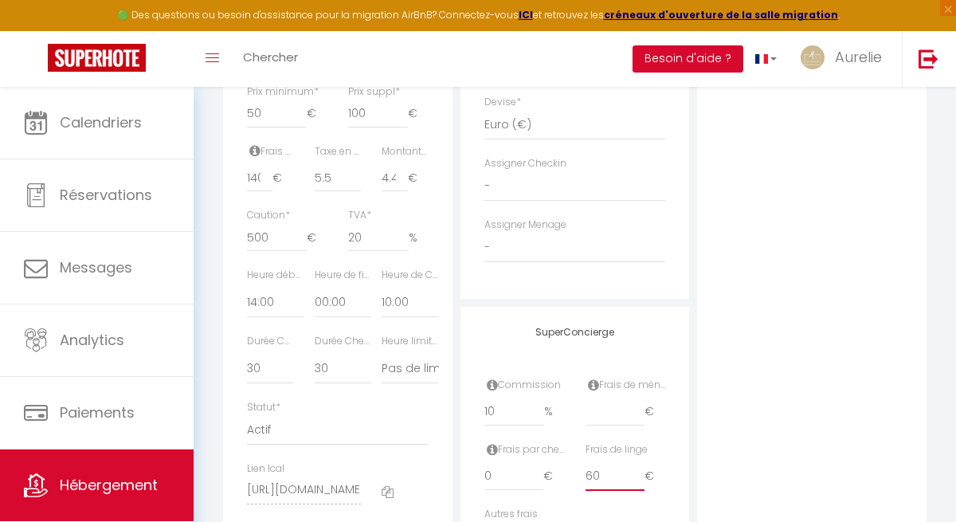
drag, startPoint x: 603, startPoint y: 474, endPoint x: 539, endPoint y: 473, distance: 63.7
click at [539, 473] on div "Frais par checkin 0 € Frais de linge 60 €" at bounding box center [575, 474] width 202 height 65
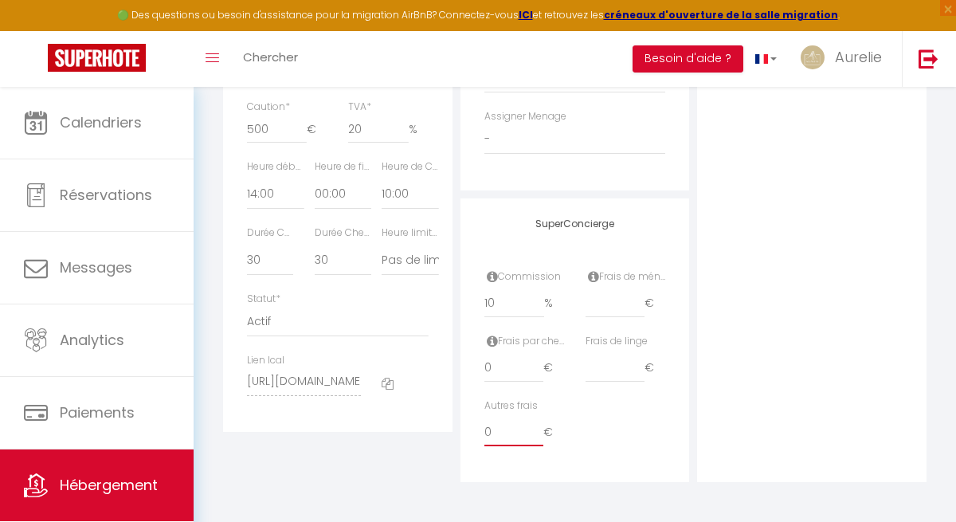
click at [491, 431] on input "0" at bounding box center [514, 431] width 60 height 29
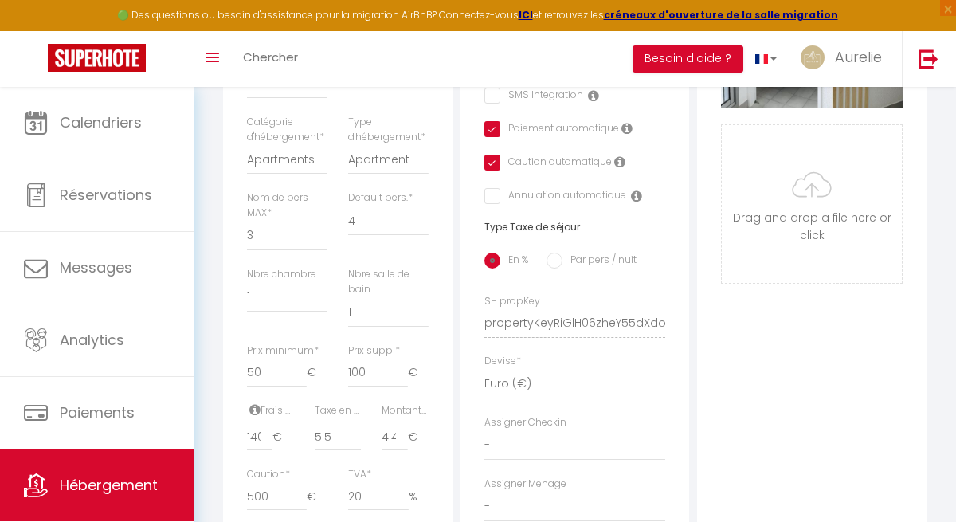
scroll to position [0, 0]
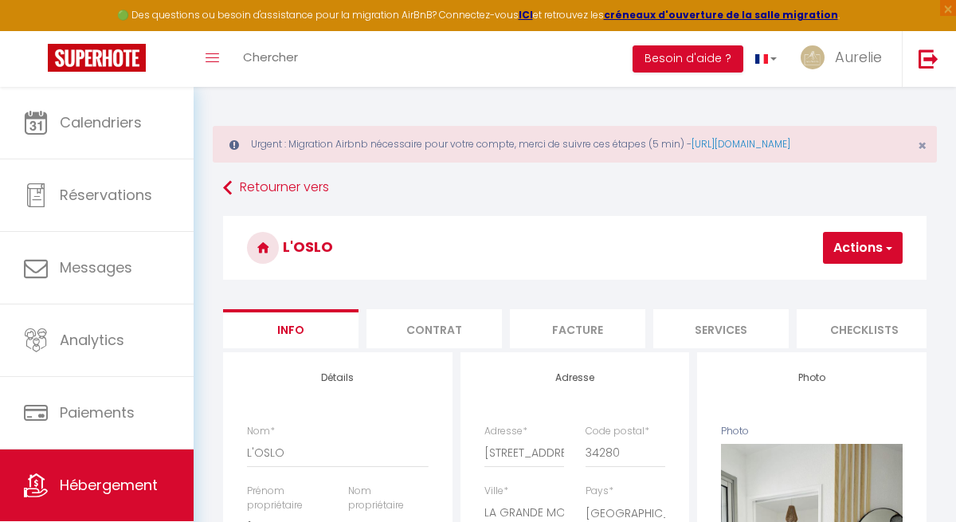
click at [850, 251] on button "Actions" at bounding box center [863, 248] width 80 height 32
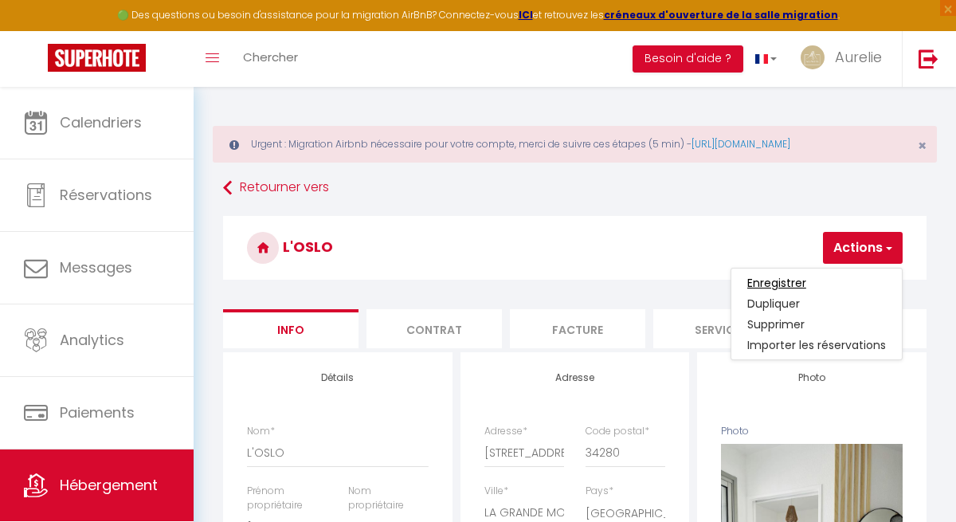
click at [797, 288] on input "Enregistrer" at bounding box center [776, 283] width 59 height 16
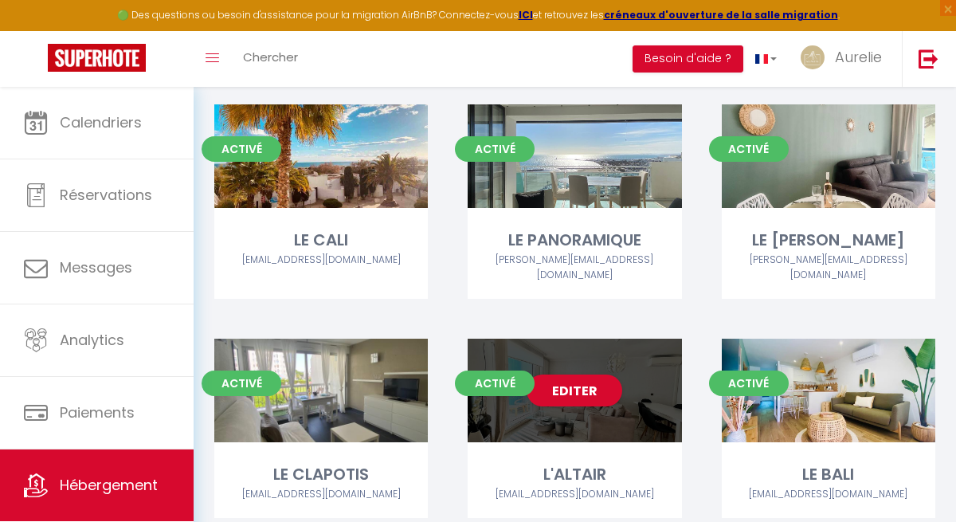
scroll to position [345, 0]
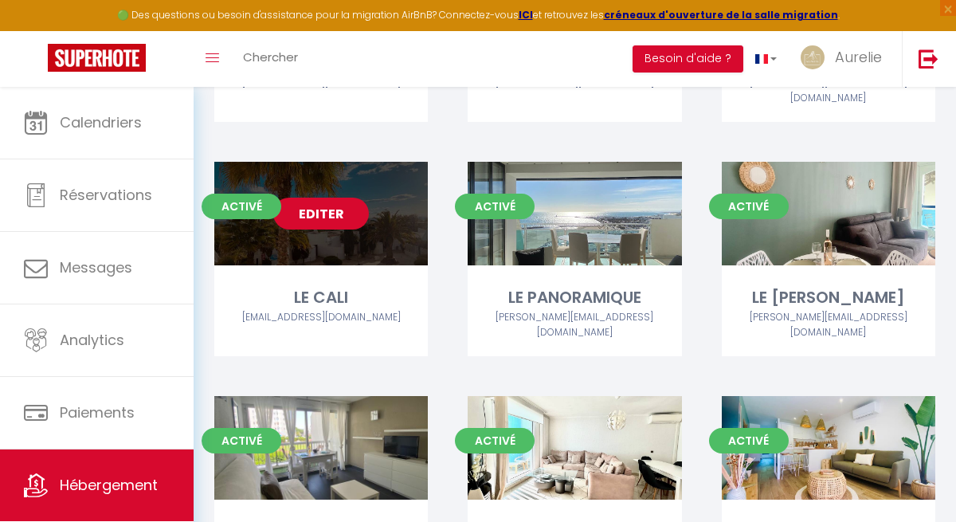
click at [338, 207] on link "Editer" at bounding box center [321, 214] width 96 height 32
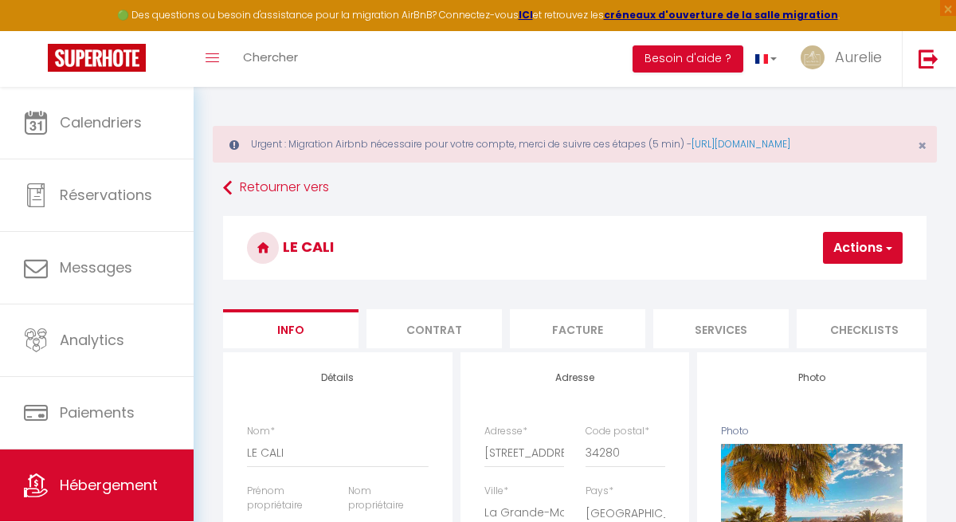
click at [433, 333] on li "Contrat" at bounding box center [433, 328] width 135 height 39
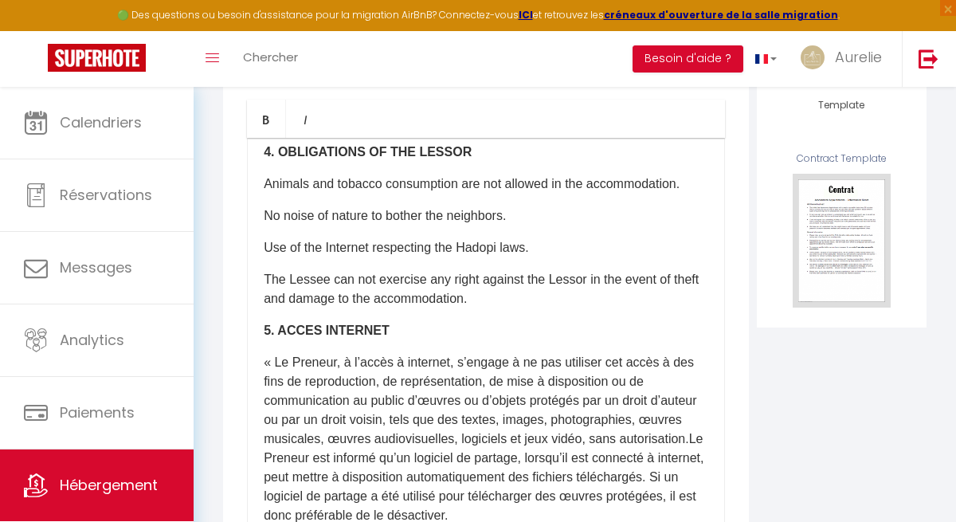
scroll to position [1623, 0]
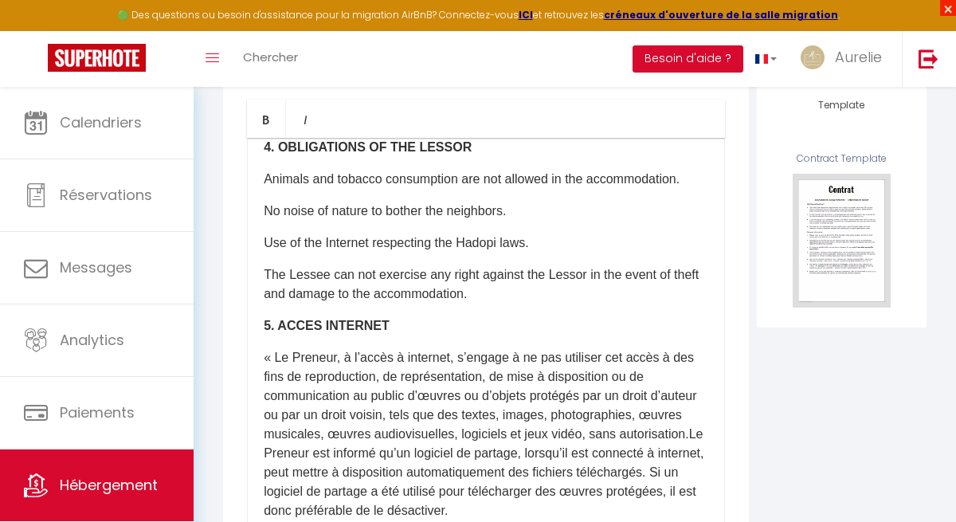
click at [944, 10] on span "×" at bounding box center [948, 8] width 16 height 16
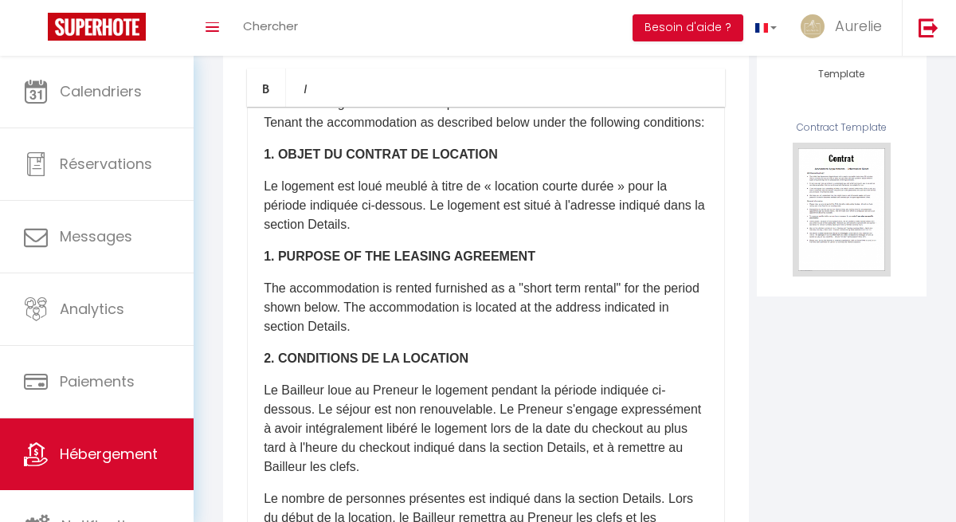
scroll to position [0, 0]
